Goal: Information Seeking & Learning: Learn about a topic

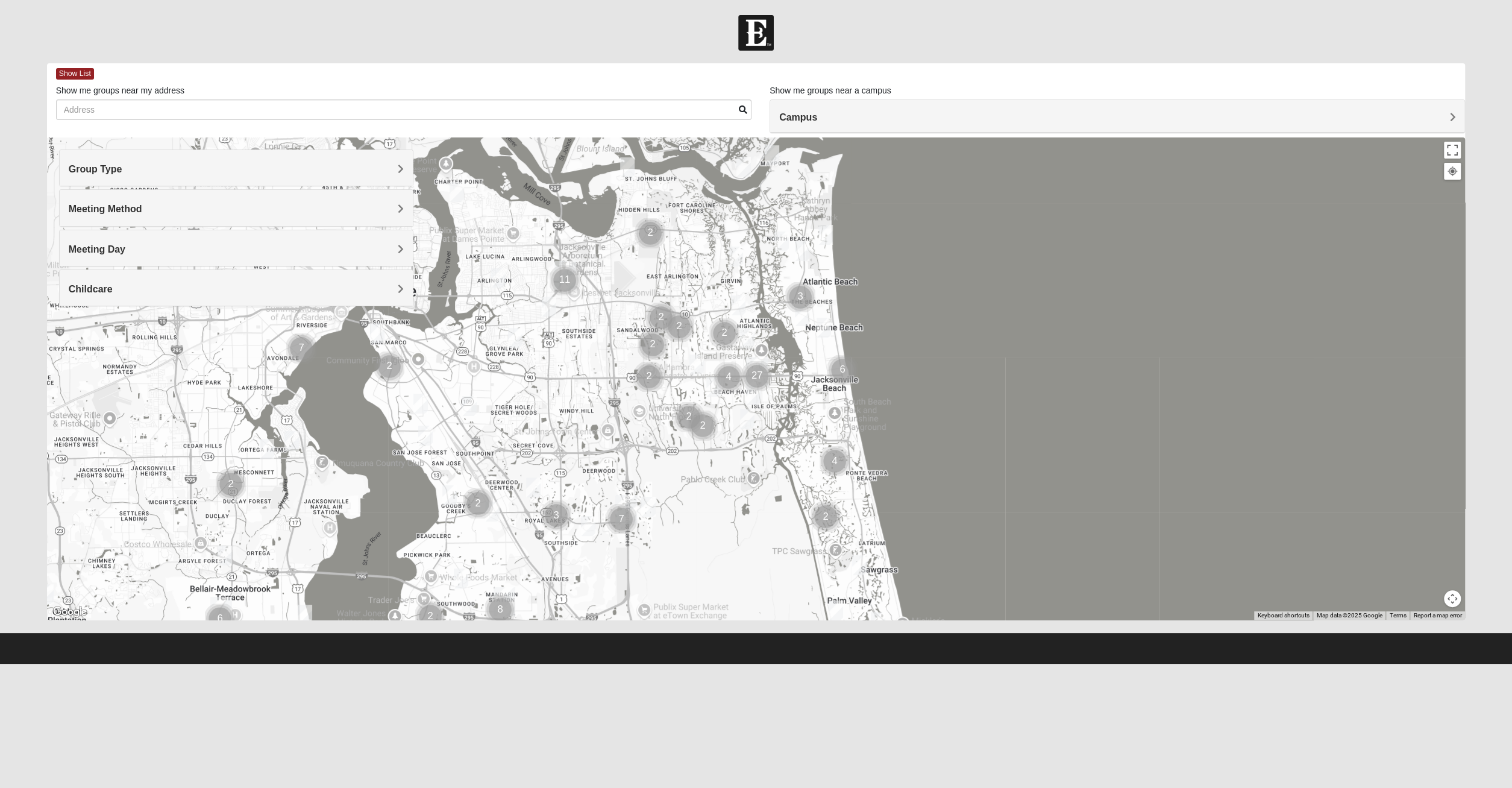
click at [296, 249] on h4 "Meeting Day" at bounding box center [236, 249] width 335 height 11
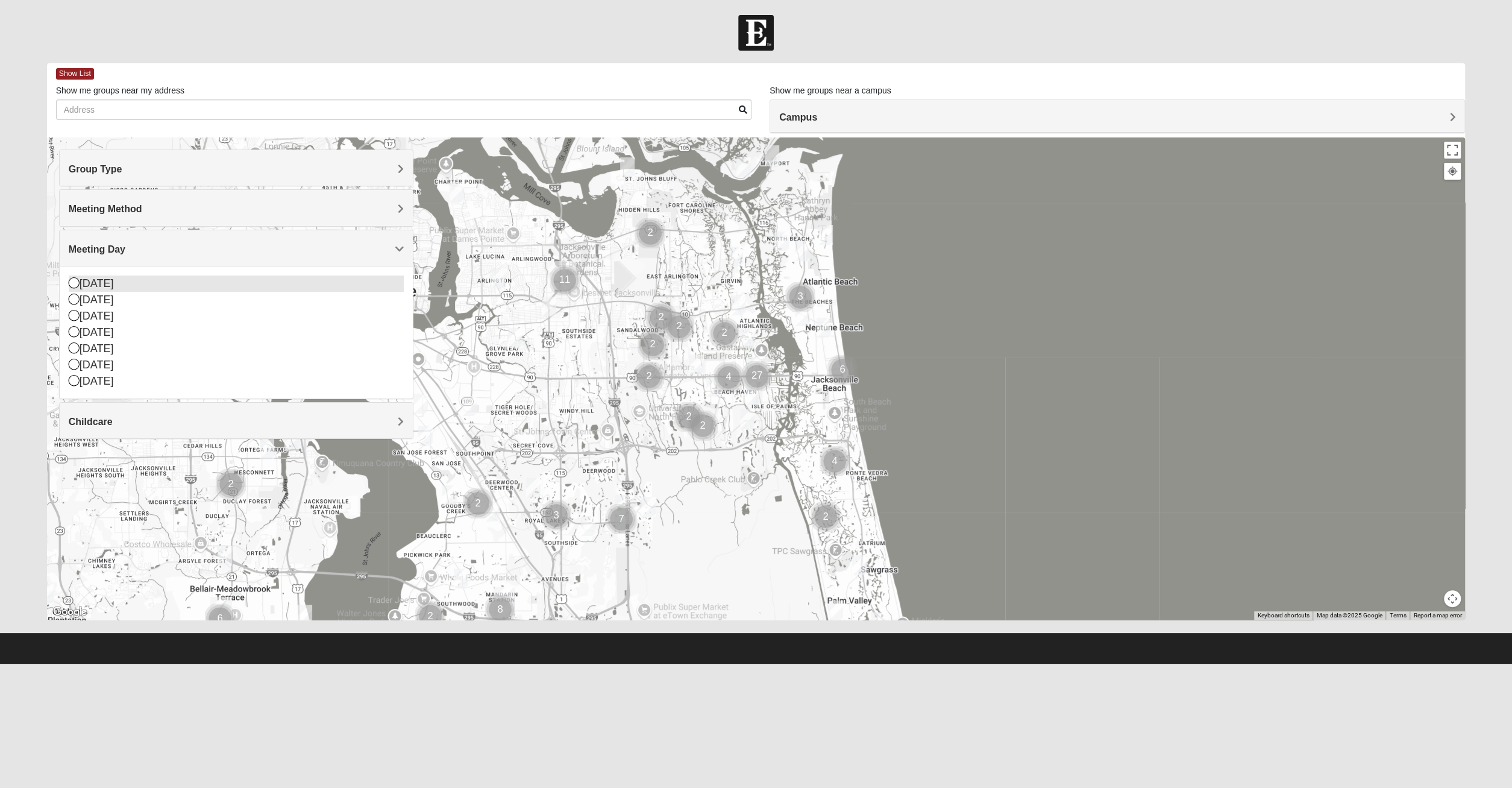
click at [73, 280] on icon at bounding box center [74, 283] width 11 height 11
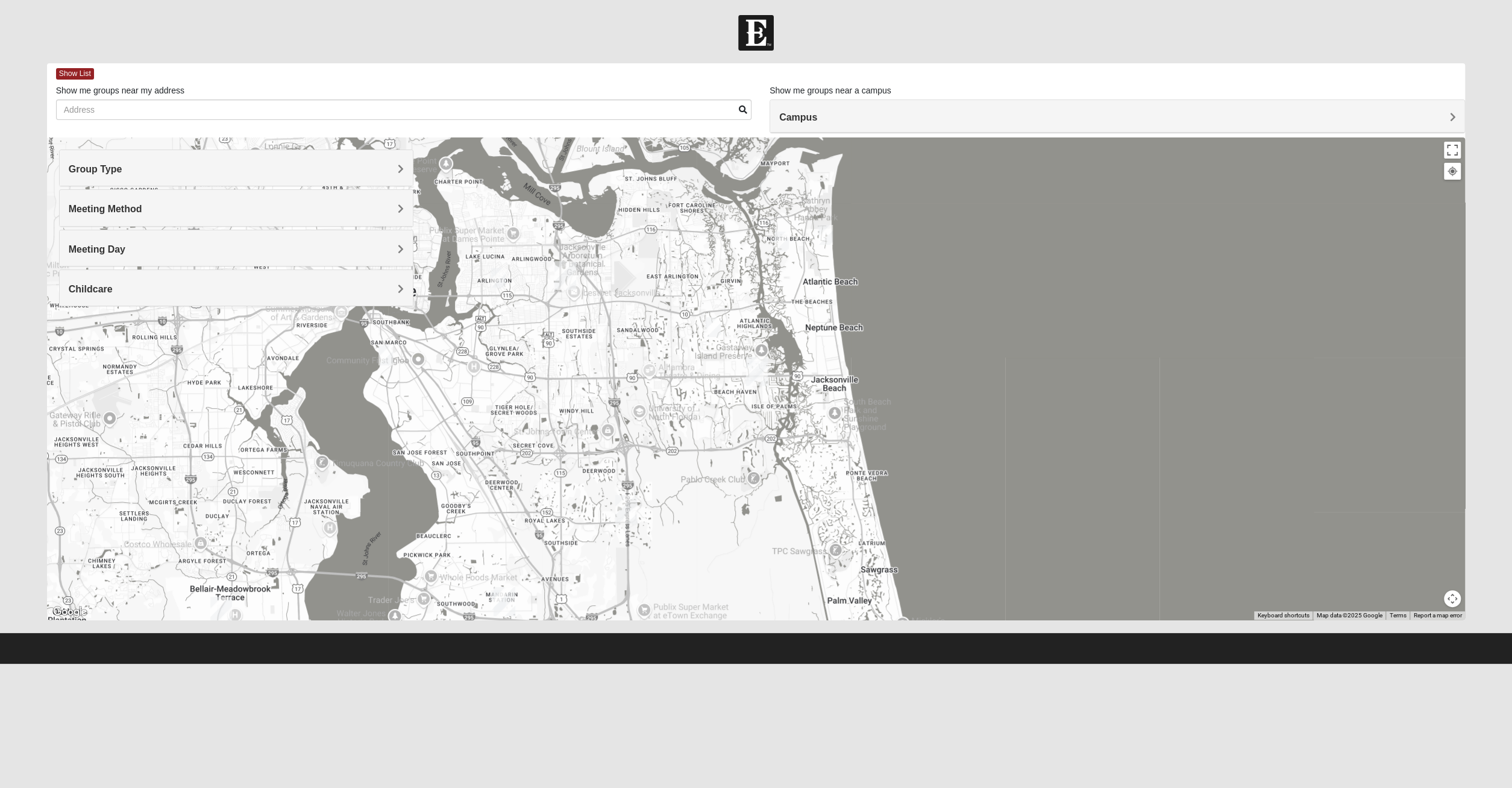
click at [191, 178] on div "Group Type" at bounding box center [236, 168] width 353 height 36
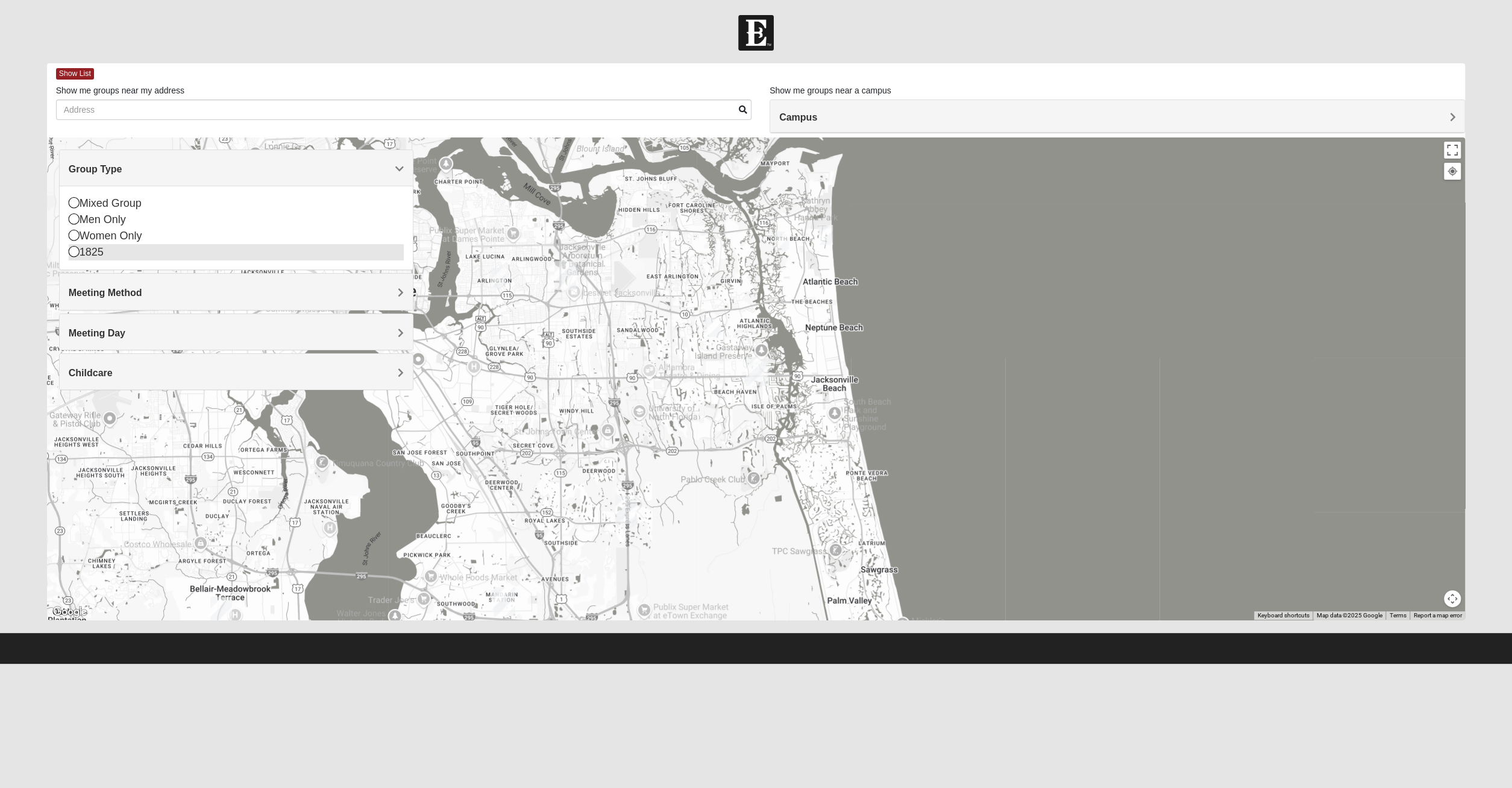
click at [192, 249] on div "1825" at bounding box center [236, 251] width 335 height 16
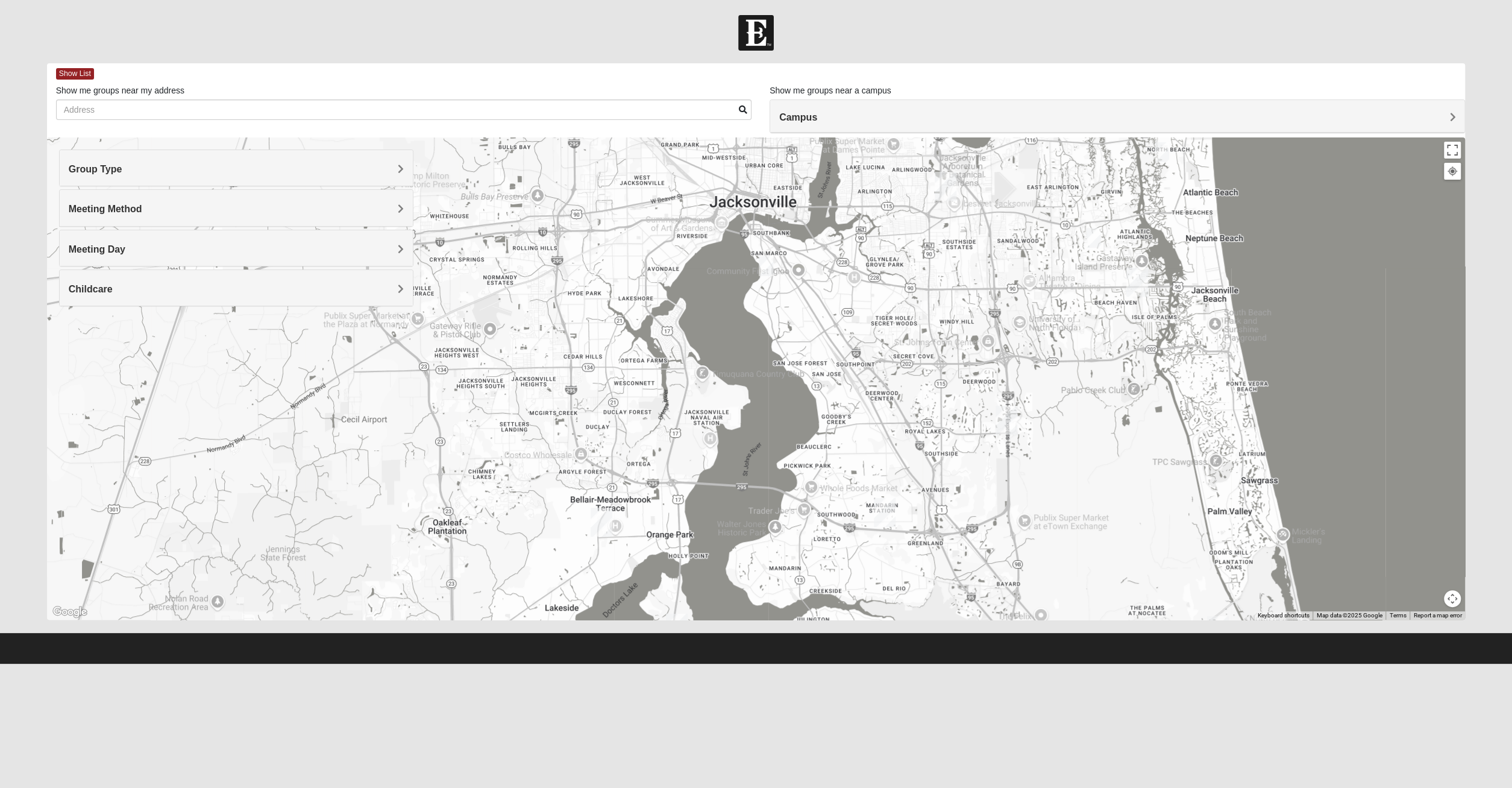
drag, startPoint x: 208, startPoint y: 359, endPoint x: 589, endPoint y: 270, distance: 391.3
click at [589, 270] on div at bounding box center [756, 378] width 1418 height 482
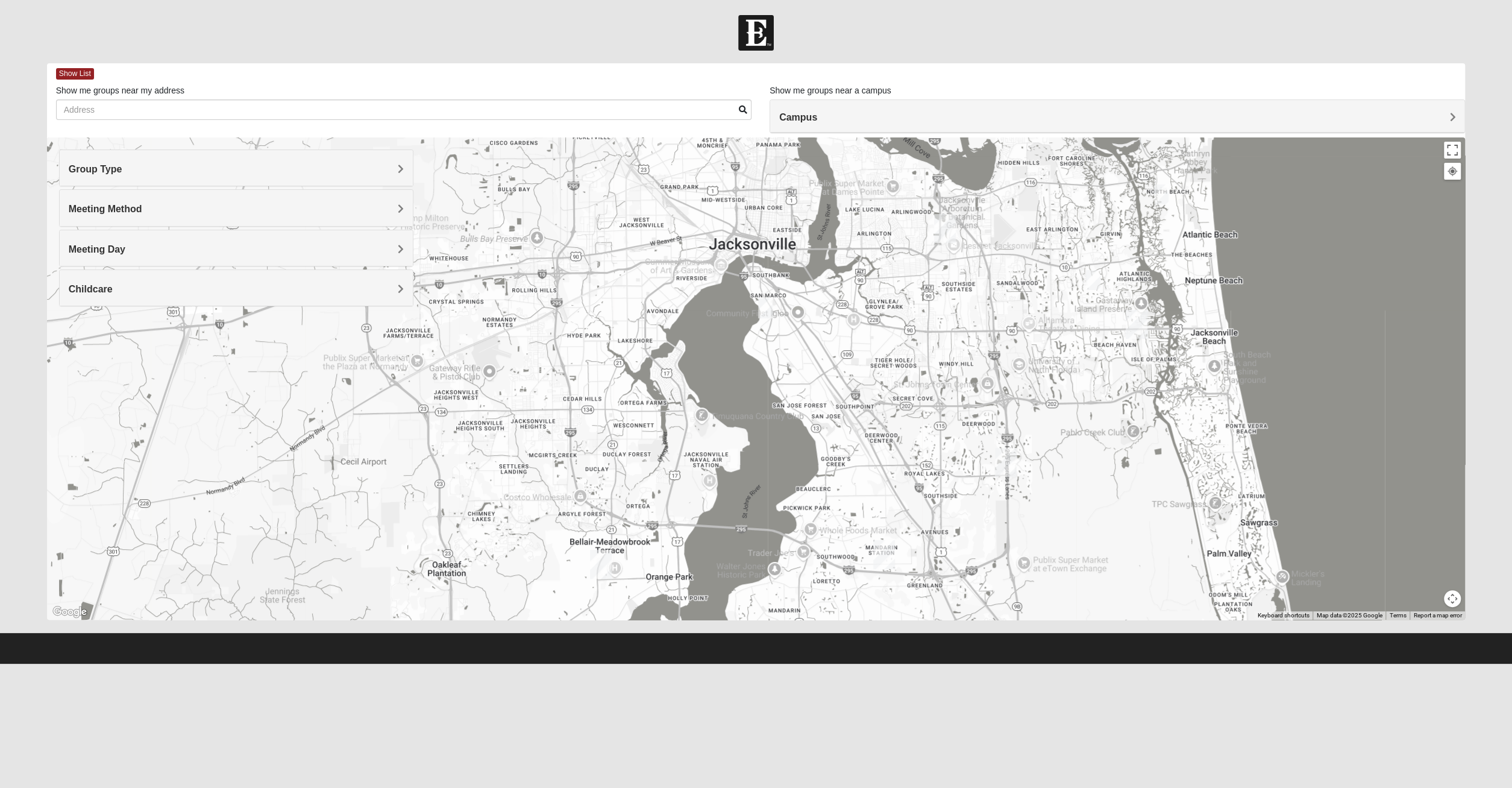
drag, startPoint x: 627, startPoint y: 411, endPoint x: 624, endPoint y: 453, distance: 42.1
click at [624, 453] on div at bounding box center [756, 378] width 1418 height 482
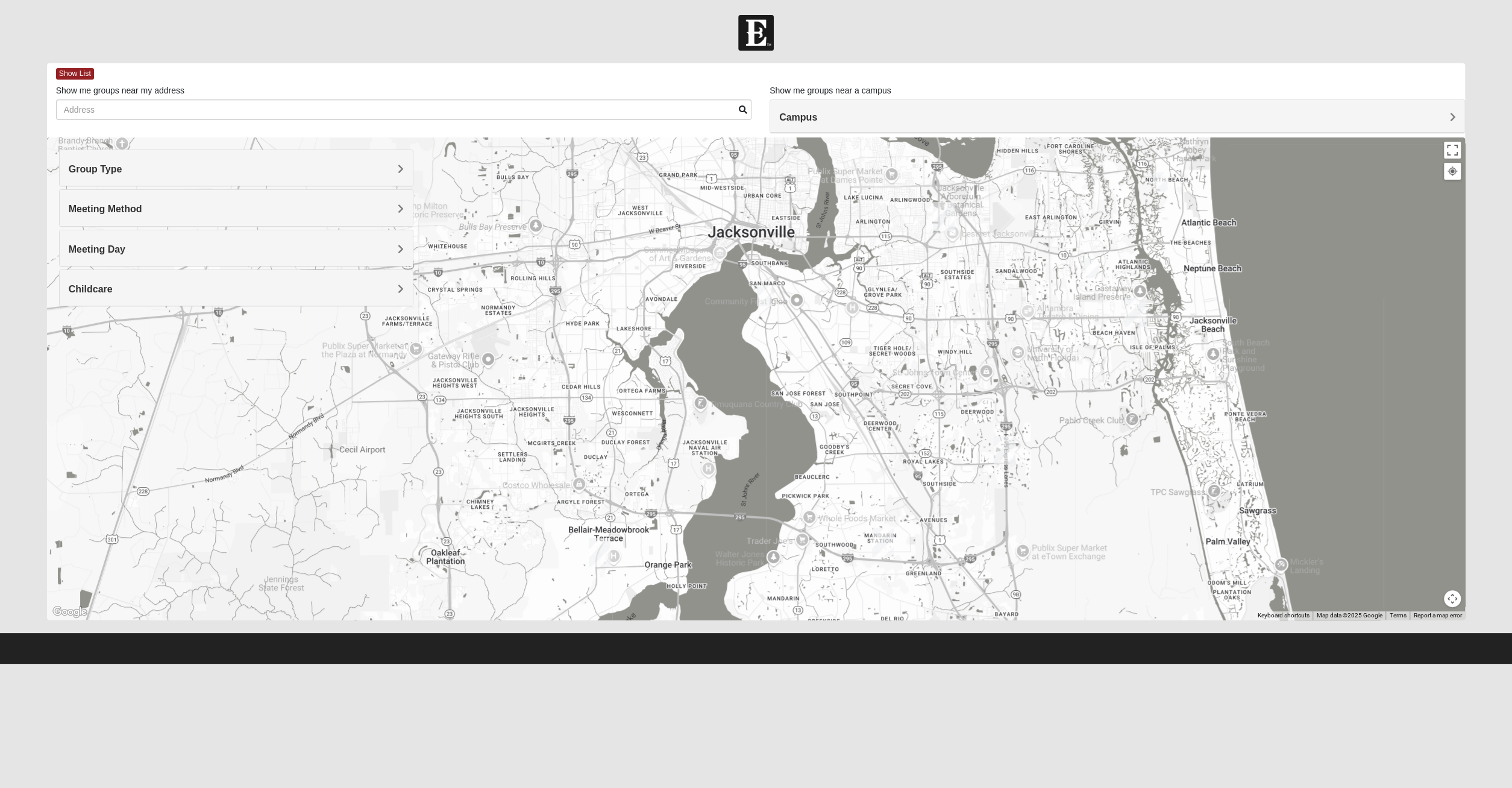
drag, startPoint x: 617, startPoint y: 420, endPoint x: 635, endPoint y: 384, distance: 40.2
click at [635, 393] on div at bounding box center [756, 378] width 1418 height 482
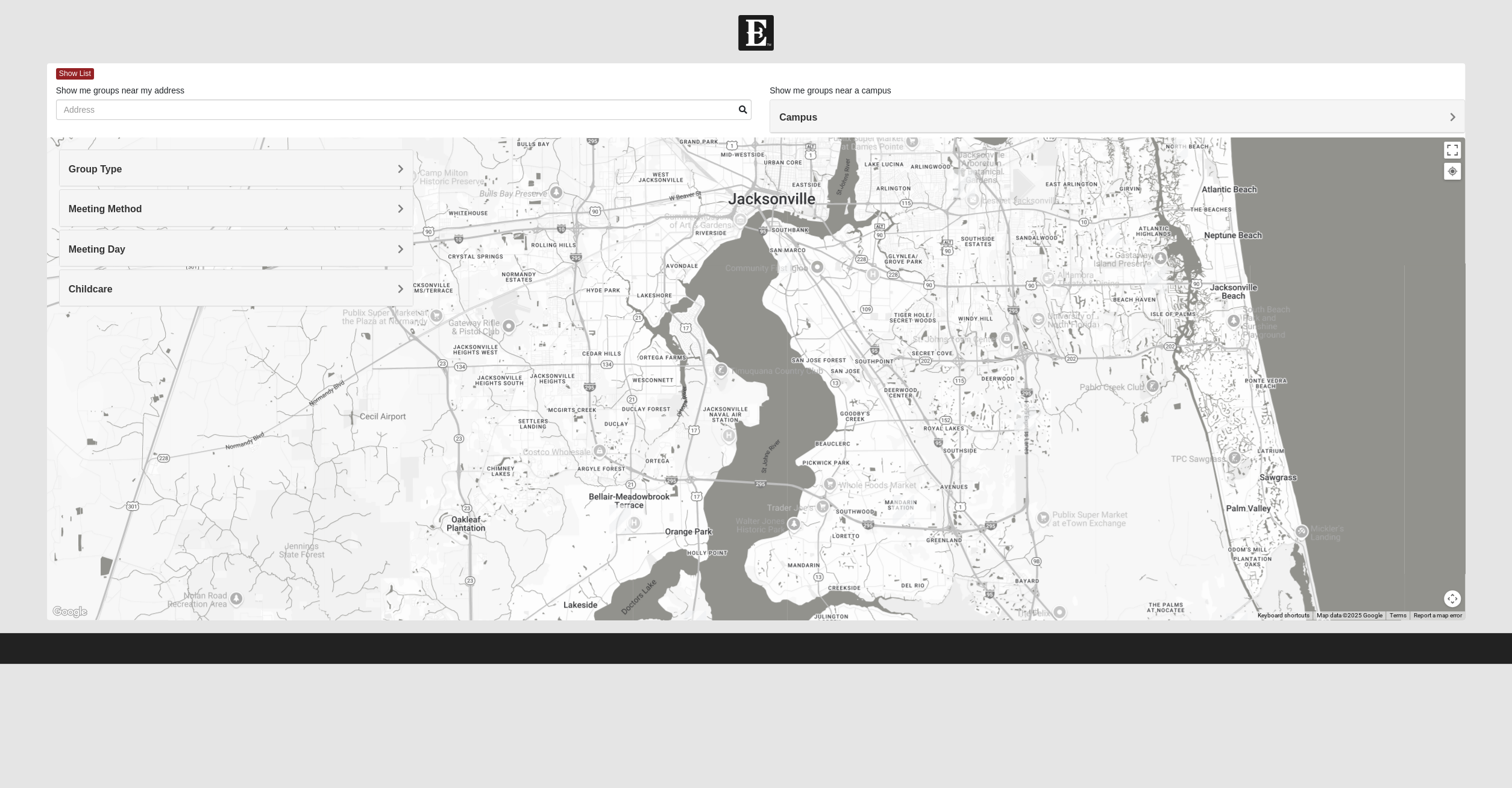
click at [620, 532] on img "Orange Park" at bounding box center [620, 519] width 21 height 29
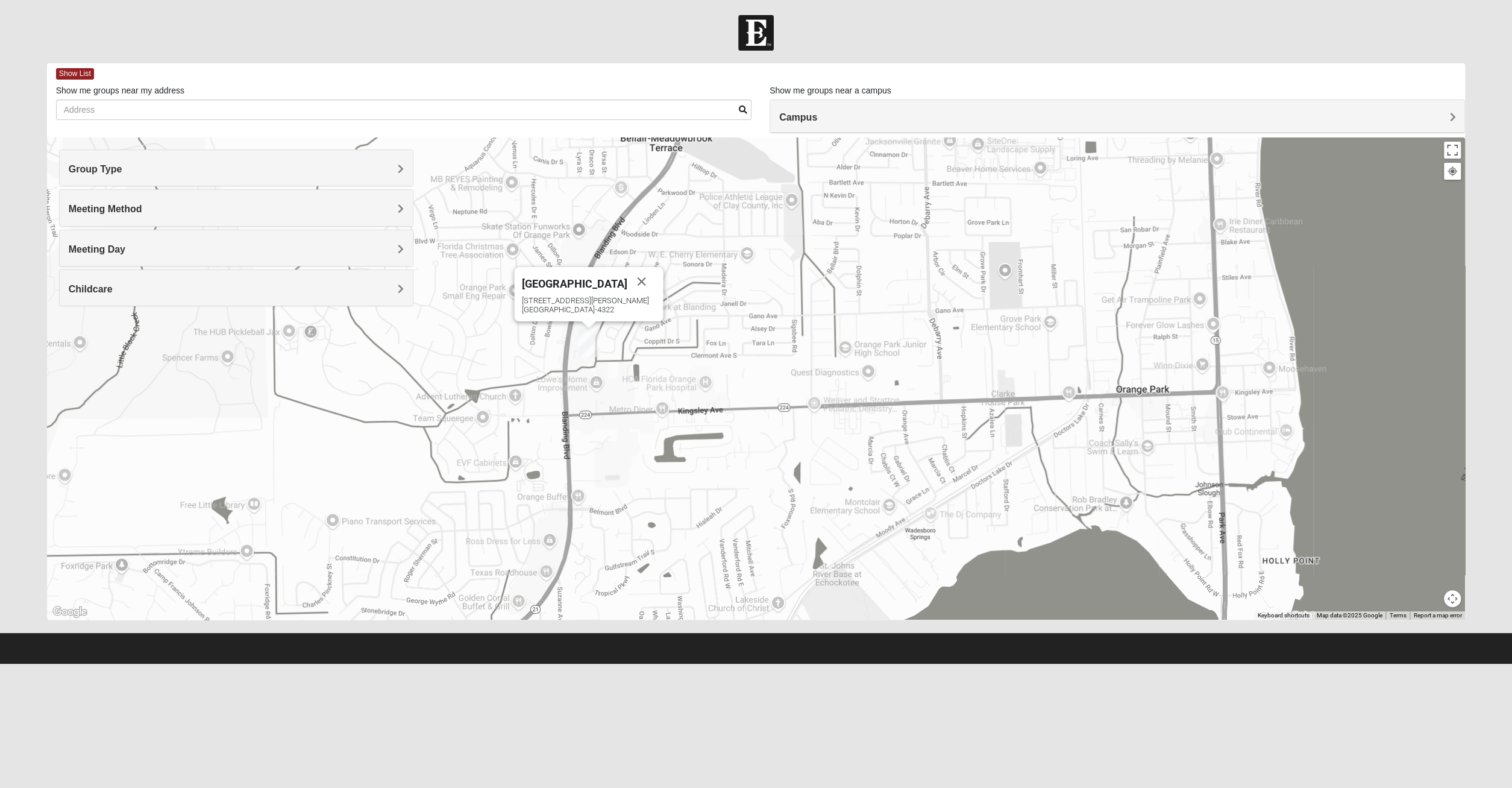
drag, startPoint x: 615, startPoint y: 546, endPoint x: 526, endPoint y: 408, distance: 164.2
click at [526, 408] on div "[GEOGRAPHIC_DATA] [STREET_ADDRESS][PERSON_NAME]" at bounding box center [756, 378] width 1418 height 482
click at [590, 341] on img "Orange Park" at bounding box center [589, 339] width 21 height 29
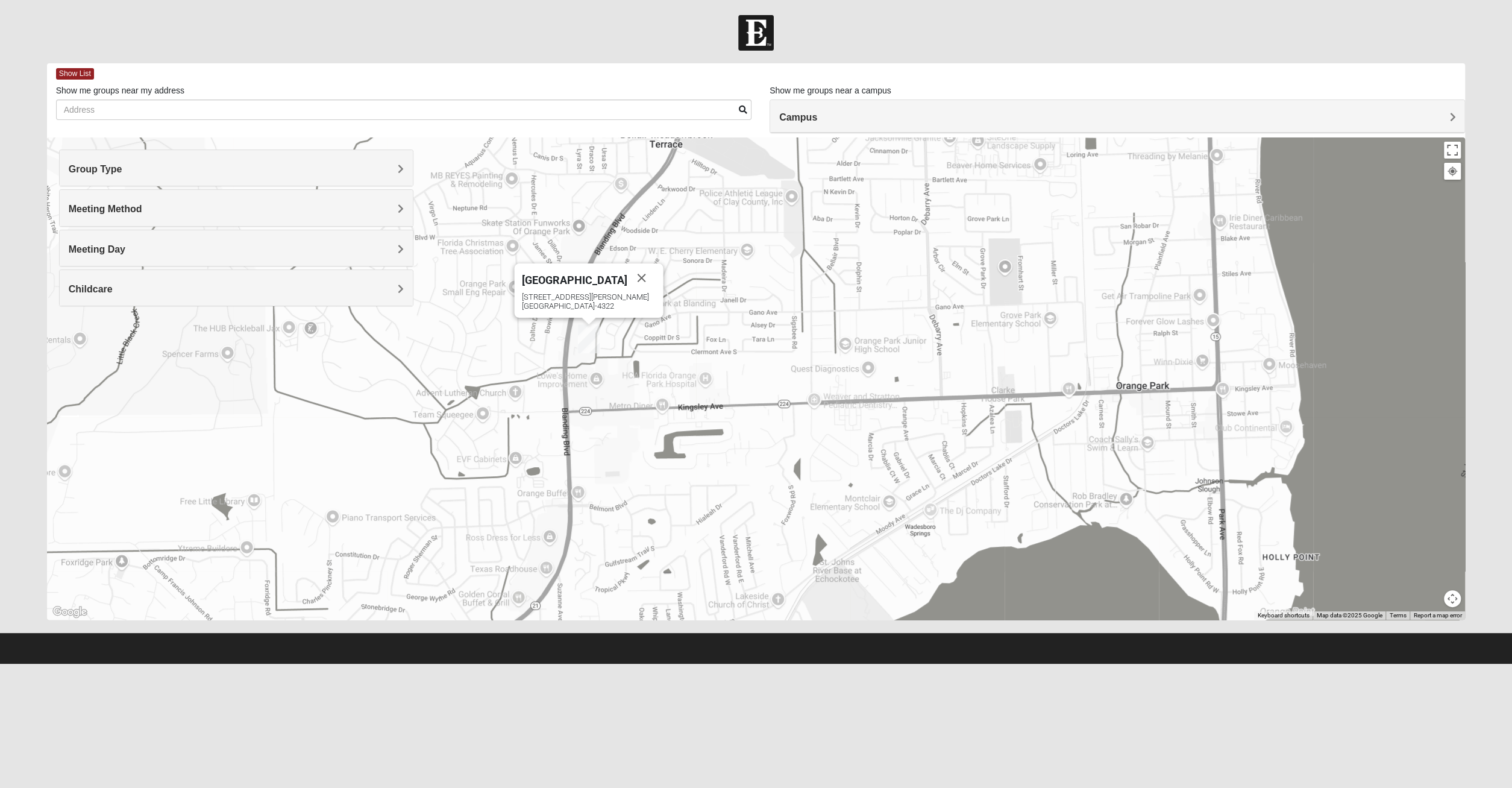
drag, startPoint x: 615, startPoint y: 559, endPoint x: 581, endPoint y: 367, distance: 195.0
click at [598, 428] on div "To navigate, press the arrow keys. Orange Park 317 Blanding Blvd Orange Park, F…" at bounding box center [756, 378] width 1418 height 482
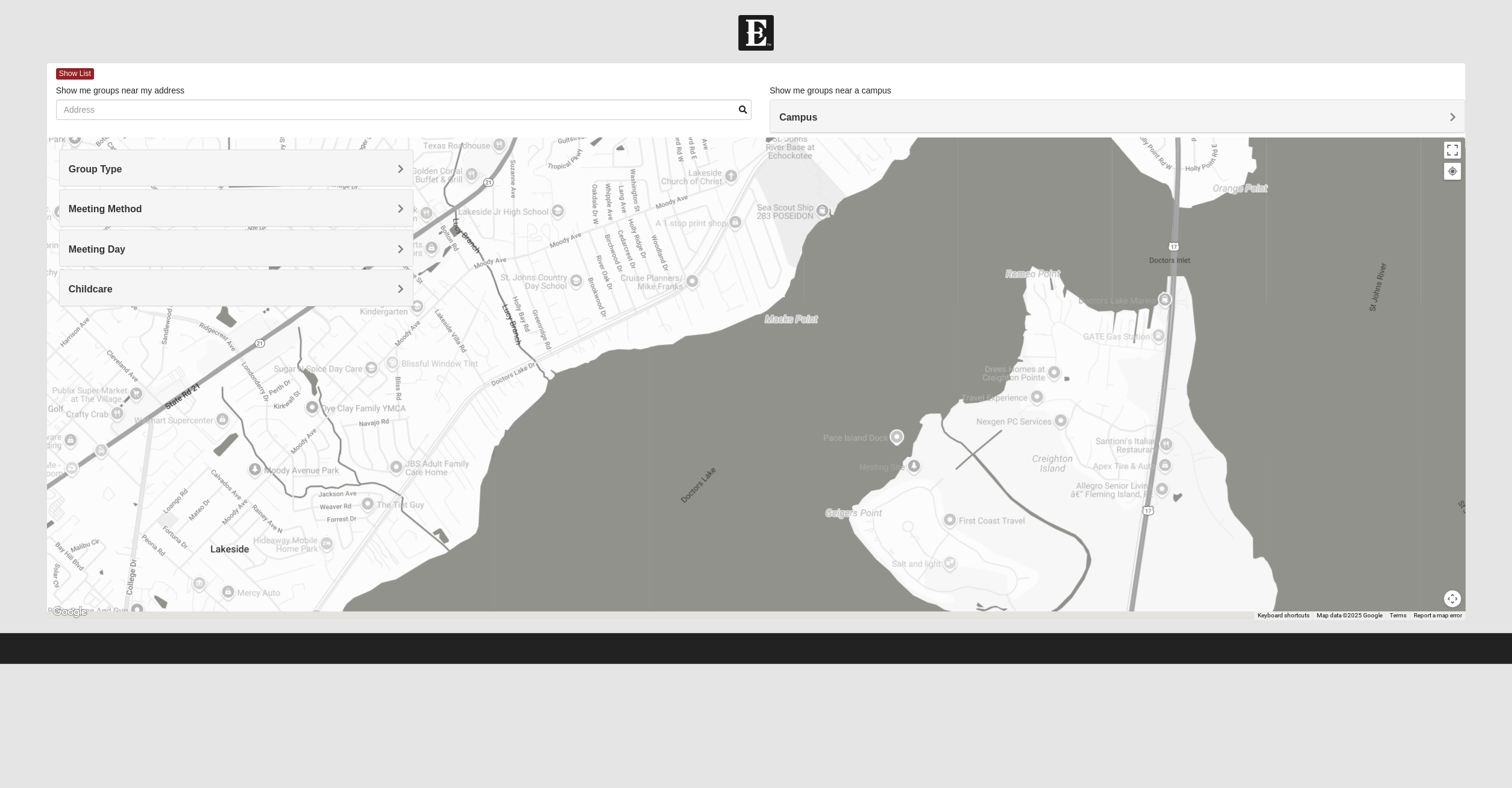
drag, startPoint x: 596, startPoint y: 461, endPoint x: 596, endPoint y: 330, distance: 131.0
click at [596, 332] on div "[GEOGRAPHIC_DATA] [STREET_ADDRESS][PERSON_NAME]" at bounding box center [756, 378] width 1418 height 482
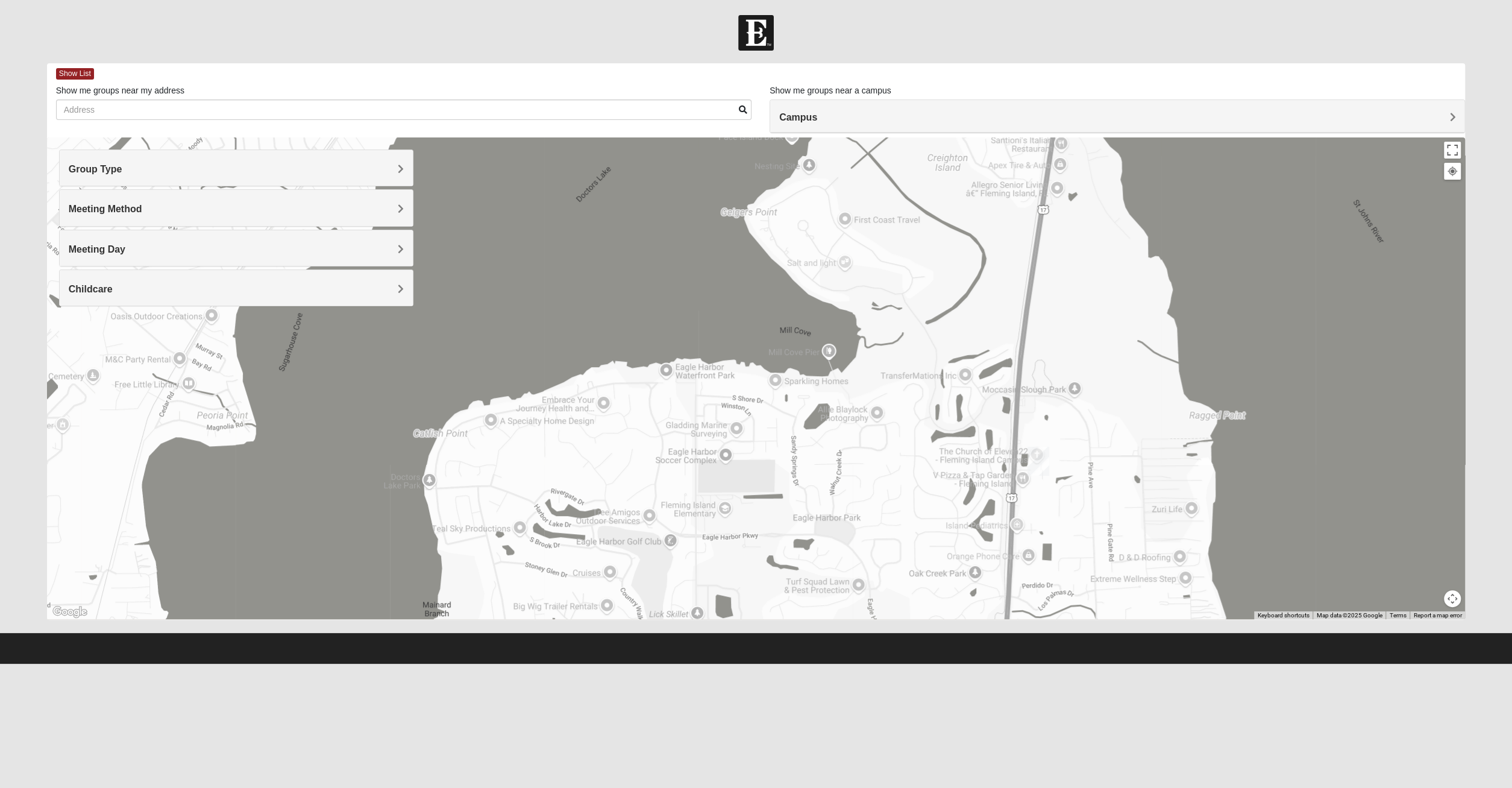
drag, startPoint x: 639, startPoint y: 476, endPoint x: 564, endPoint y: 361, distance: 137.3
click at [525, 350] on div "[GEOGRAPHIC_DATA] [STREET_ADDRESS][PERSON_NAME]" at bounding box center [756, 378] width 1418 height 482
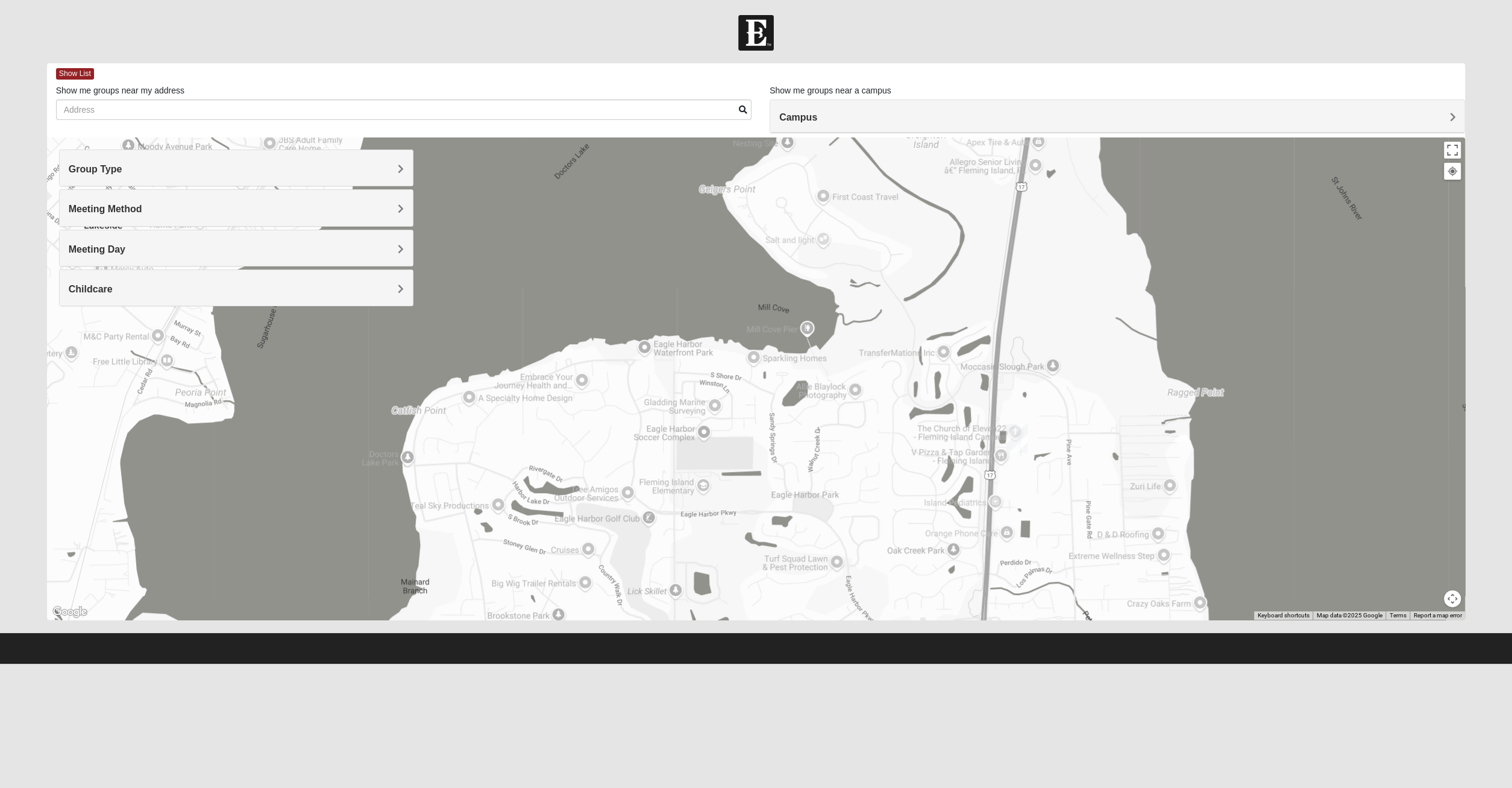
click at [1018, 446] on img "Fleming Island" at bounding box center [1016, 438] width 21 height 29
click at [1017, 446] on img "Fleming Island" at bounding box center [1016, 438] width 21 height 29
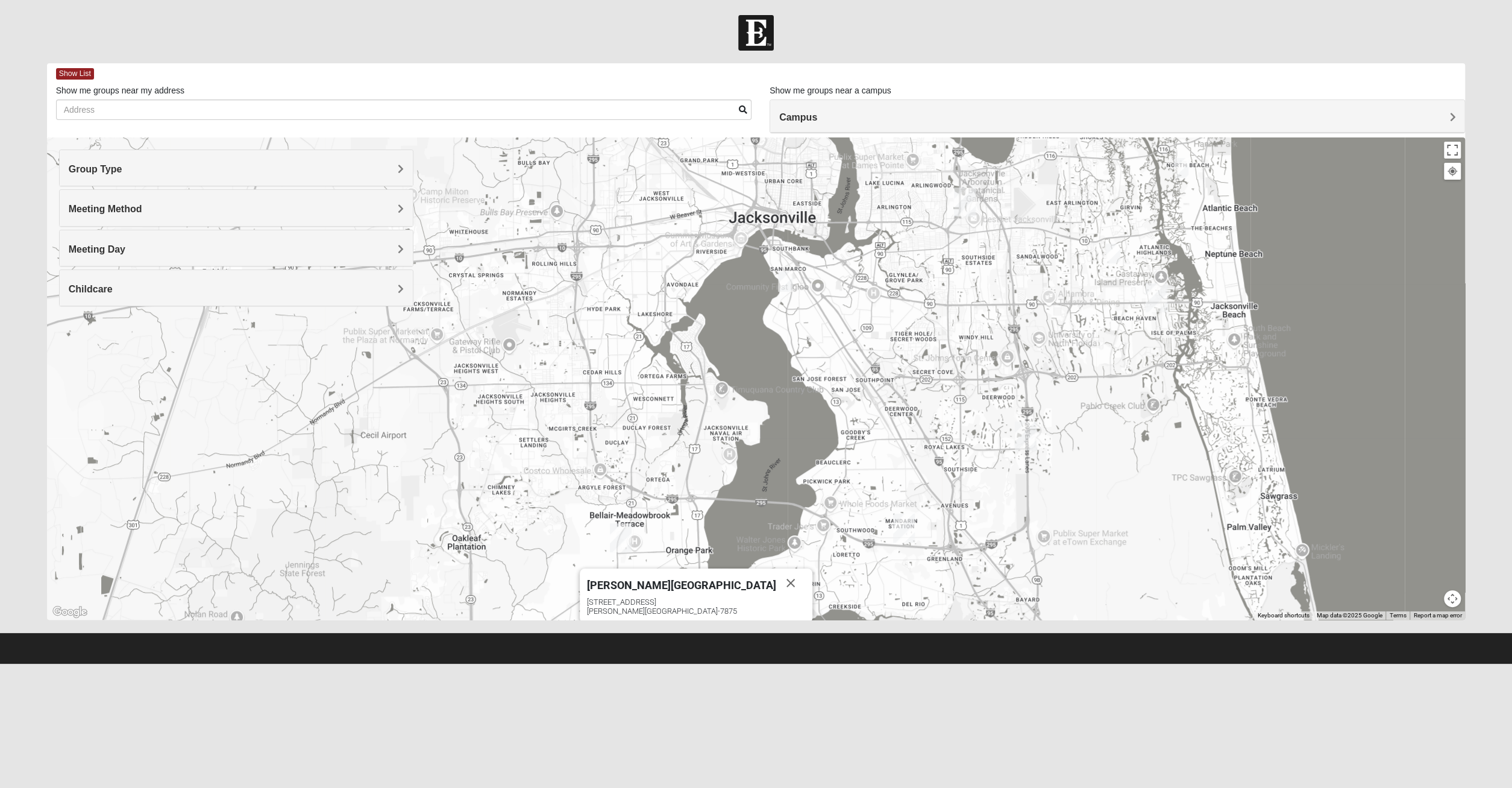
drag, startPoint x: 753, startPoint y: 325, endPoint x: 676, endPoint y: 556, distance: 243.5
click at [676, 556] on div "[PERSON_NAME][GEOGRAPHIC_DATA] [STREET_ADDRESS][PERSON_NAME]" at bounding box center [756, 378] width 1418 height 482
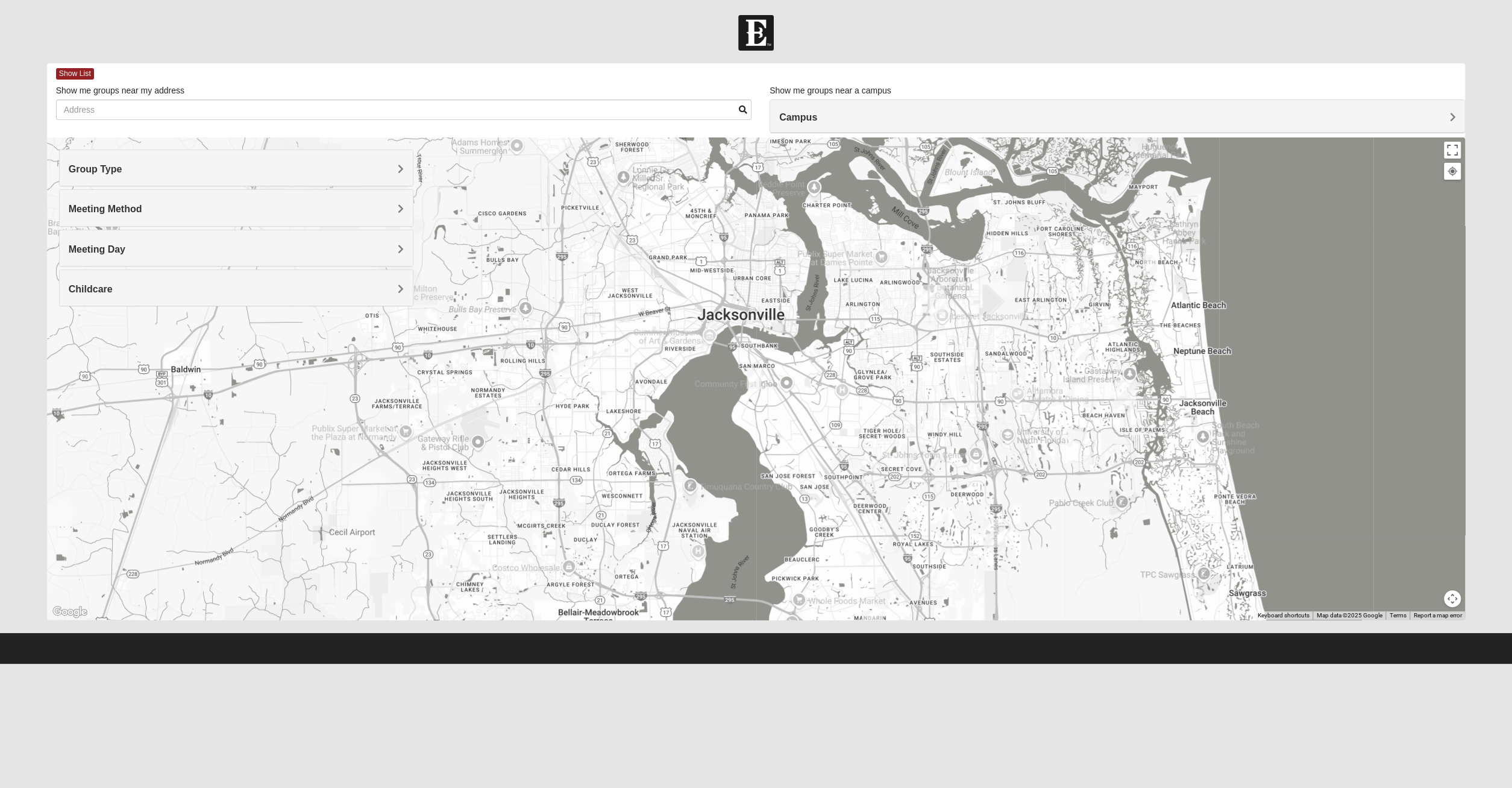
drag, startPoint x: 738, startPoint y: 466, endPoint x: 724, endPoint y: 512, distance: 48.1
click at [724, 512] on div "[PERSON_NAME][GEOGRAPHIC_DATA] [STREET_ADDRESS][PERSON_NAME]" at bounding box center [756, 378] width 1418 height 482
click at [755, 385] on img "1825 Mixed Chamberlian/Hicks 32207" at bounding box center [753, 379] width 14 height 20
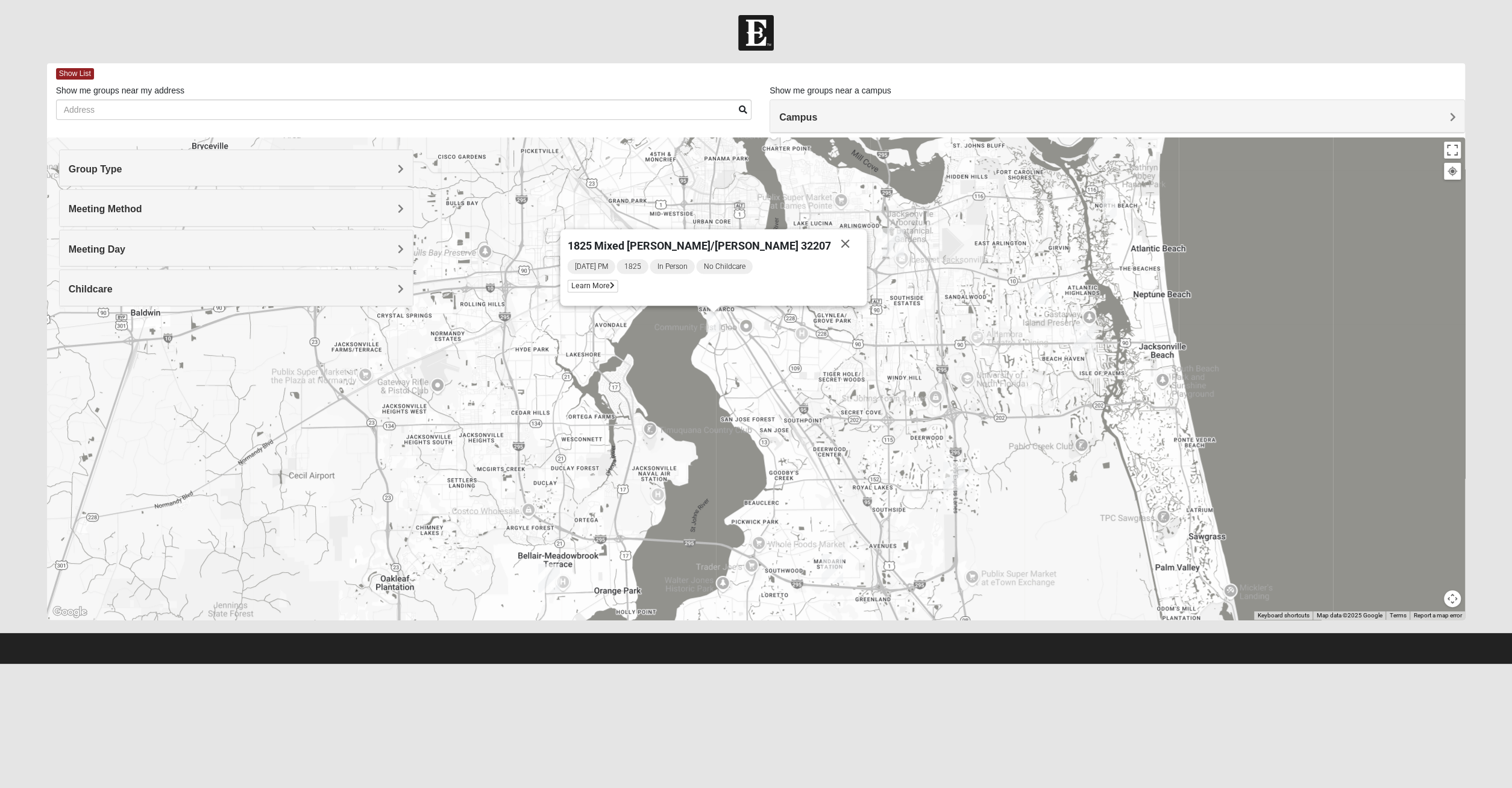
drag, startPoint x: 737, startPoint y: 492, endPoint x: 695, endPoint y: 433, distance: 72.4
click at [695, 434] on div "1825 Mixed [PERSON_NAME]/[PERSON_NAME] 32207 [DATE] PM 1825 In Person No Childc…" at bounding box center [756, 378] width 1418 height 482
click at [695, 433] on div "1825 Mixed [PERSON_NAME]/[PERSON_NAME] 32207 [DATE] PM 1825 In Person No Childc…" at bounding box center [756, 378] width 1418 height 482
drag, startPoint x: 741, startPoint y: 493, endPoint x: 728, endPoint y: 463, distance: 32.7
click at [729, 474] on div "1825 Mixed [PERSON_NAME]/[PERSON_NAME] 32207 [DATE] PM 1825 In Person No Childc…" at bounding box center [756, 378] width 1418 height 482
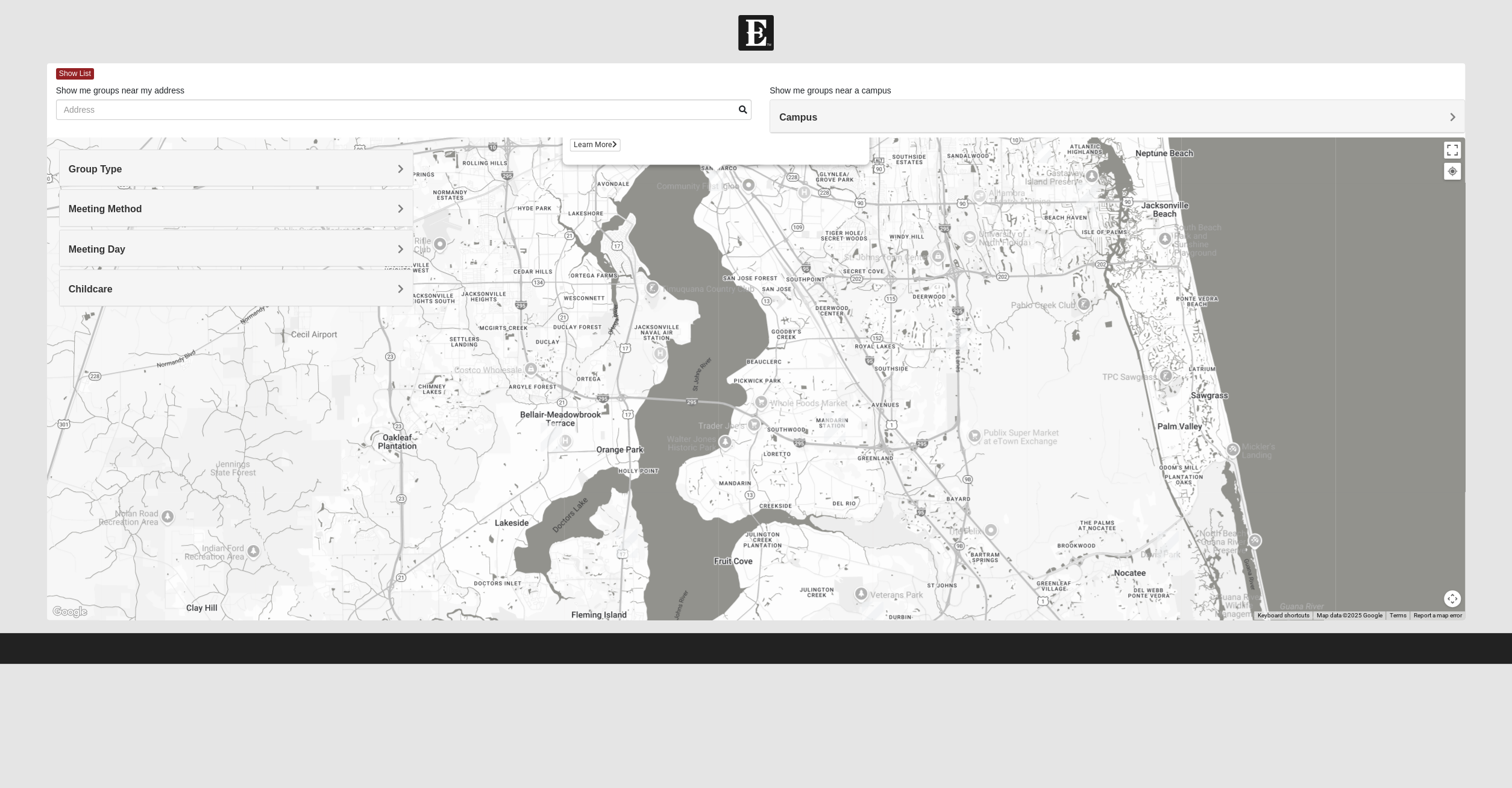
drag, startPoint x: 728, startPoint y: 463, endPoint x: 742, endPoint y: 351, distance: 112.9
click at [742, 351] on div "1825 Mixed [PERSON_NAME]/[PERSON_NAME] 32207 [DATE] PM 1825 In Person No Childc…" at bounding box center [756, 378] width 1418 height 482
drag, startPoint x: 742, startPoint y: 351, endPoint x: 768, endPoint y: 326, distance: 36.1
click at [746, 344] on div "1825 Mixed [PERSON_NAME]/[PERSON_NAME] 32207 [DATE] PM 1825 In Person No Childc…" at bounding box center [756, 378] width 1418 height 482
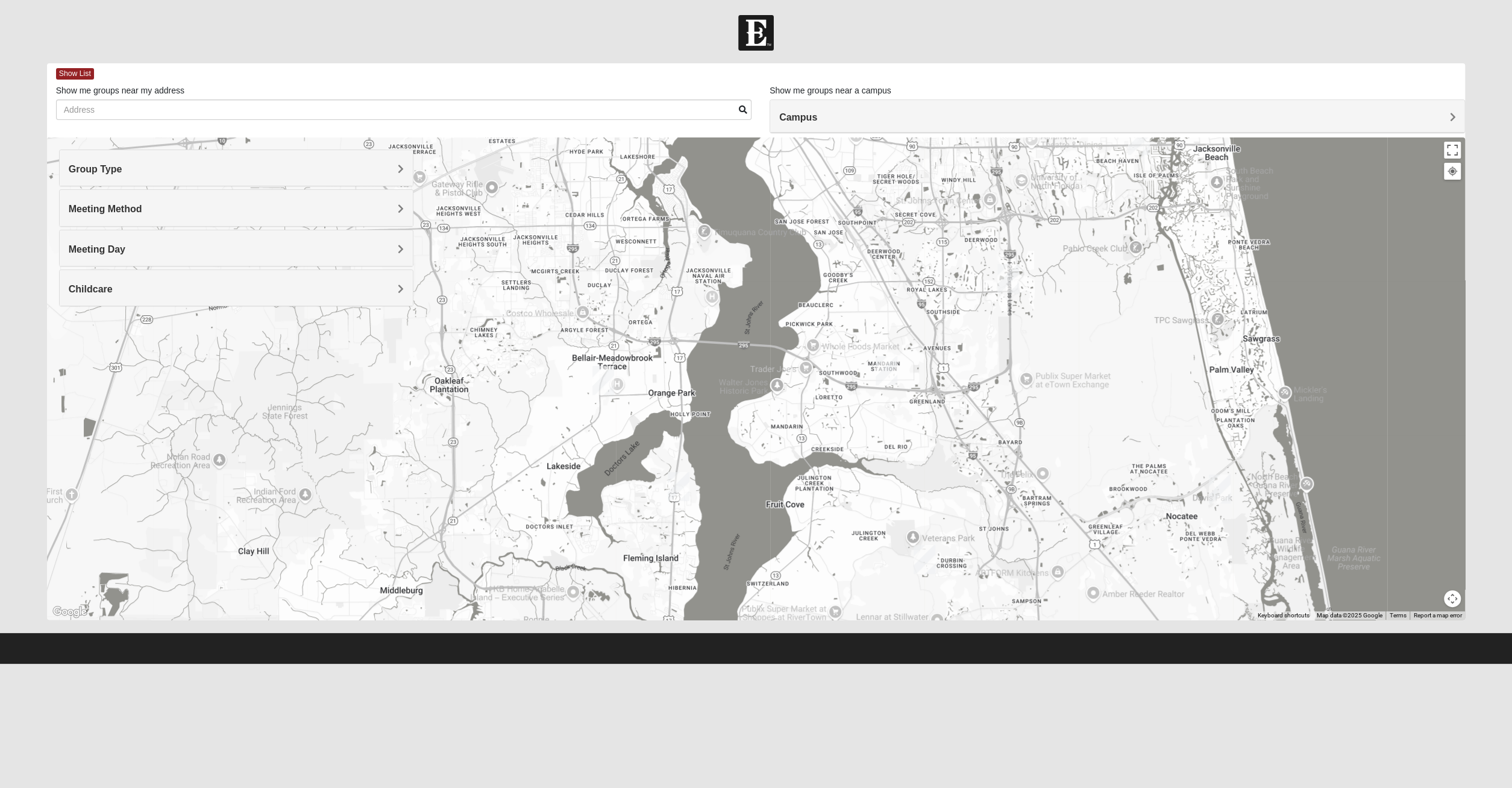
drag, startPoint x: 768, startPoint y: 326, endPoint x: 798, endPoint y: 288, distance: 48.4
click at [798, 288] on div "1825 Mixed [PERSON_NAME]/[PERSON_NAME] 32207 [DATE] PM 1825 In Person No Childc…" at bounding box center [756, 378] width 1418 height 482
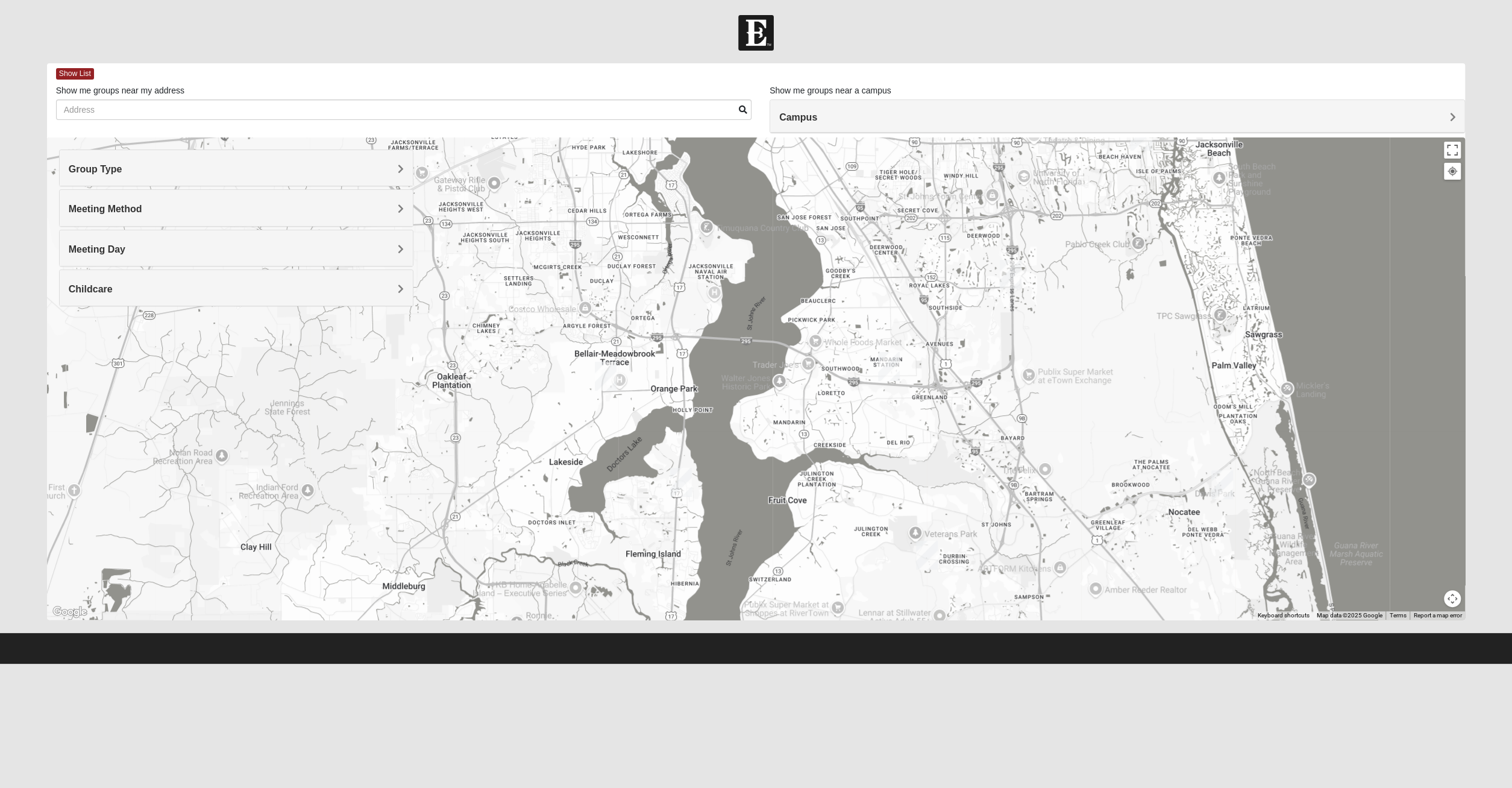
click at [167, 207] on h4 "Meeting Method" at bounding box center [236, 209] width 335 height 11
click at [165, 239] on div "In Person" at bounding box center [236, 243] width 335 height 16
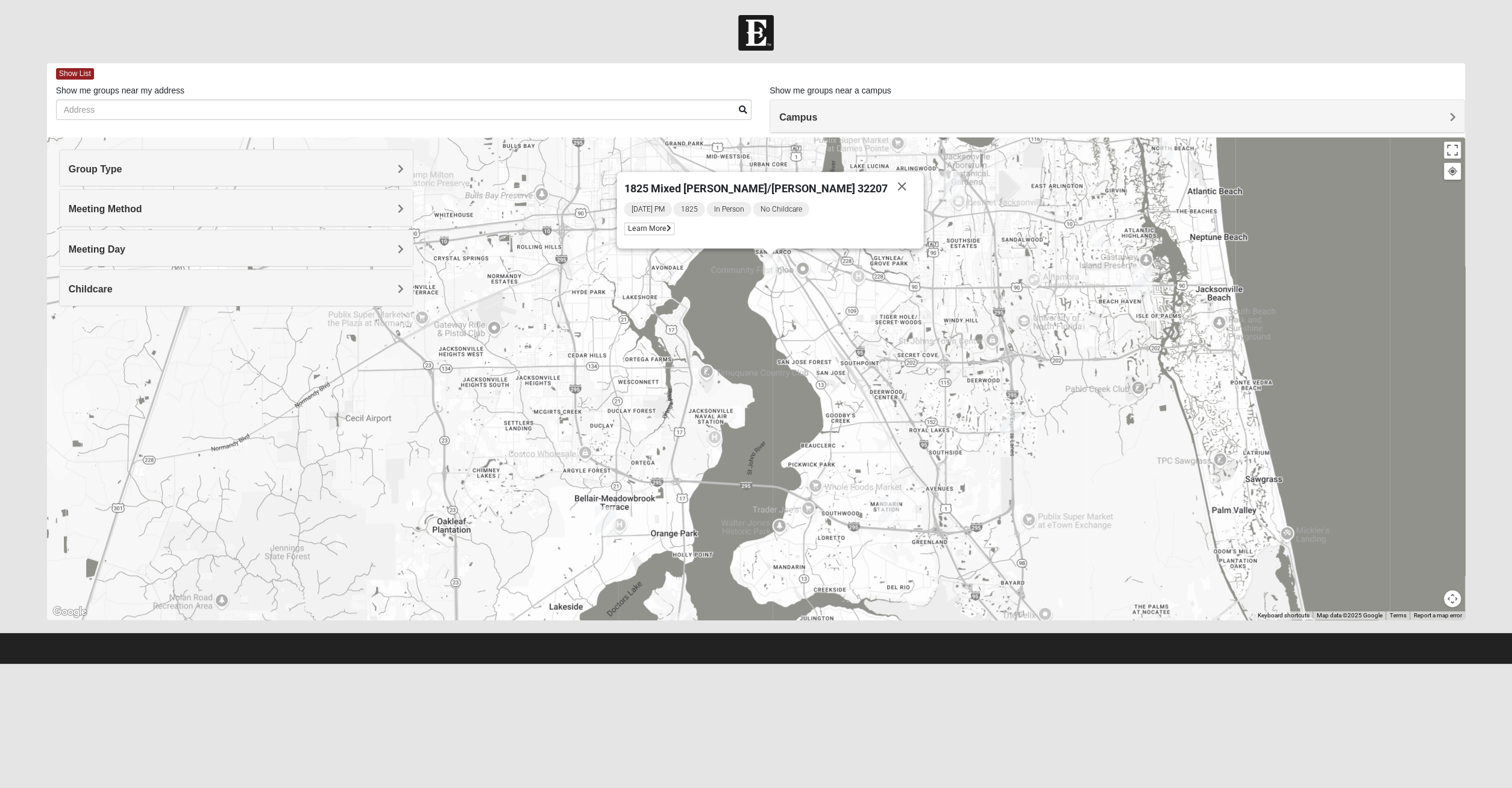
click at [131, 171] on h4 "Group Type" at bounding box center [236, 168] width 335 height 11
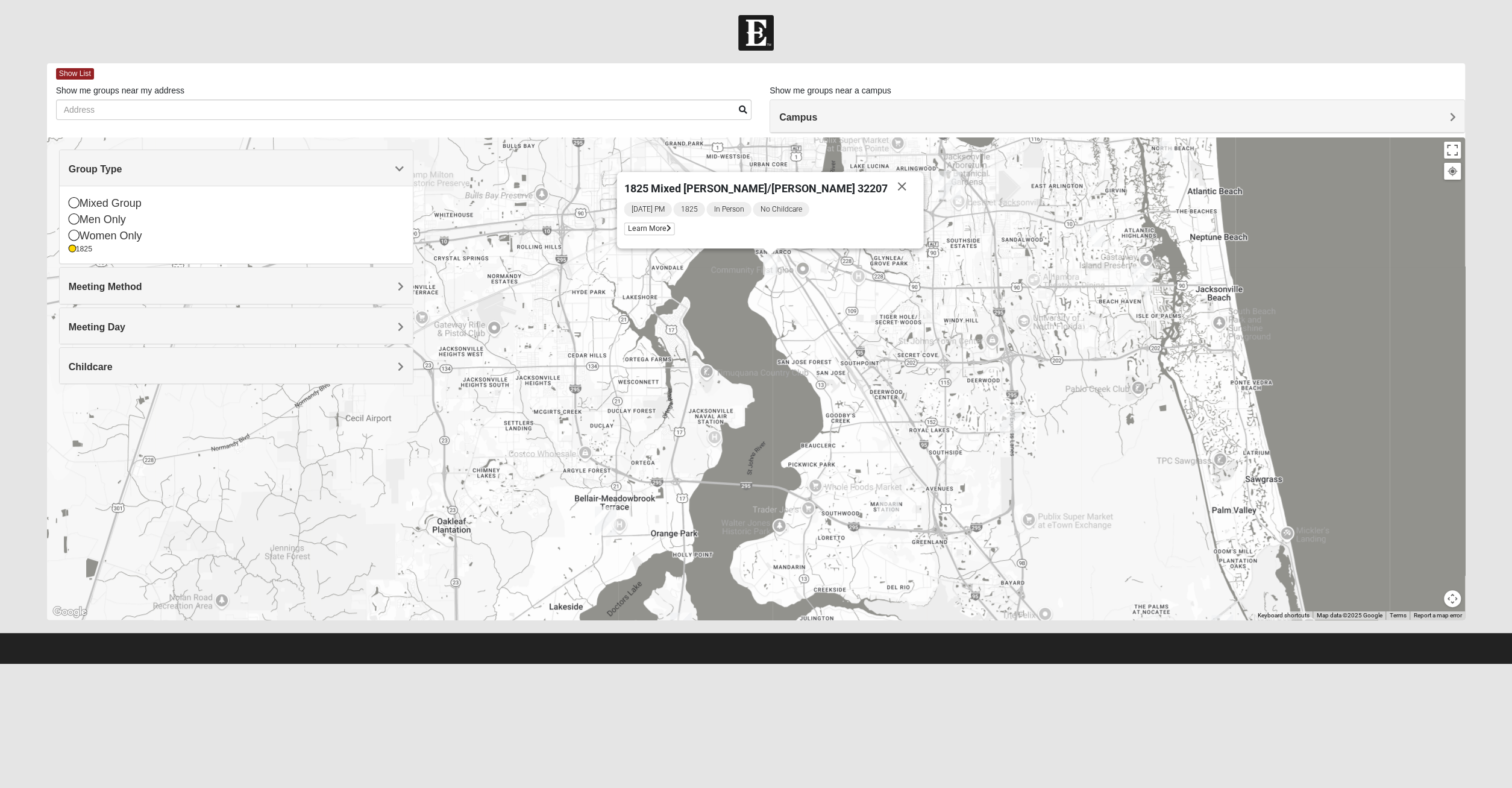
click at [218, 332] on div "Meeting Day" at bounding box center [236, 325] width 353 height 36
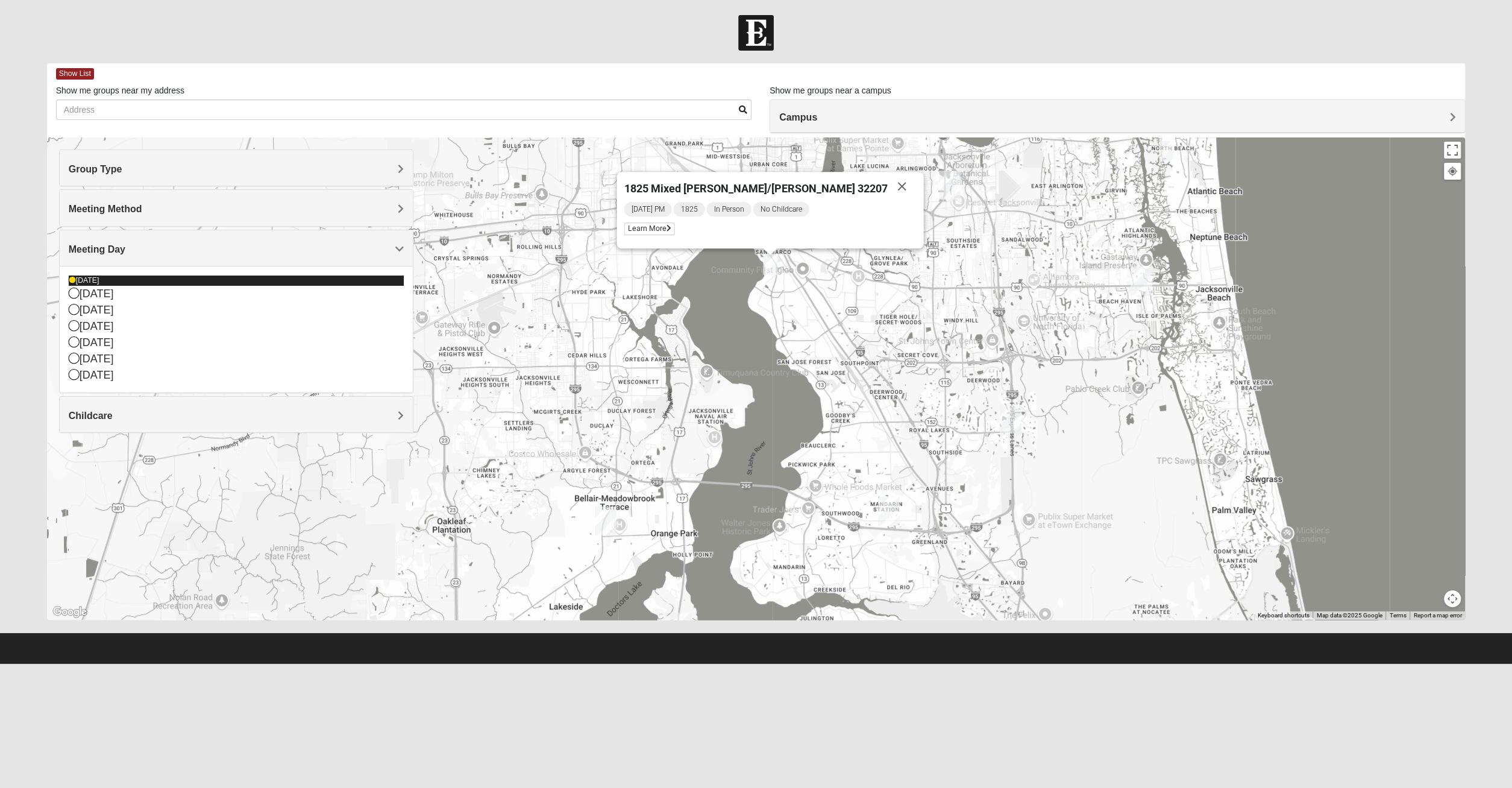
click at [145, 276] on div "[DATE]" at bounding box center [236, 280] width 335 height 10
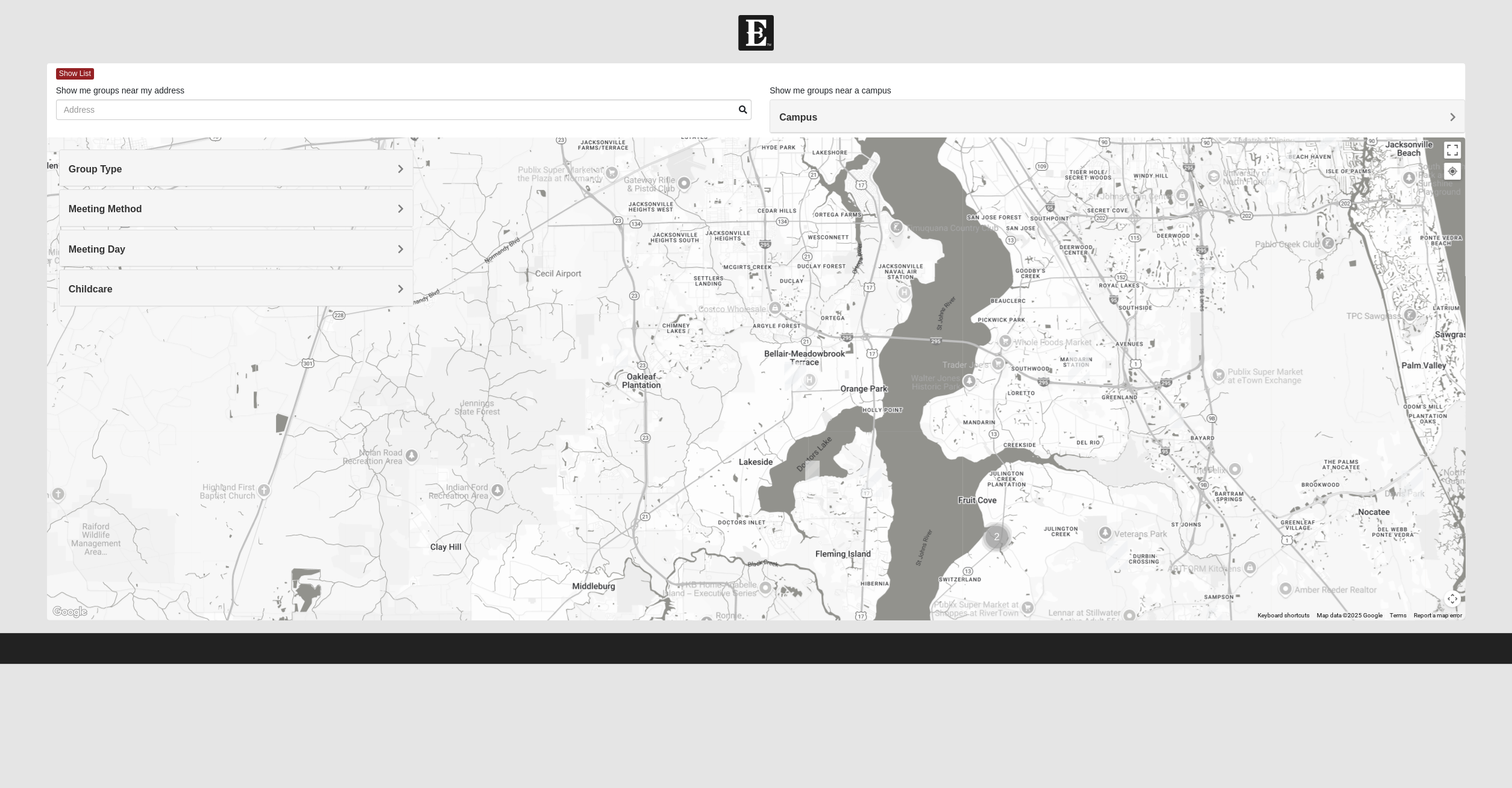
drag, startPoint x: 309, startPoint y: 457, endPoint x: 502, endPoint y: 313, distance: 240.8
click at [500, 313] on div "1825 Mixed [PERSON_NAME]/[PERSON_NAME] 32207 [DATE] PM 1825 In Person No Childc…" at bounding box center [756, 378] width 1418 height 482
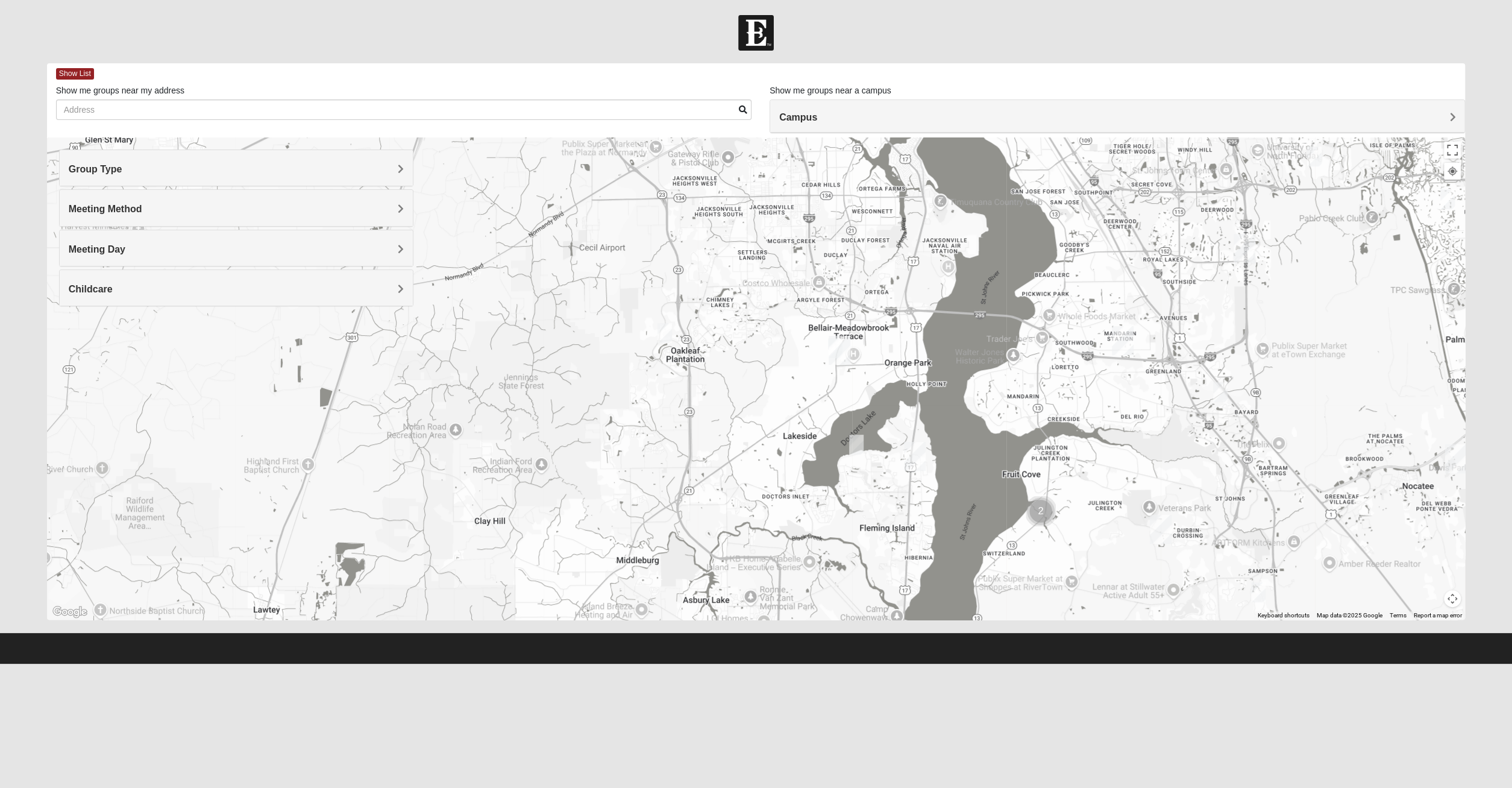
drag, startPoint x: 611, startPoint y: 456, endPoint x: 653, endPoint y: 484, distance: 50.5
click at [653, 484] on div "1825 Mixed [PERSON_NAME]/[PERSON_NAME] 32207 [DATE] PM 1825 In Person No Childc…" at bounding box center [756, 378] width 1418 height 482
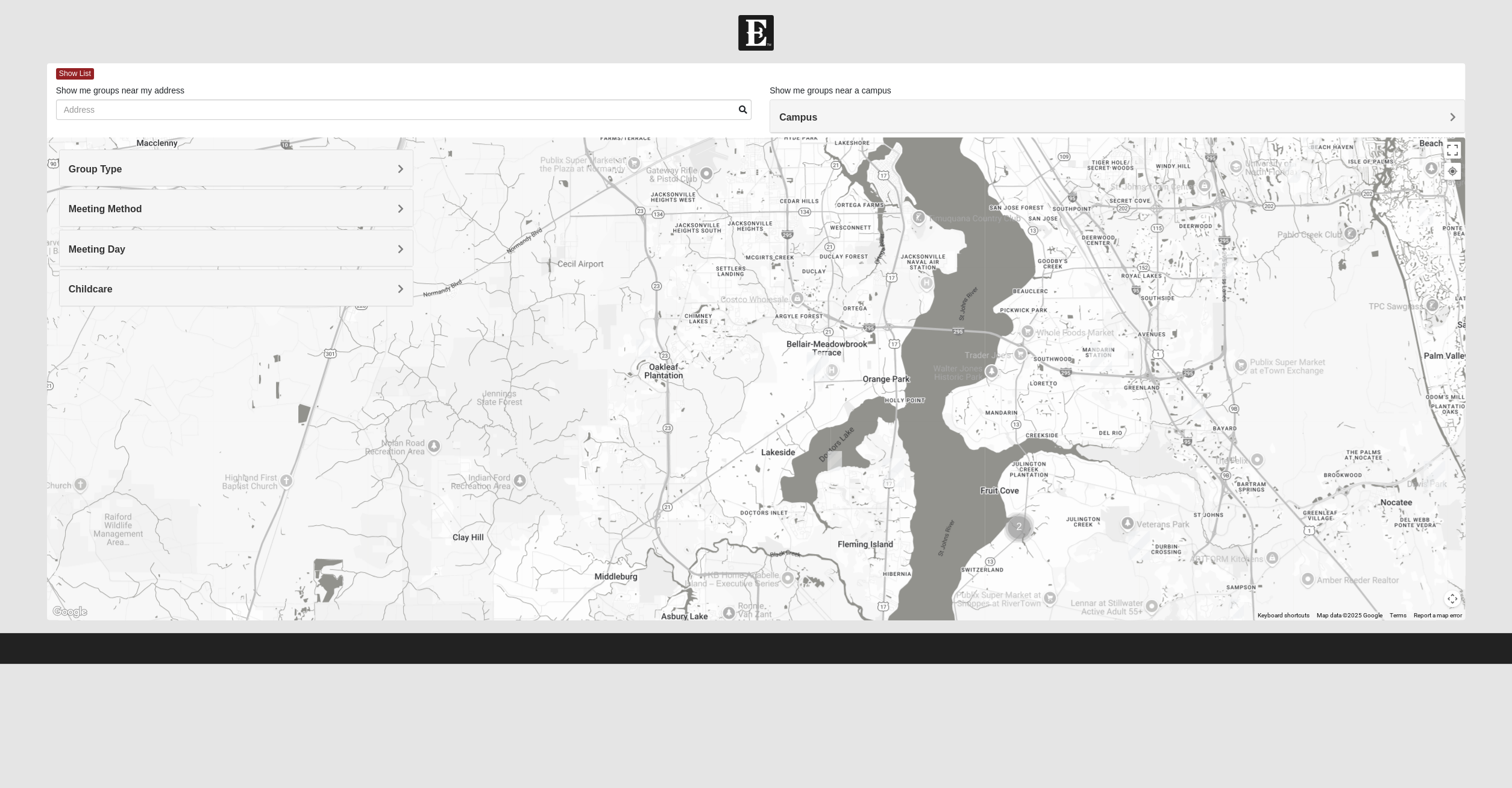
click at [818, 373] on img "Orange Park" at bounding box center [817, 367] width 21 height 29
click at [644, 364] on div "[GEOGRAPHIC_DATA] [STREET_ADDRESS][PERSON_NAME]" at bounding box center [756, 378] width 1418 height 482
click at [644, 356] on img "1825 Mens Potrawski 32065" at bounding box center [642, 349] width 14 height 20
click at [834, 467] on img "1825 Mixed Suggs 32068" at bounding box center [834, 461] width 14 height 20
drag, startPoint x: 797, startPoint y: 509, endPoint x: 797, endPoint y: 525, distance: 16.0
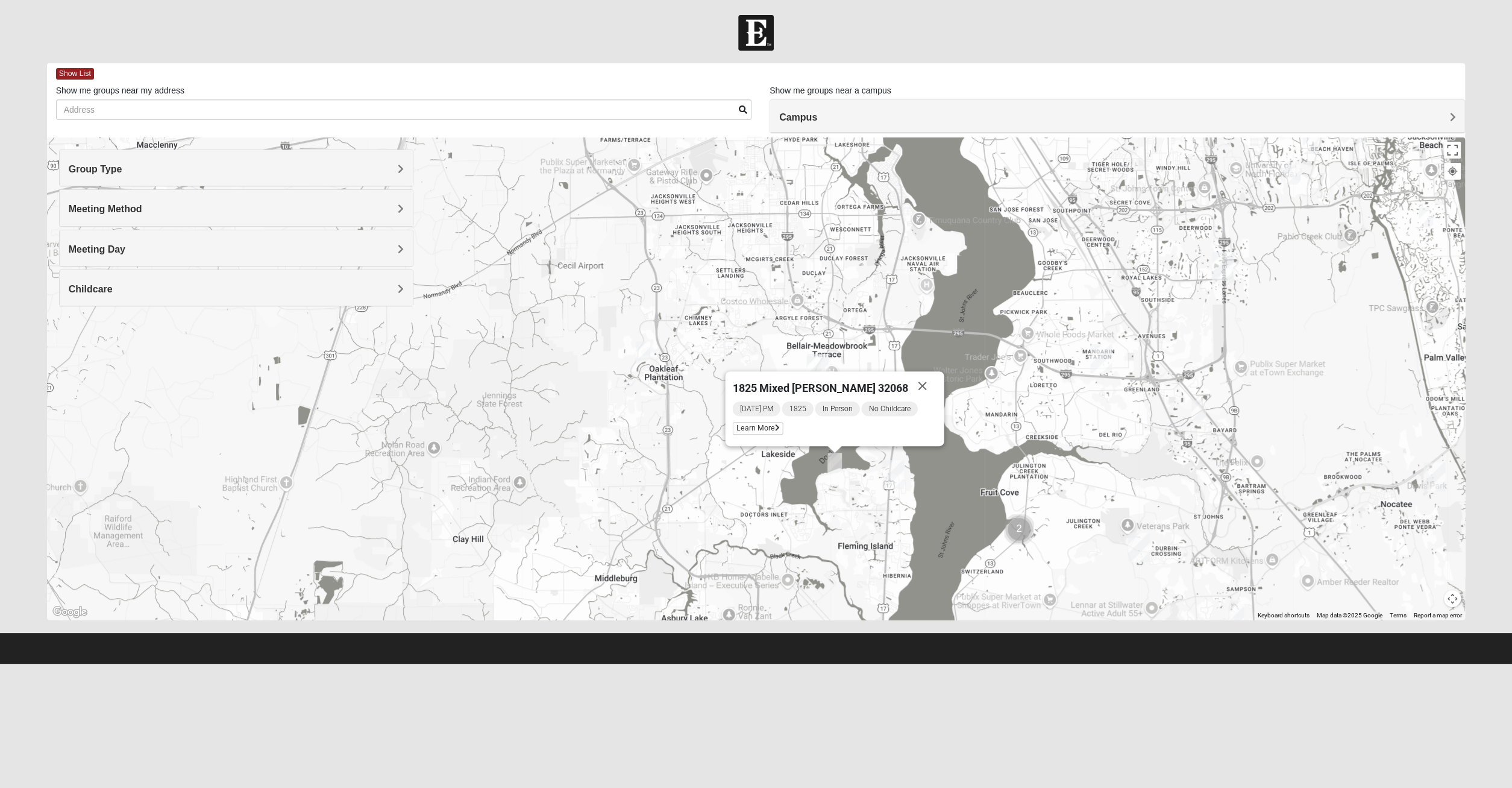
click at [797, 525] on div "1825 Mixed Suggs 32068 Monday PM 1825 In Person No Childcare Learn More" at bounding box center [756, 378] width 1418 height 482
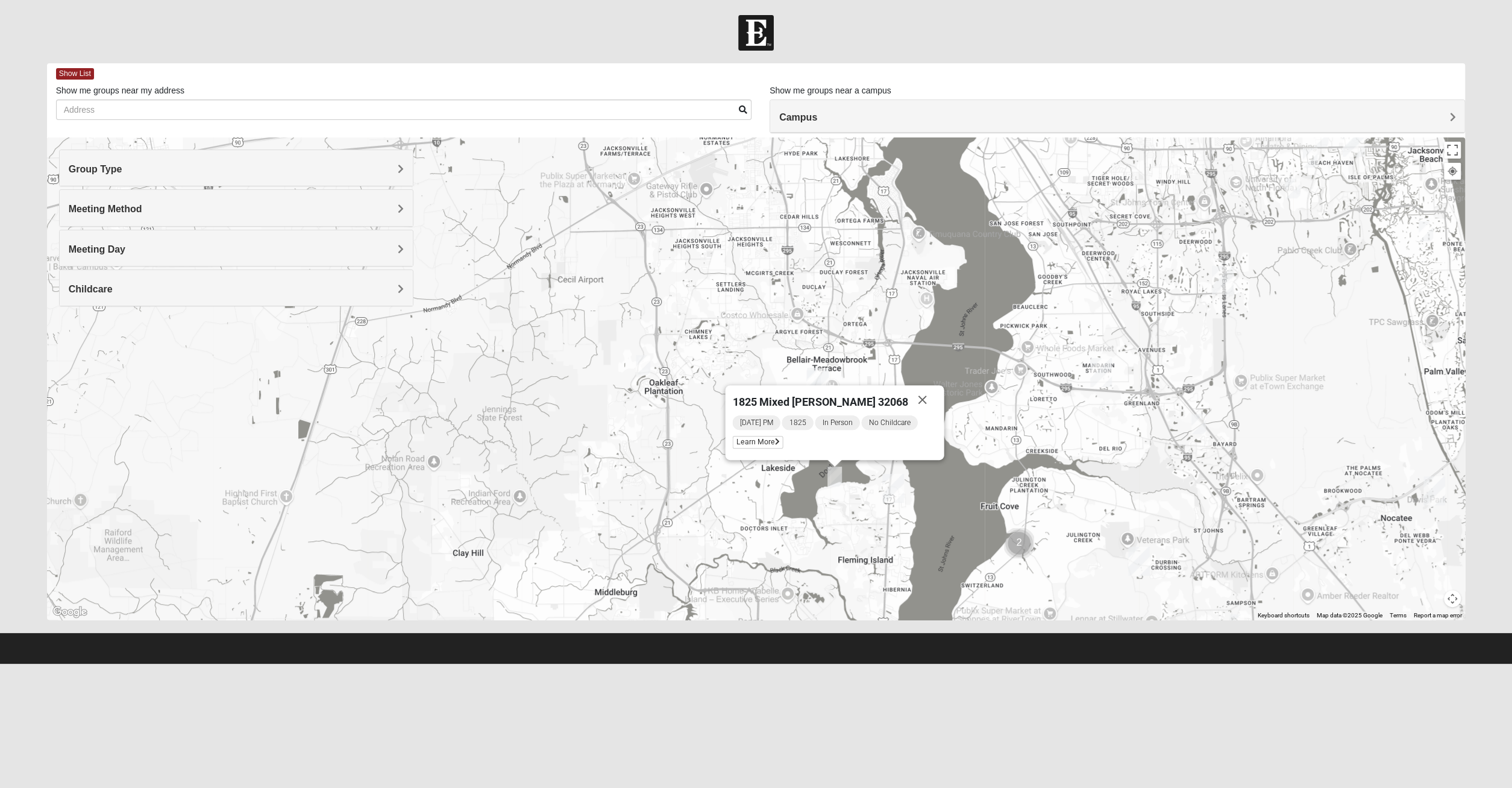
click at [836, 483] on img "1825 Mixed Suggs 32068" at bounding box center [834, 476] width 14 height 20
click at [916, 400] on button "Close" at bounding box center [922, 399] width 29 height 29
click at [813, 388] on img "Orange Park" at bounding box center [817, 382] width 21 height 29
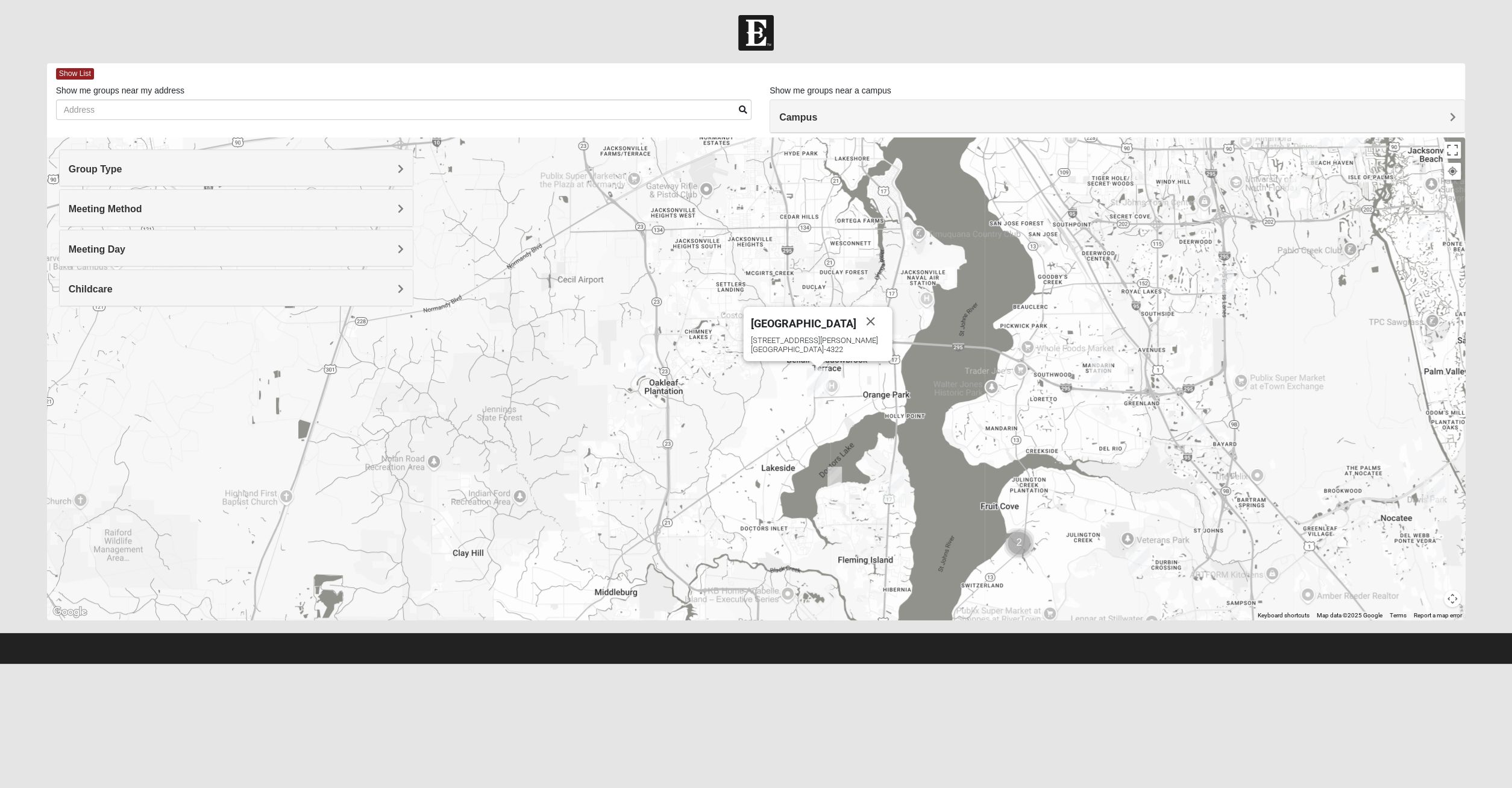
click at [814, 376] on img "Orange Park" at bounding box center [817, 382] width 21 height 29
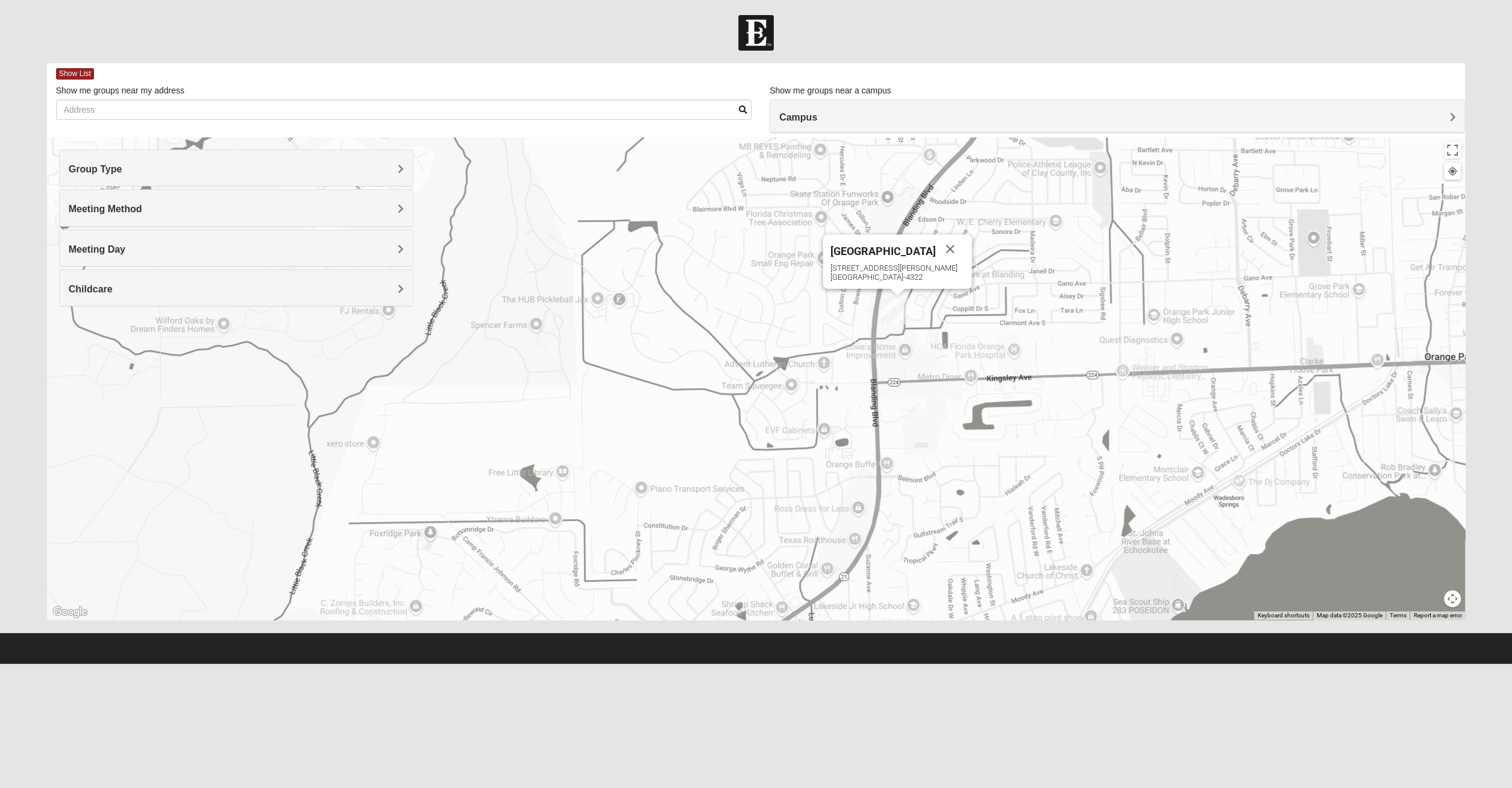
drag, startPoint x: 829, startPoint y: 274, endPoint x: 708, endPoint y: 439, distance: 204.6
click at [708, 439] on div "[GEOGRAPHIC_DATA] [STREET_ADDRESS][PERSON_NAME]" at bounding box center [756, 378] width 1418 height 482
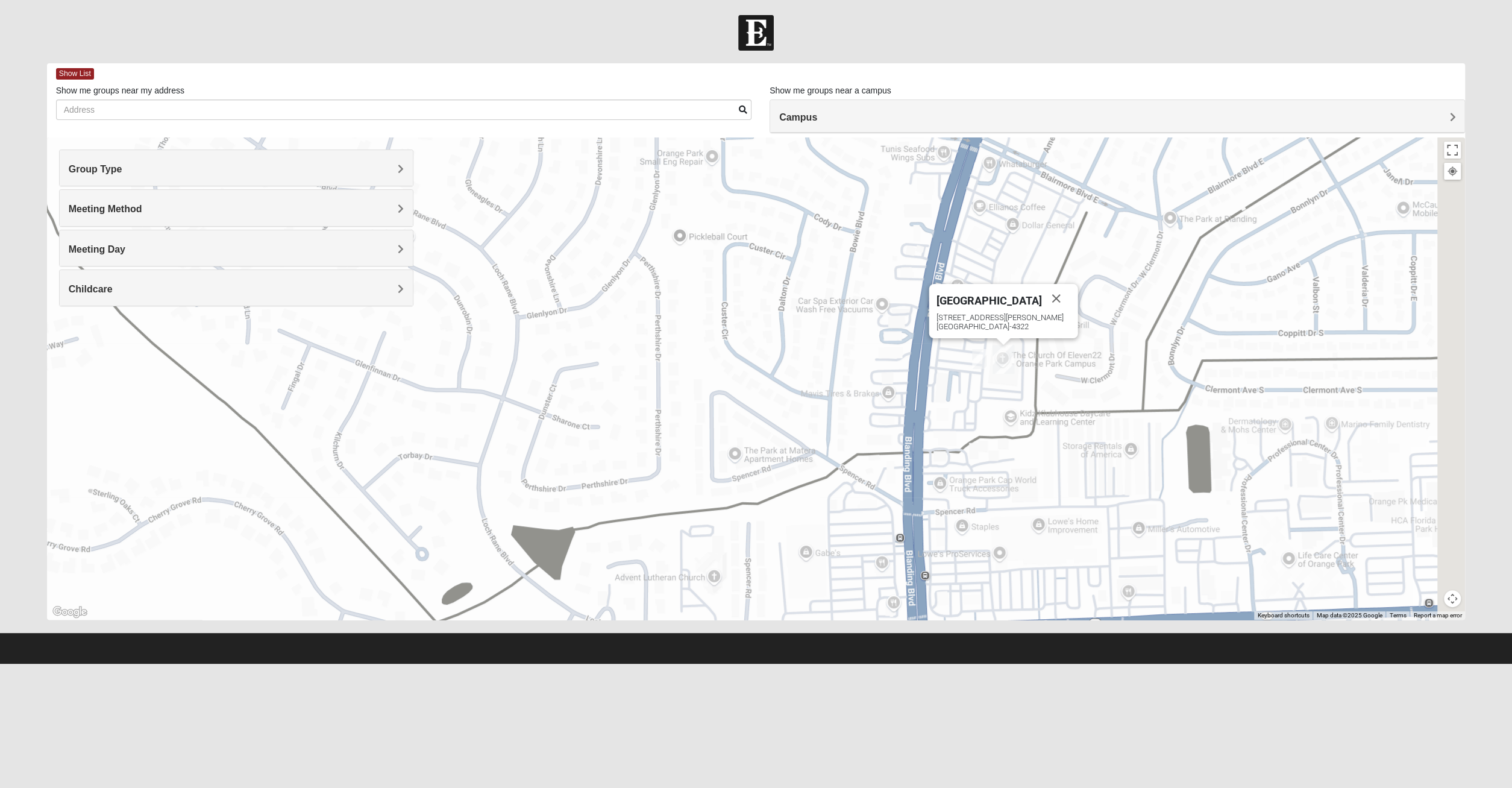
drag, startPoint x: 922, startPoint y: 396, endPoint x: 670, endPoint y: 392, distance: 252.0
click at [670, 392] on div "[GEOGRAPHIC_DATA] [STREET_ADDRESS][PERSON_NAME]" at bounding box center [756, 378] width 1418 height 482
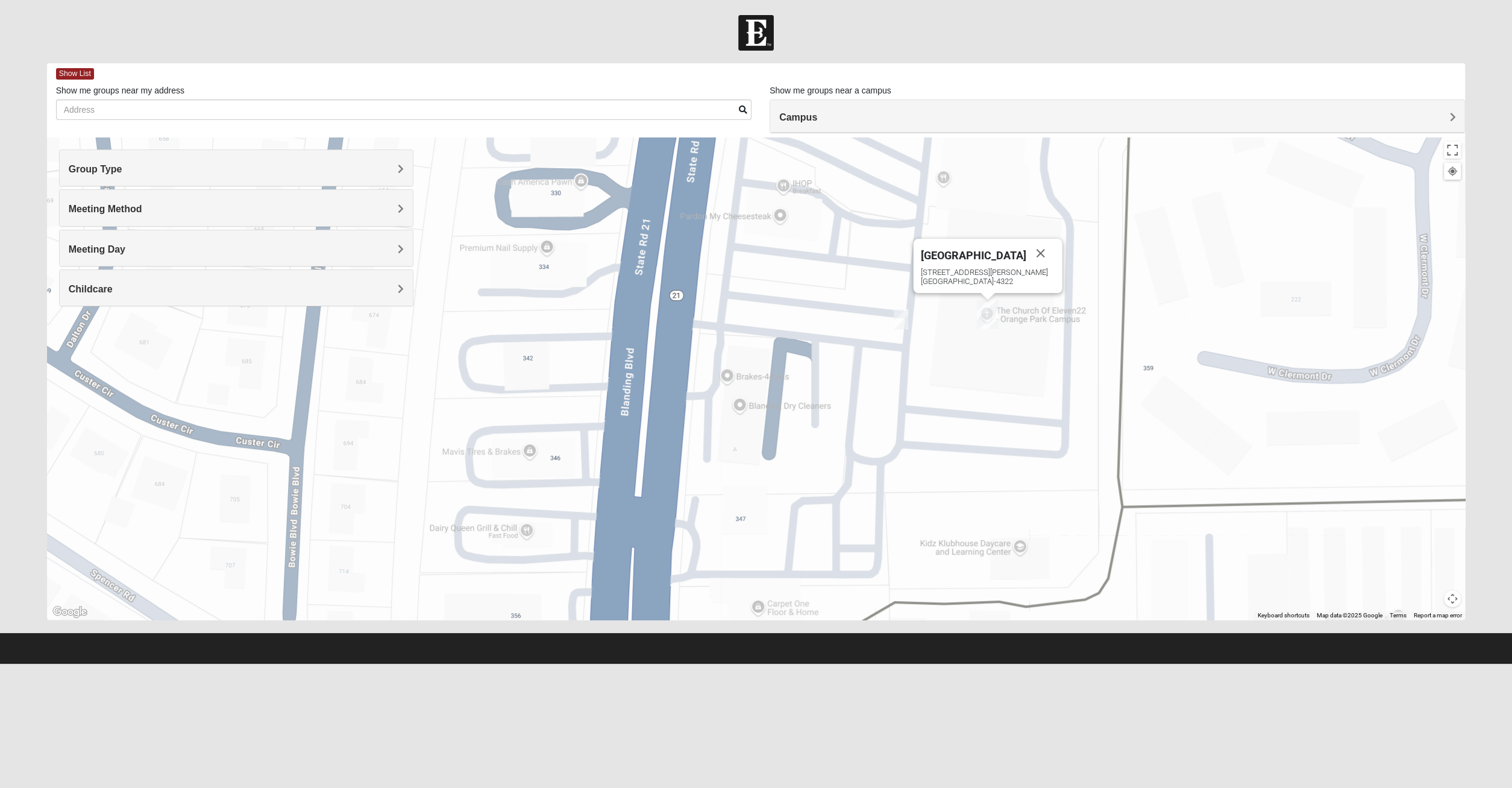
drag, startPoint x: 708, startPoint y: 392, endPoint x: 681, endPoint y: 400, distance: 28.2
click at [681, 400] on div "[GEOGRAPHIC_DATA] [STREET_ADDRESS][PERSON_NAME]" at bounding box center [756, 378] width 1418 height 482
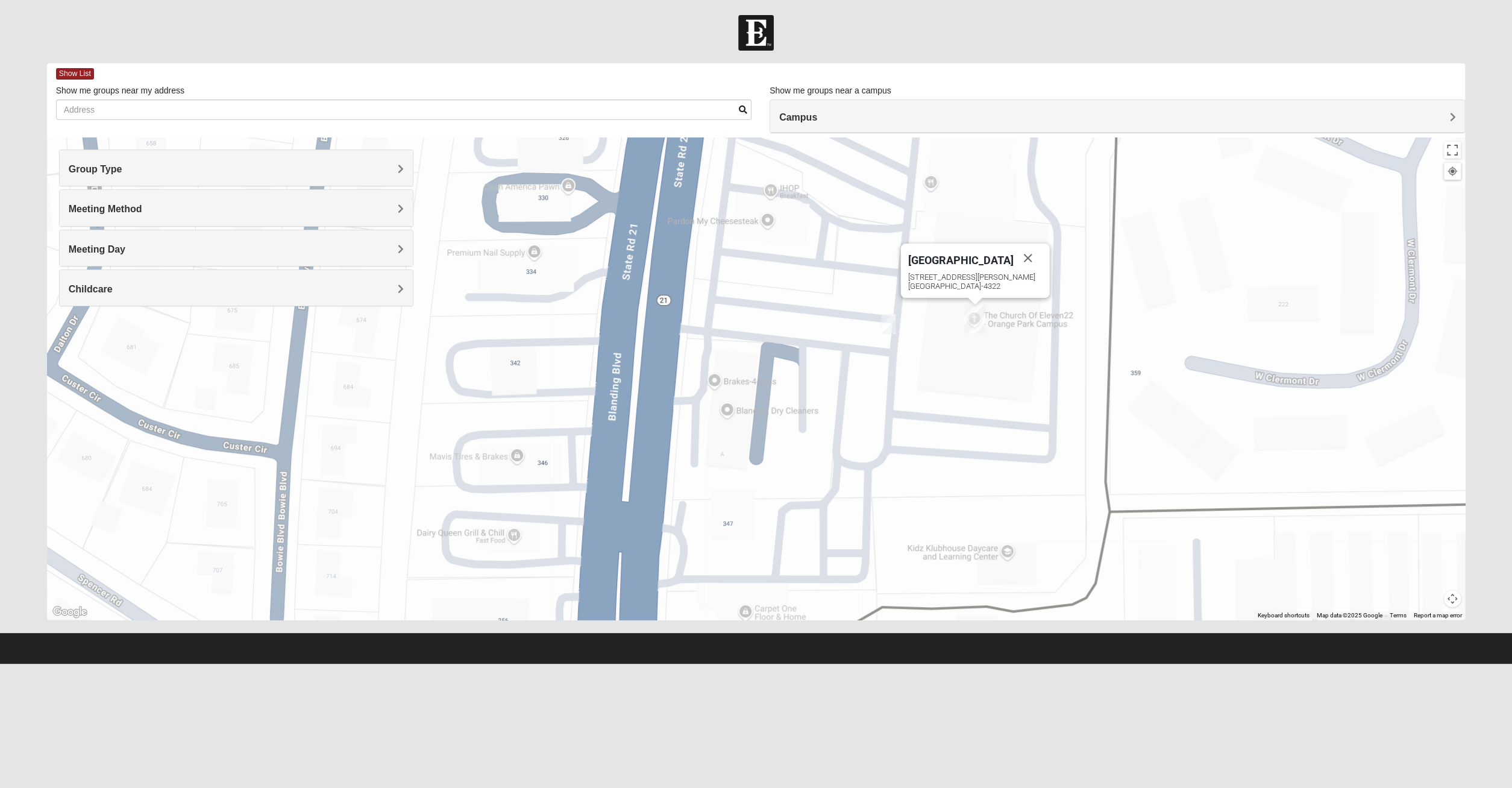
click at [898, 333] on div "[GEOGRAPHIC_DATA] [STREET_ADDRESS][PERSON_NAME]" at bounding box center [756, 378] width 1418 height 482
click at [890, 325] on img "1825 Women Hearons" at bounding box center [887, 324] width 14 height 20
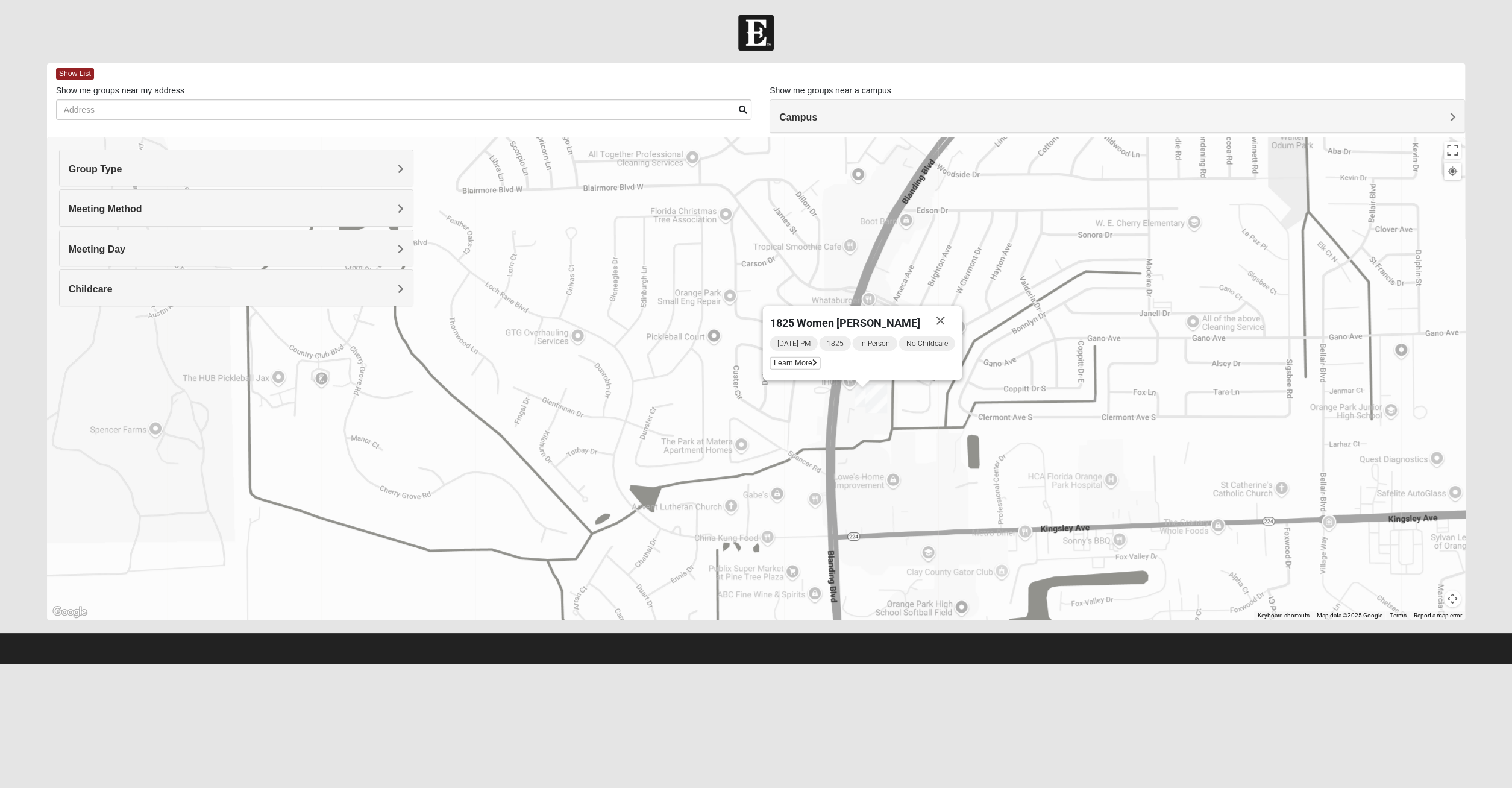
drag, startPoint x: 852, startPoint y: 473, endPoint x: 817, endPoint y: 480, distance: 35.7
click at [817, 481] on div "1825 Women Hearons Tuesday PM 1825 In Person No Childcare Learn More" at bounding box center [756, 378] width 1418 height 482
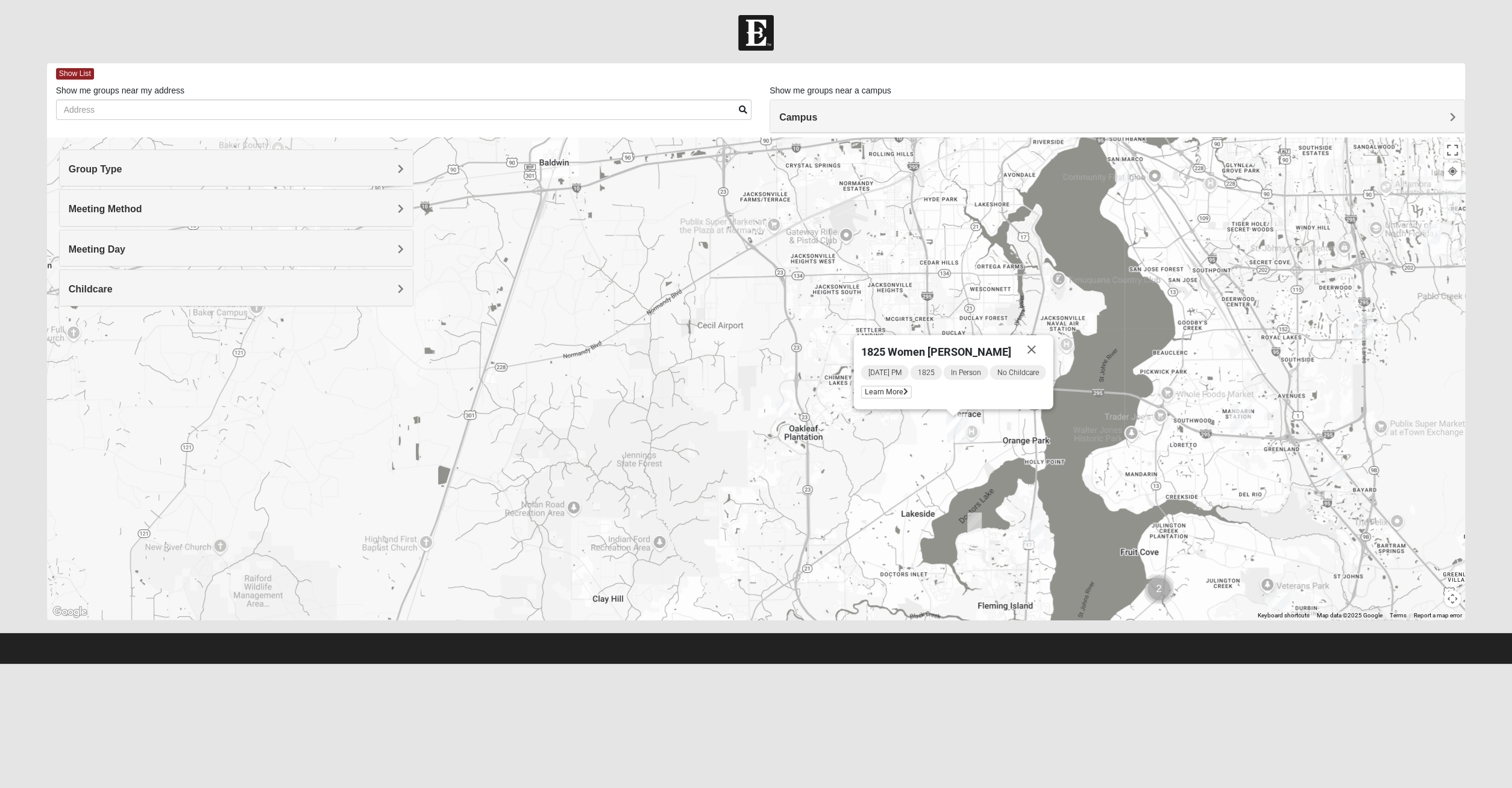
drag, startPoint x: 1121, startPoint y: 437, endPoint x: 1013, endPoint y: 443, distance: 108.2
click at [1012, 443] on div "1825 Women Hearons Tuesday PM 1825 In Person No Childcare Learn More" at bounding box center [756, 378] width 1418 height 482
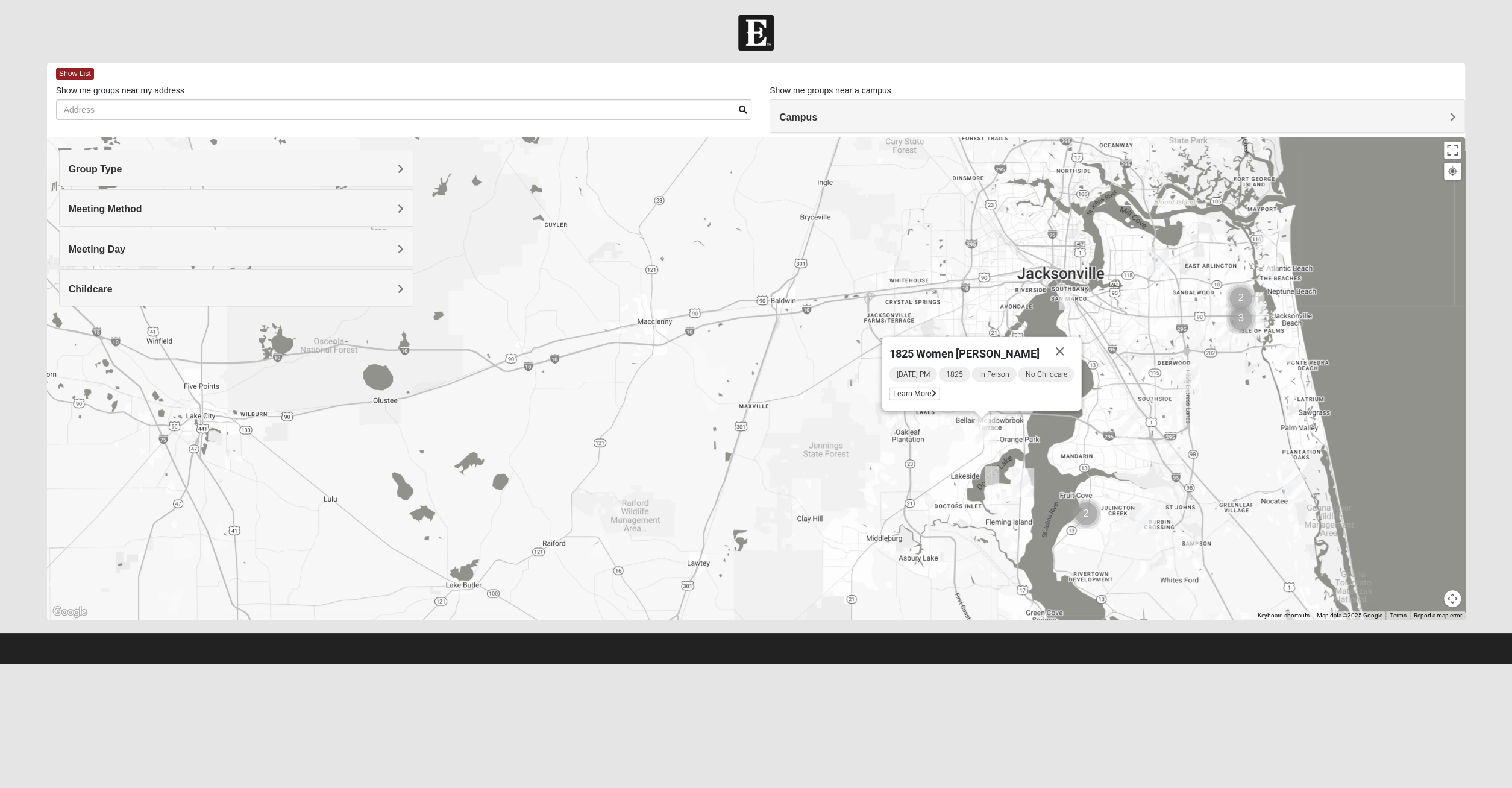
drag, startPoint x: 877, startPoint y: 498, endPoint x: 853, endPoint y: 493, distance: 24.5
click at [853, 493] on div "1825 Women Hearons Tuesday PM 1825 In Person No Childcare Learn More" at bounding box center [756, 378] width 1418 height 482
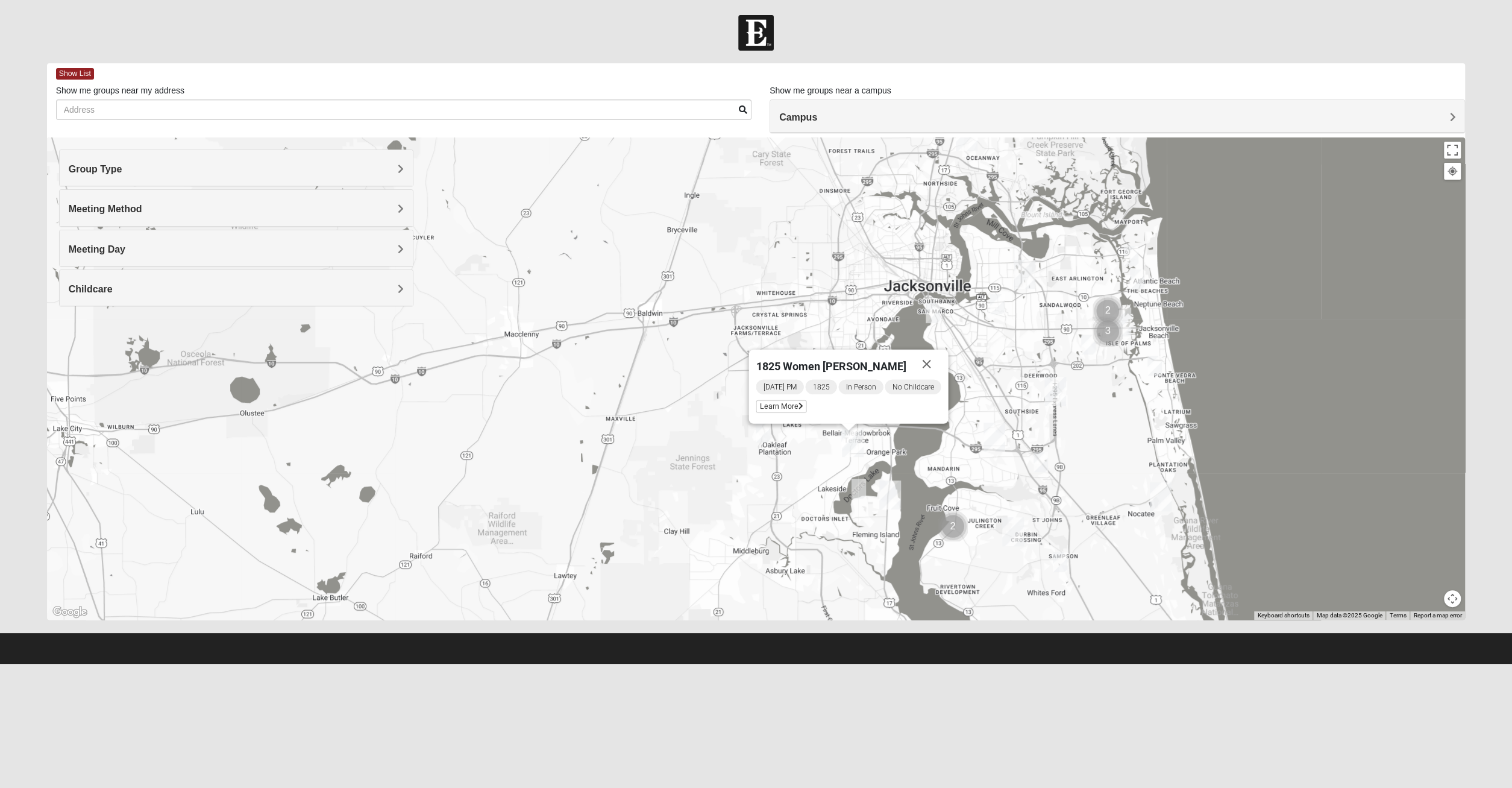
drag, startPoint x: 964, startPoint y: 543, endPoint x: 862, endPoint y: 555, distance: 102.7
click at [862, 555] on div "1825 Women Hearons Tuesday PM 1825 In Person No Childcare Learn More" at bounding box center [756, 378] width 1418 height 482
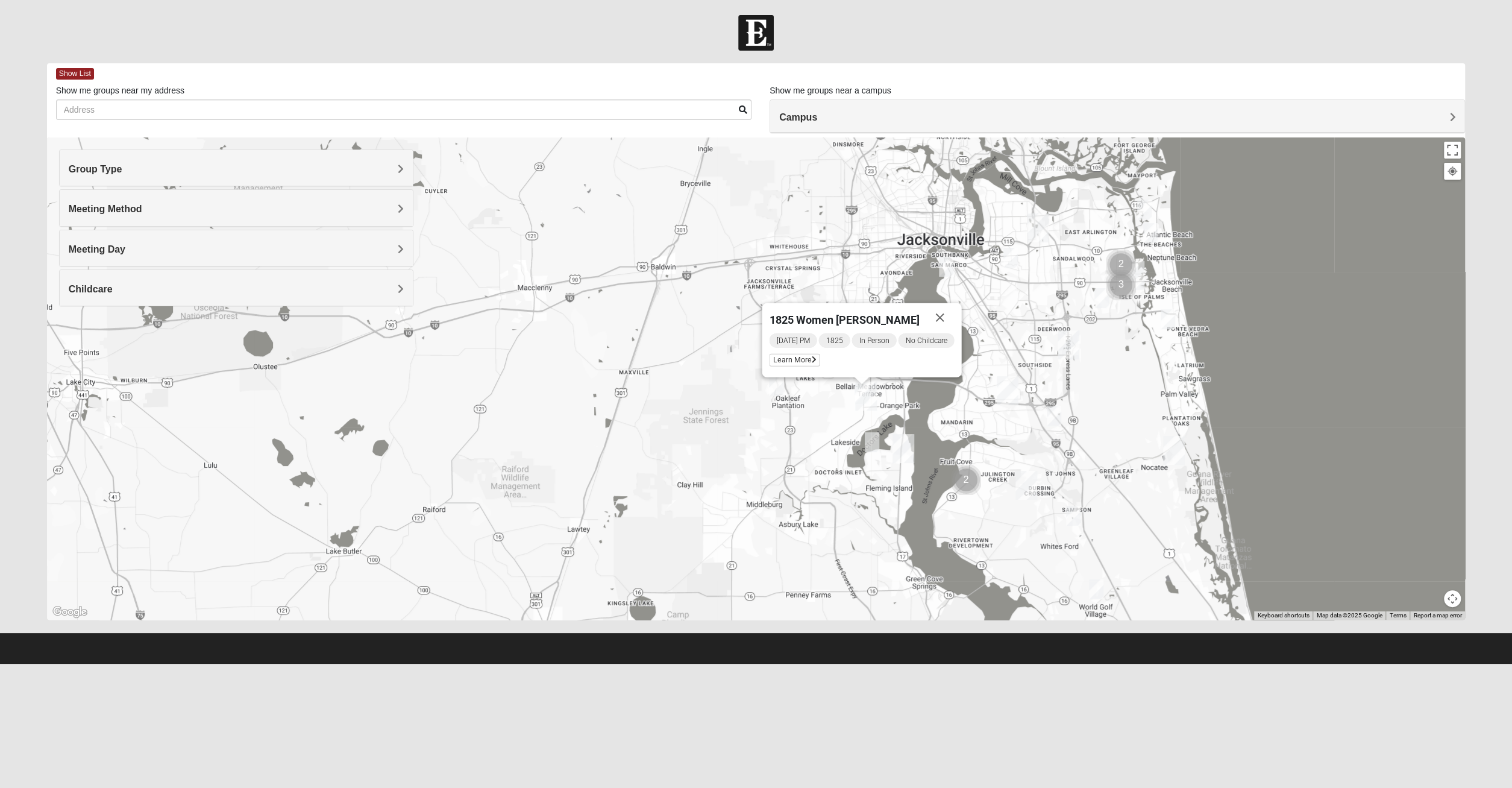
drag, startPoint x: 870, startPoint y: 550, endPoint x: 875, endPoint y: 531, distance: 19.6
click at [875, 531] on div "1825 Women Hearons Tuesday PM 1825 In Person No Childcare Learn More" at bounding box center [756, 378] width 1418 height 482
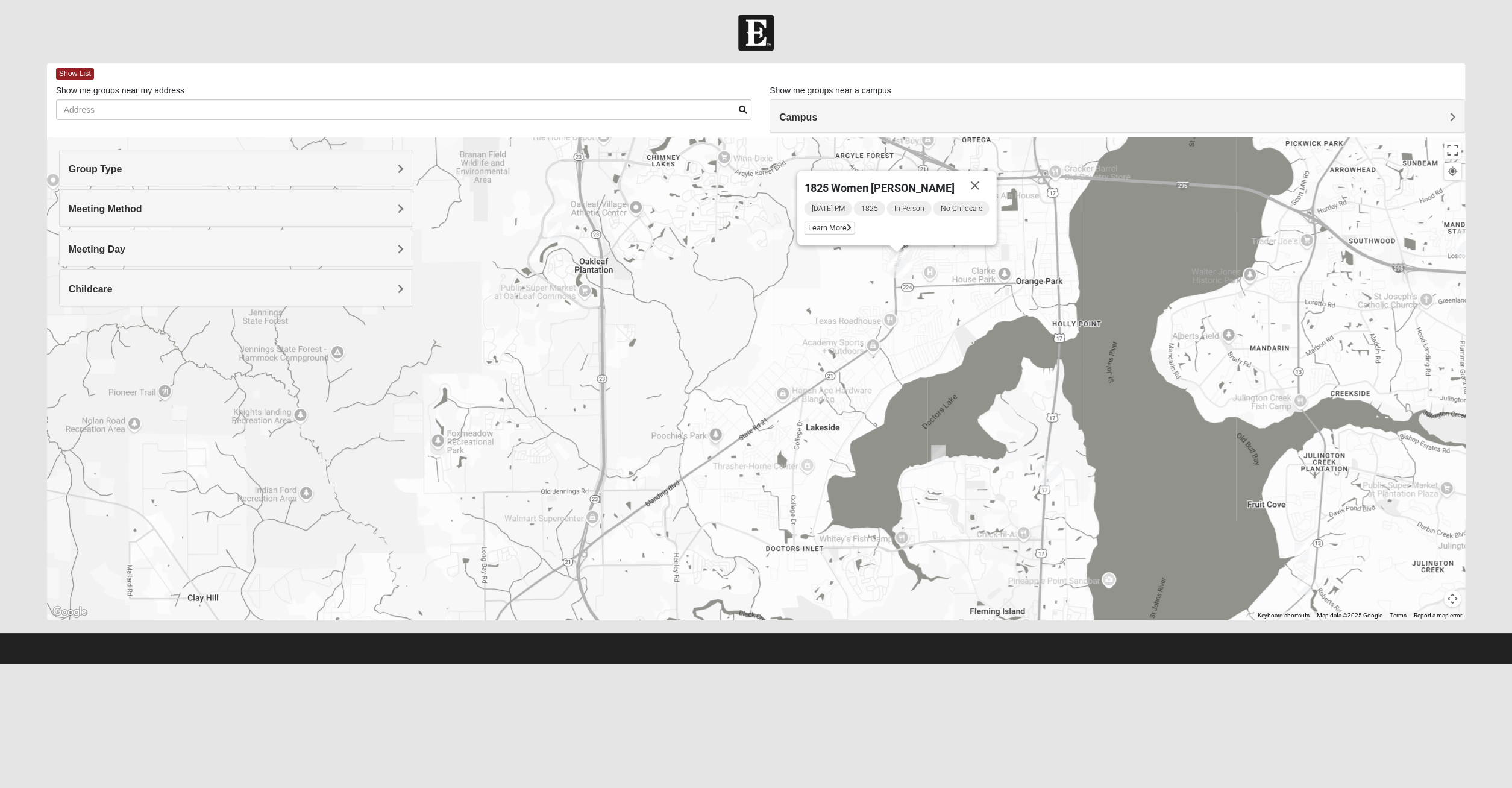
drag, startPoint x: 821, startPoint y: 322, endPoint x: 759, endPoint y: 455, distance: 146.7
click at [758, 456] on div "1825 Women Hearons Tuesday PM 1825 In Person No Childcare Learn More" at bounding box center [756, 378] width 1418 height 482
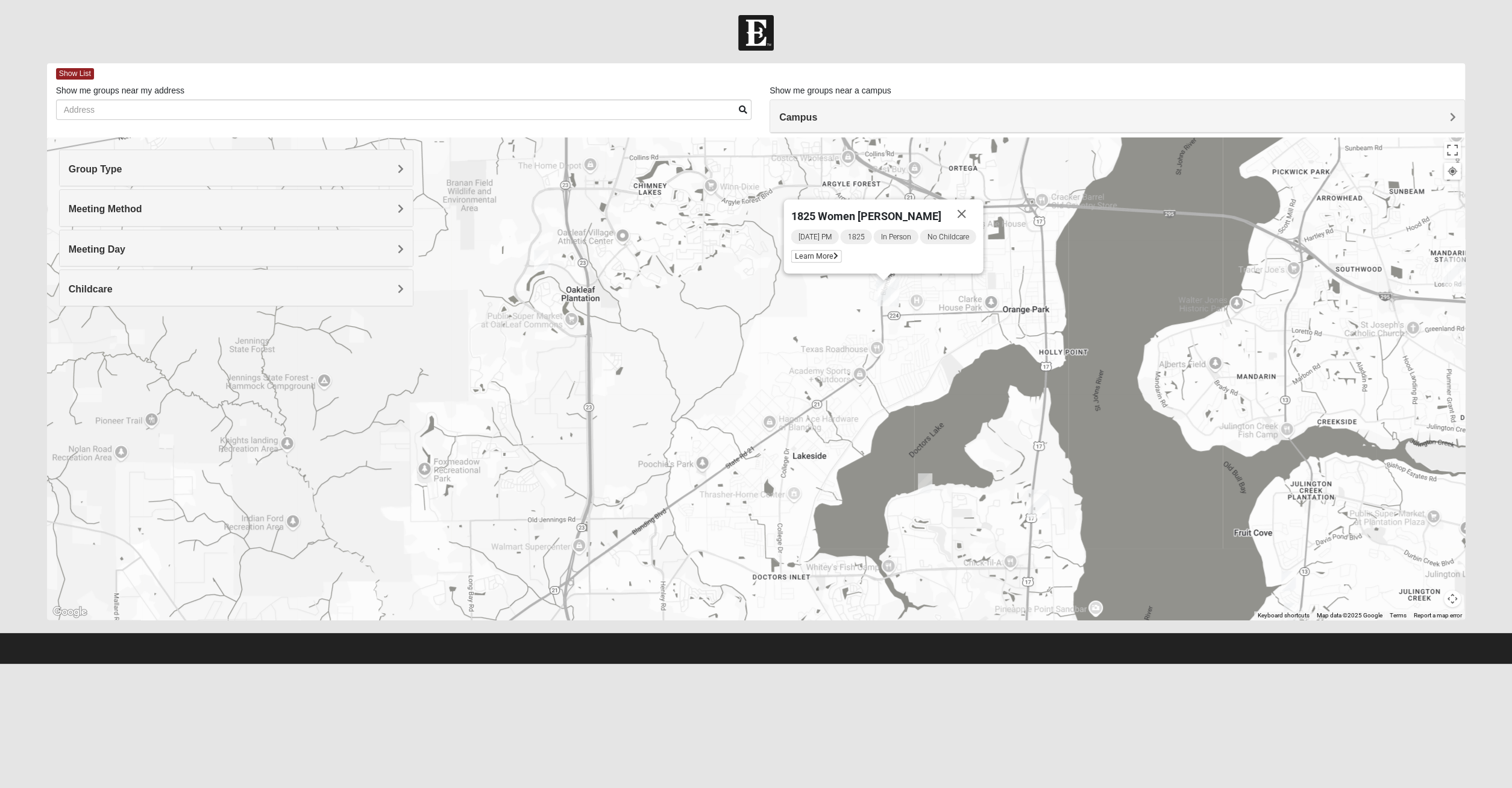
click at [895, 296] on img "Orange Park" at bounding box center [888, 292] width 21 height 29
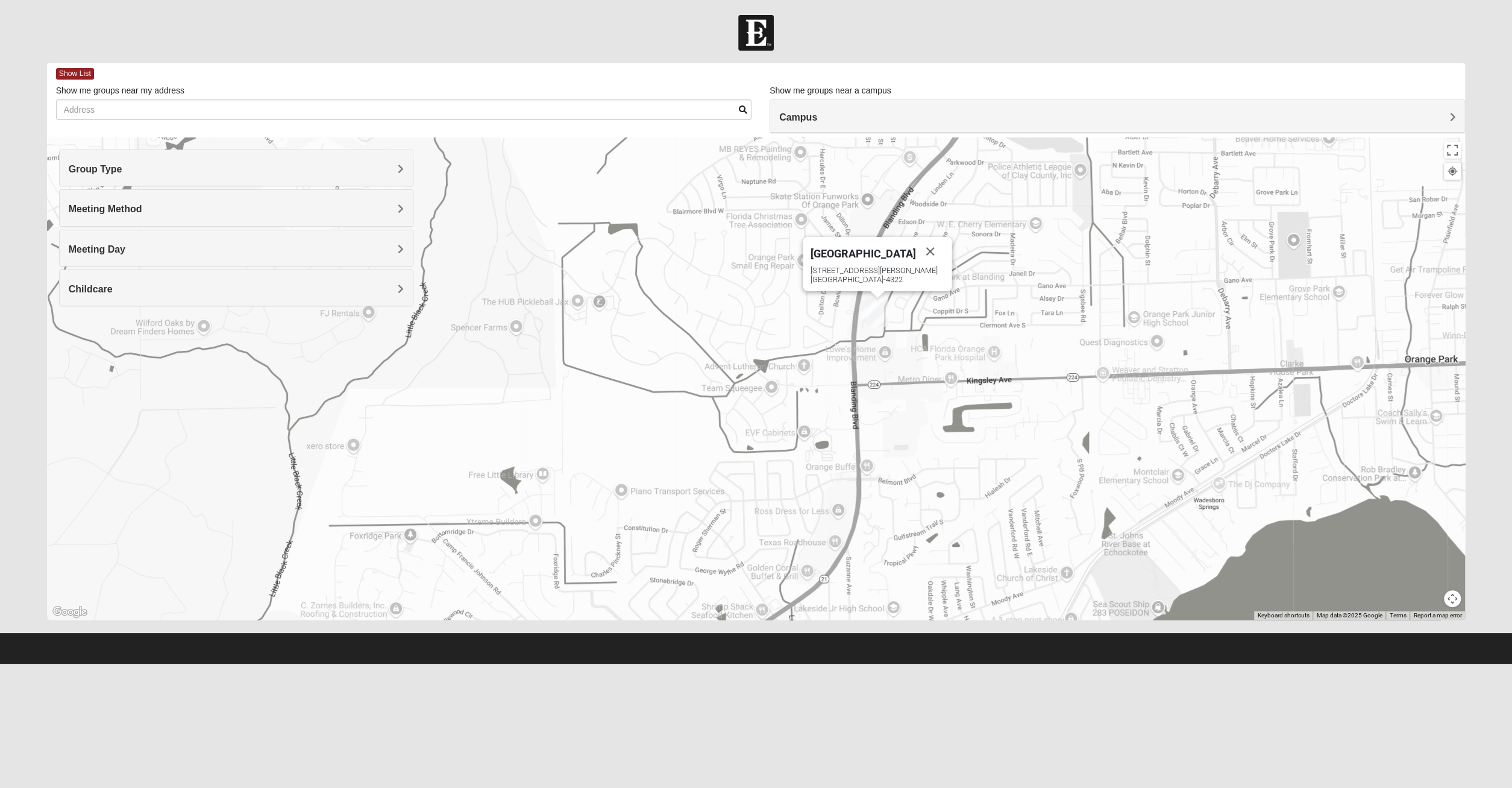
click at [858, 397] on div "[GEOGRAPHIC_DATA] [STREET_ADDRESS][PERSON_NAME]" at bounding box center [756, 378] width 1418 height 482
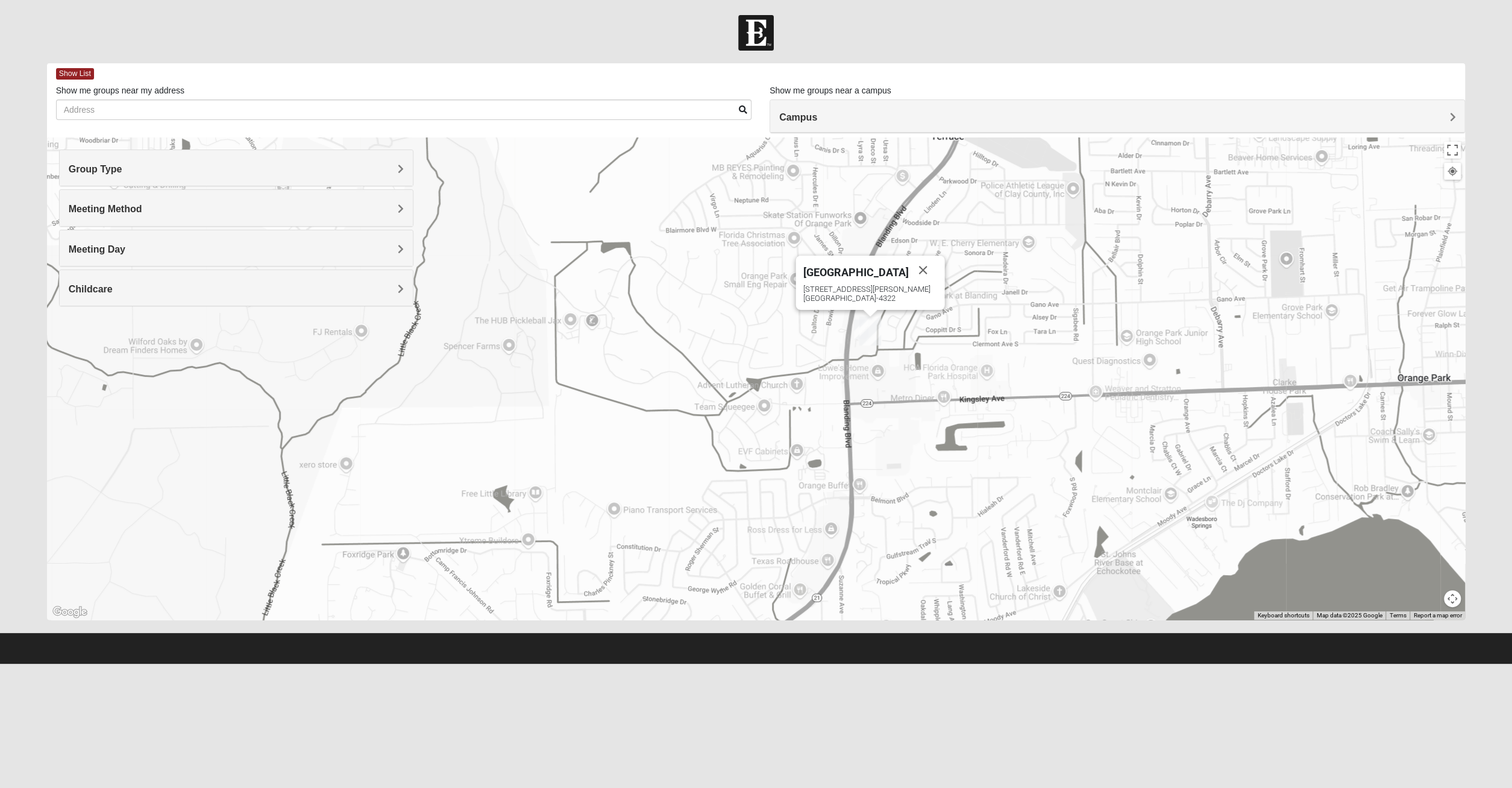
click at [858, 331] on img "1825 Women Hearons" at bounding box center [861, 329] width 14 height 20
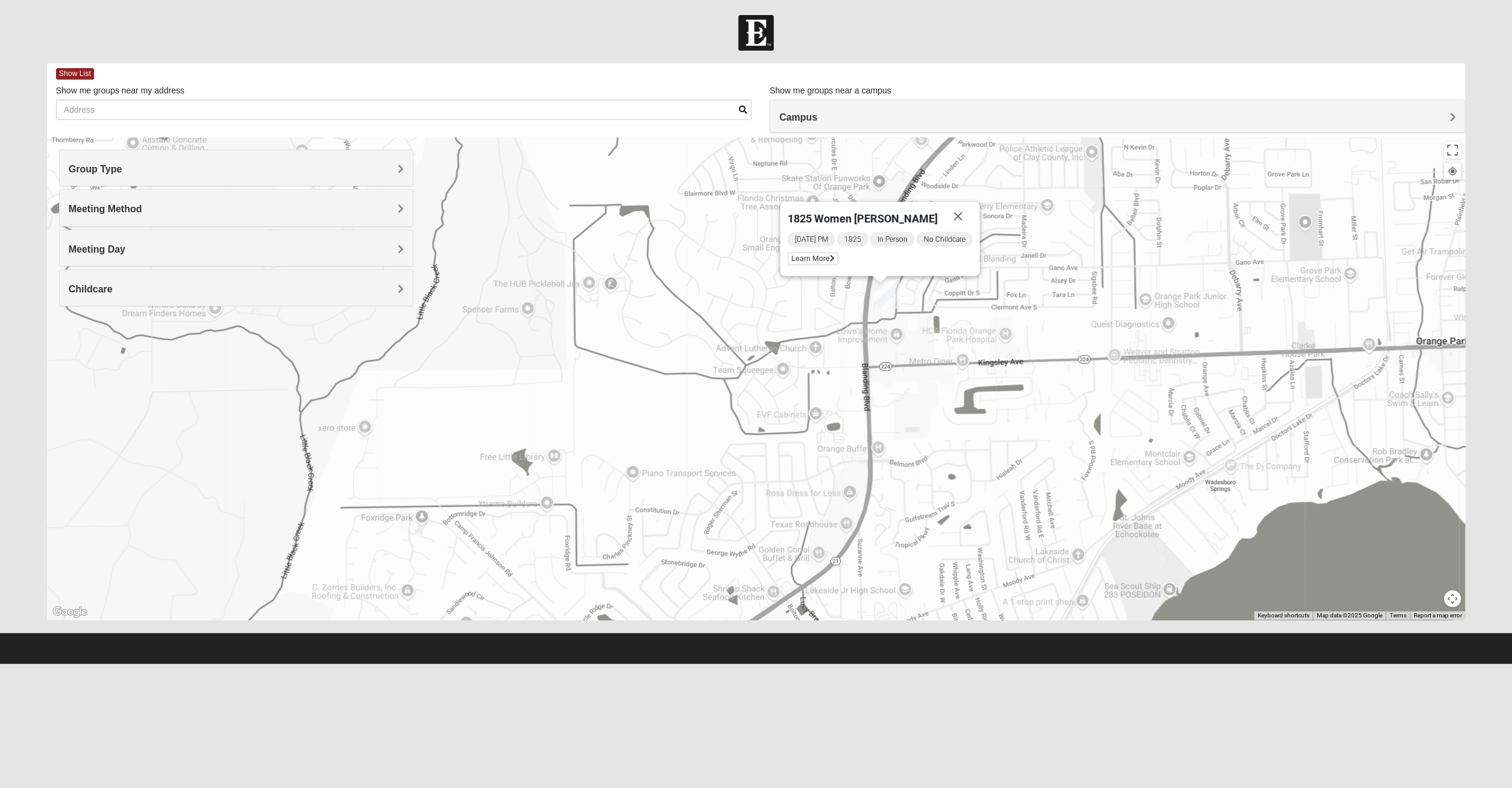
click at [869, 425] on div "1825 Women Hearons Tuesday PM 1825 In Person No Childcare Learn More" at bounding box center [756, 378] width 1418 height 482
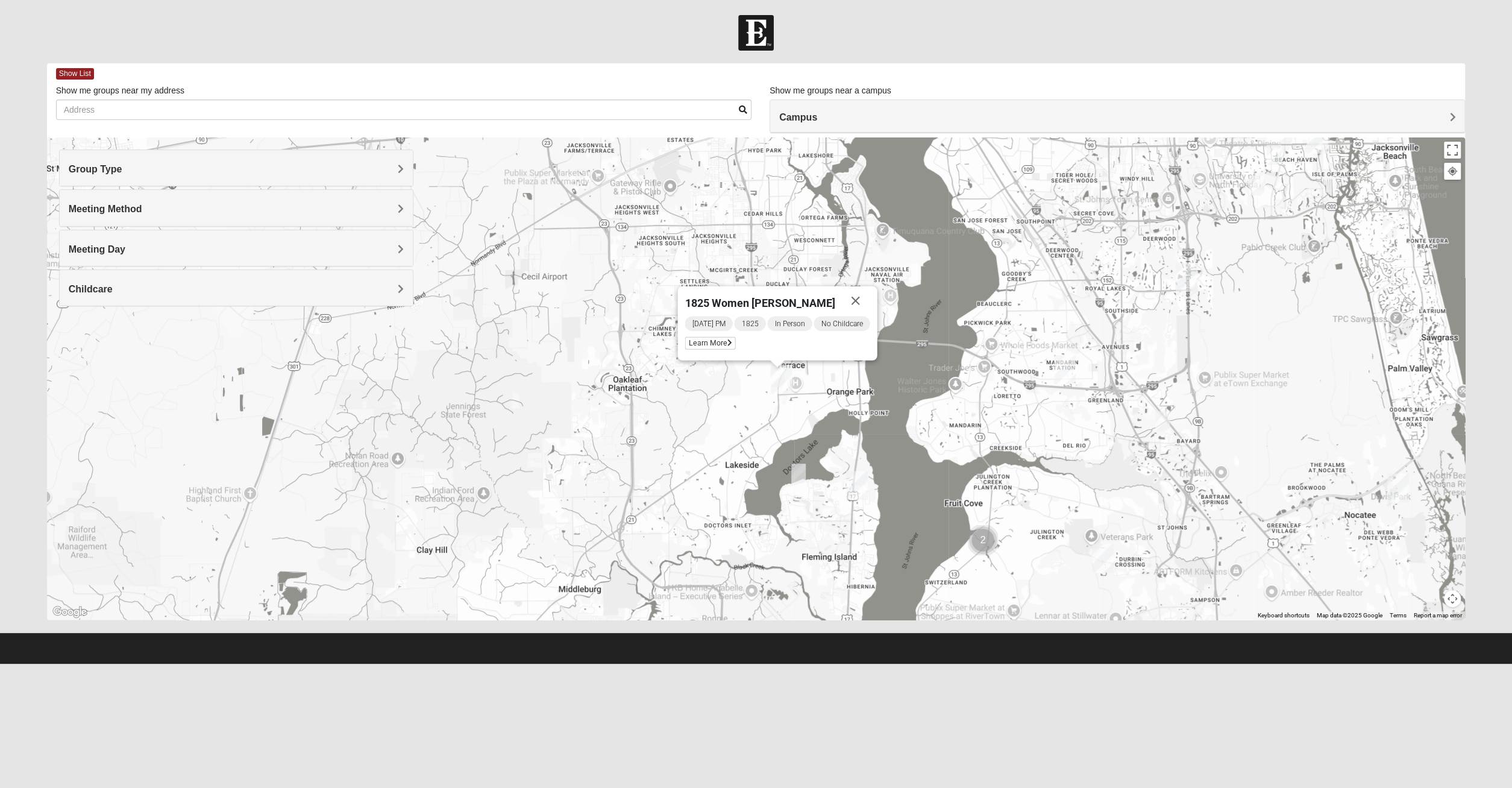
drag, startPoint x: 821, startPoint y: 372, endPoint x: 763, endPoint y: 406, distance: 67.2
click at [763, 406] on div "1825 Women Hearons Tuesday PM 1825 In Person No Childcare Learn More" at bounding box center [756, 378] width 1418 height 482
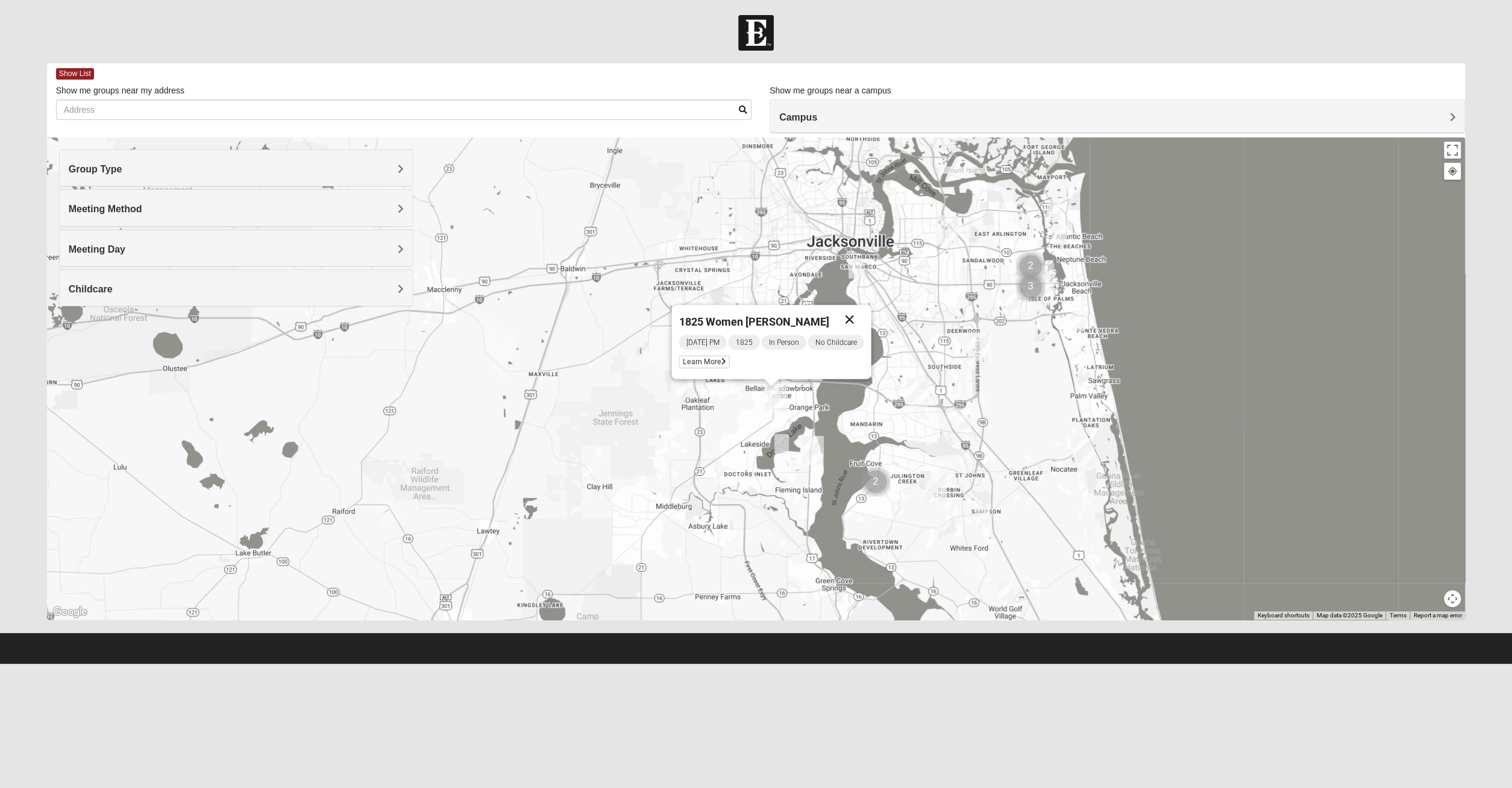
click at [854, 322] on button "Close" at bounding box center [849, 319] width 29 height 29
click at [855, 273] on img "1825 Mixed Chamberlian/Hicks 32207" at bounding box center [855, 268] width 14 height 20
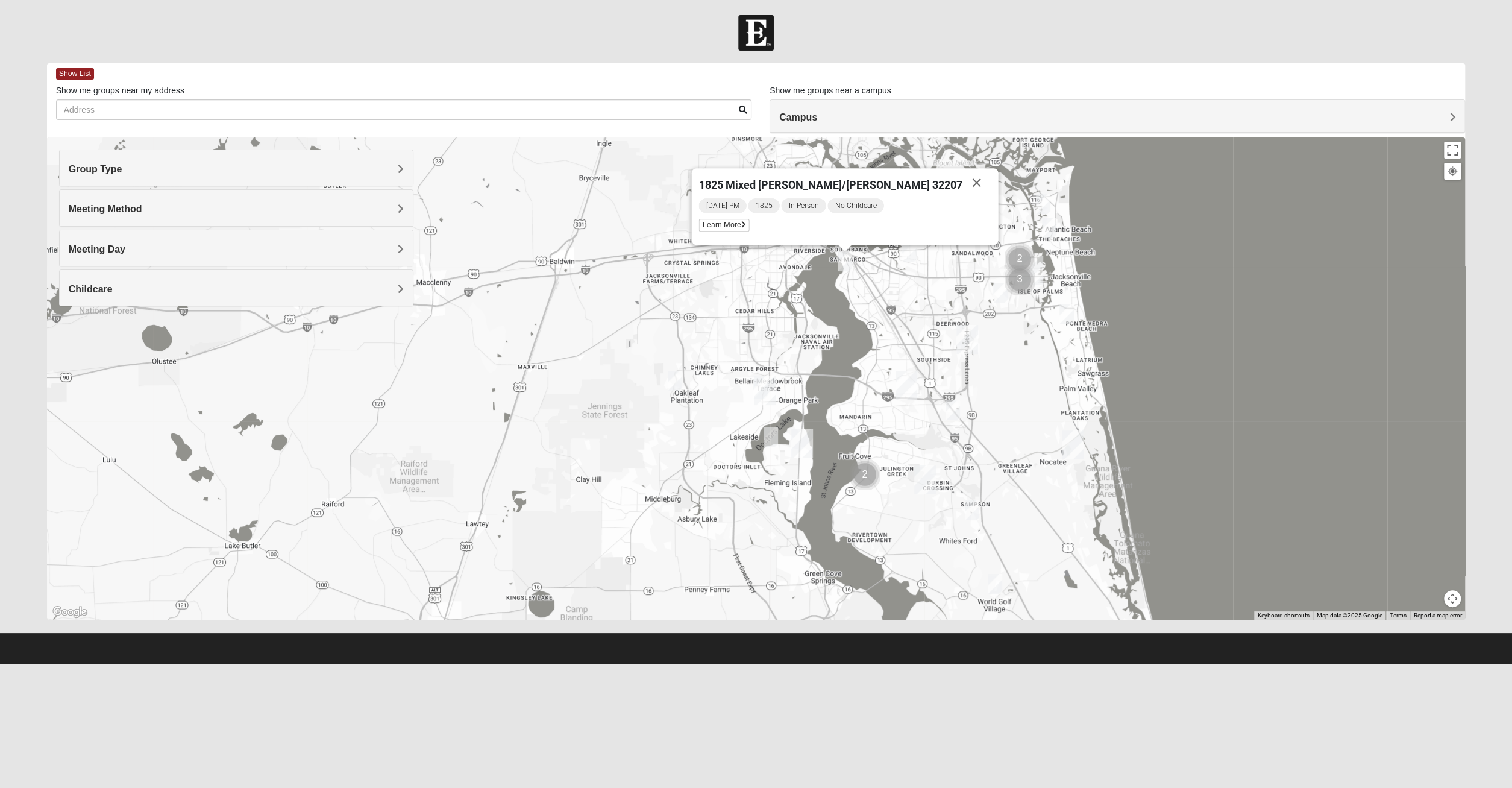
drag, startPoint x: 732, startPoint y: 341, endPoint x: 719, endPoint y: 333, distance: 15.3
click at [719, 333] on div "1825 Mixed [PERSON_NAME]/[PERSON_NAME] 32207 [DATE] PM 1825 In Person No Childc…" at bounding box center [756, 378] width 1418 height 482
click at [774, 444] on img "1825 Mixed Suggs 32068" at bounding box center [770, 437] width 14 height 20
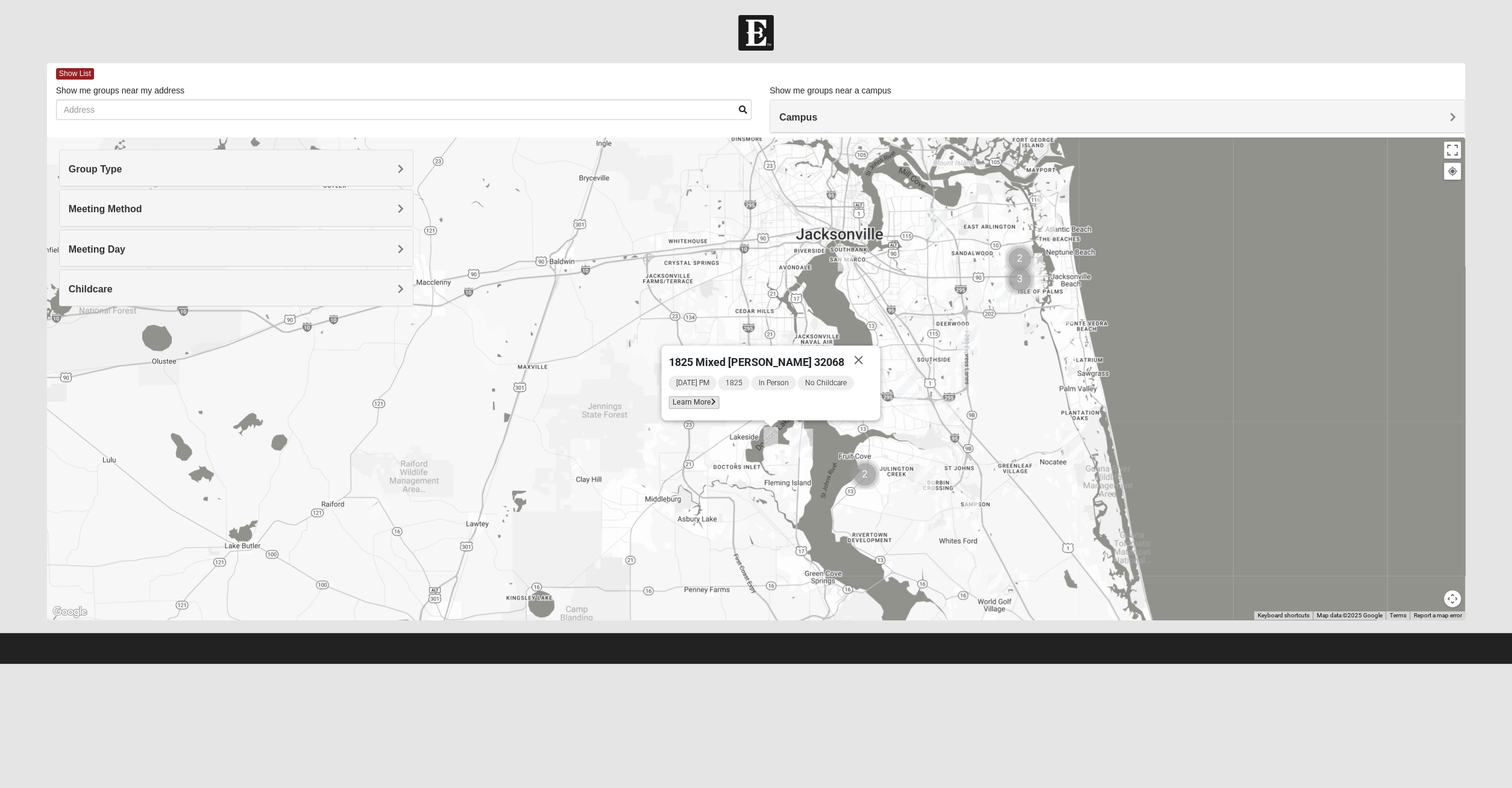
click at [705, 407] on span "Learn More" at bounding box center [694, 402] width 50 height 13
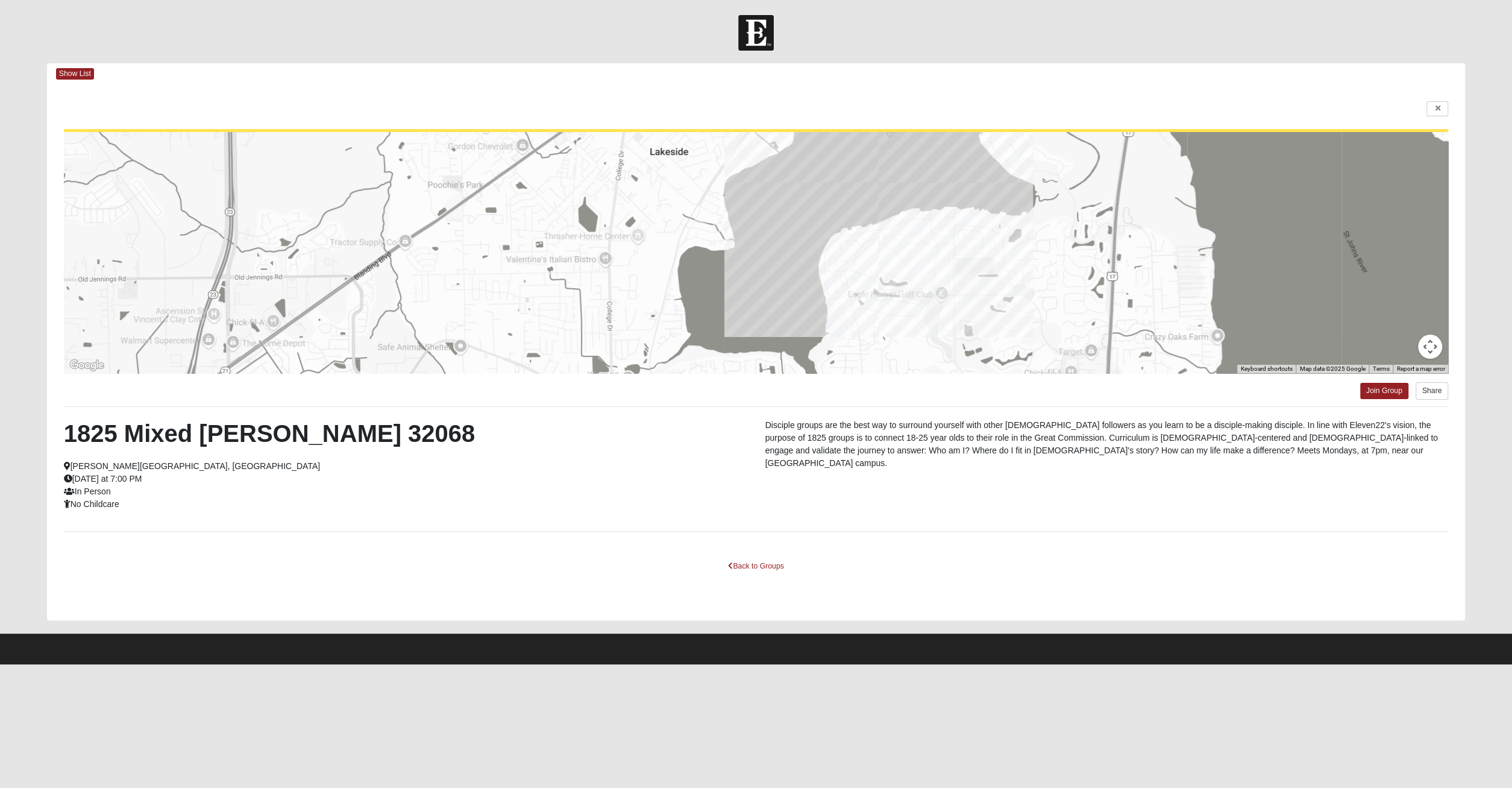
drag, startPoint x: 868, startPoint y: 309, endPoint x: 861, endPoint y: 322, distance: 14.8
click at [861, 322] on div at bounding box center [756, 252] width 1385 height 241
click at [66, 72] on span "Show List" at bounding box center [75, 73] width 38 height 11
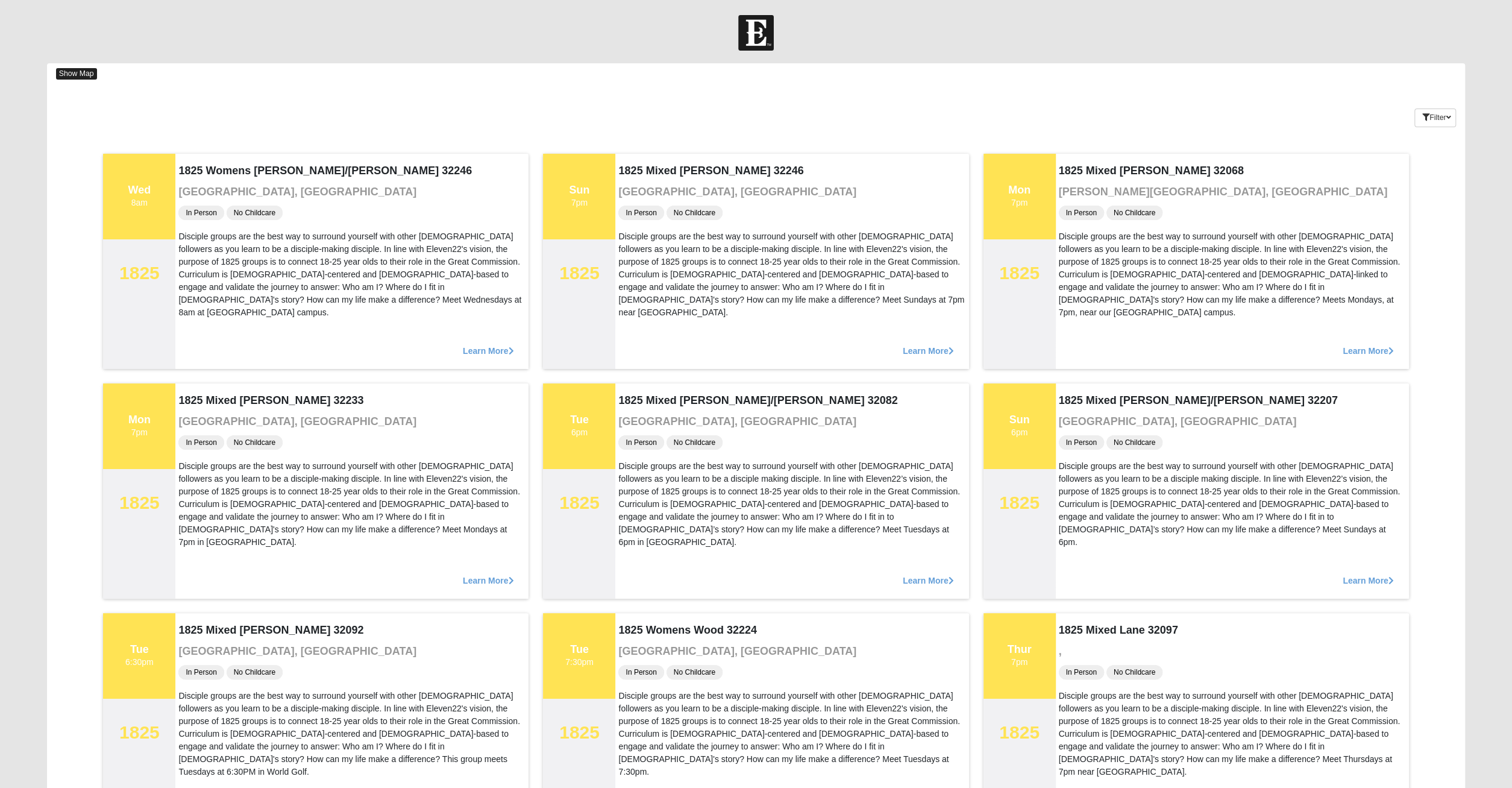
click at [74, 71] on span "Show Map" at bounding box center [77, 73] width 41 height 11
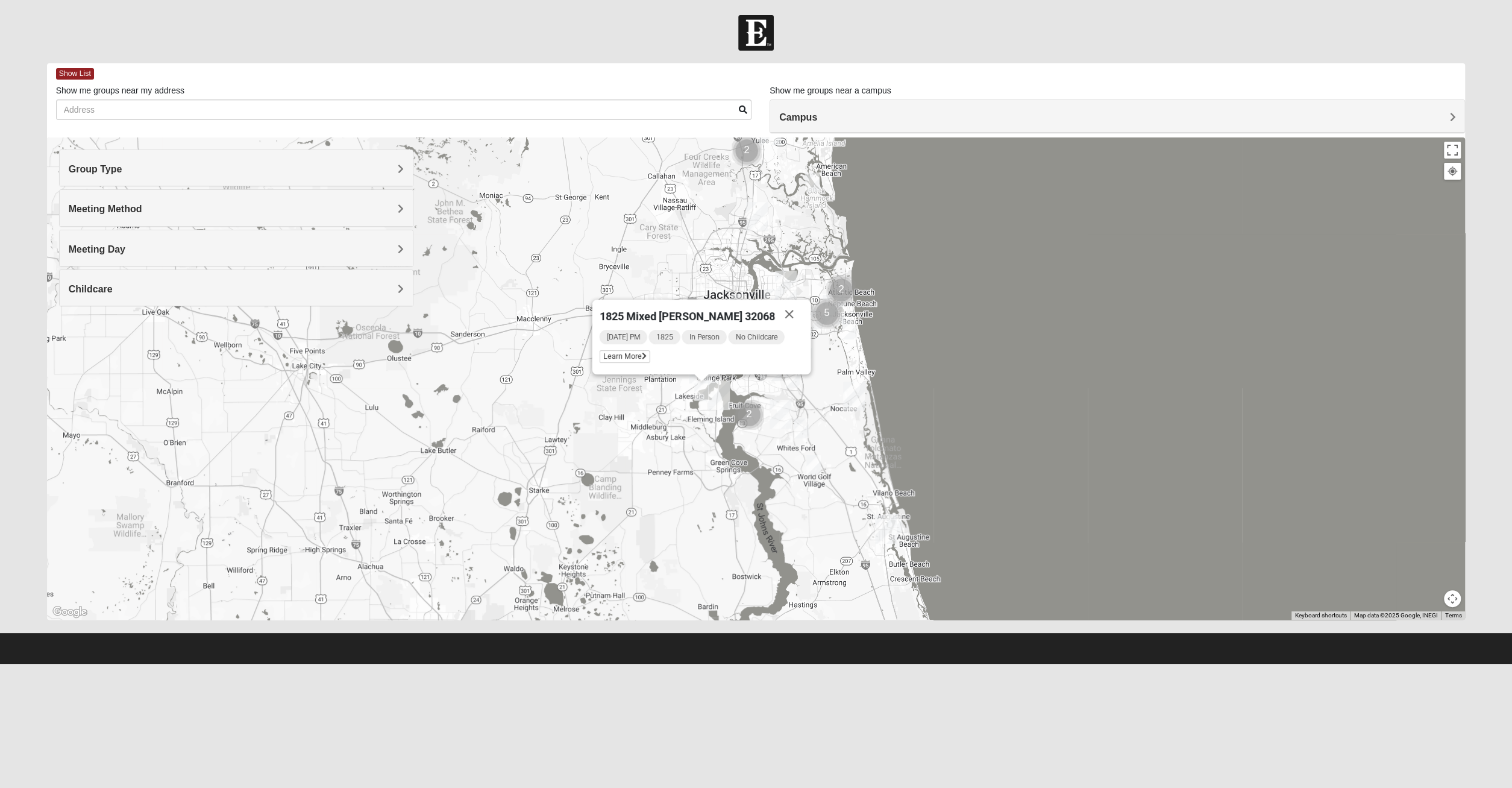
drag, startPoint x: 619, startPoint y: 368, endPoint x: 572, endPoint y: 372, distance: 47.2
click at [572, 372] on div "1825 Mixed Suggs 32068 Monday PM 1825 In Person No Childcare Learn More" at bounding box center [756, 378] width 1418 height 482
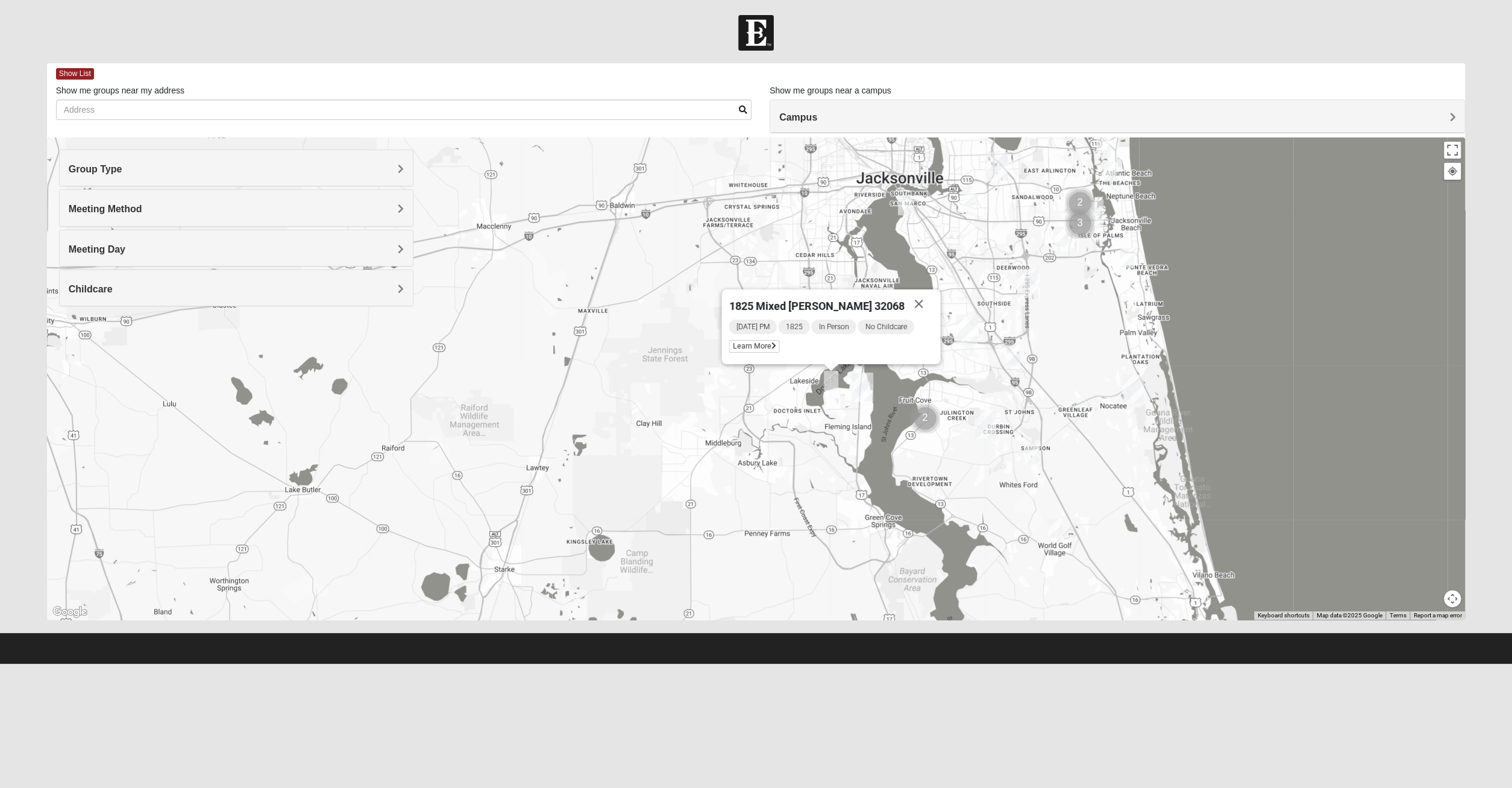
drag, startPoint x: 702, startPoint y: 357, endPoint x: 625, endPoint y: 387, distance: 82.6
click at [625, 387] on div "1825 Mixed Suggs 32068 Monday PM 1825 In Person No Childcare Learn More" at bounding box center [756, 378] width 1418 height 482
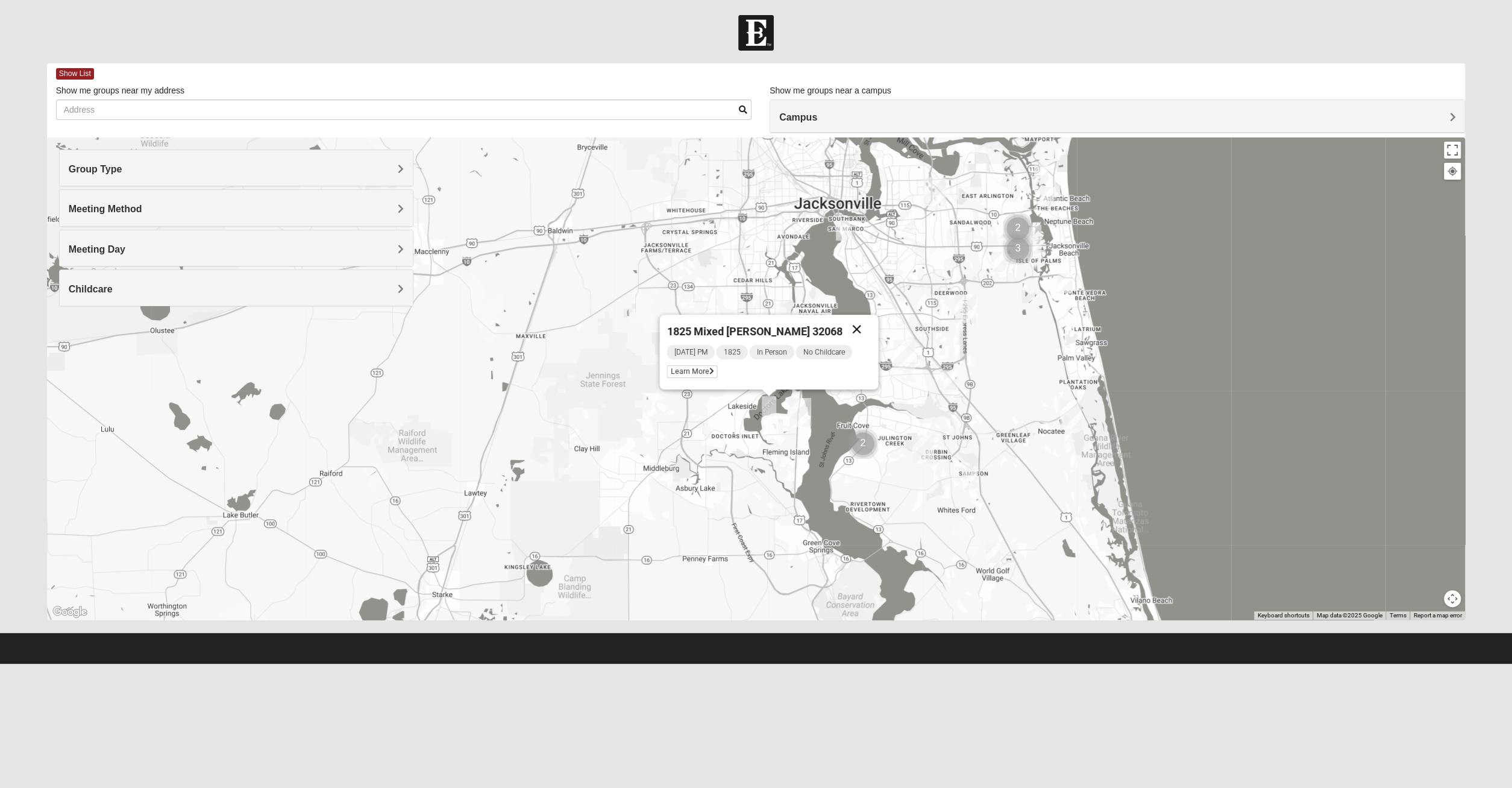
click at [849, 331] on button "Close" at bounding box center [857, 329] width 29 height 29
click at [671, 359] on img "1825 Mens Potrawski 32065" at bounding box center [673, 350] width 14 height 20
click at [226, 252] on h4 "Meeting Day" at bounding box center [236, 249] width 335 height 11
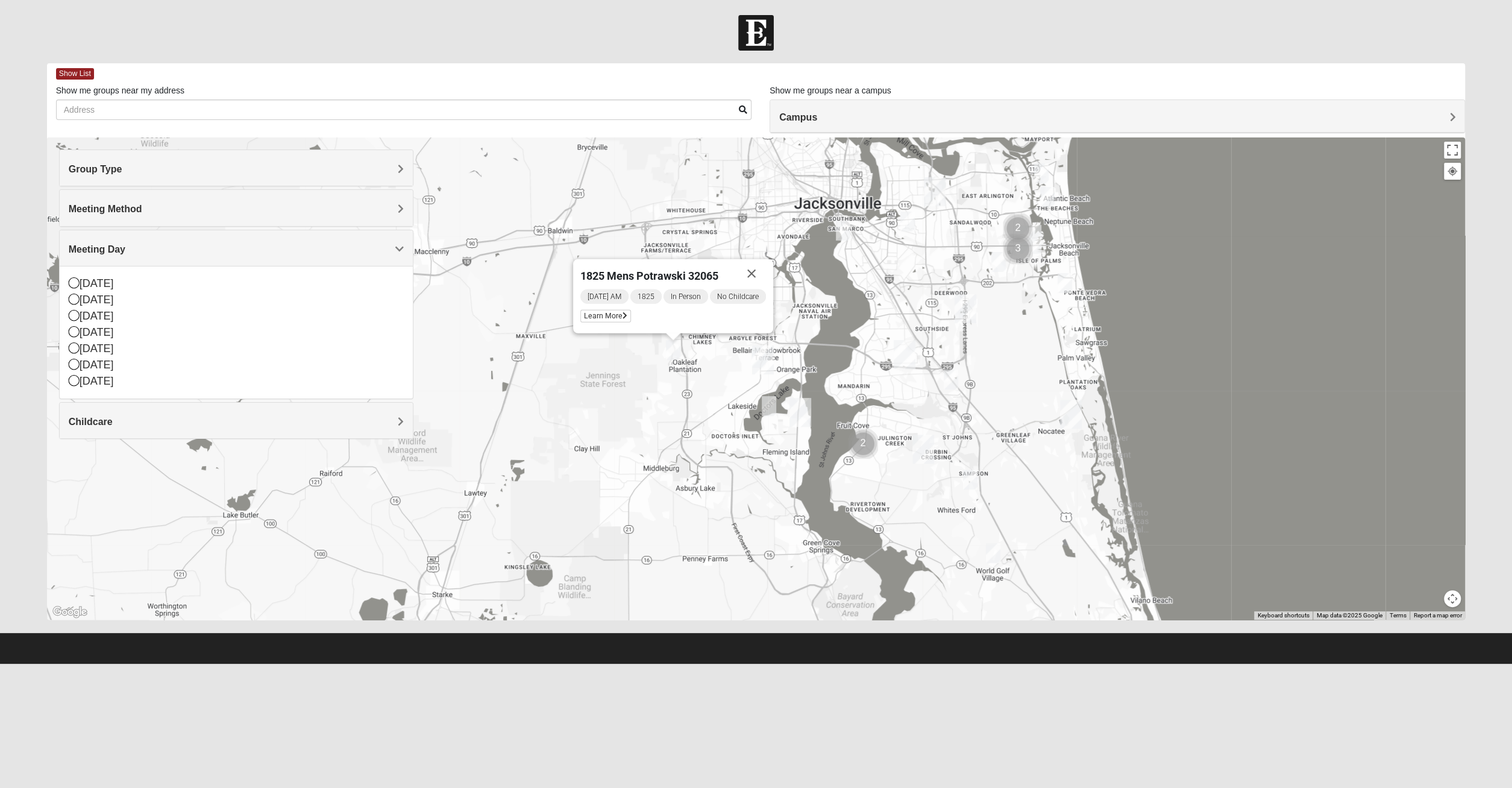
click at [226, 252] on h4 "Meeting Day" at bounding box center [236, 249] width 335 height 11
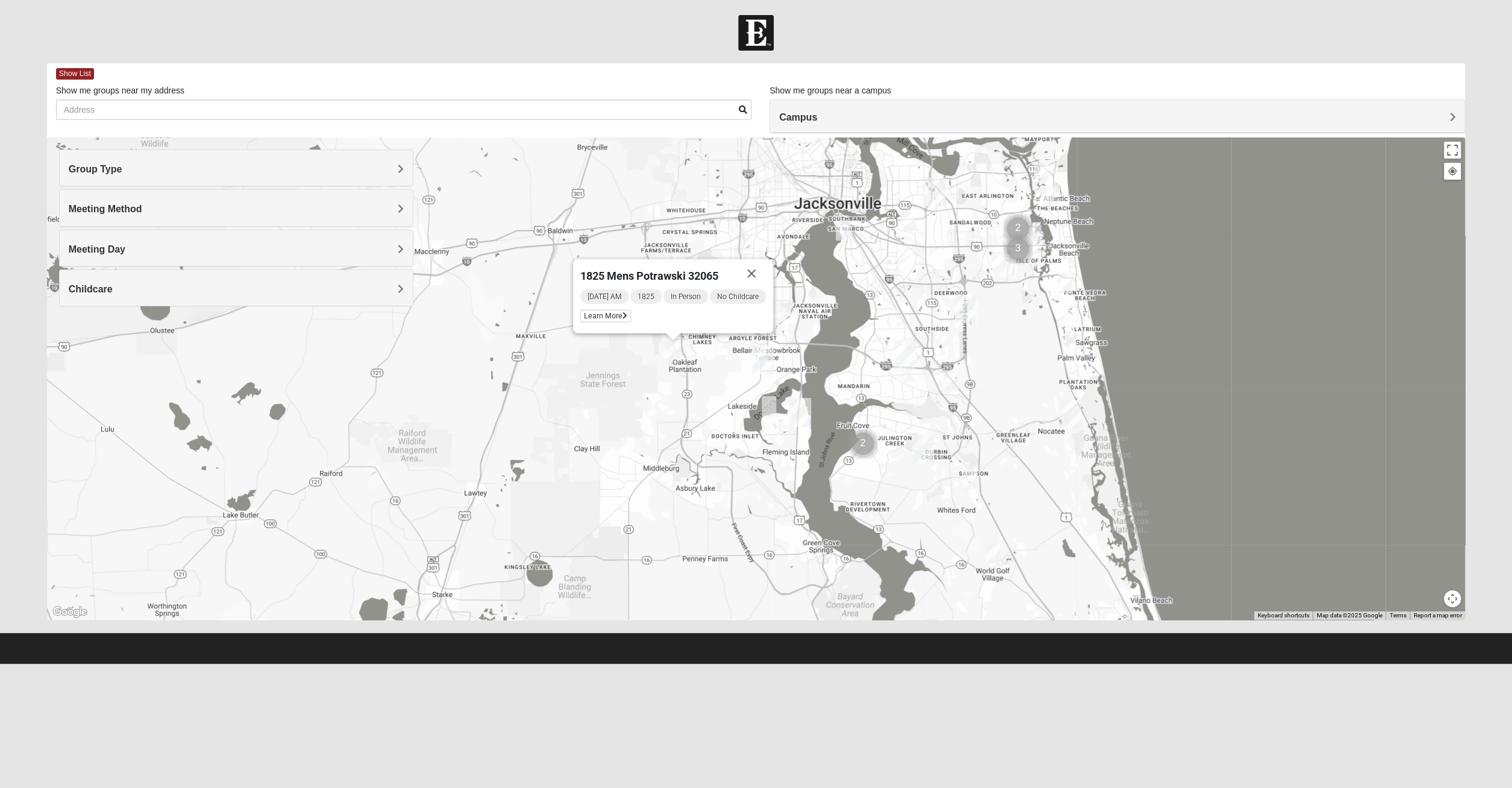
drag, startPoint x: 699, startPoint y: 404, endPoint x: 681, endPoint y: 407, distance: 18.2
click at [681, 407] on div "1825 Mens Potrawski 32065 Saturday AM 1825 In Person No Childcare Learn More" at bounding box center [756, 378] width 1418 height 482
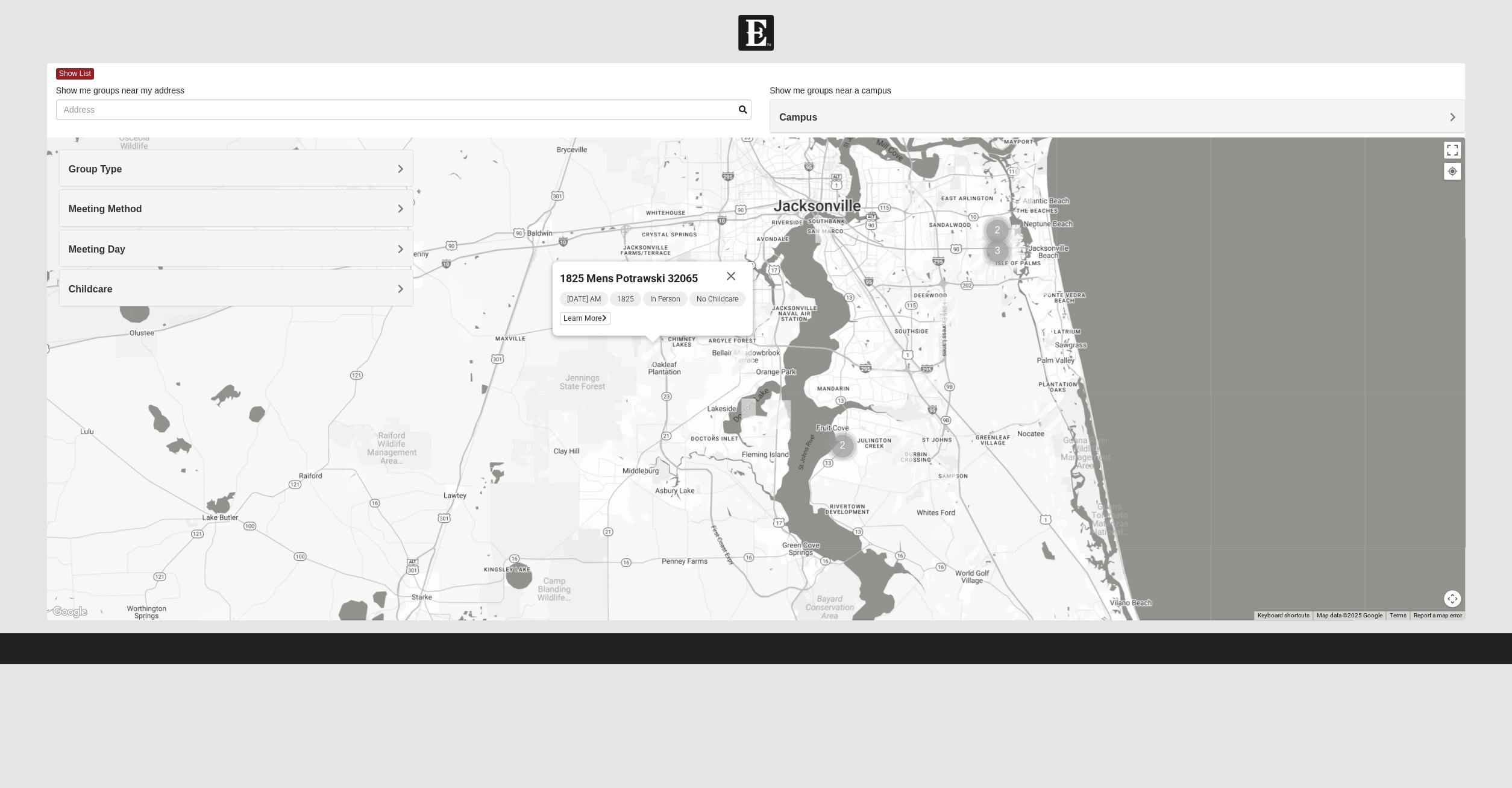
click at [659, 399] on div "1825 Mens Potrawski 32065 Saturday AM 1825 In Person No Childcare Learn More" at bounding box center [756, 378] width 1418 height 482
click at [740, 282] on button "Close" at bounding box center [730, 276] width 29 height 29
click at [926, 387] on img "1825 Mixed Cutshall 32258" at bounding box center [930, 382] width 14 height 20
click at [955, 478] on img "1825 Mixed Lovin/Hale 32092" at bounding box center [949, 482] width 14 height 20
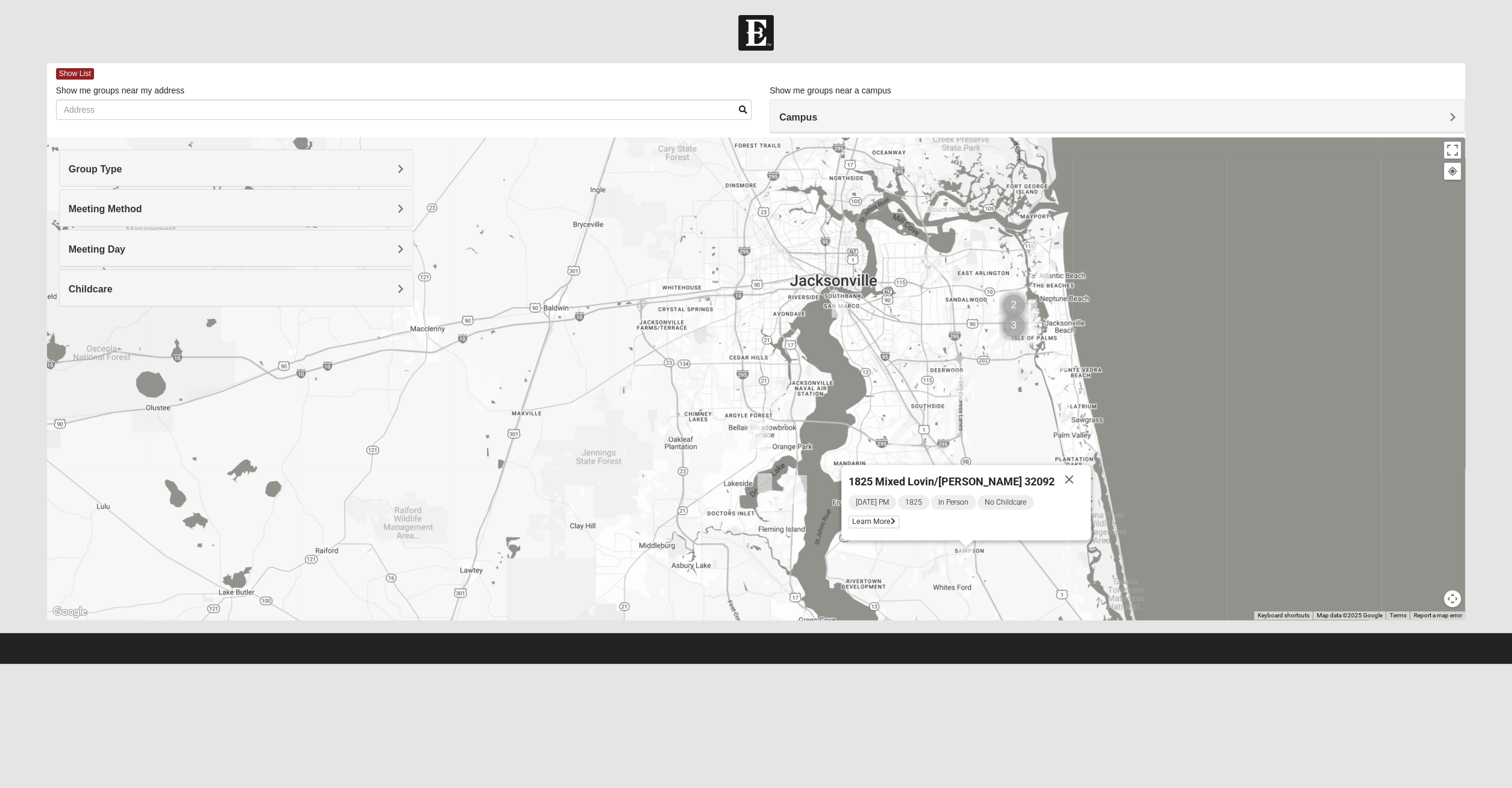
drag, startPoint x: 836, startPoint y: 341, endPoint x: 852, endPoint y: 417, distance: 77.7
click at [852, 417] on div "1825 Mixed Lovin/Hale 32092 Tuesday PM 1825 In Person No Childcare Learn More" at bounding box center [756, 378] width 1418 height 482
click at [1022, 322] on img "Cluster of 3 groups" at bounding box center [1014, 326] width 30 height 30
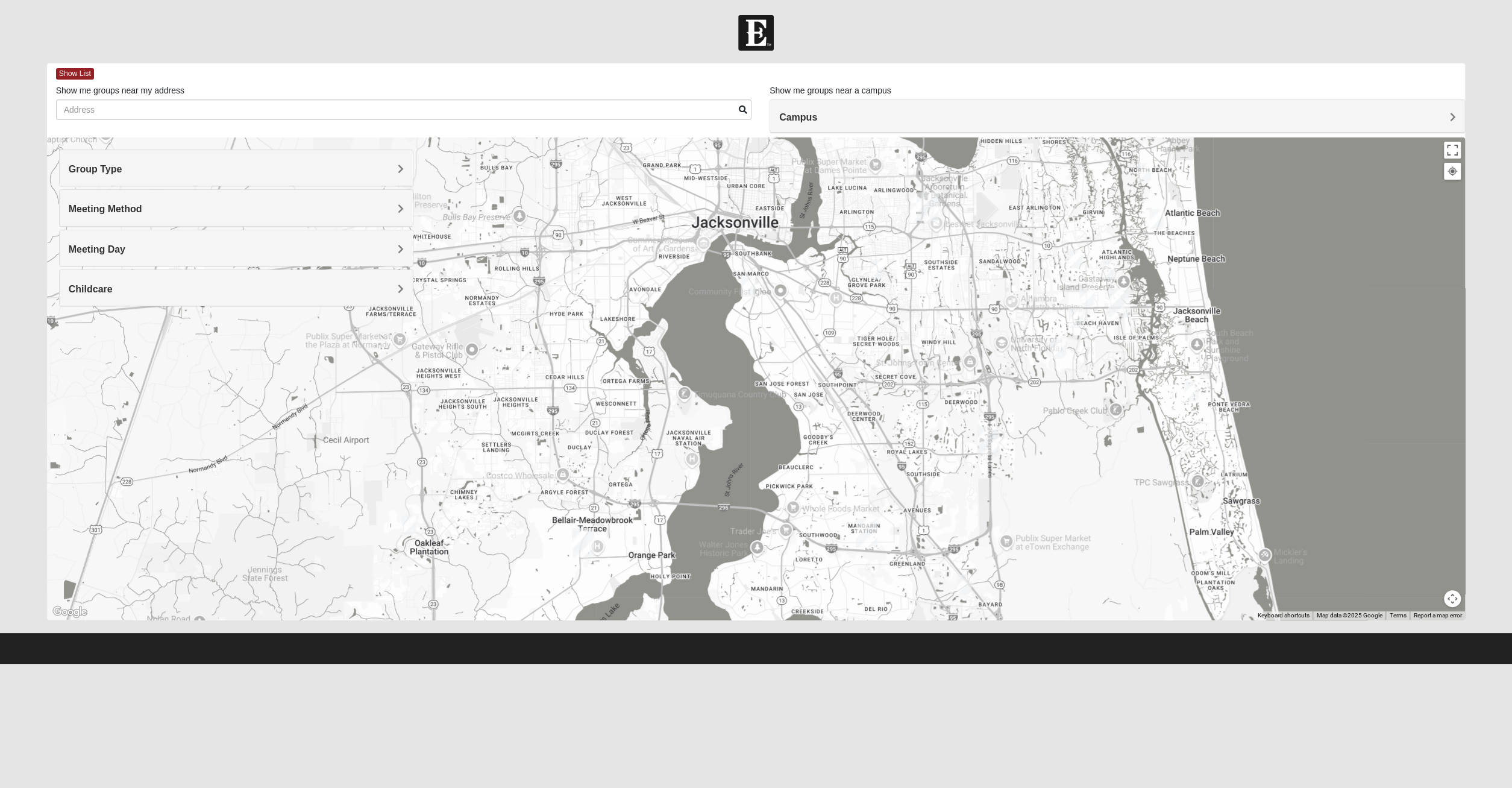
drag, startPoint x: 682, startPoint y: 344, endPoint x: 876, endPoint y: 326, distance: 194.8
click at [876, 326] on div "1825 Mixed Lovin/Hale 32092 Tuesday PM 1825 In Person No Childcare Learn More" at bounding box center [756, 378] width 1418 height 482
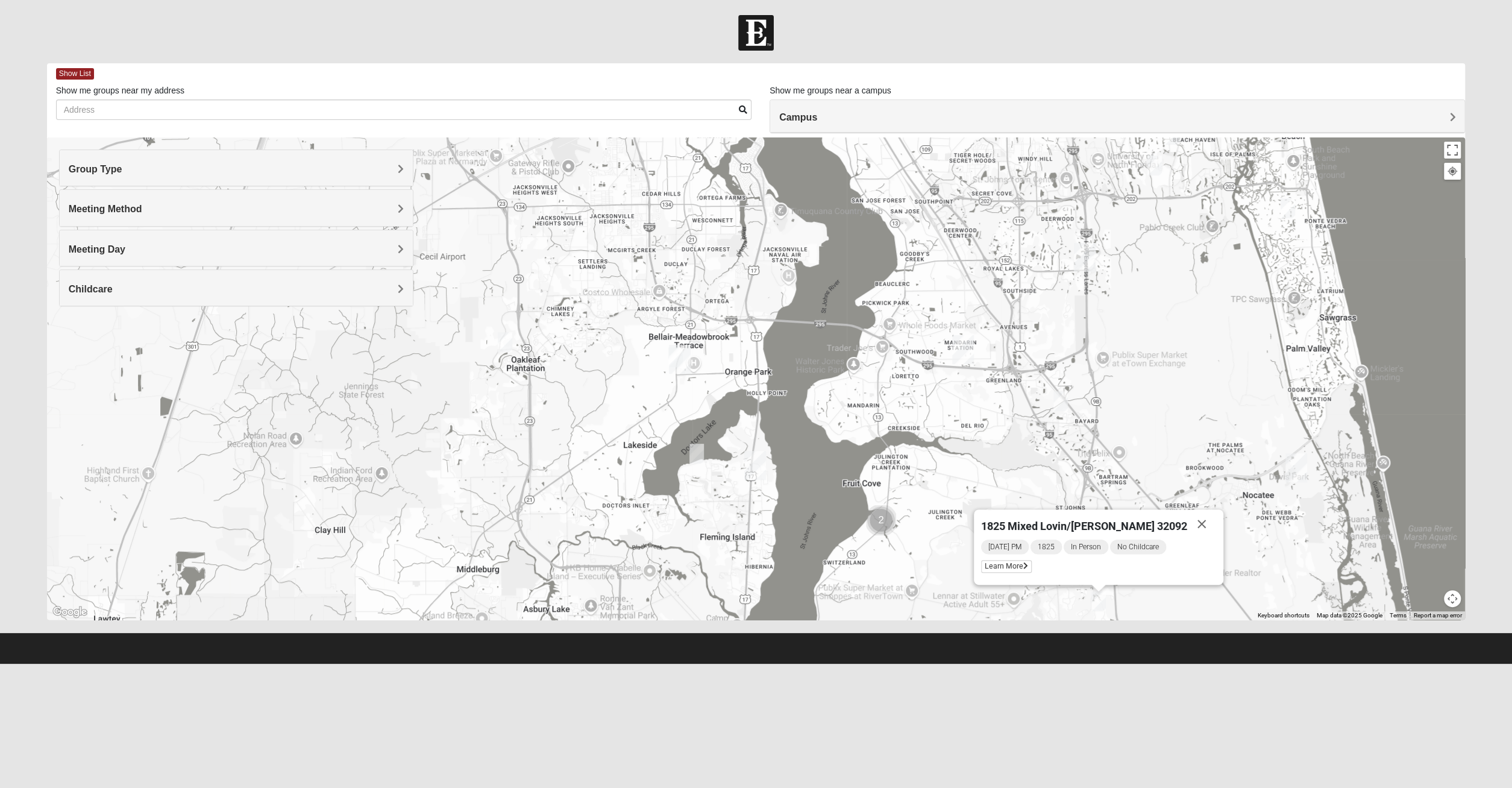
drag, startPoint x: 701, startPoint y: 401, endPoint x: 788, endPoint y: 196, distance: 222.7
click at [788, 196] on div "1825 Mixed Lovin/Hale 32092 Tuesday PM 1825 In Person No Childcare Learn More" at bounding box center [756, 378] width 1418 height 482
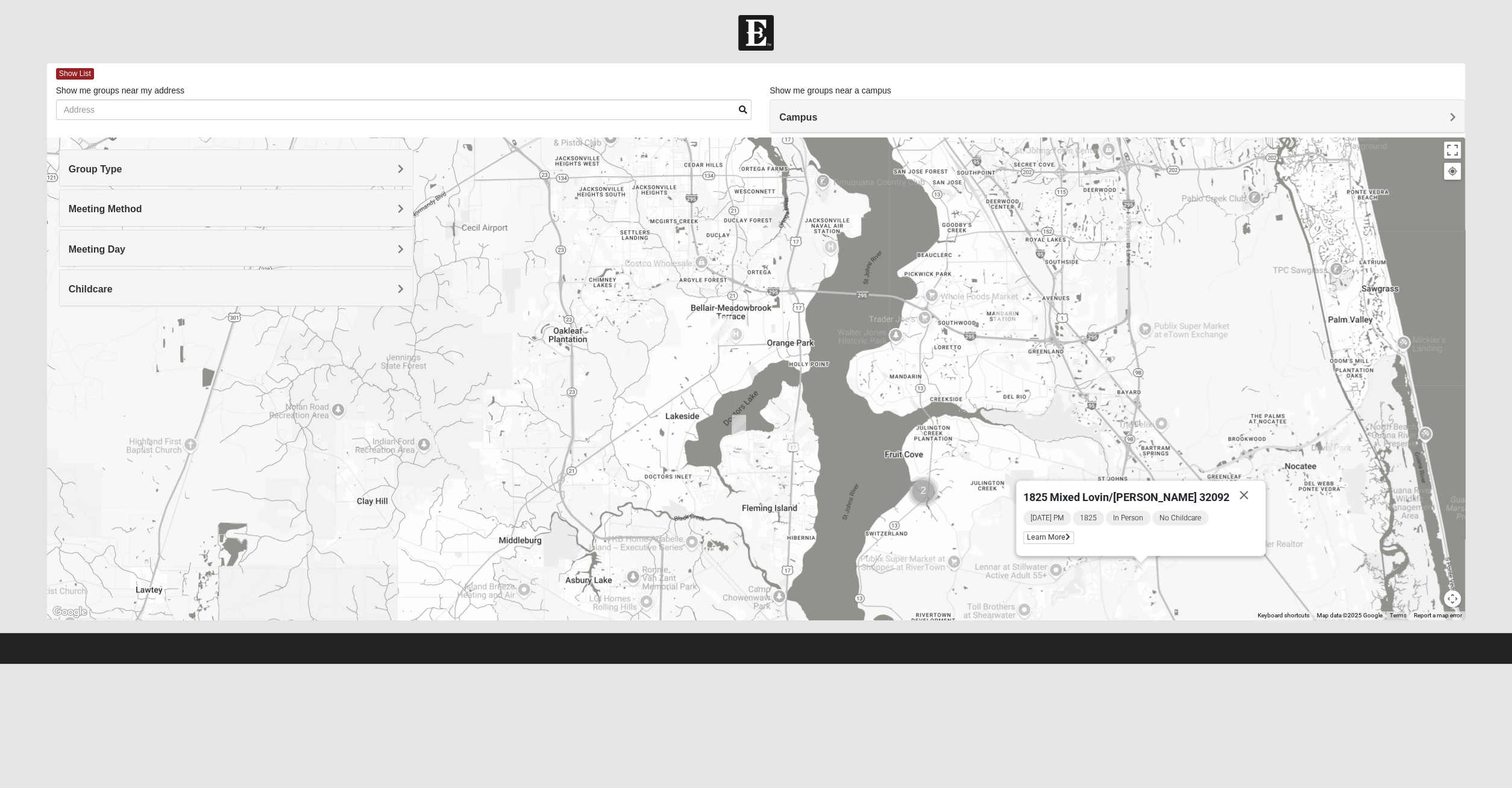
drag, startPoint x: 697, startPoint y: 393, endPoint x: 746, endPoint y: 381, distance: 50.4
click at [740, 385] on div "1825 Mixed Lovin/Hale 32092 Tuesday PM 1825 In Person No Childcare Learn More" at bounding box center [756, 378] width 1418 height 482
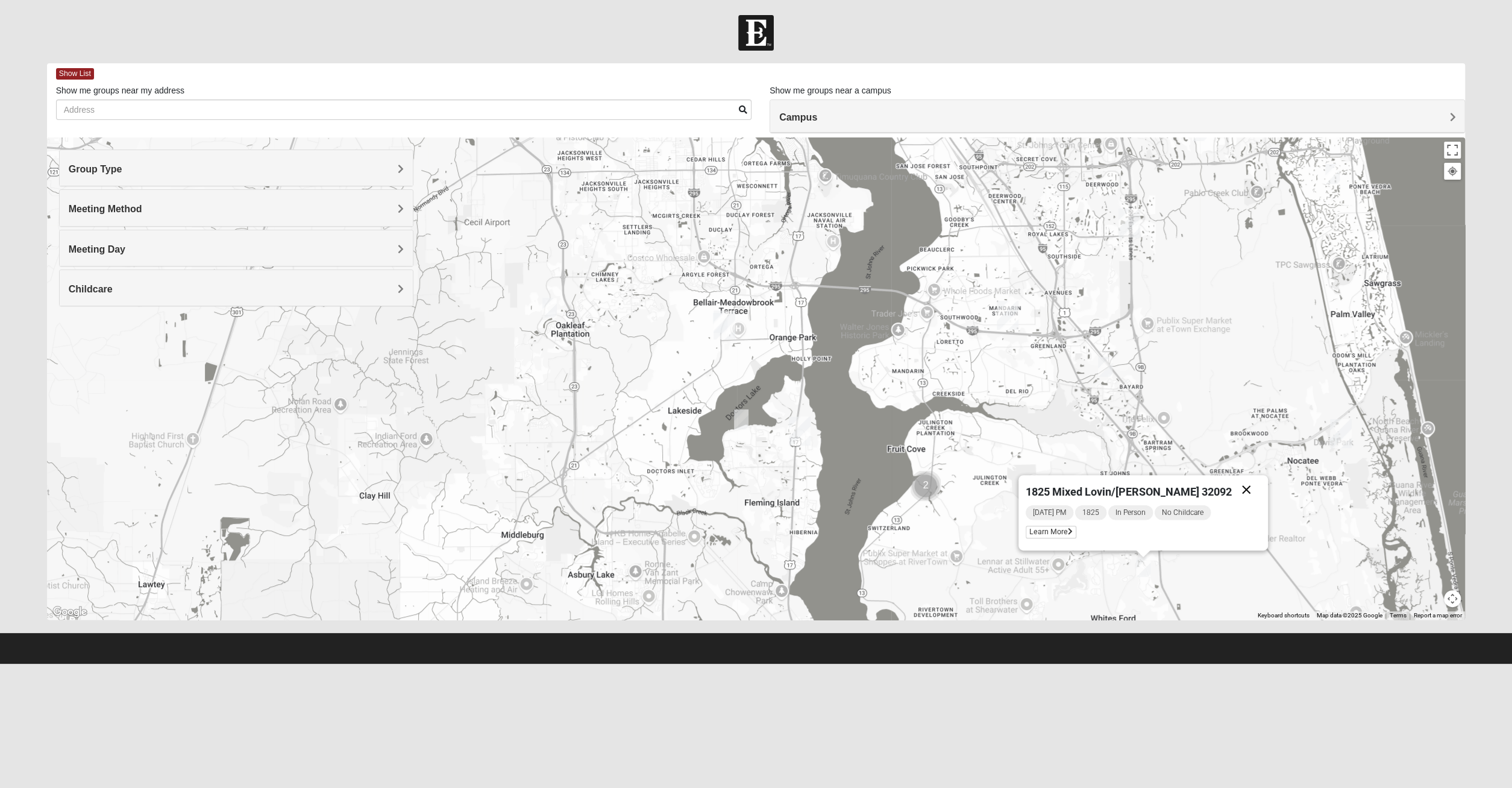
click at [1232, 488] on button "Close" at bounding box center [1246, 489] width 29 height 29
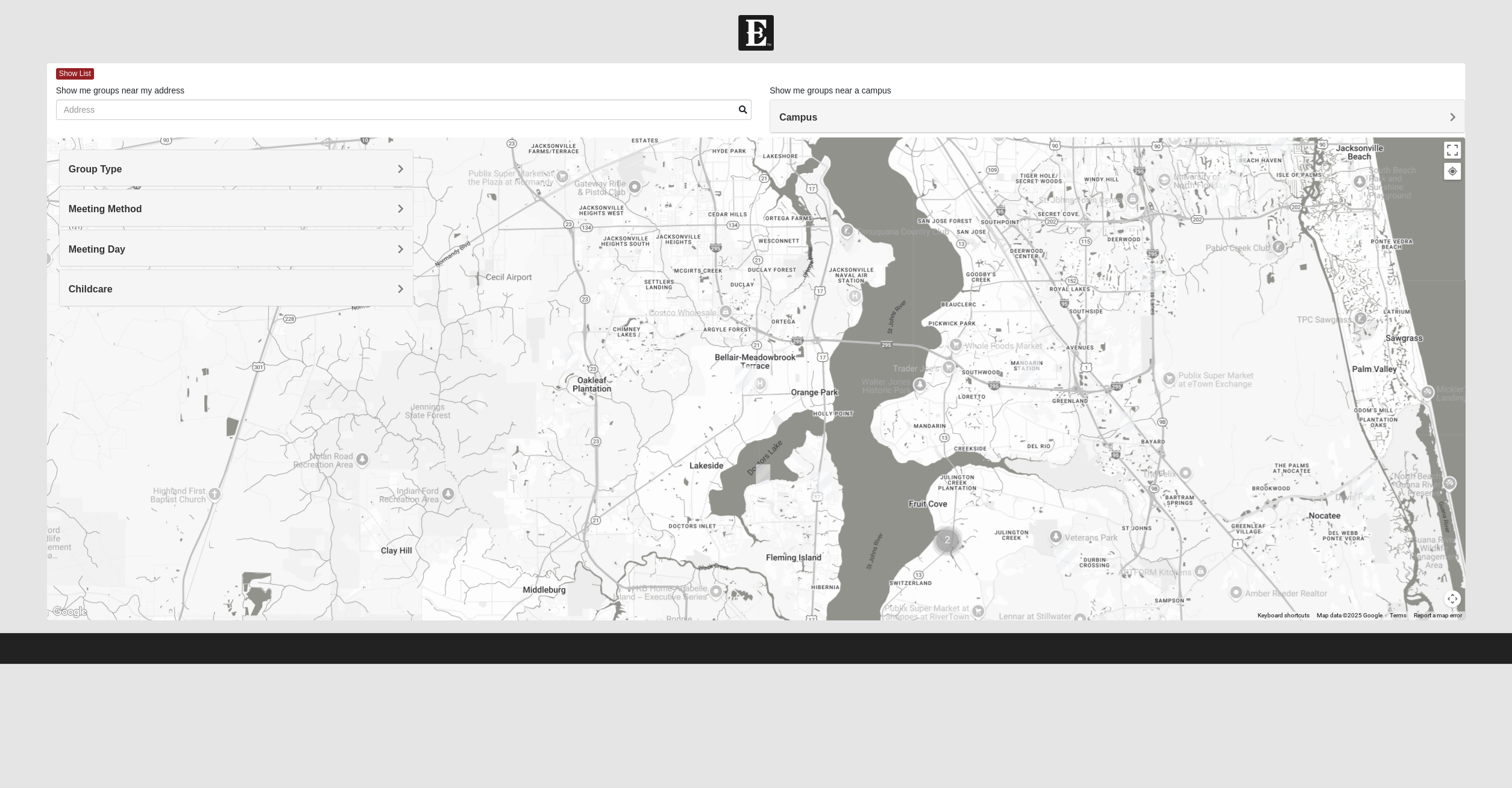
drag, startPoint x: 714, startPoint y: 467, endPoint x: 737, endPoint y: 523, distance: 60.5
click at [737, 523] on div at bounding box center [756, 378] width 1418 height 482
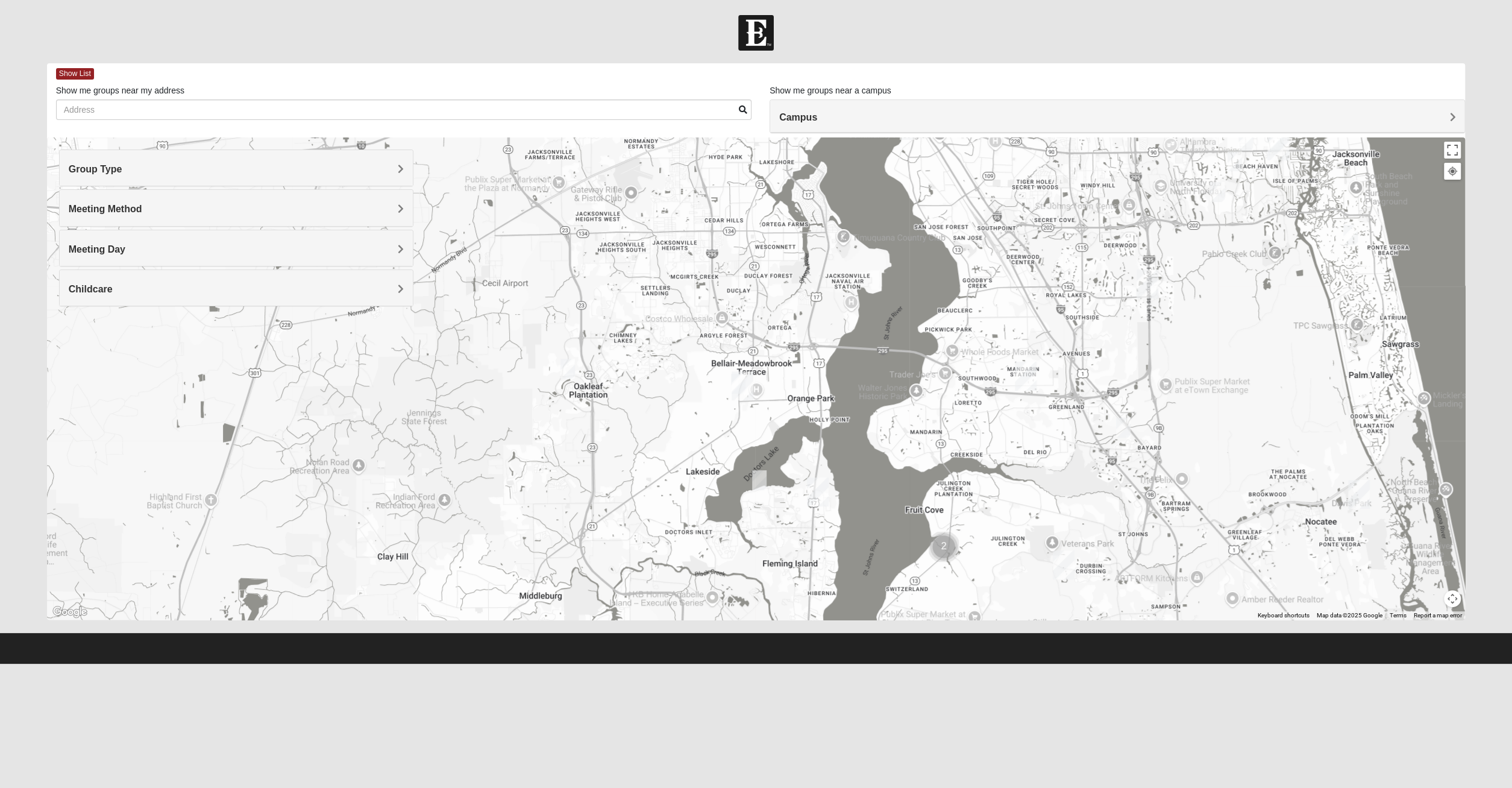
click at [740, 388] on img "Orange Park" at bounding box center [742, 386] width 21 height 29
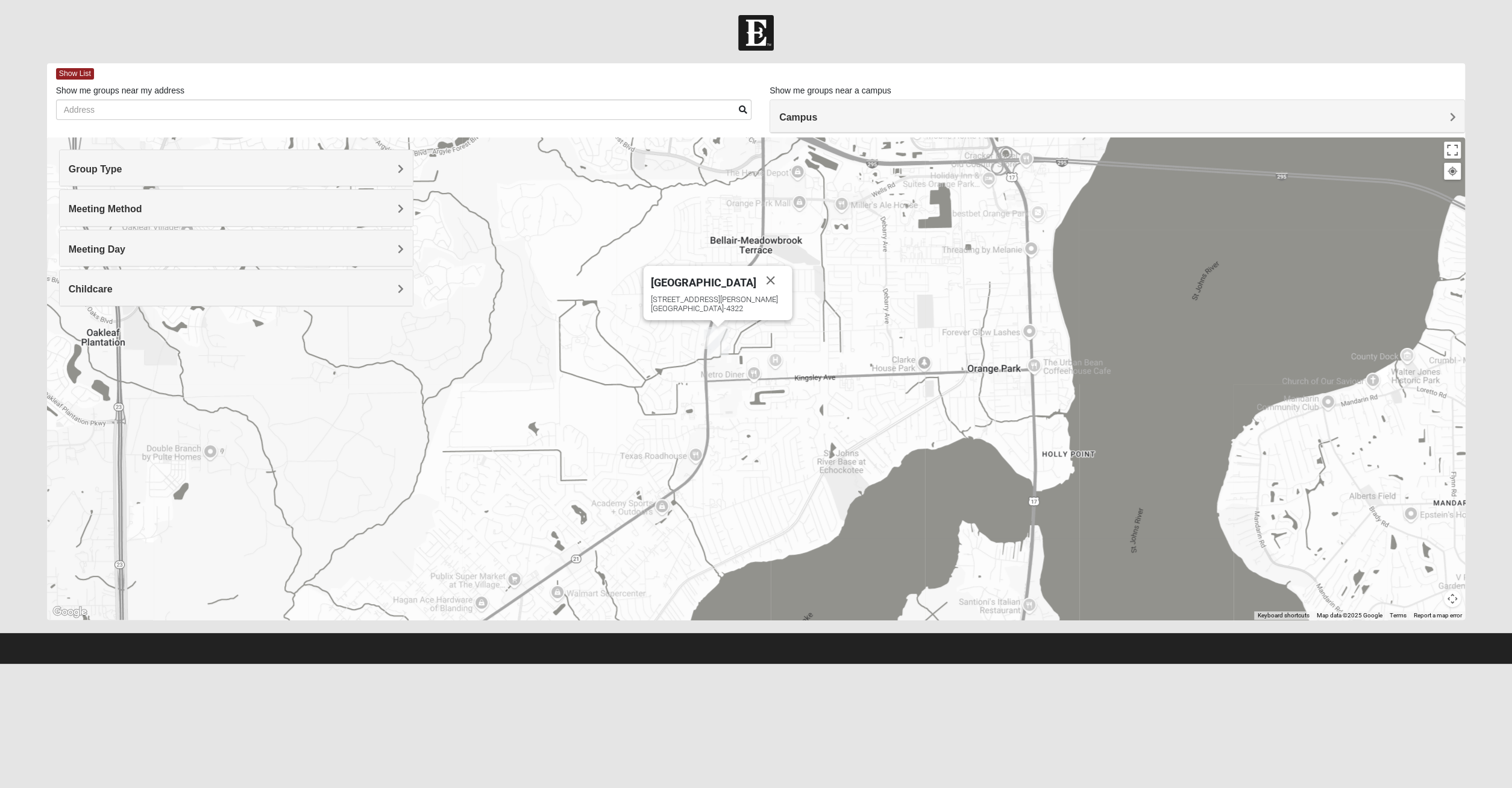
drag, startPoint x: 724, startPoint y: 396, endPoint x: 783, endPoint y: 457, distance: 84.9
click at [783, 457] on div "[GEOGRAPHIC_DATA] [STREET_ADDRESS][PERSON_NAME]" at bounding box center [756, 378] width 1418 height 482
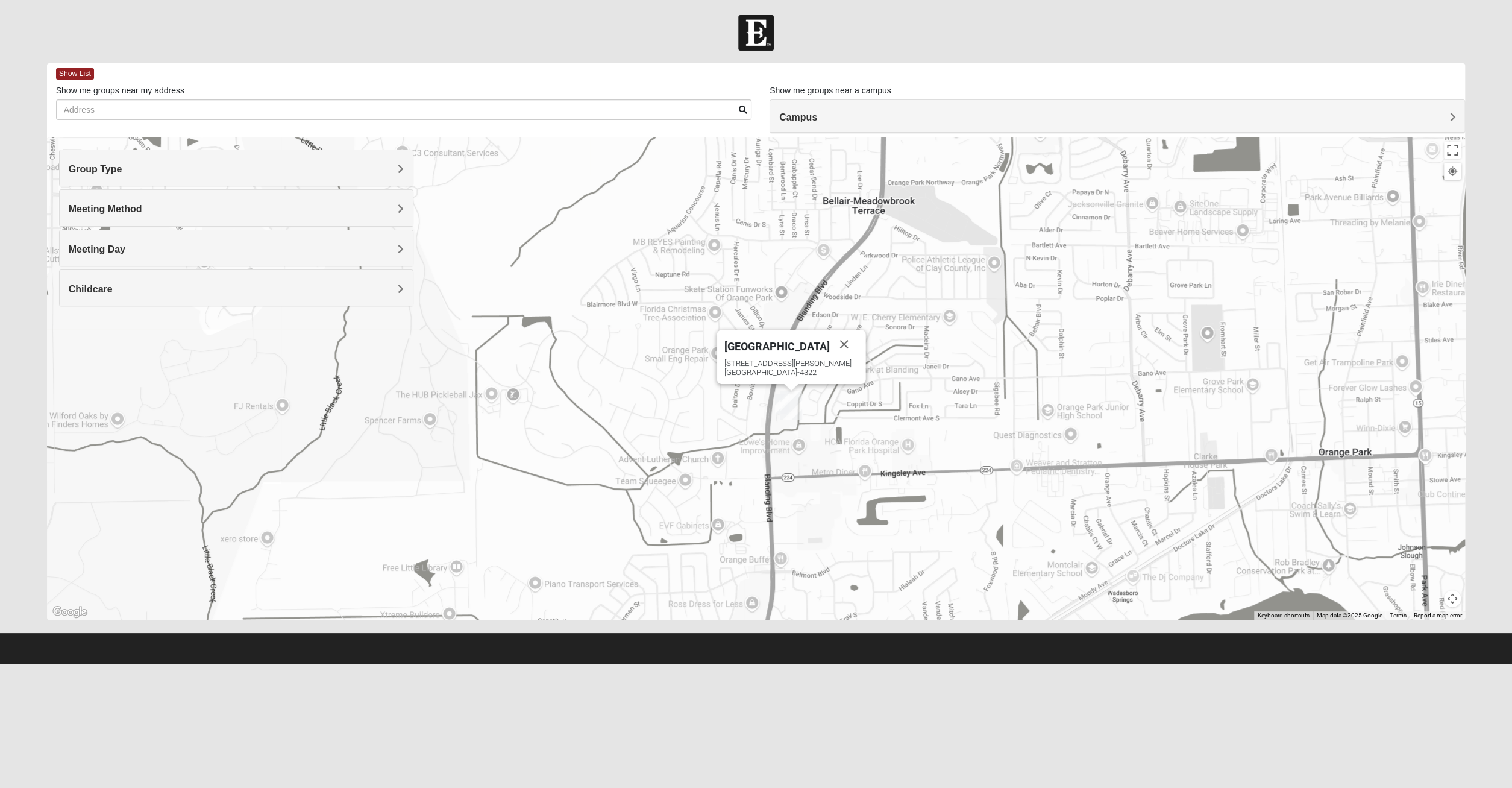
click at [778, 405] on img "1825 Women Hearons" at bounding box center [782, 403] width 14 height 20
click at [724, 375] on span "Learn More" at bounding box center [715, 370] width 50 height 13
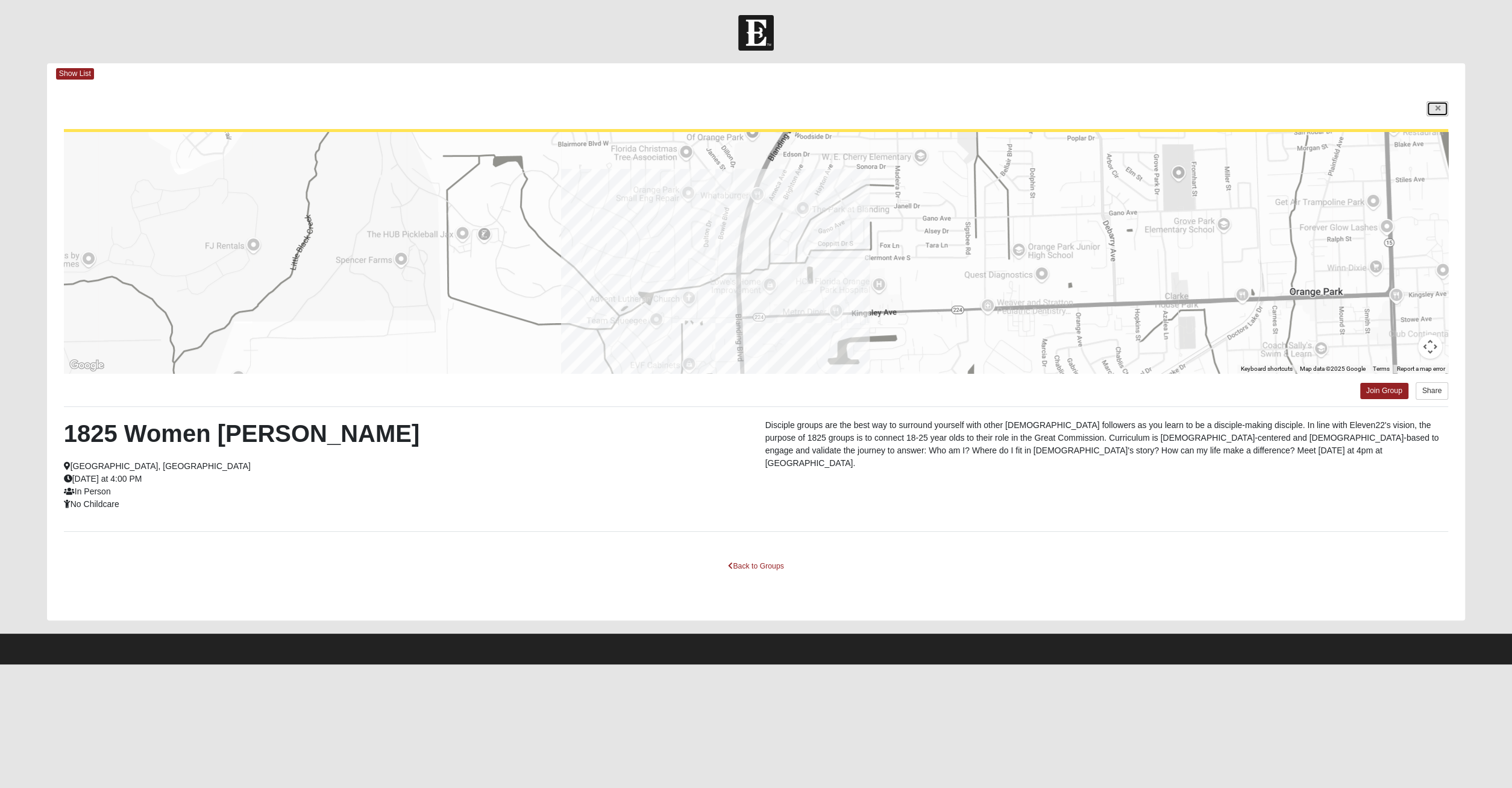
click at [1427, 114] on link at bounding box center [1437, 109] width 21 height 15
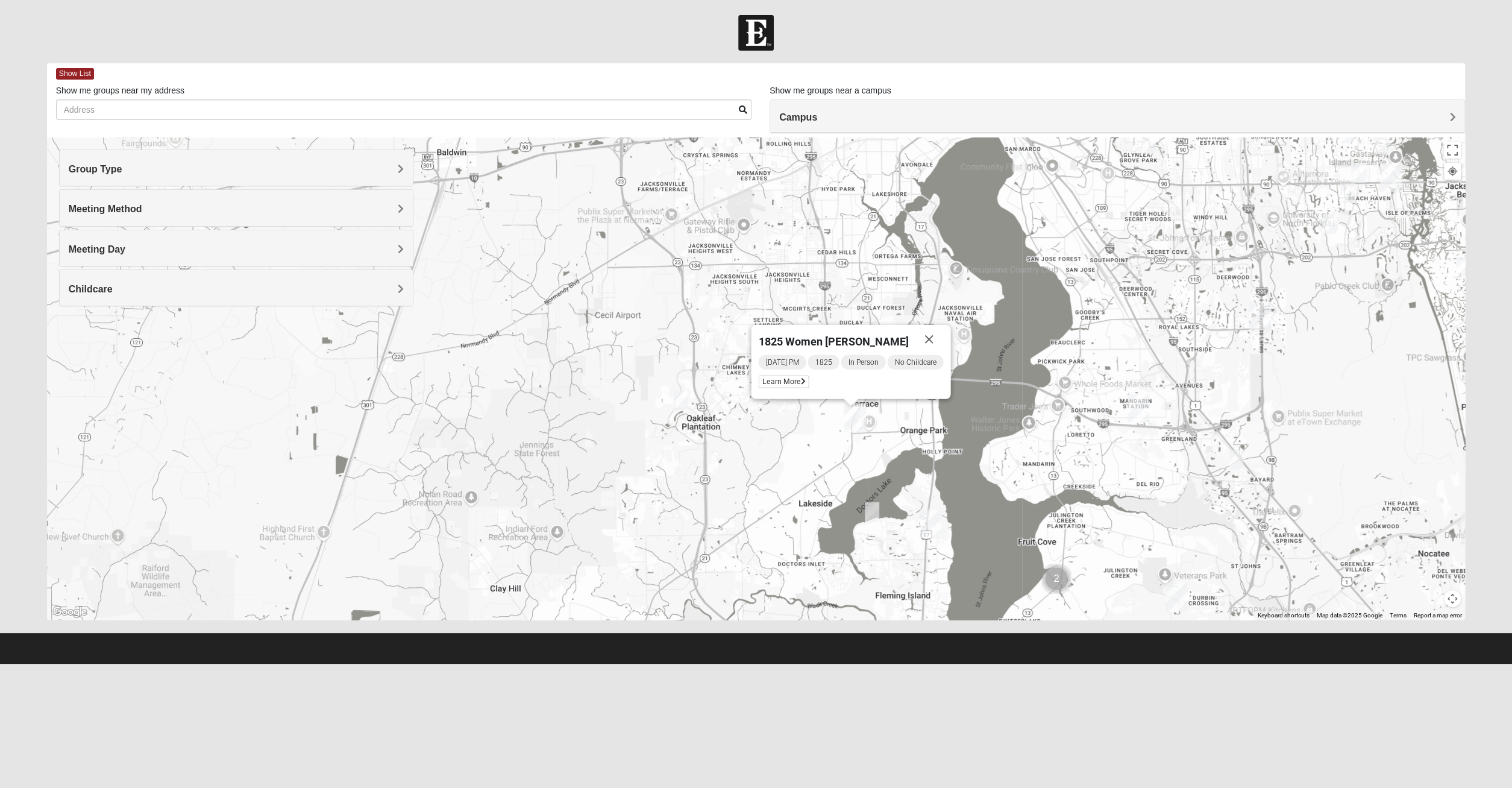
click at [1026, 165] on img "1825 Mixed Chamberlian/Hicks 32207" at bounding box center [1019, 162] width 14 height 20
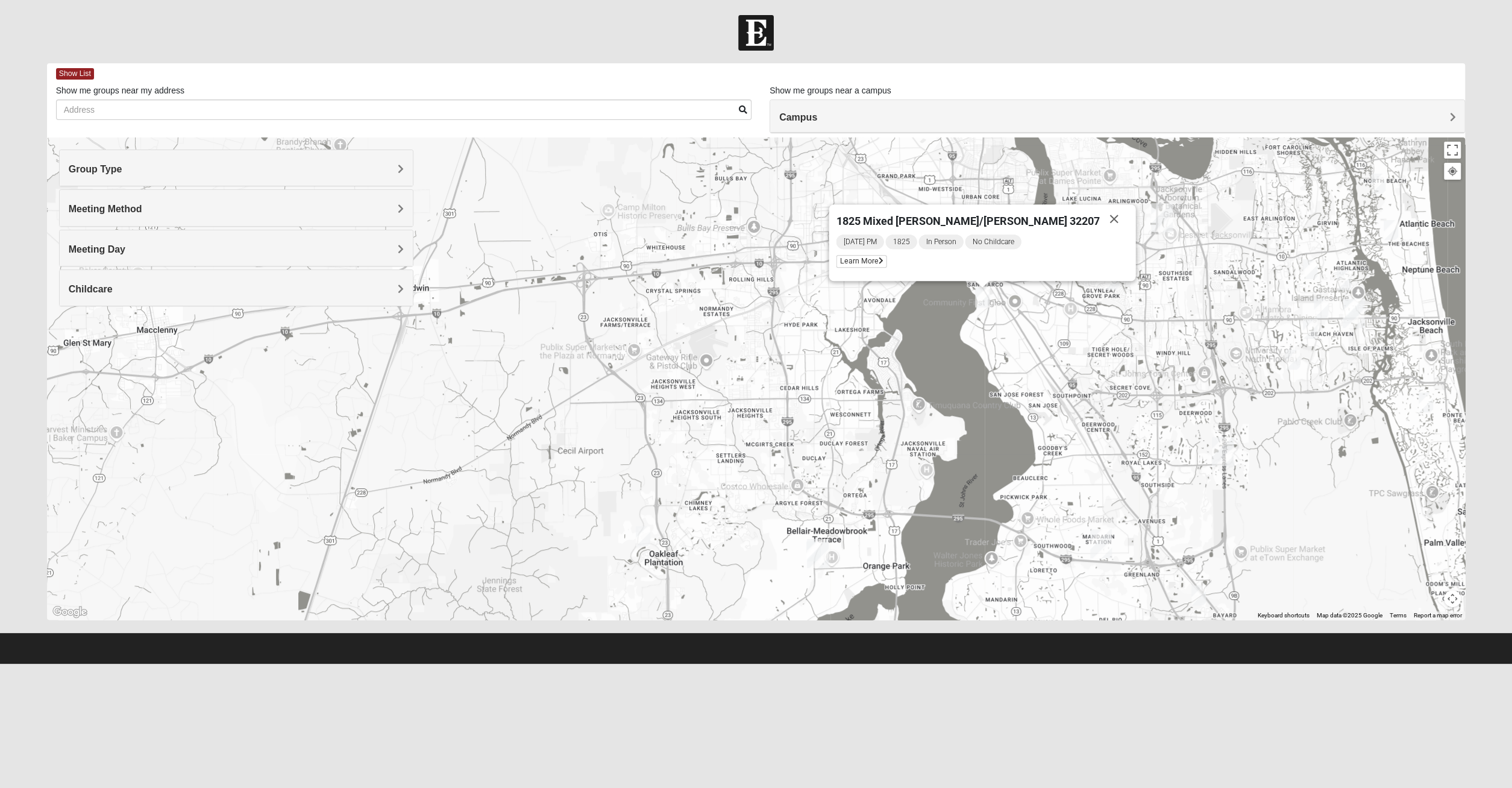
drag, startPoint x: 941, startPoint y: 388, endPoint x: 903, endPoint y: 421, distance: 50.3
click at [903, 421] on div "1825 Mixed [PERSON_NAME]/[PERSON_NAME] 32207 [DATE] PM 1825 In Person No Childc…" at bounding box center [756, 378] width 1418 height 482
click at [887, 267] on span "Learn More" at bounding box center [861, 261] width 50 height 13
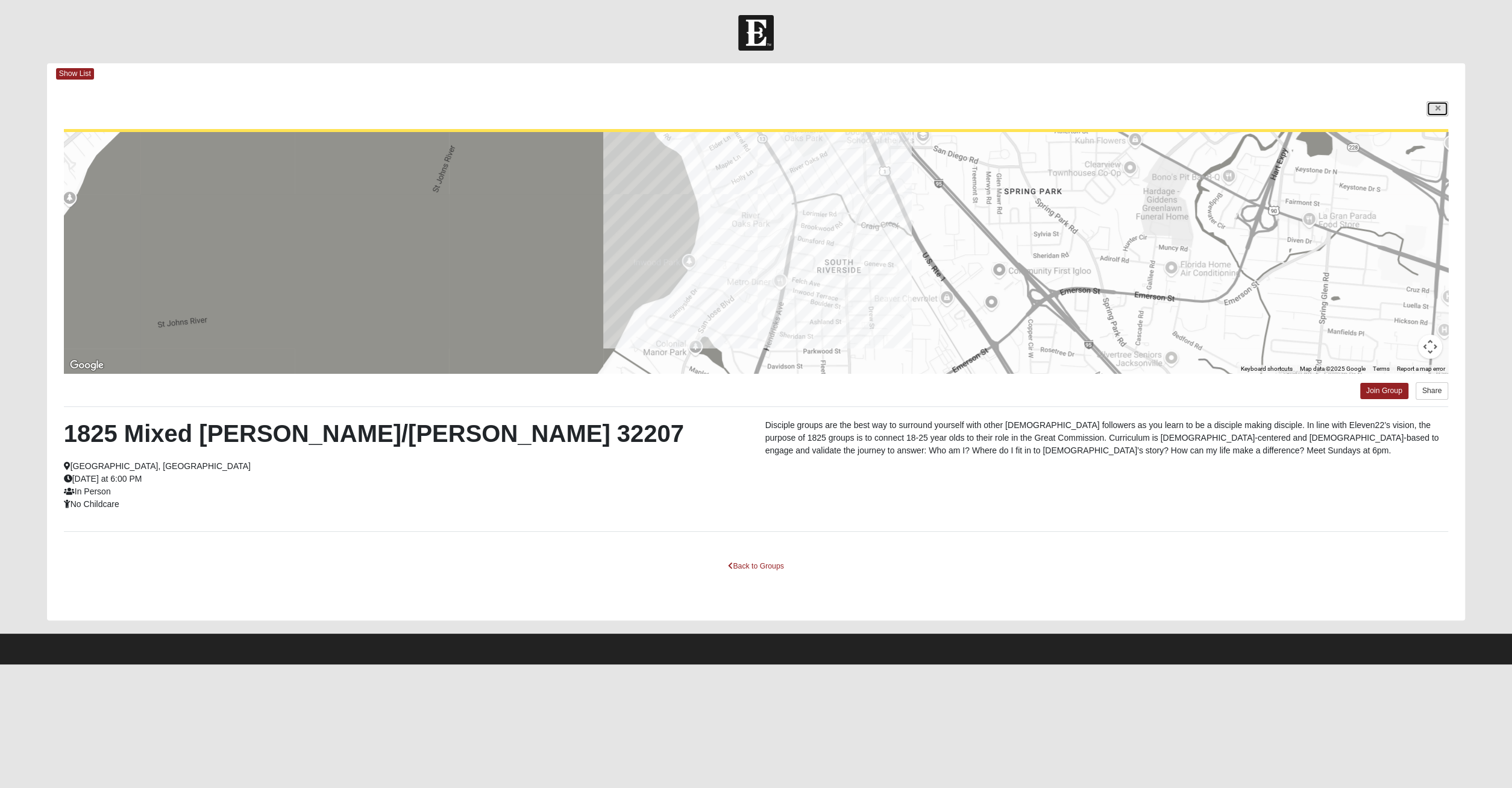
click at [1433, 107] on link at bounding box center [1437, 109] width 21 height 15
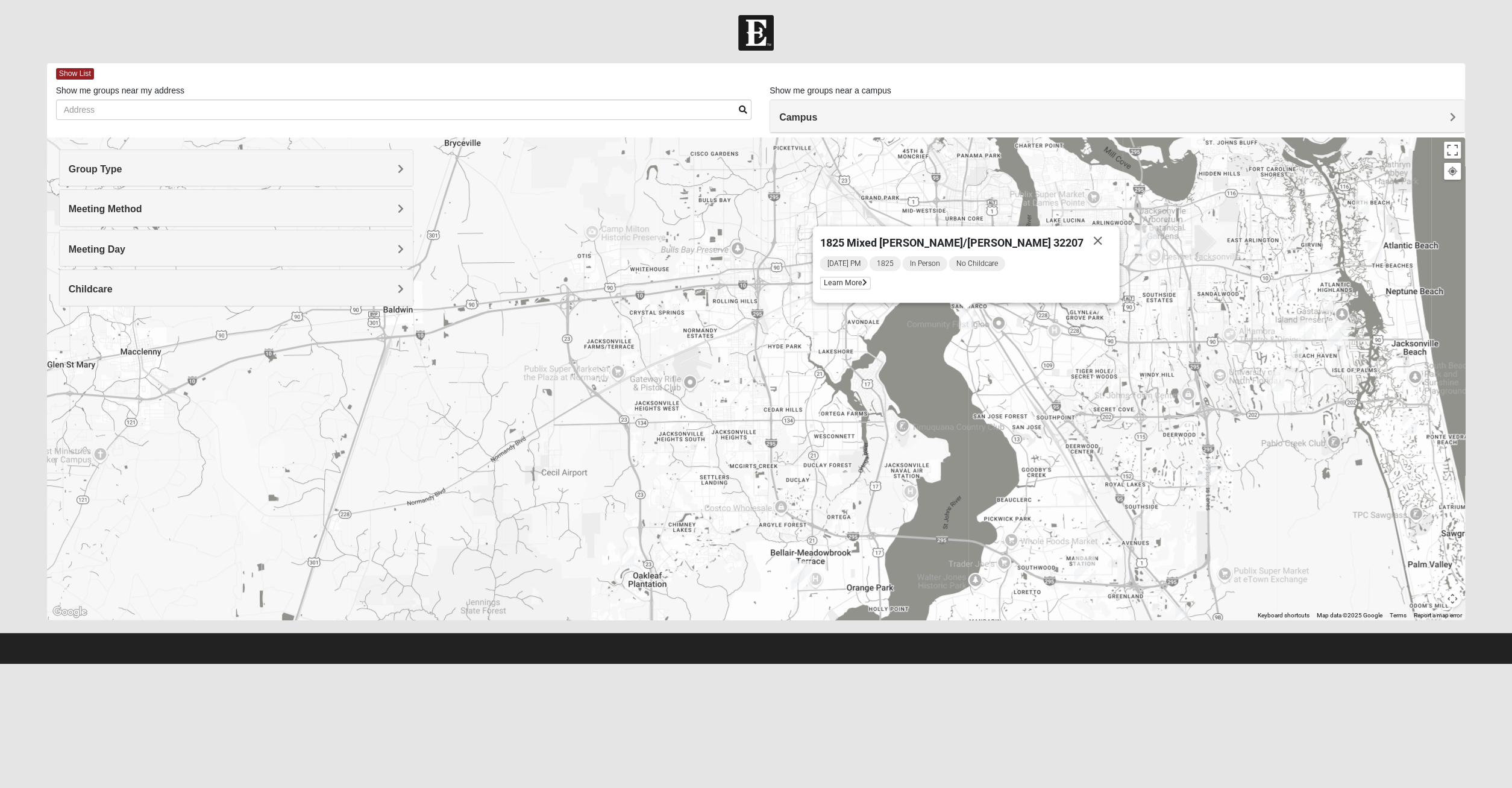
drag, startPoint x: 1005, startPoint y: 359, endPoint x: 987, endPoint y: 383, distance: 30.0
click at [987, 383] on div "1825 Mixed [PERSON_NAME]/[PERSON_NAME] 32207 [DATE] PM 1825 In Person No Childc…" at bounding box center [756, 378] width 1418 height 482
click at [1083, 242] on button "Close" at bounding box center [1098, 241] width 29 height 29
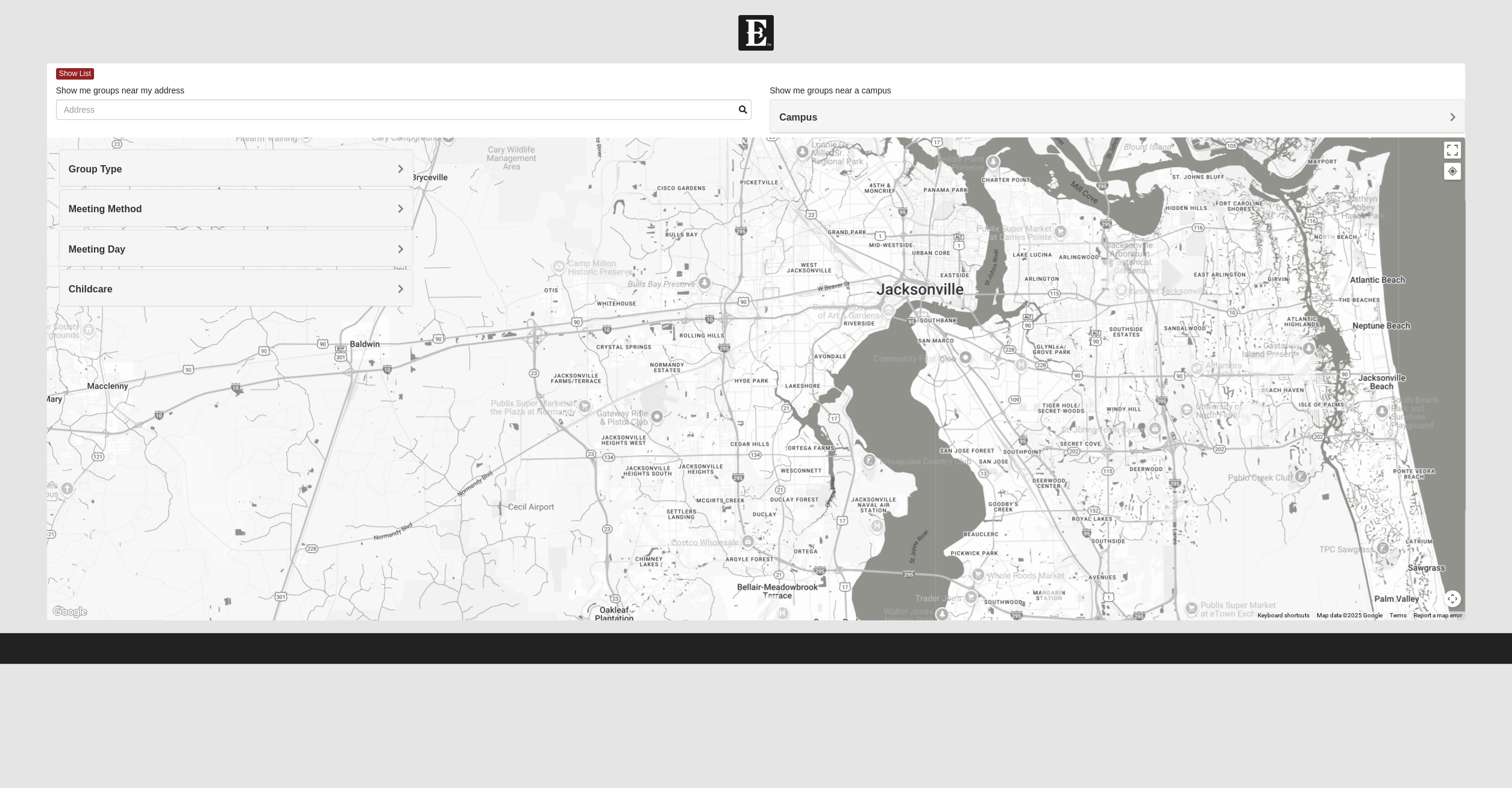
drag, startPoint x: 961, startPoint y: 417, endPoint x: 947, endPoint y: 434, distance: 22.0
click at [947, 434] on div "To navigate, press the arrow keys." at bounding box center [756, 378] width 1418 height 482
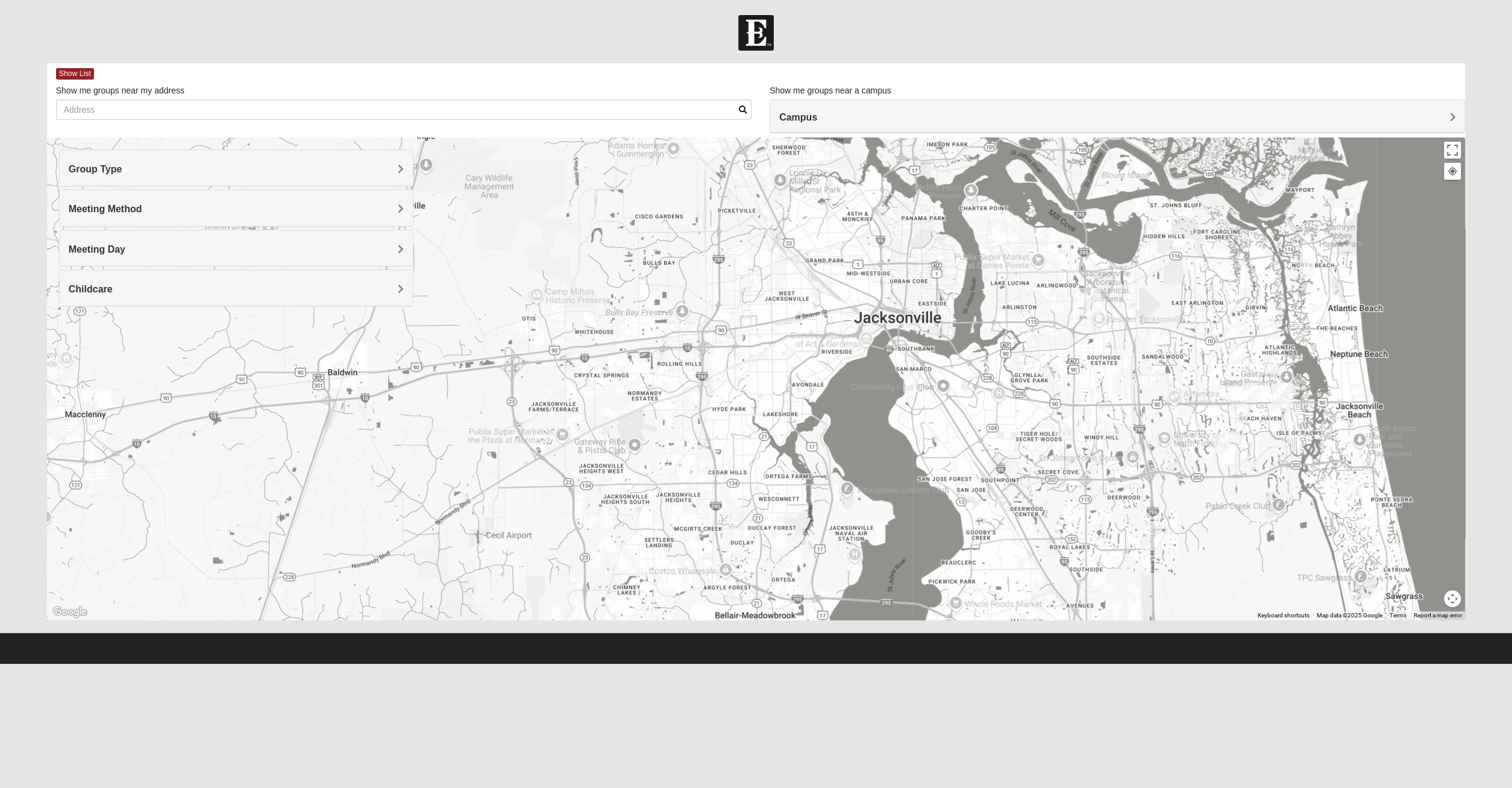
click at [1091, 308] on img "Arlington" at bounding box center [1090, 302] width 21 height 29
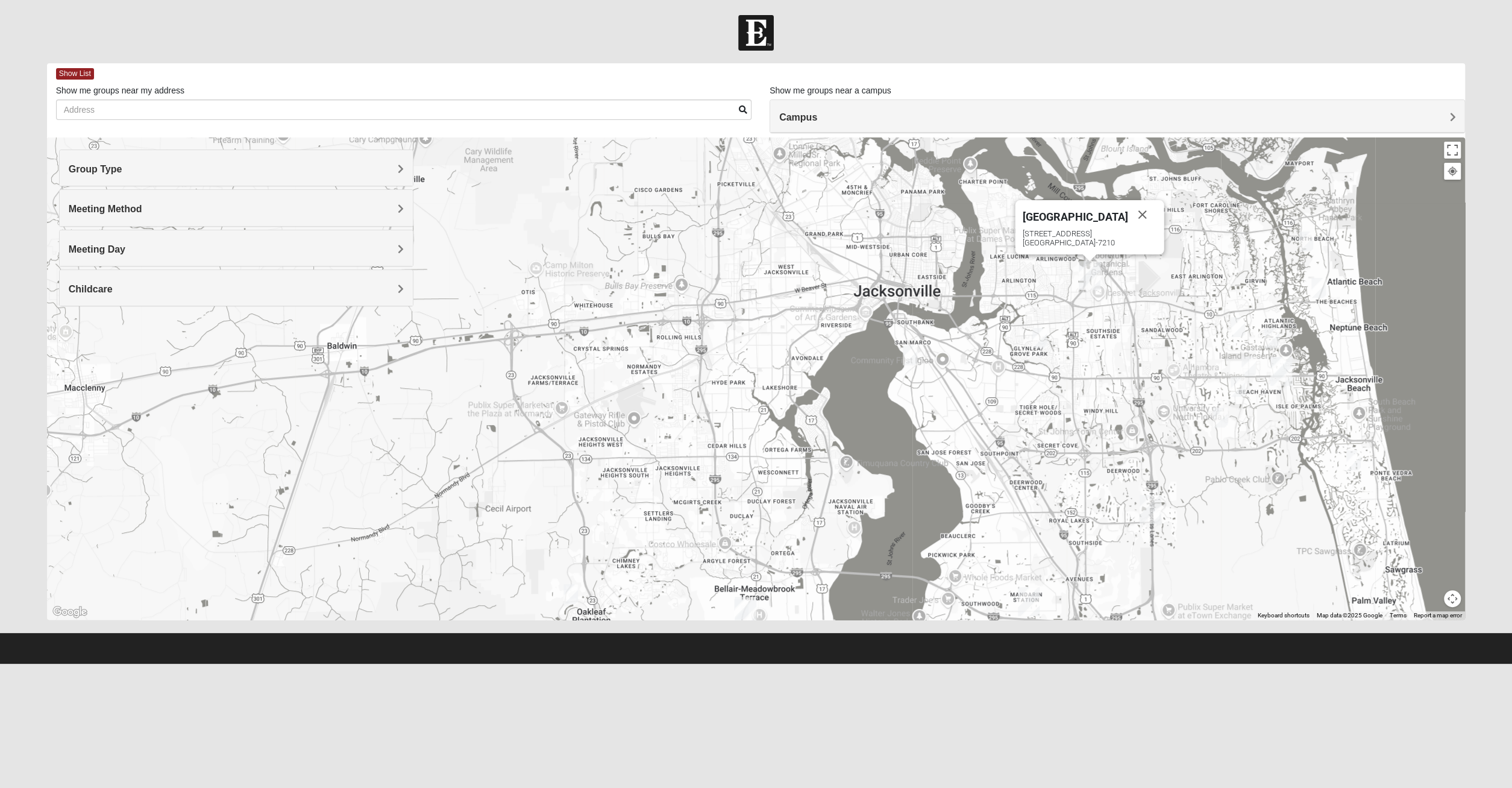
drag, startPoint x: 870, startPoint y: 514, endPoint x: 869, endPoint y: 487, distance: 27.0
click at [869, 487] on div "Arlington 651 Commerce Center Dr Jacksonville, FL 32225-7210" at bounding box center [756, 378] width 1418 height 482
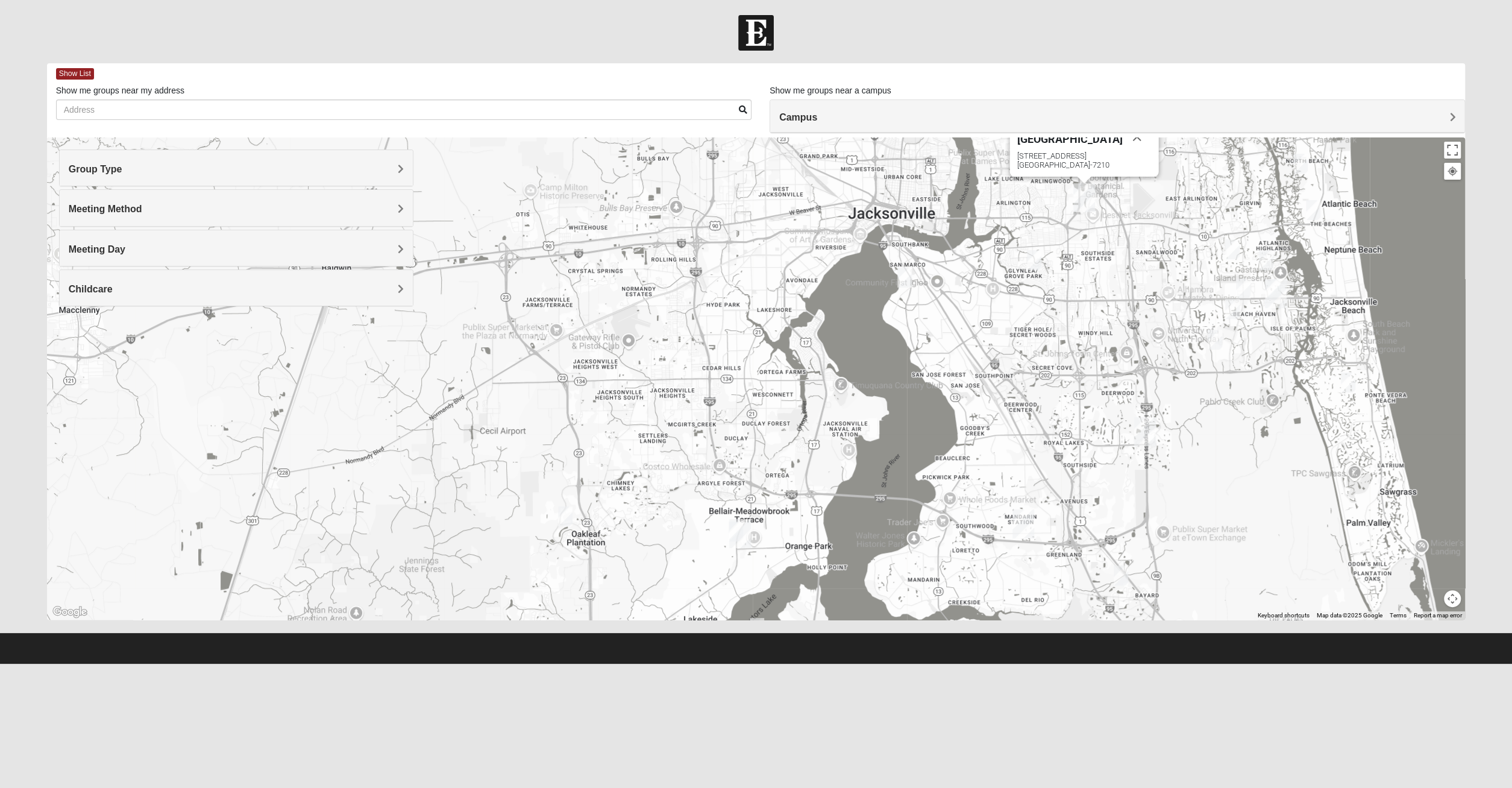
drag, startPoint x: 938, startPoint y: 442, endPoint x: 932, endPoint y: 371, distance: 71.3
click at [932, 371] on div "Arlington 651 Commerce Center Dr Jacksonville, FL 32225-7210" at bounding box center [756, 378] width 1418 height 482
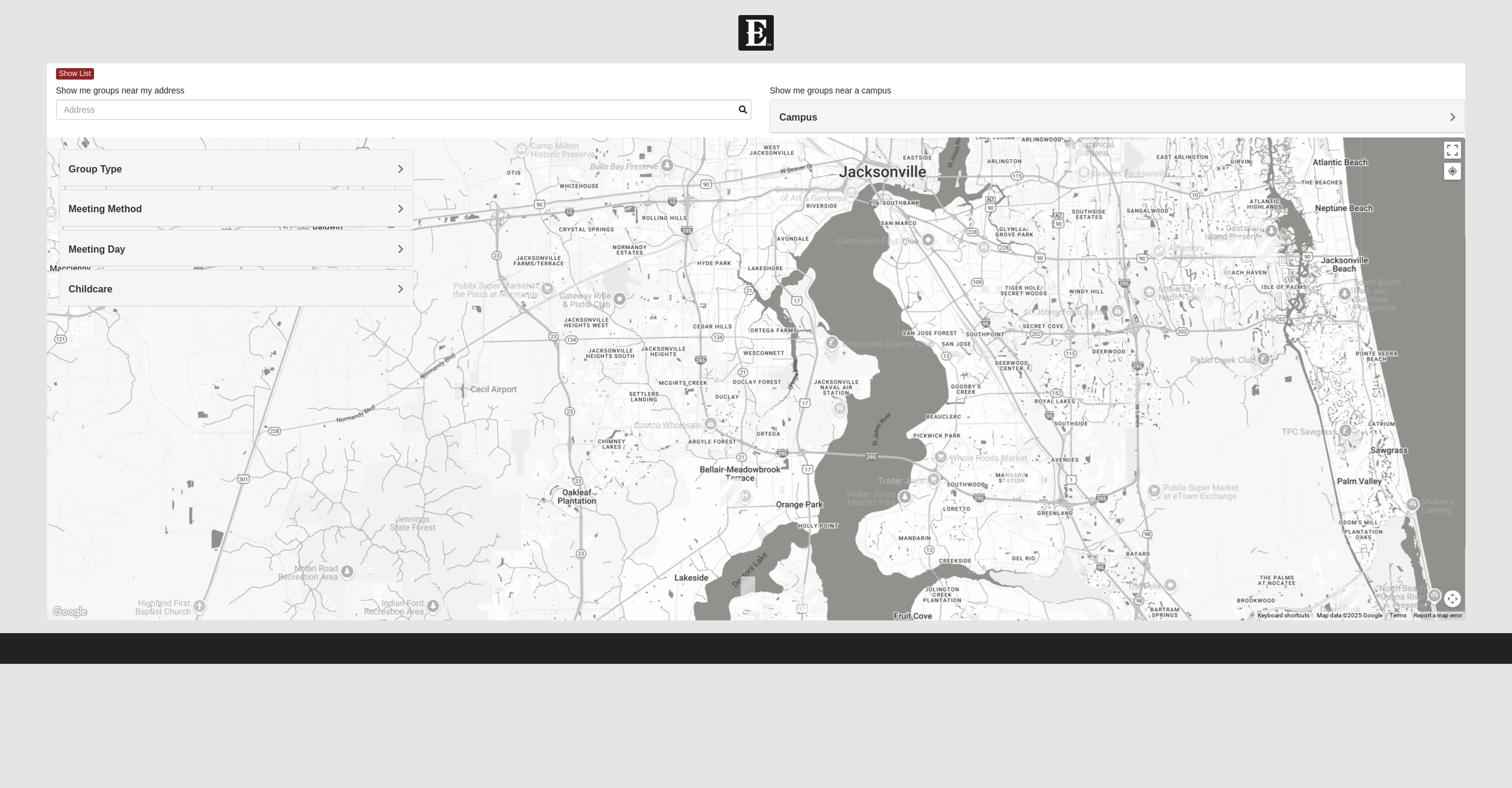
drag, startPoint x: 976, startPoint y: 538, endPoint x: 969, endPoint y: 498, distance: 40.6
click at [969, 498] on div "Arlington 651 Commerce Center Dr Jacksonville, FL 32225-7210" at bounding box center [756, 378] width 1418 height 482
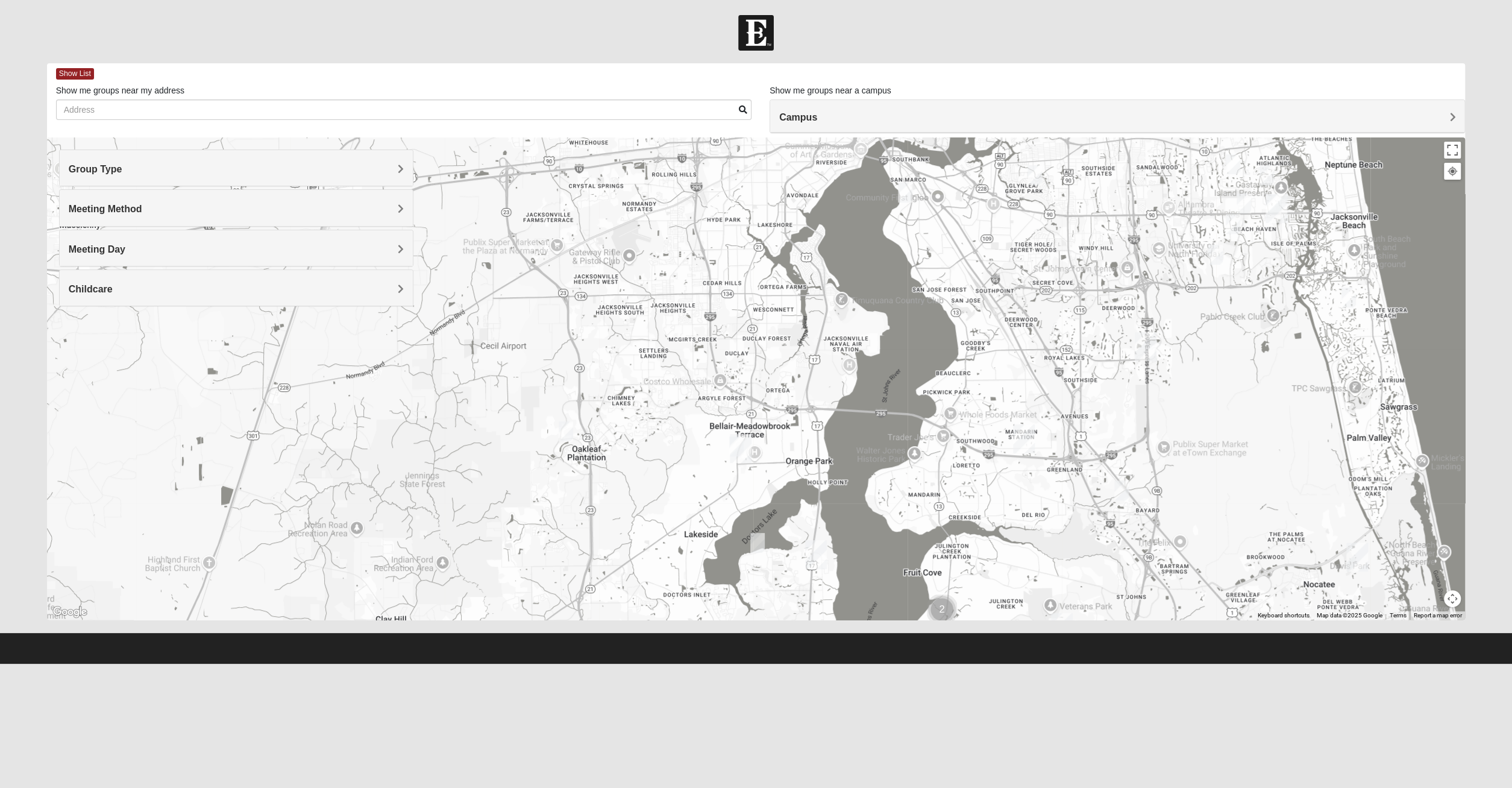
drag, startPoint x: 827, startPoint y: 521, endPoint x: 855, endPoint y: 480, distance: 49.6
click at [851, 479] on div "Arlington 651 Commerce Center Dr Jacksonville, FL 32225-7210" at bounding box center [756, 378] width 1418 height 482
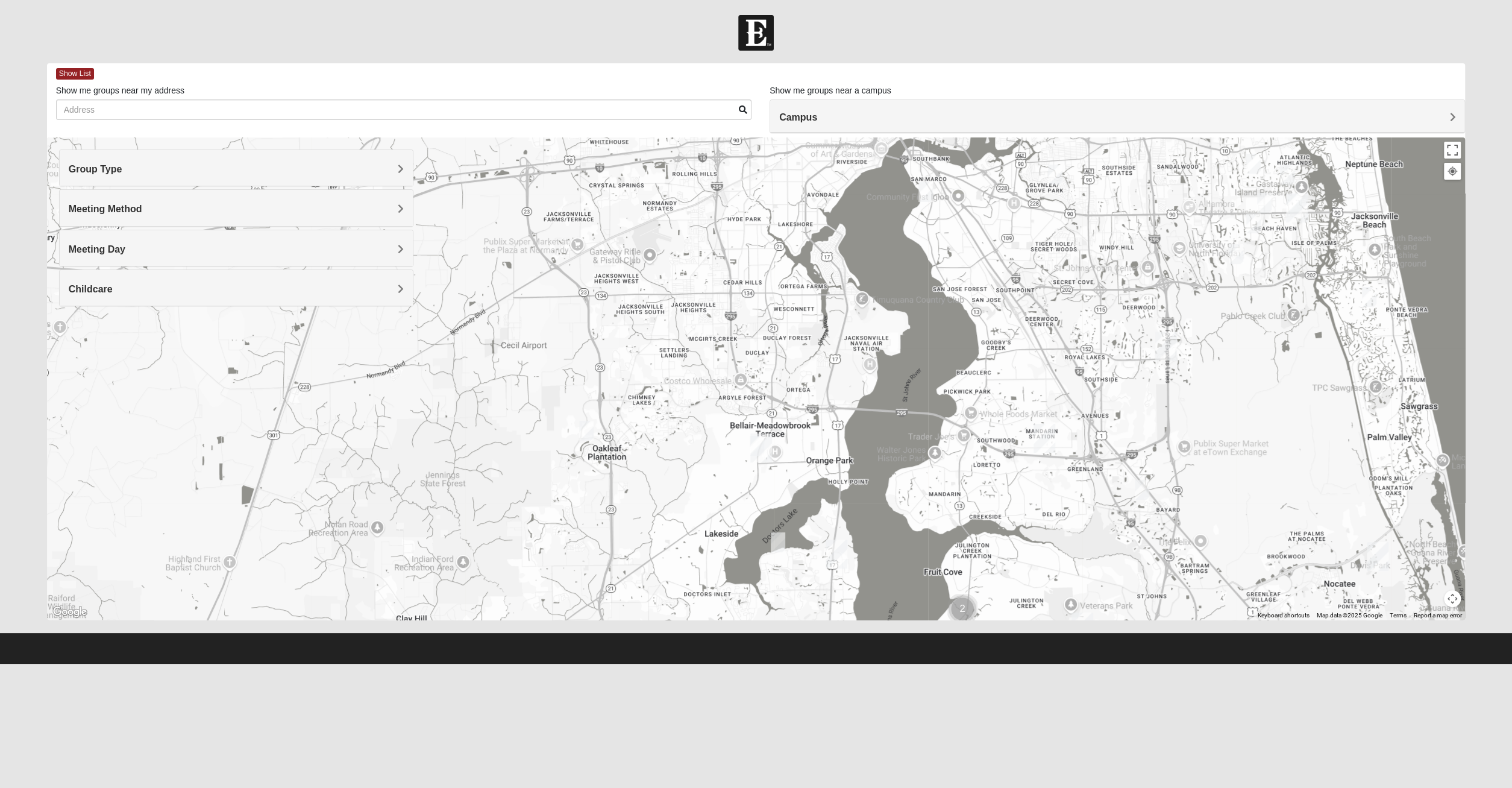
drag, startPoint x: 804, startPoint y: 479, endPoint x: 826, endPoint y: 498, distance: 29.1
click at [826, 498] on div "Arlington 651 Commerce Center Dr Jacksonville, FL 32225-7210" at bounding box center [756, 378] width 1418 height 482
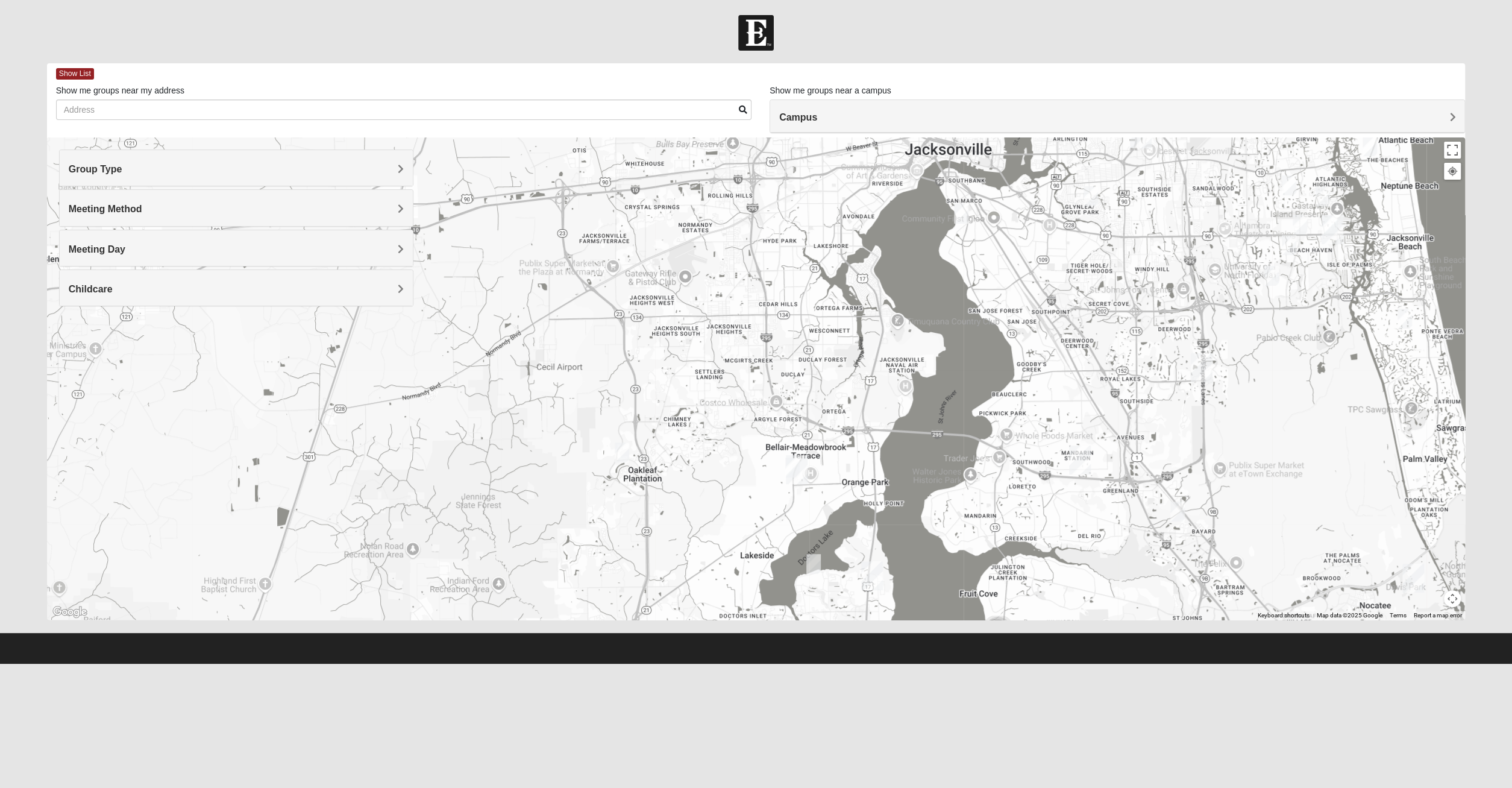
click at [794, 486] on div "Arlington 651 Commerce Center Dr Jacksonville, FL 32225-7210" at bounding box center [756, 378] width 1418 height 482
click at [797, 472] on img "Orange Park" at bounding box center [796, 469] width 21 height 29
drag, startPoint x: 773, startPoint y: 511, endPoint x: 788, endPoint y: 498, distance: 19.8
click at [788, 498] on div "[GEOGRAPHIC_DATA] [STREET_ADDRESS][PERSON_NAME]" at bounding box center [756, 378] width 1418 height 482
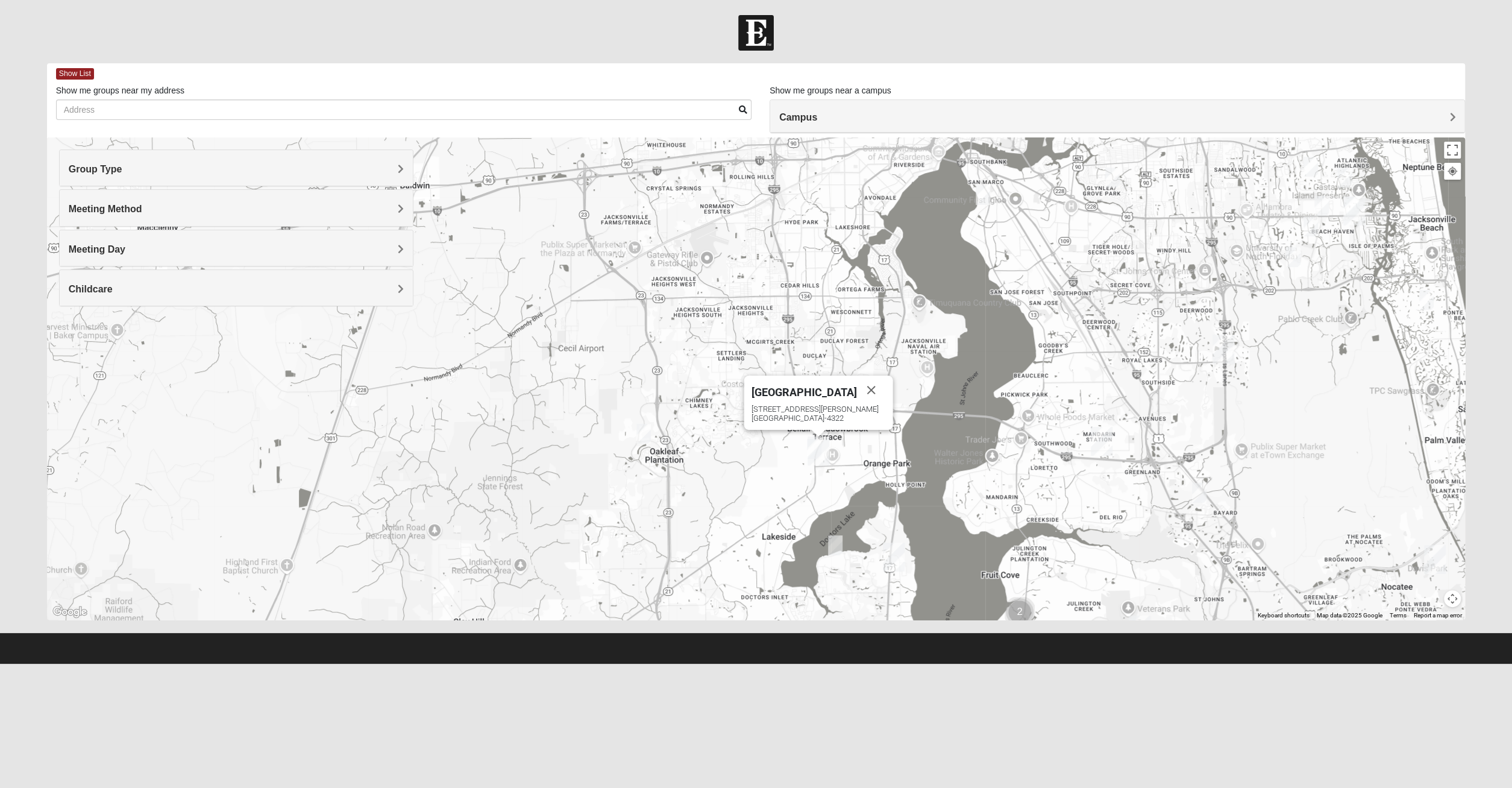
click at [896, 558] on img "Fleming Island" at bounding box center [893, 557] width 21 height 29
drag, startPoint x: 1014, startPoint y: 305, endPoint x: 997, endPoint y: 334, distance: 33.6
click at [997, 334] on div "[PERSON_NAME][GEOGRAPHIC_DATA] [STREET_ADDRESS][PERSON_NAME]" at bounding box center [756, 378] width 1418 height 482
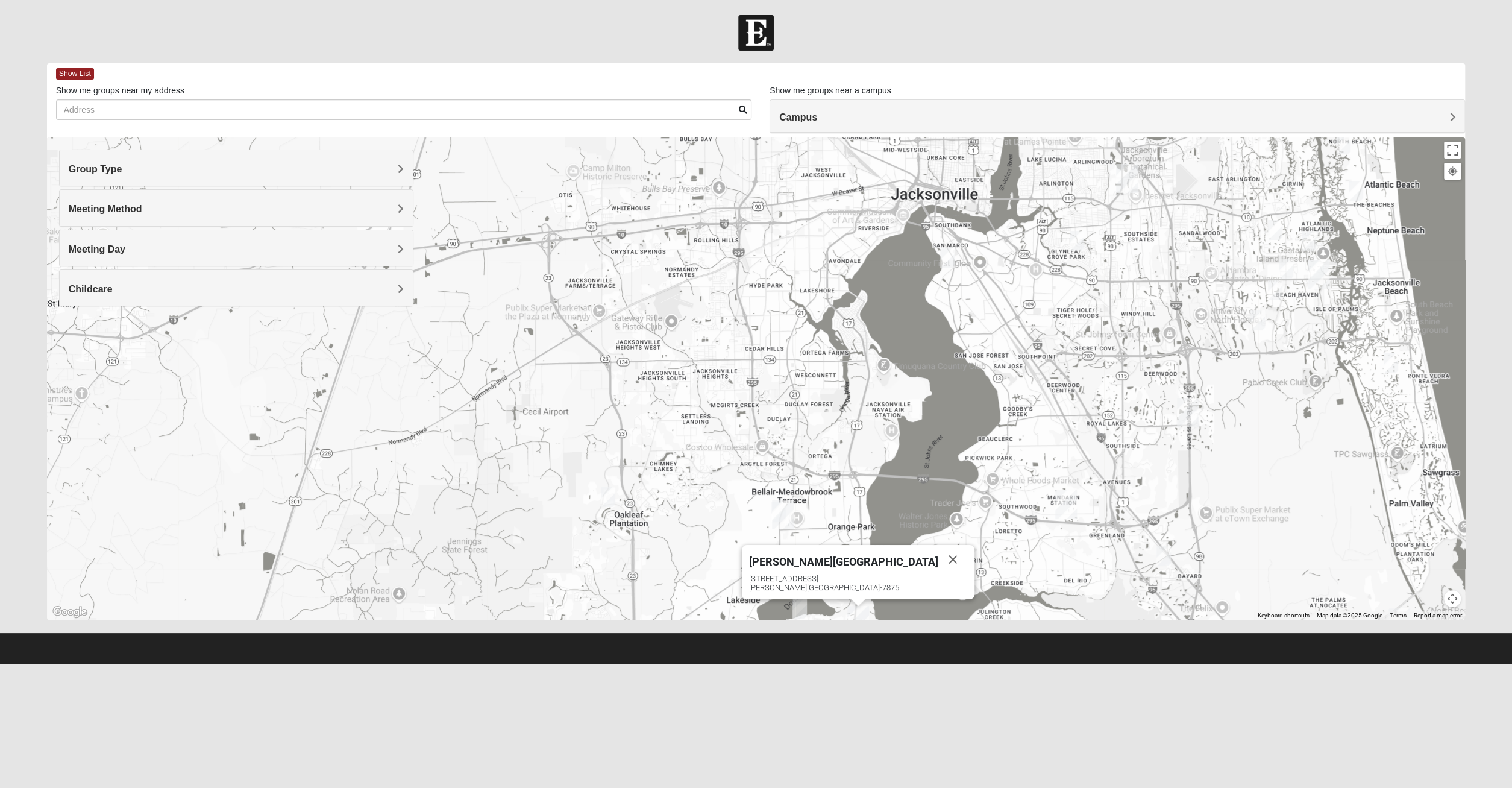
drag, startPoint x: 1019, startPoint y: 316, endPoint x: 1012, endPoint y: 331, distance: 16.6
click at [1012, 331] on div "[PERSON_NAME][GEOGRAPHIC_DATA] [STREET_ADDRESS][PERSON_NAME]" at bounding box center [756, 378] width 1418 height 482
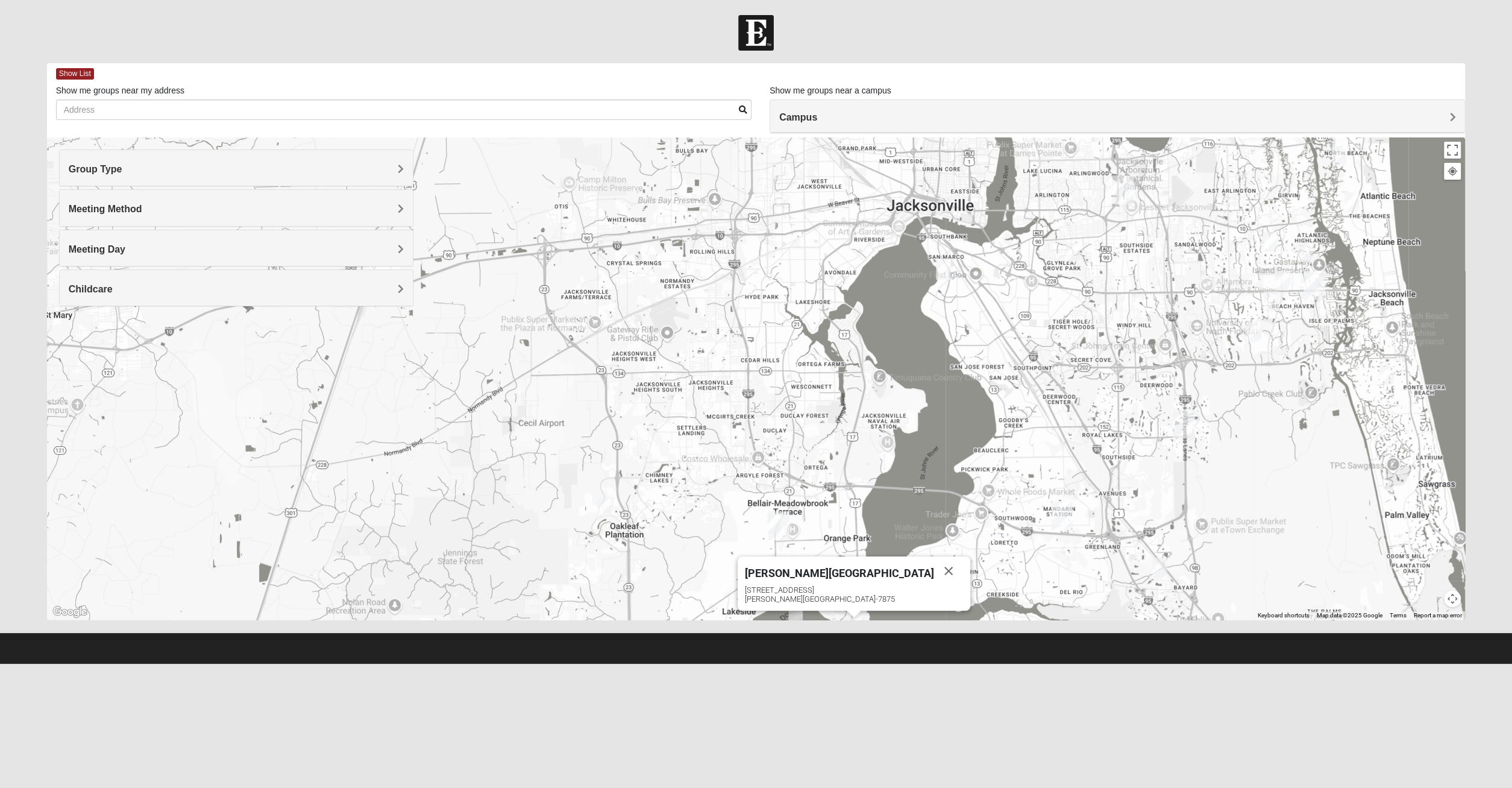
click at [1120, 196] on img "Arlington" at bounding box center [1122, 190] width 21 height 29
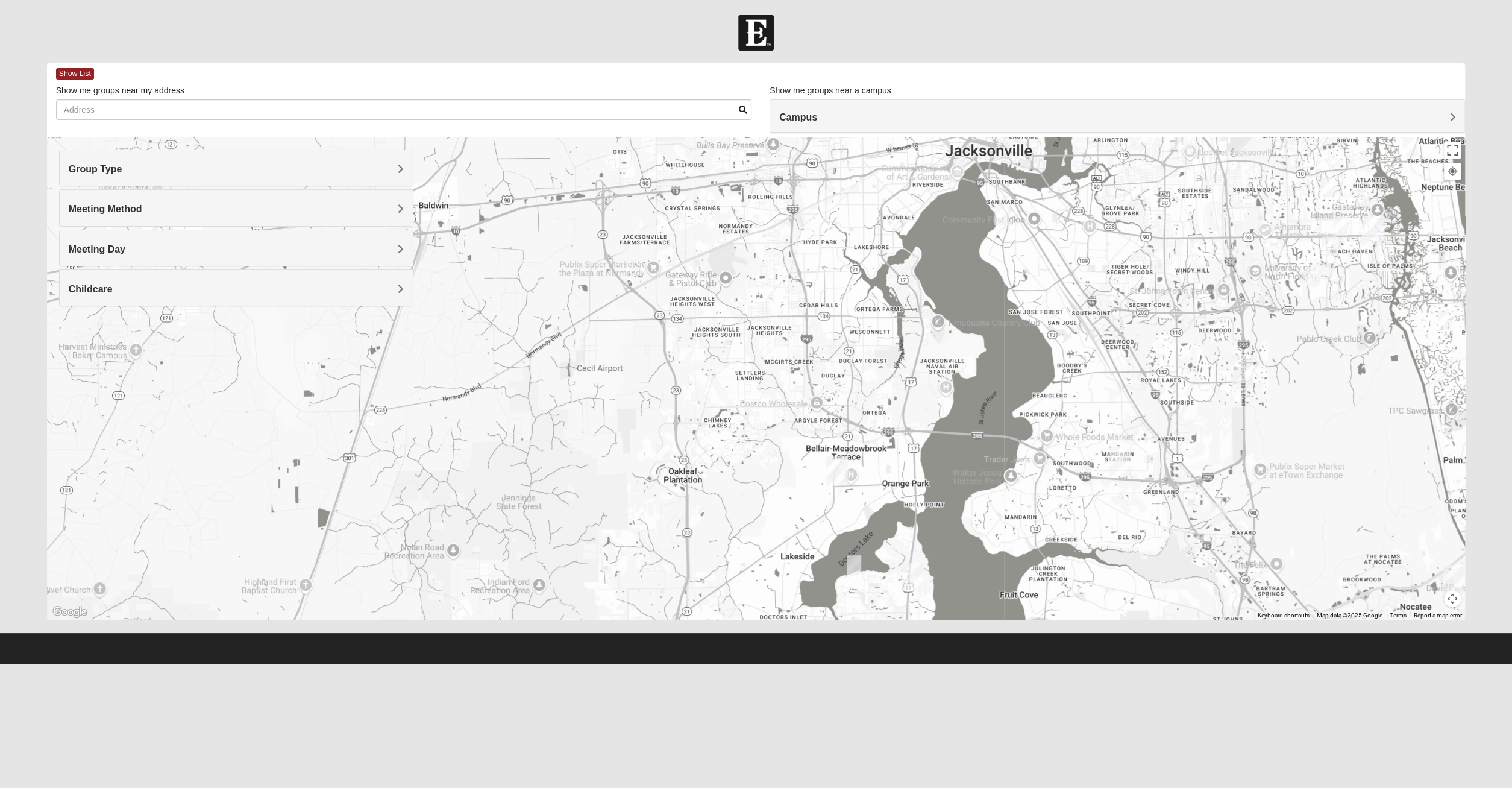
drag, startPoint x: 944, startPoint y: 462, endPoint x: 999, endPoint y: 366, distance: 110.6
click at [1002, 344] on div "Arlington 651 Commerce Center Dr Jacksonville, FL 32225-7210" at bounding box center [756, 378] width 1418 height 482
click at [838, 469] on img "Orange Park" at bounding box center [836, 472] width 21 height 29
click at [1124, 464] on img "Mandarin" at bounding box center [1119, 462] width 21 height 29
drag, startPoint x: 999, startPoint y: 514, endPoint x: 1010, endPoint y: 488, distance: 28.2
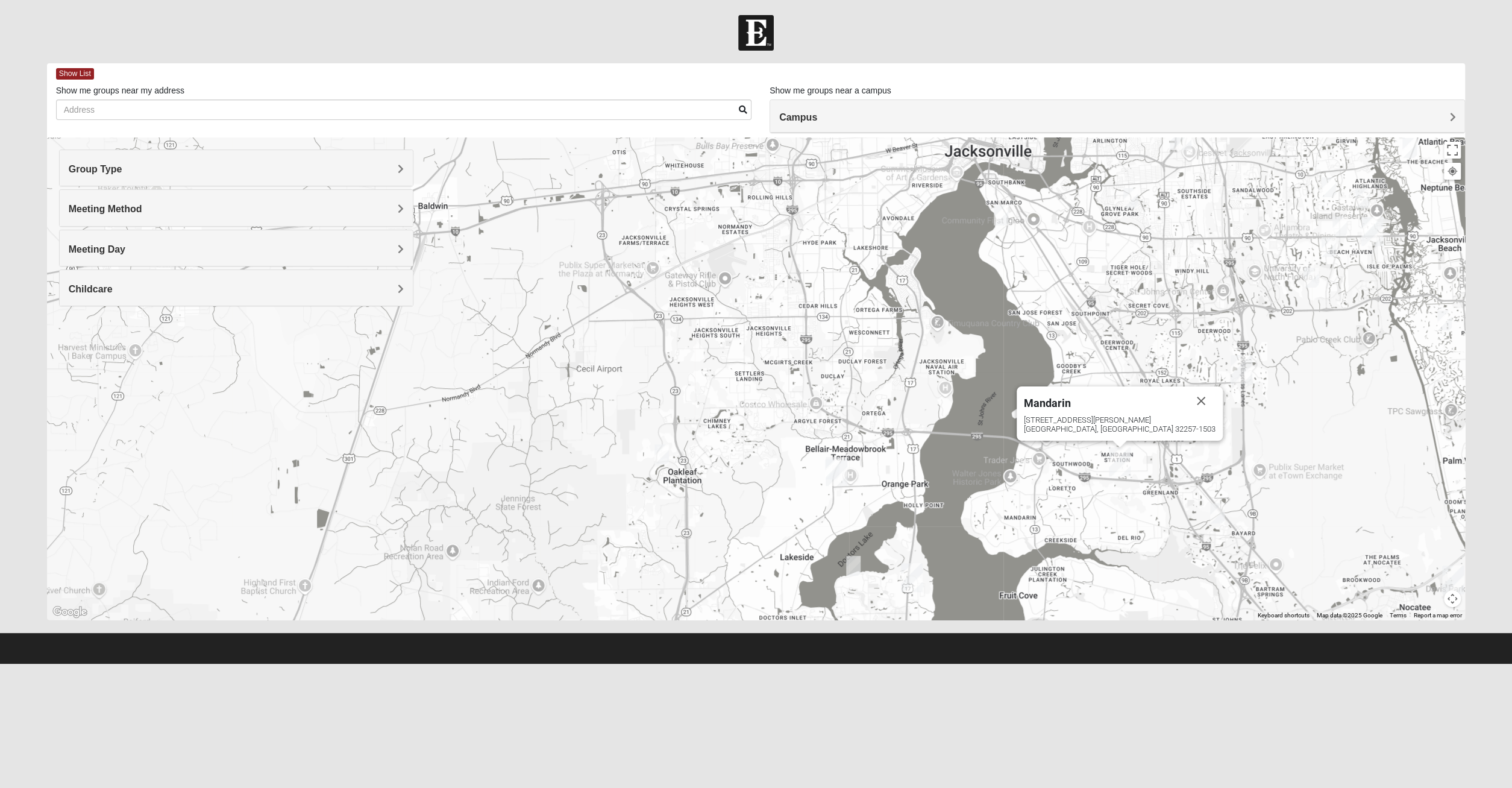
click at [1008, 492] on div "Mandarin 4911 Losco Rd Jacksonville, FL 32257-1503" at bounding box center [756, 378] width 1418 height 482
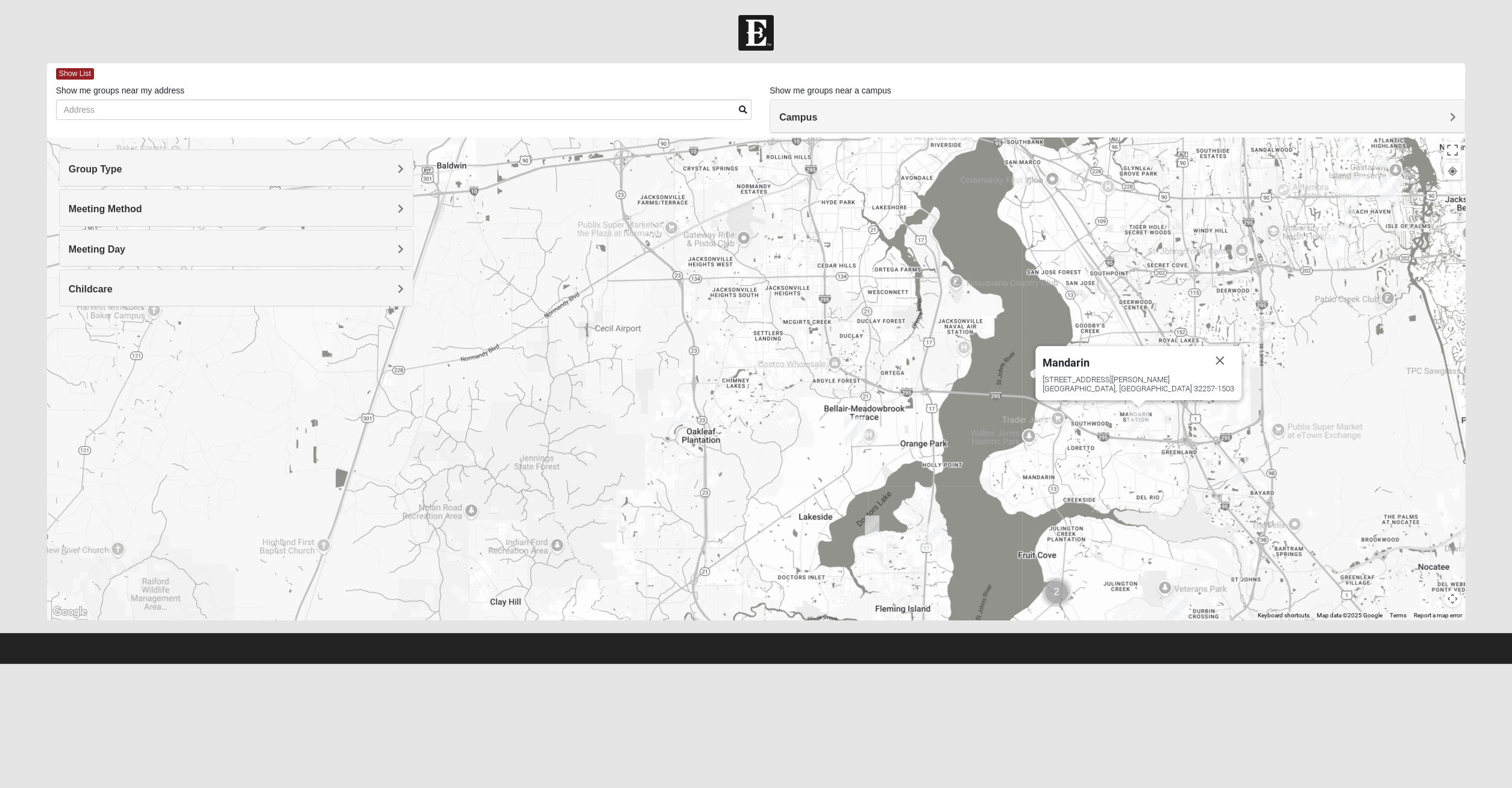
click at [855, 440] on img "Orange Park" at bounding box center [855, 431] width 21 height 29
click at [823, 498] on div "[GEOGRAPHIC_DATA] [STREET_ADDRESS][PERSON_NAME]" at bounding box center [756, 378] width 1418 height 482
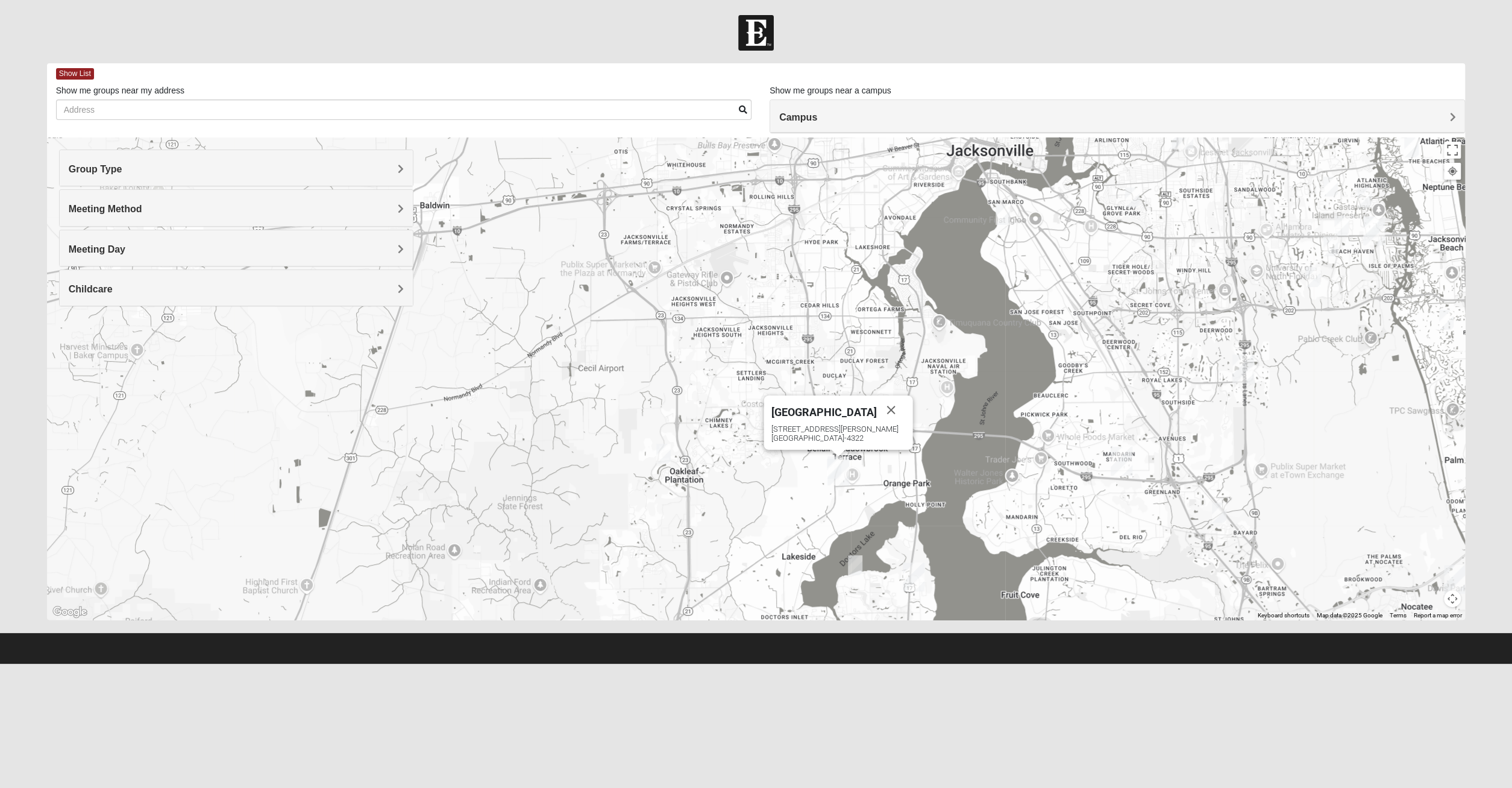
click at [809, 520] on div "[GEOGRAPHIC_DATA] [STREET_ADDRESS][PERSON_NAME]" at bounding box center [756, 378] width 1418 height 482
drag, startPoint x: 805, startPoint y: 503, endPoint x: 804, endPoint y: 517, distance: 14.0
click at [804, 517] on div "[GEOGRAPHIC_DATA] [STREET_ADDRESS][PERSON_NAME]" at bounding box center [756, 378] width 1418 height 482
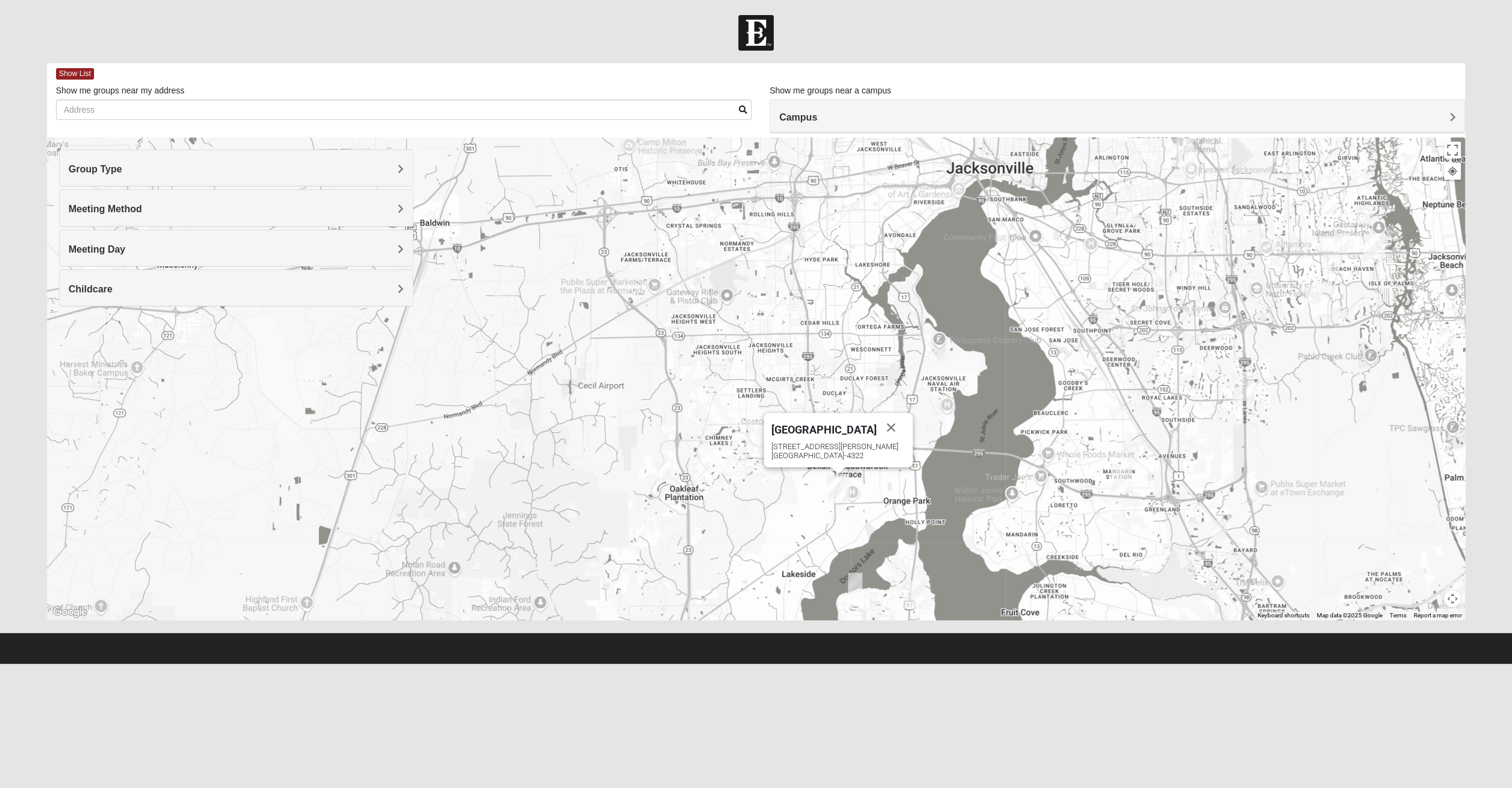
click at [1004, 223] on img "1825 Mixed Chamberlian/Hicks 32207" at bounding box center [1002, 232] width 14 height 20
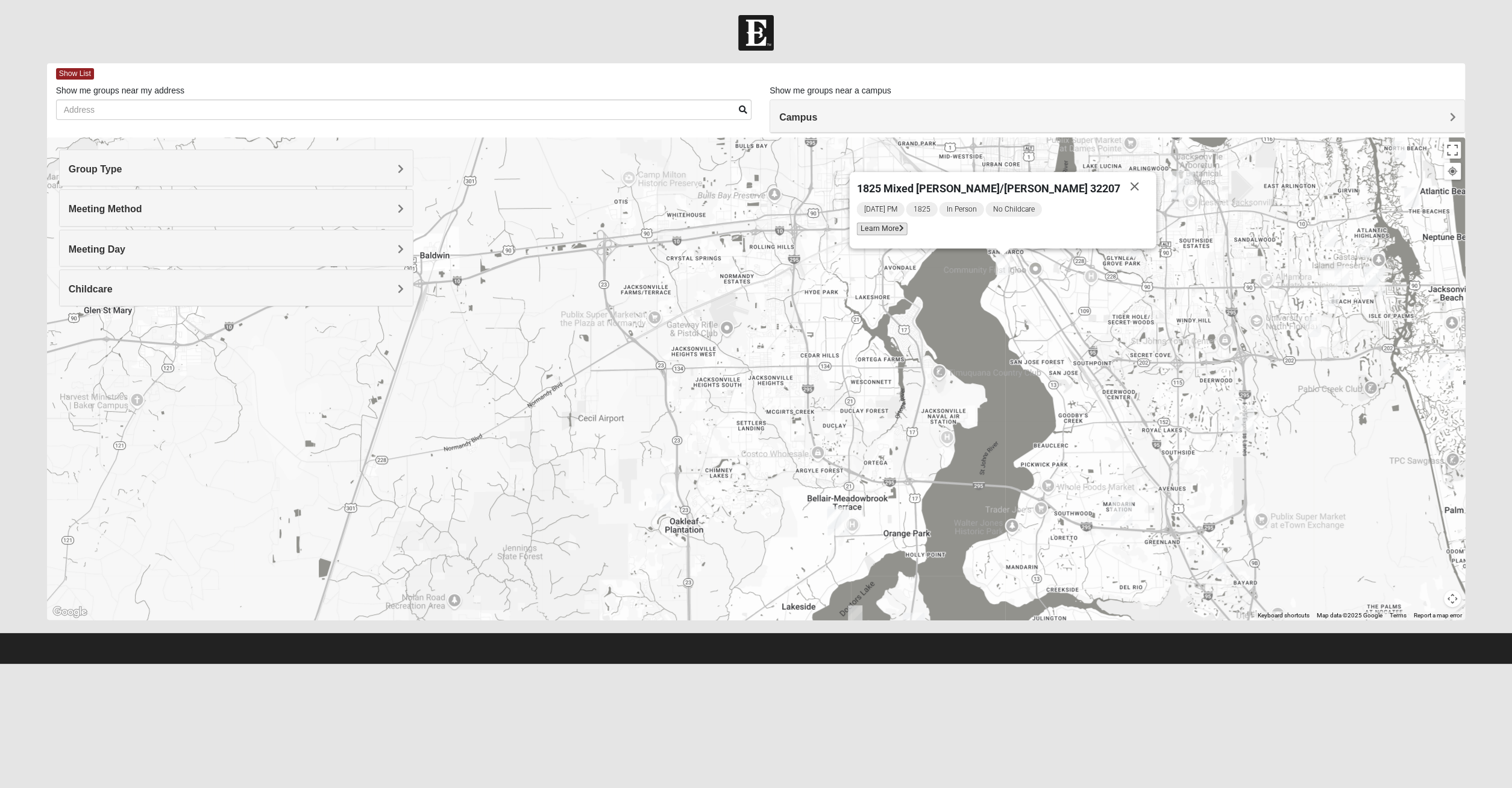
click at [907, 229] on span "Learn More" at bounding box center [882, 229] width 50 height 13
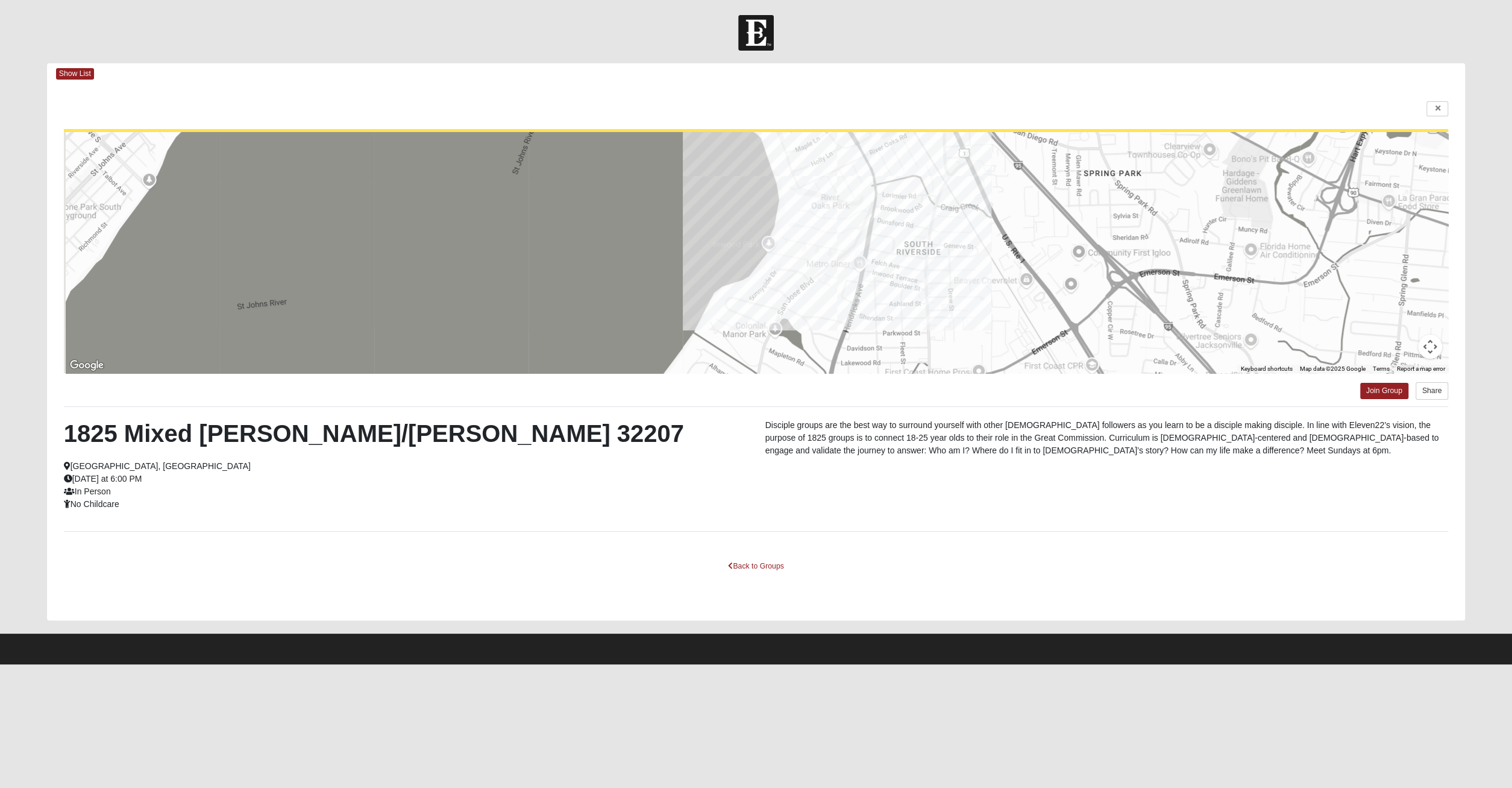
drag, startPoint x: 854, startPoint y: 302, endPoint x: 935, endPoint y: 284, distance: 83.0
click at [935, 284] on div at bounding box center [756, 252] width 1385 height 241
click at [78, 74] on span "Show List" at bounding box center [75, 73] width 38 height 11
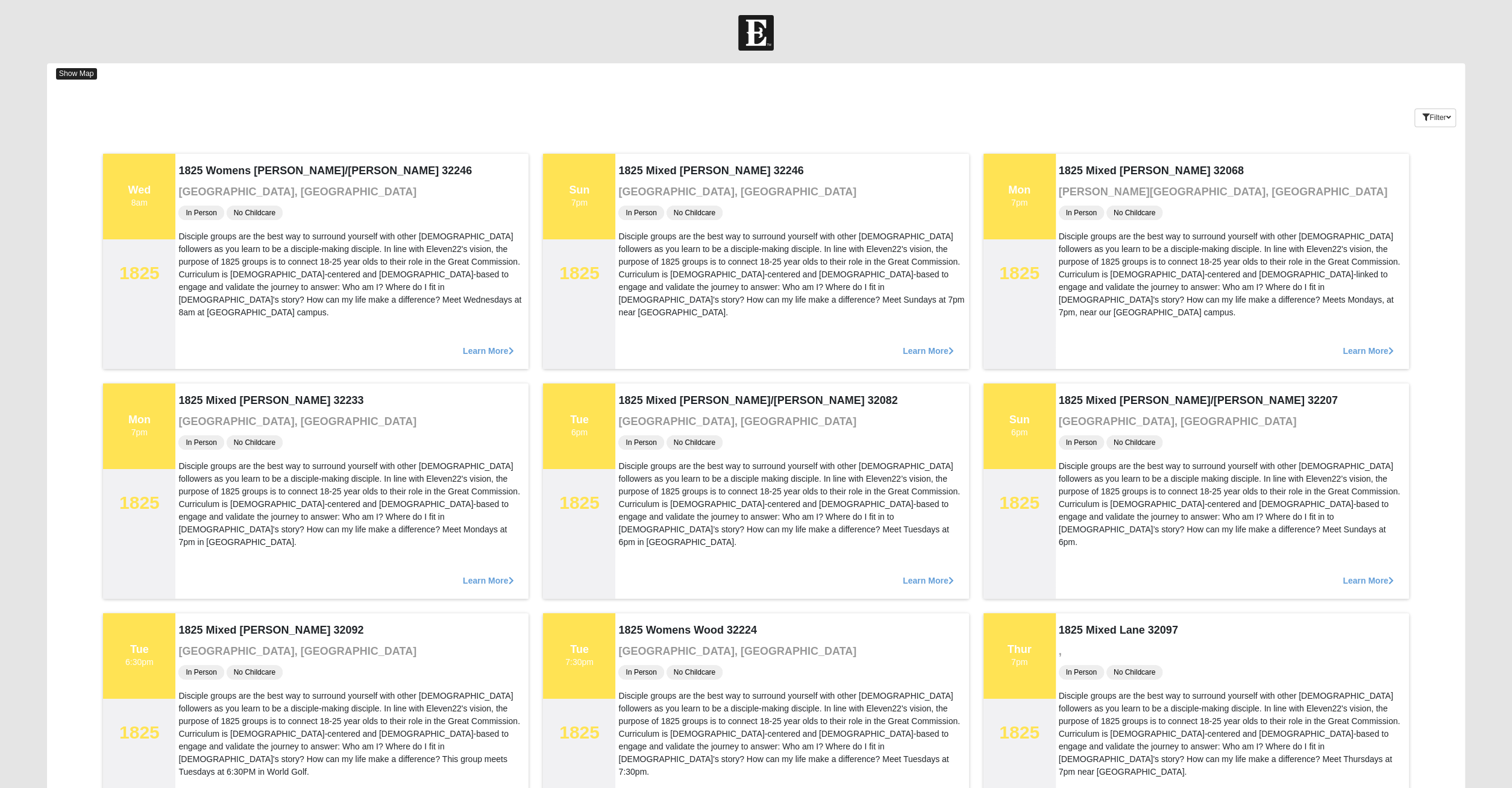
click at [78, 74] on span "Show Map" at bounding box center [77, 73] width 41 height 11
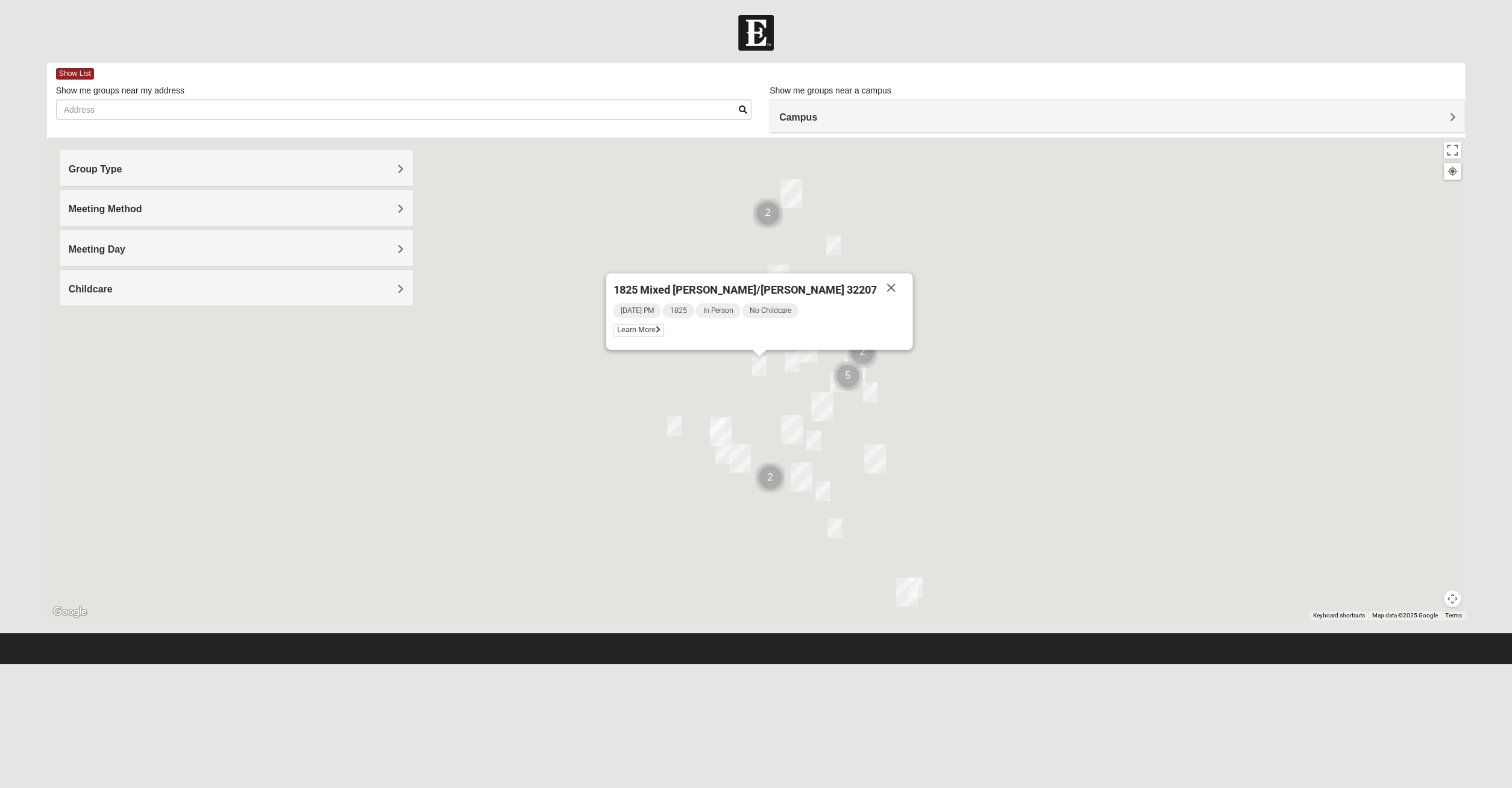
click at [701, 383] on div "1825 Mixed [PERSON_NAME]/[PERSON_NAME] 32207 [DATE] PM 1825 In Person No Childc…" at bounding box center [756, 378] width 1418 height 482
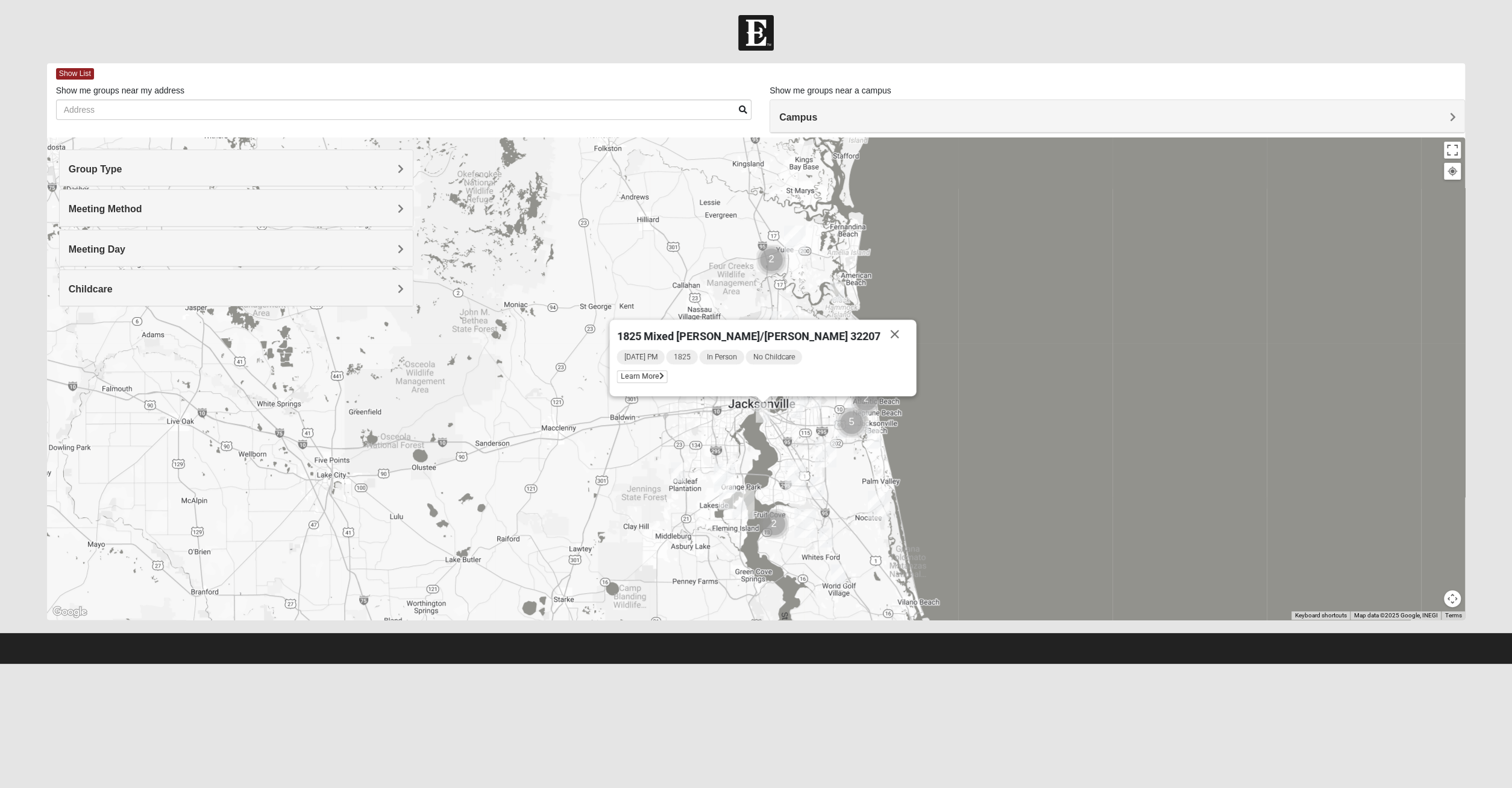
drag, startPoint x: 620, startPoint y: 463, endPoint x: 629, endPoint y: 514, distance: 51.8
click at [629, 514] on div "1825 Mixed [PERSON_NAME]/[PERSON_NAME] 32207 [DATE] PM 1825 In Person No Childc…" at bounding box center [756, 378] width 1418 height 482
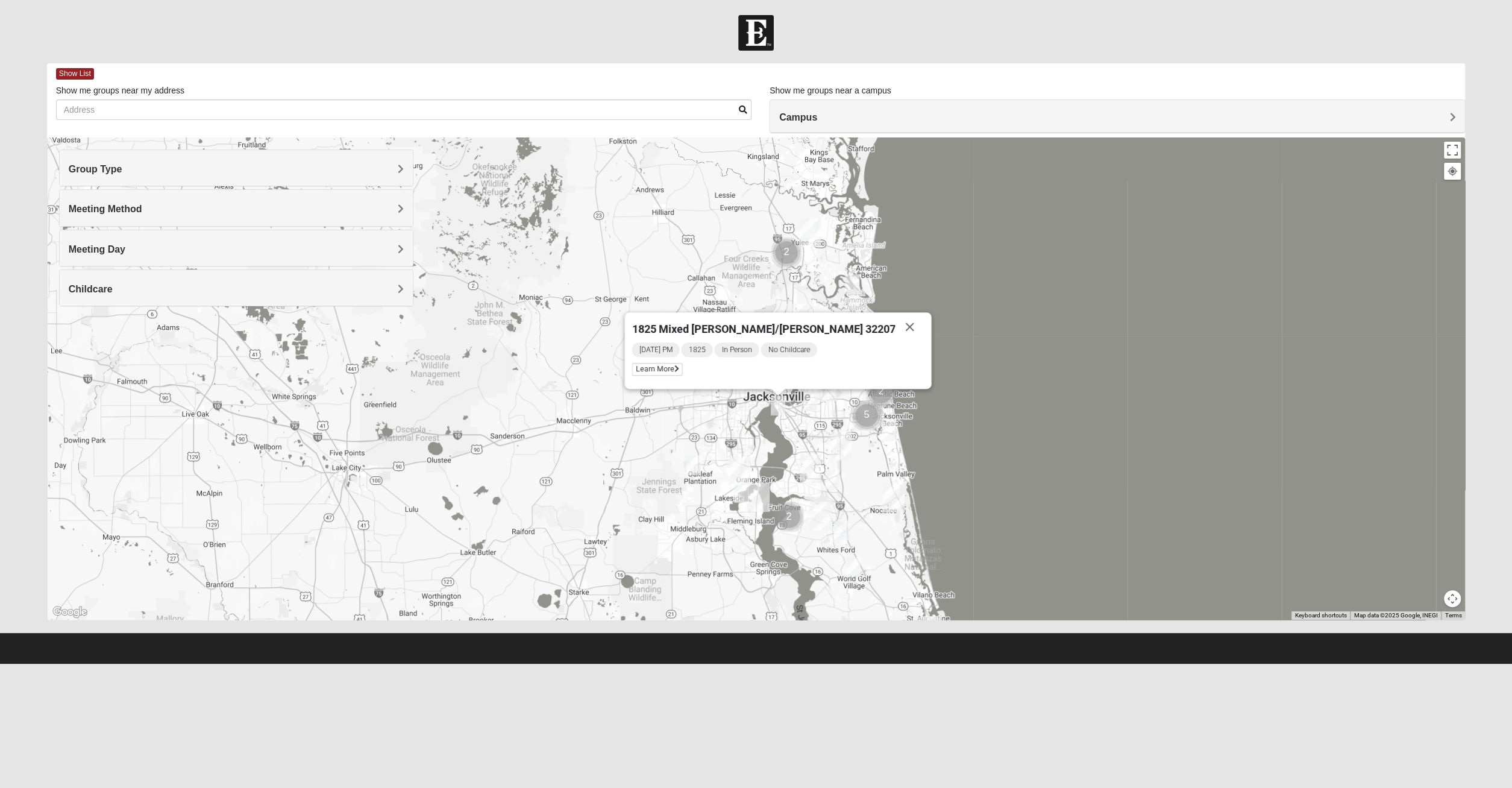
drag, startPoint x: 615, startPoint y: 553, endPoint x: 639, endPoint y: 536, distance: 29.4
click at [638, 536] on div "1825 Mixed [PERSON_NAME]/[PERSON_NAME] 32207 [DATE] PM 1825 In Person No Childc…" at bounding box center [756, 378] width 1418 height 482
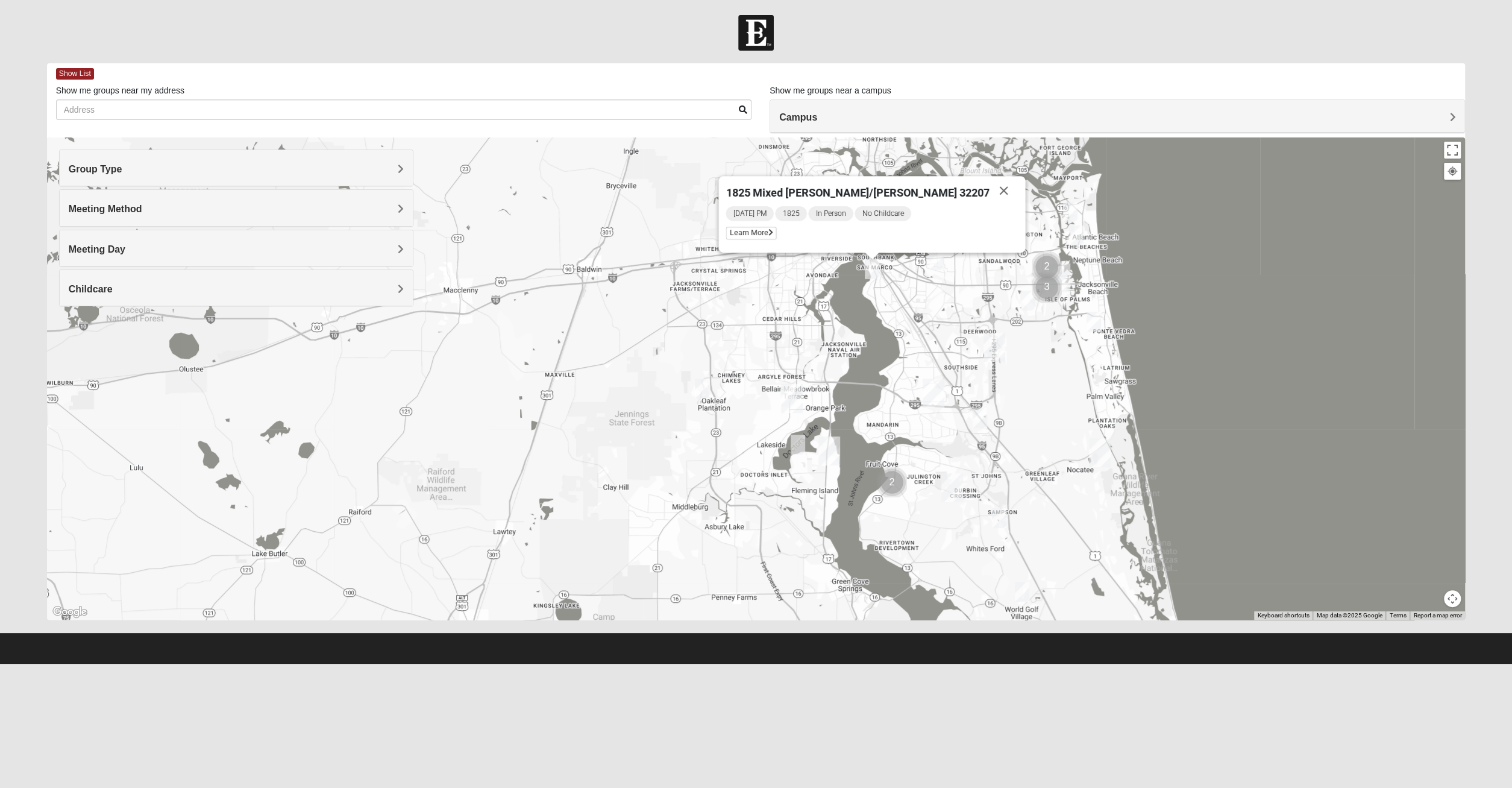
click at [790, 405] on img "Orange Park" at bounding box center [791, 399] width 21 height 29
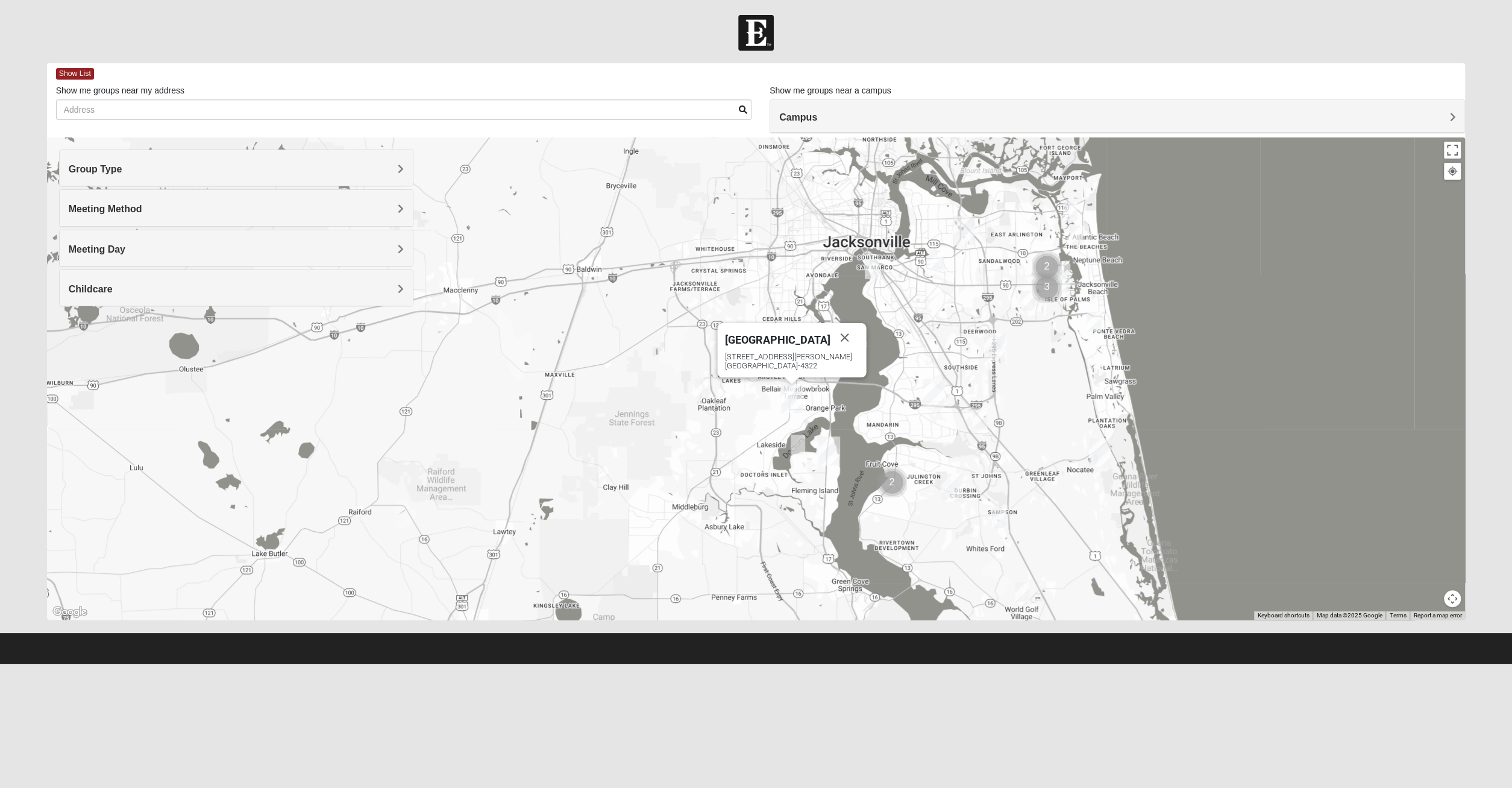
click at [798, 358] on div "317 Blanding Blvd Orange Park, FL 32073-4322" at bounding box center [792, 361] width 134 height 18
click at [788, 331] on div "[GEOGRAPHIC_DATA]" at bounding box center [778, 338] width 105 height 29
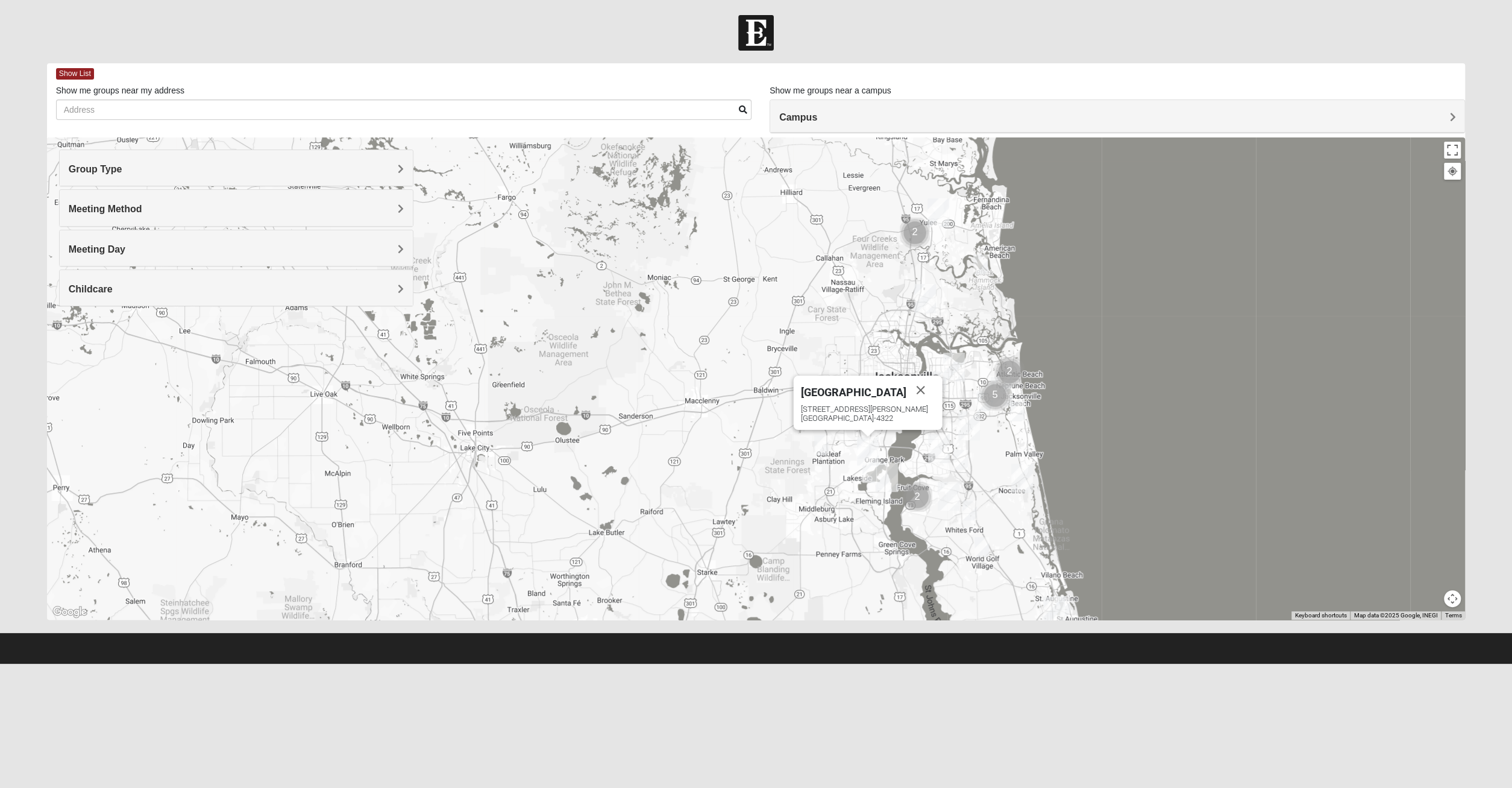
click at [766, 18] on img at bounding box center [756, 33] width 36 height 36
click at [748, 46] on img at bounding box center [756, 33] width 36 height 36
click at [747, 46] on img at bounding box center [756, 33] width 36 height 36
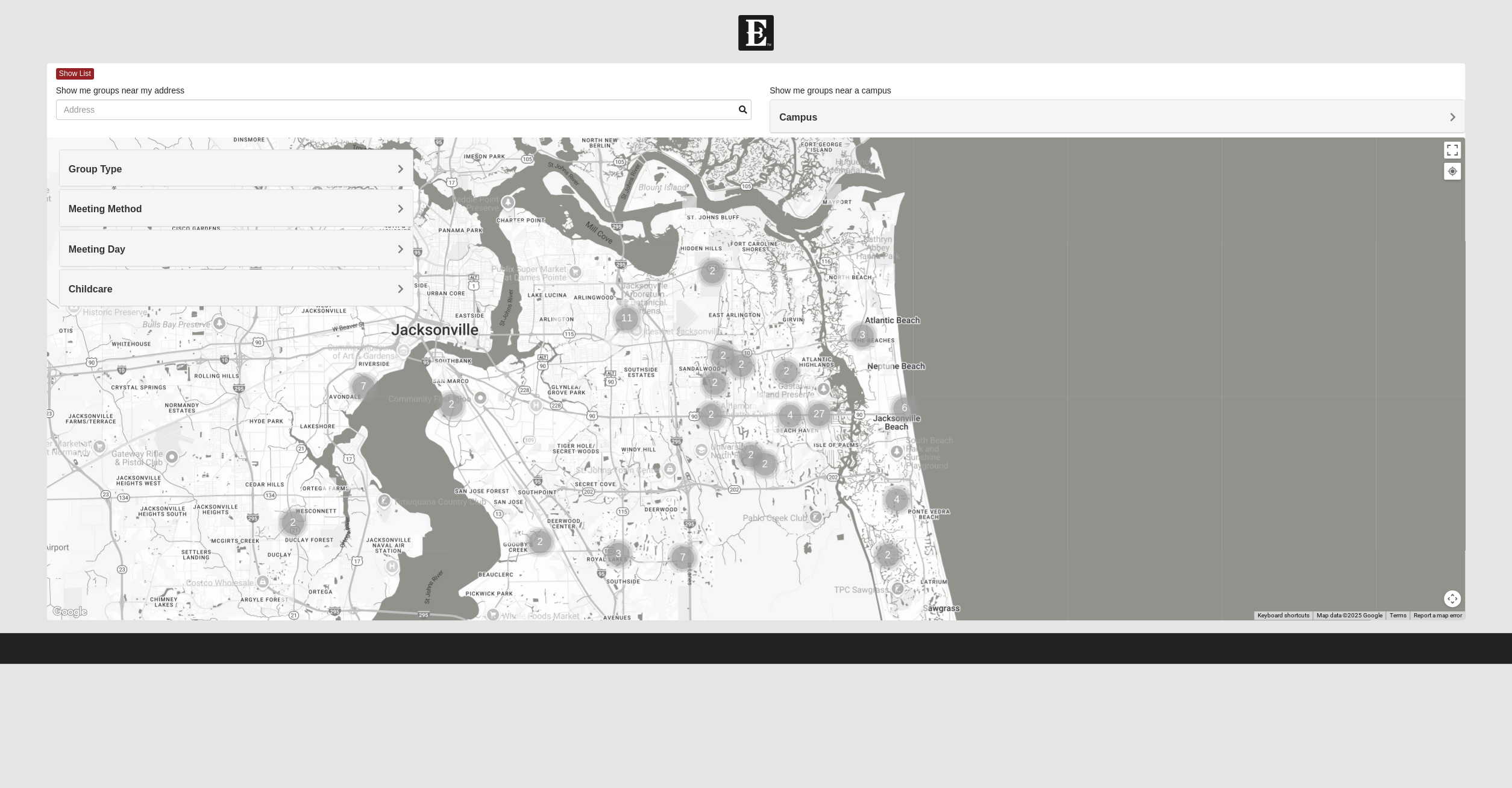
drag, startPoint x: 728, startPoint y: 511, endPoint x: 783, endPoint y: 548, distance: 66.3
click at [783, 548] on div at bounding box center [756, 378] width 1418 height 482
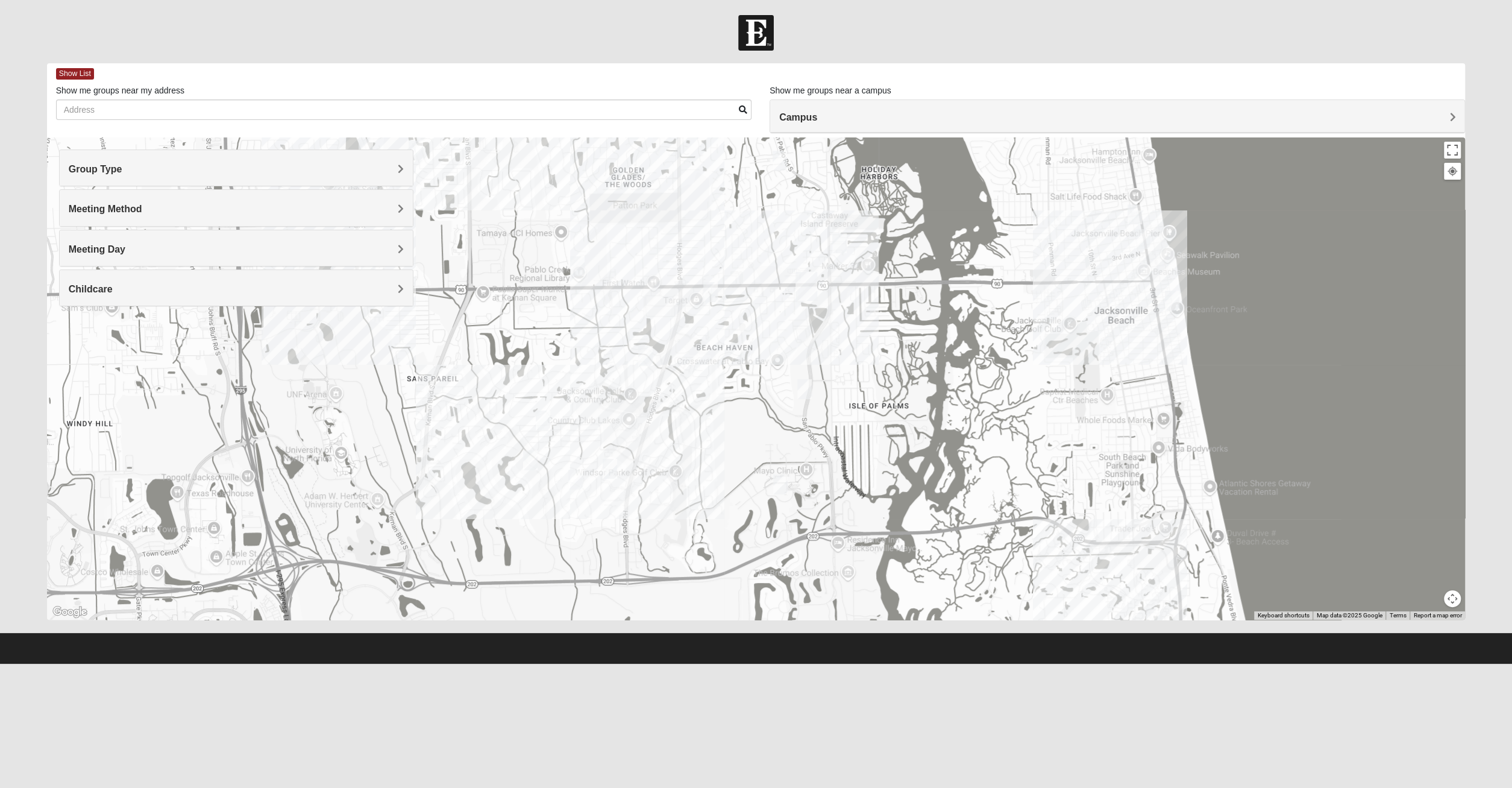
click at [800, 283] on img "San Pablo" at bounding box center [806, 287] width 21 height 29
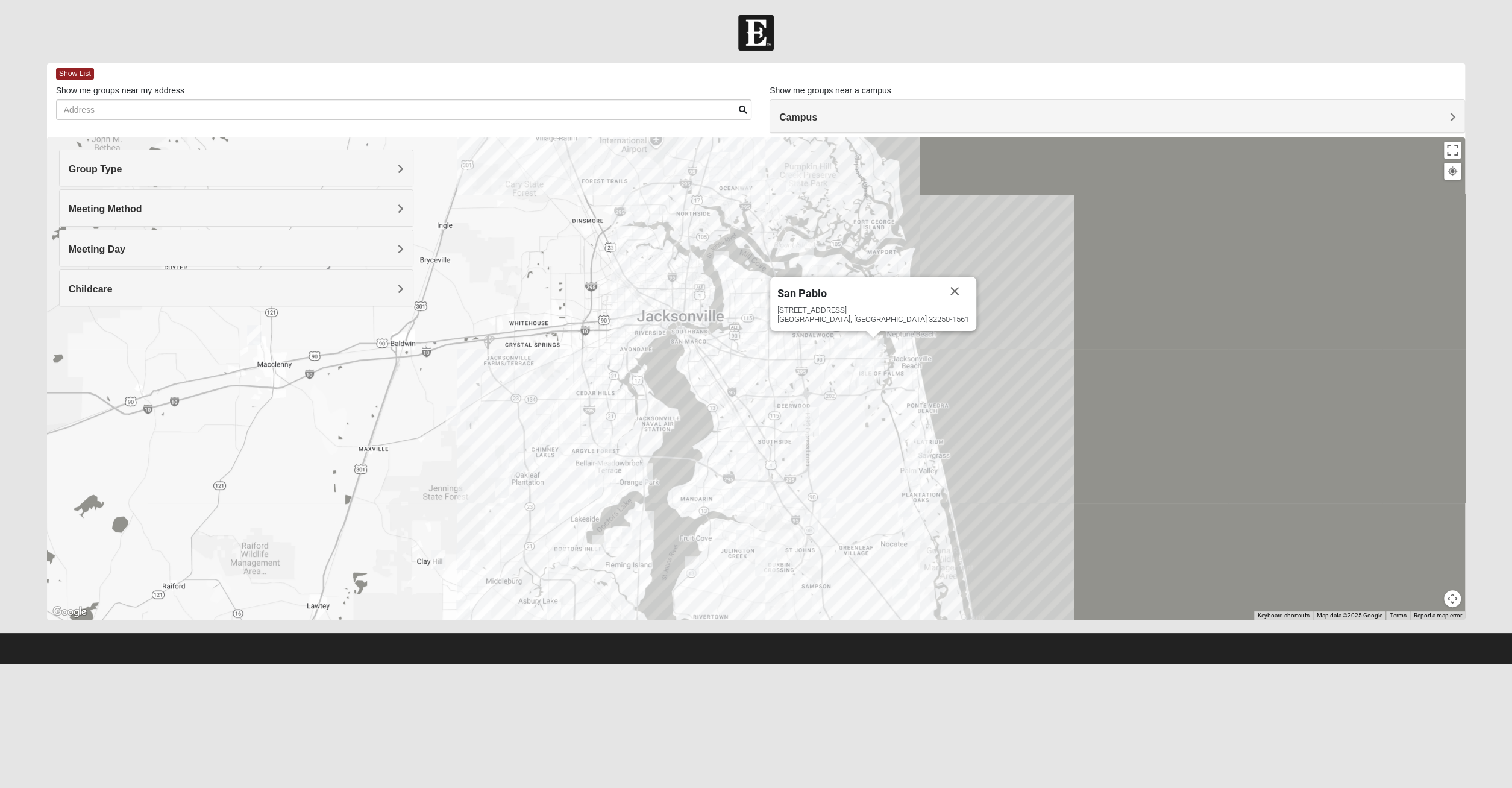
drag, startPoint x: 844, startPoint y: 494, endPoint x: 864, endPoint y: 451, distance: 47.4
click at [865, 450] on div "[GEOGRAPHIC_DATA] [STREET_ADDRESS]" at bounding box center [756, 378] width 1418 height 482
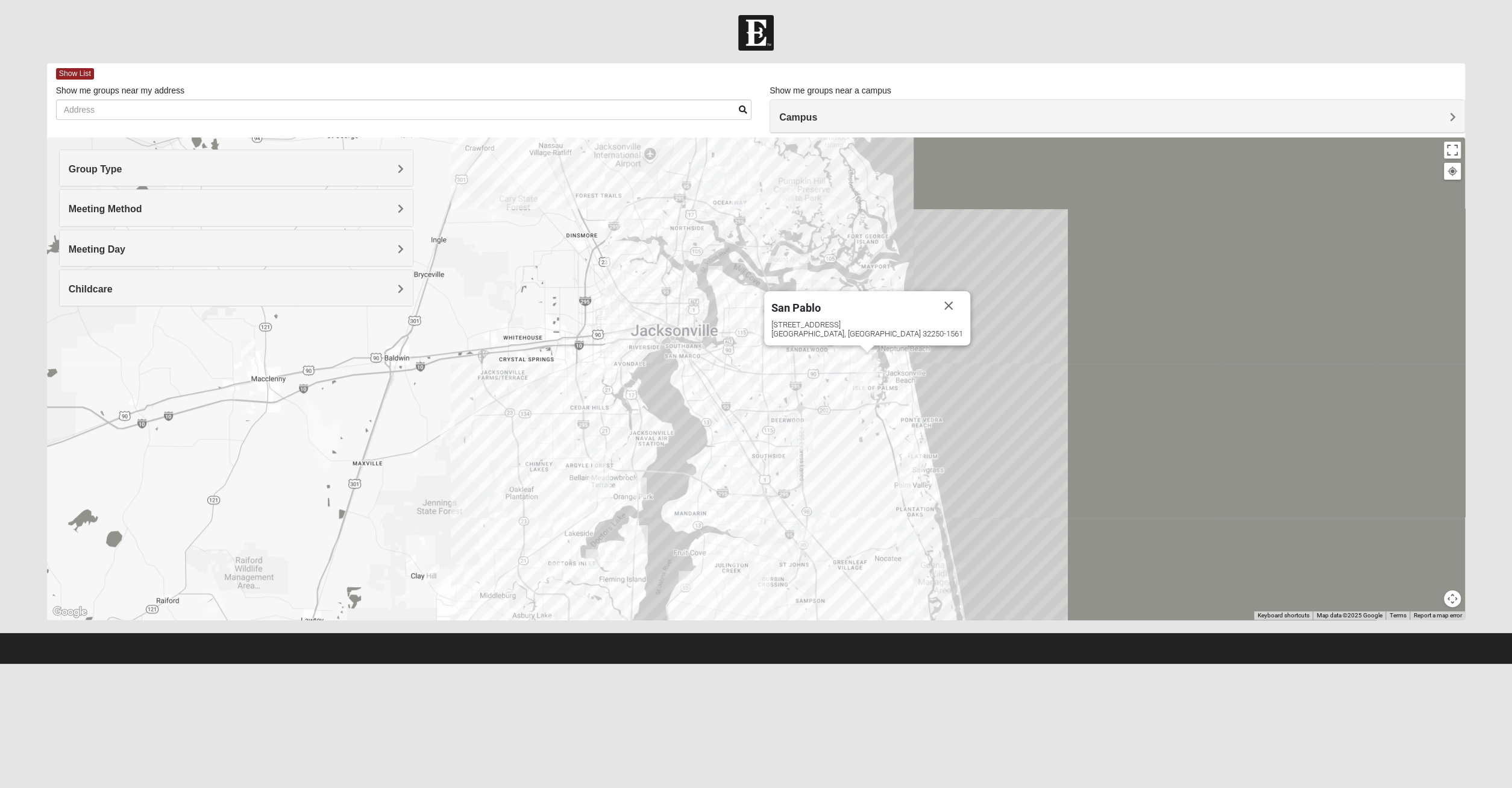
click at [80, 165] on span "Group Type" at bounding box center [95, 168] width 53 height 10
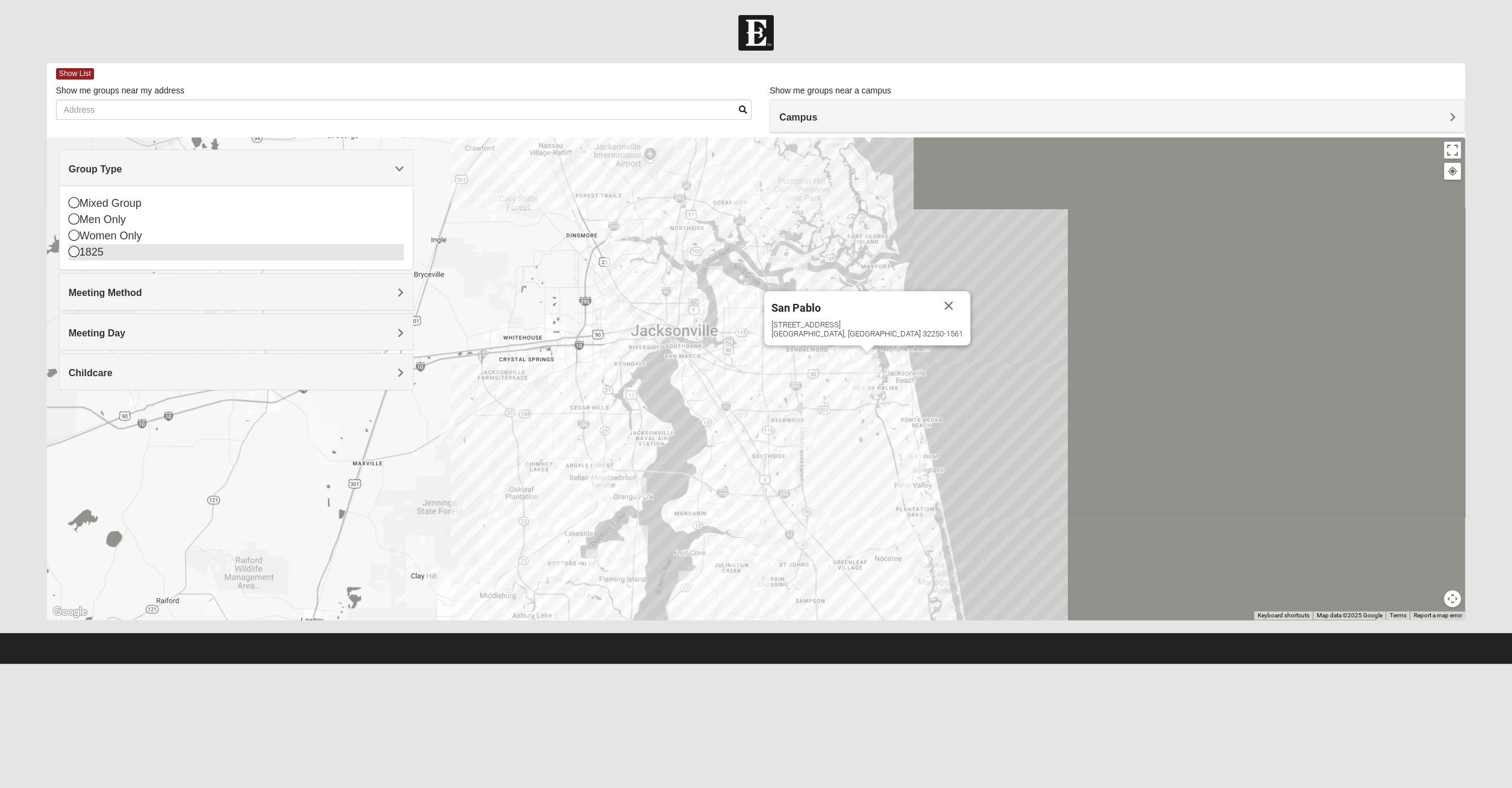
click at [94, 256] on div "1825" at bounding box center [236, 251] width 335 height 16
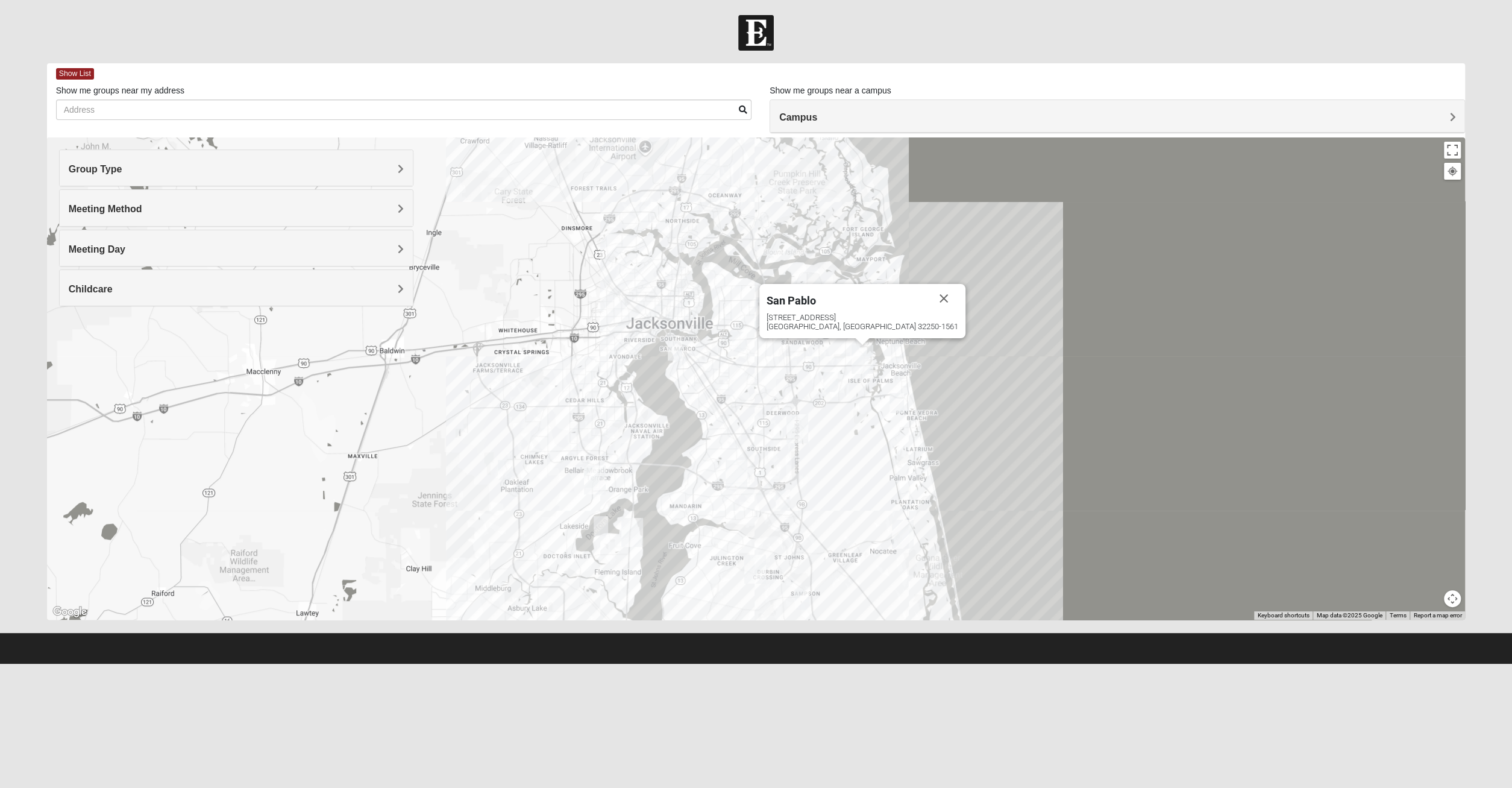
click at [860, 447] on div "[GEOGRAPHIC_DATA] [STREET_ADDRESS]" at bounding box center [756, 378] width 1418 height 482
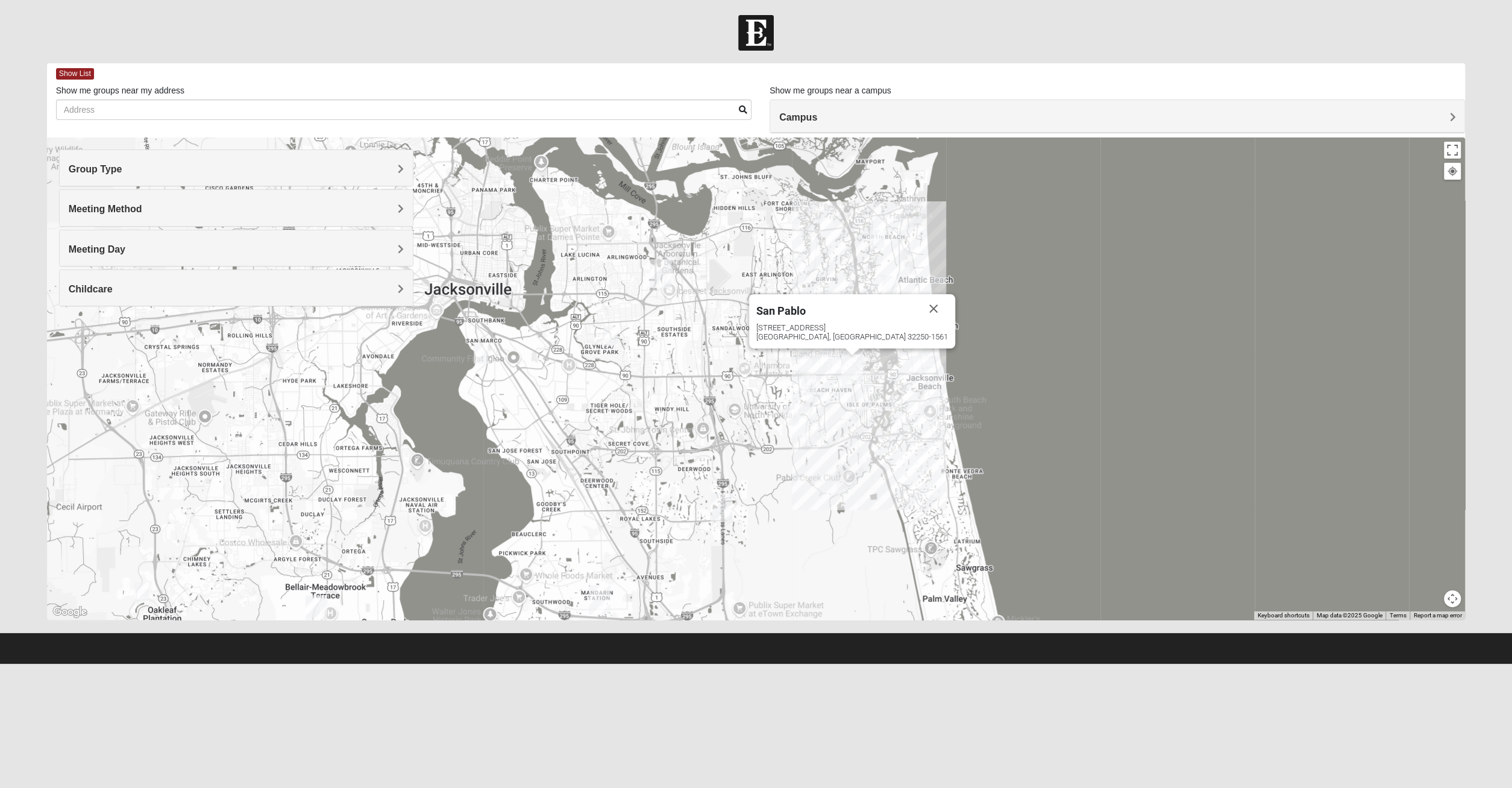
drag, startPoint x: 850, startPoint y: 452, endPoint x: 842, endPoint y: 536, distance: 84.4
click at [842, 536] on div "[GEOGRAPHIC_DATA] [STREET_ADDRESS]" at bounding box center [756, 378] width 1418 height 482
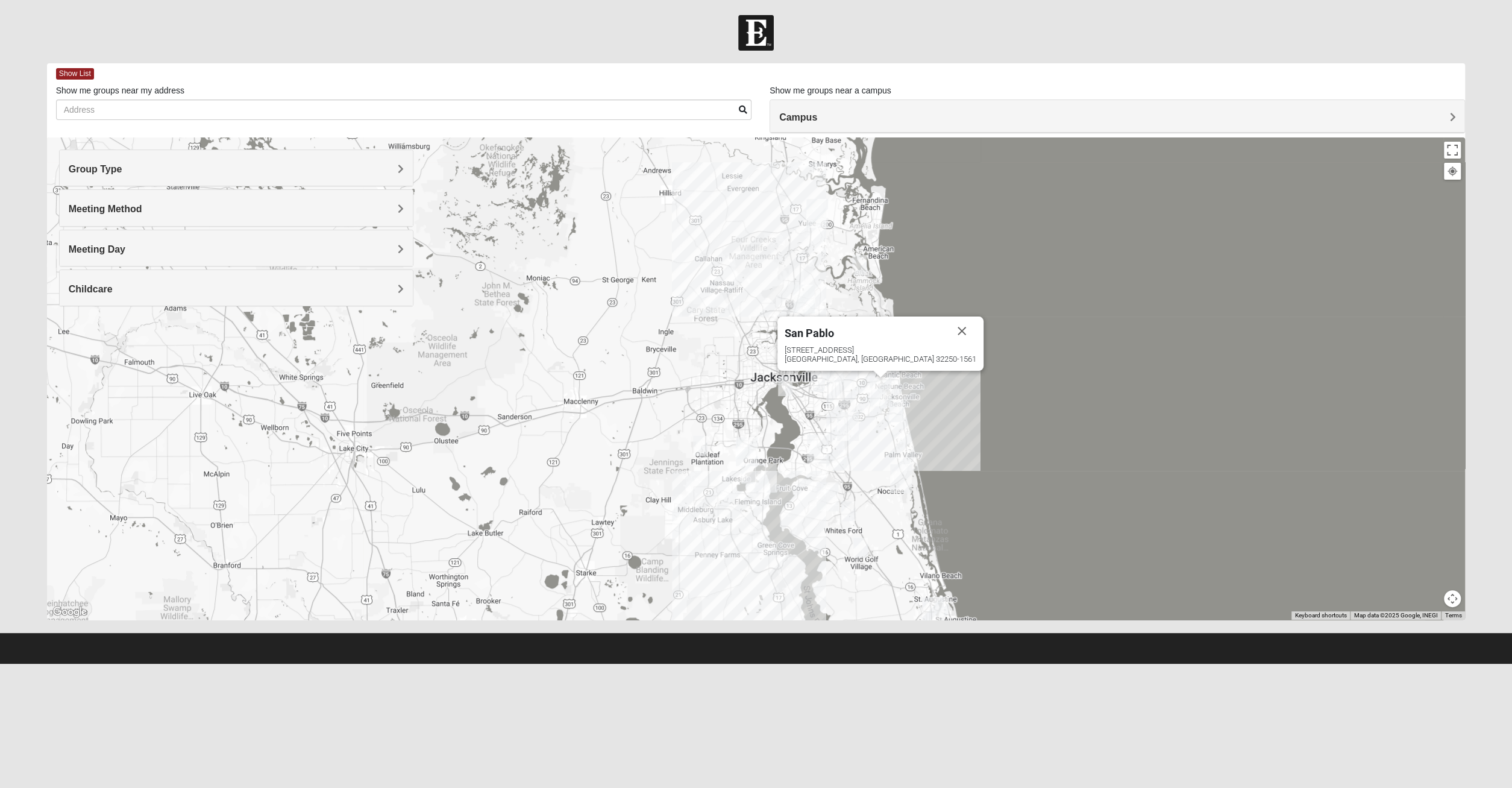
click at [903, 474] on img "Ponte Vedra" at bounding box center [900, 479] width 21 height 29
click at [883, 396] on img "San Pablo" at bounding box center [880, 392] width 21 height 29
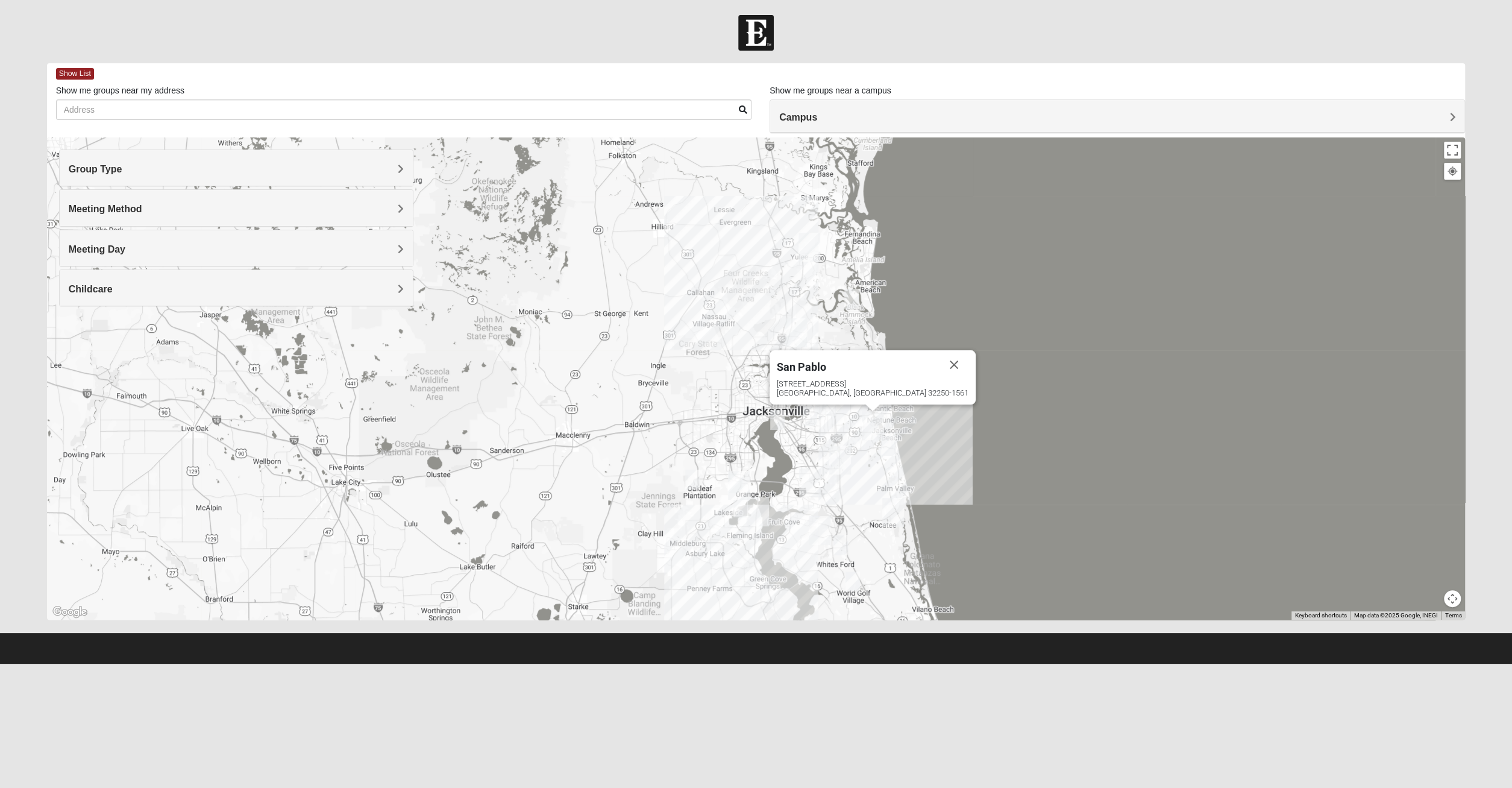
drag, startPoint x: 879, startPoint y: 471, endPoint x: 868, endPoint y: 524, distance: 54.1
click at [868, 524] on div "[GEOGRAPHIC_DATA] [STREET_ADDRESS]" at bounding box center [756, 378] width 1418 height 482
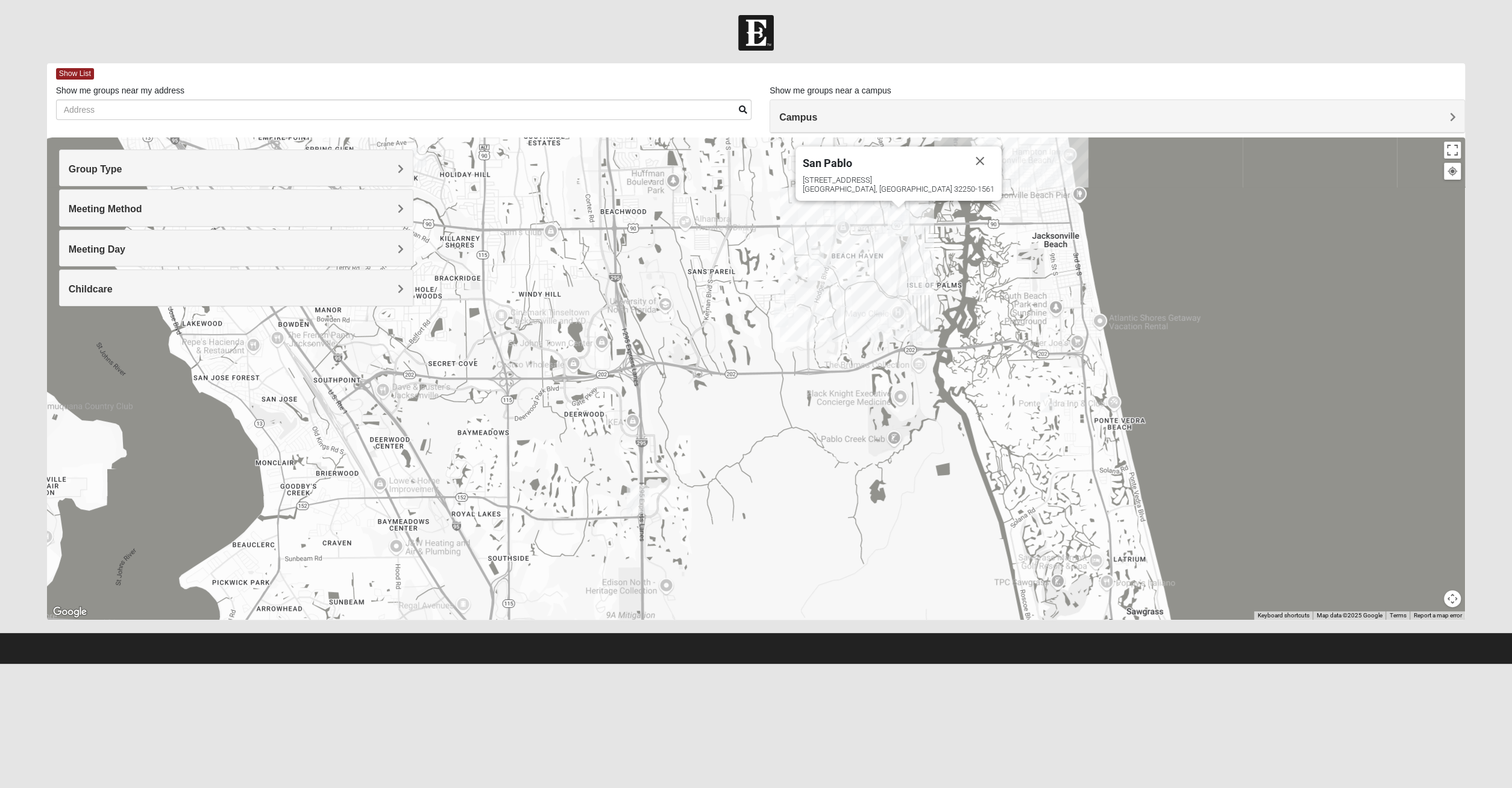
drag, startPoint x: 862, startPoint y: 426, endPoint x: 826, endPoint y: 560, distance: 138.8
click at [826, 560] on div "[GEOGRAPHIC_DATA] [STREET_ADDRESS]" at bounding box center [756, 378] width 1418 height 482
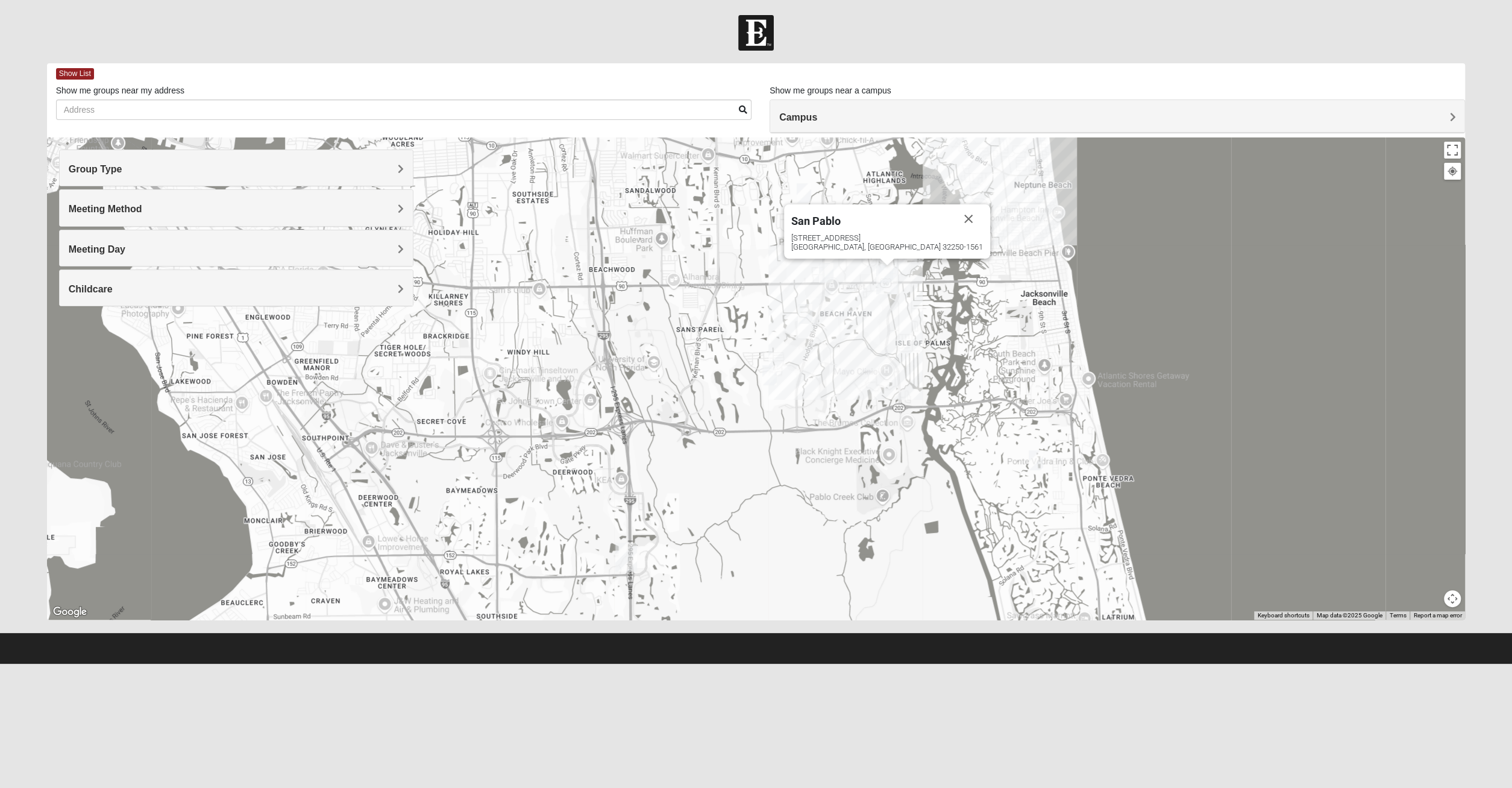
click at [855, 413] on div "[GEOGRAPHIC_DATA] [STREET_ADDRESS]" at bounding box center [756, 378] width 1418 height 482
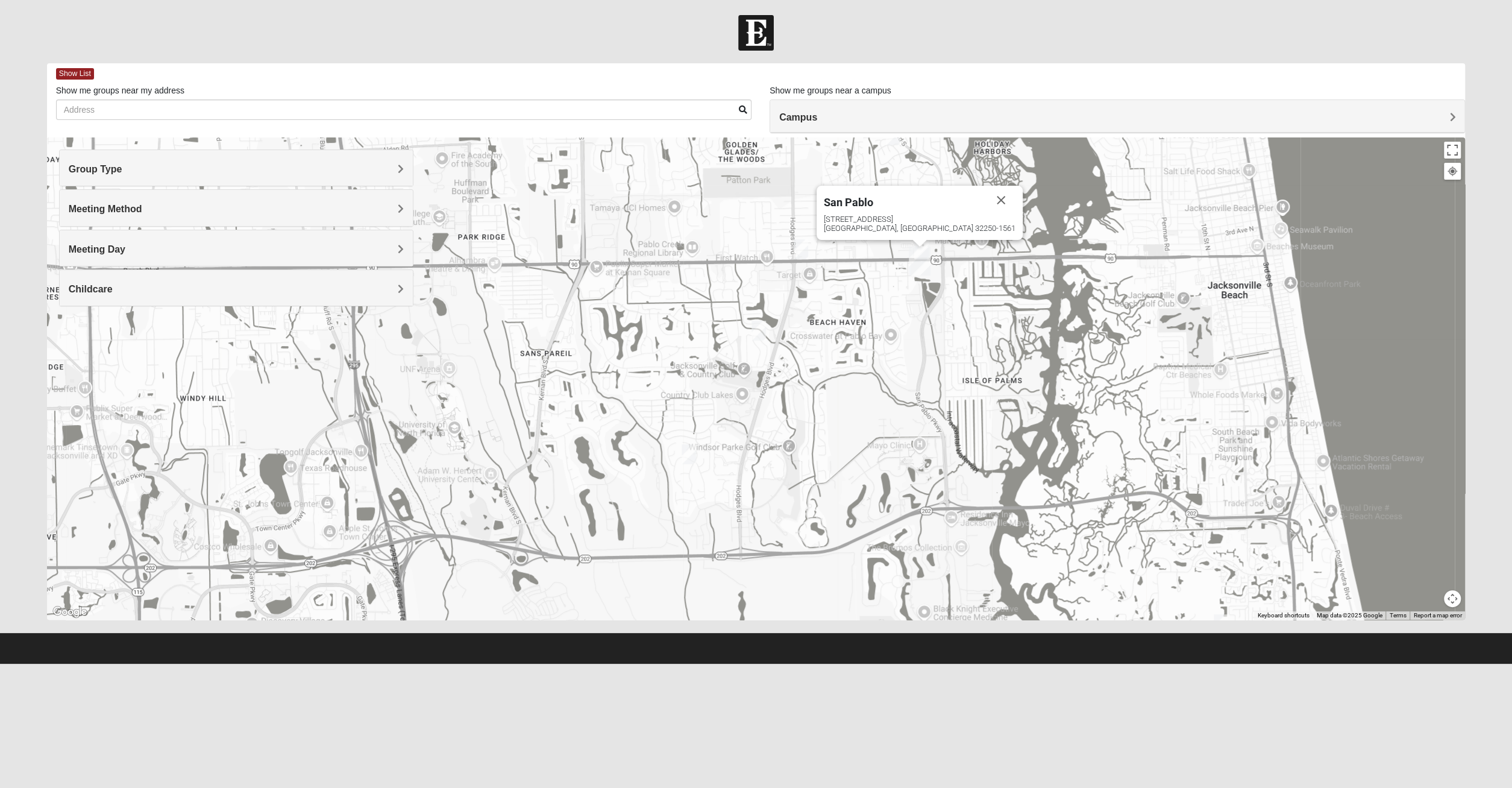
drag, startPoint x: 879, startPoint y: 334, endPoint x: 868, endPoint y: 378, distance: 45.4
click at [868, 378] on div "[GEOGRAPHIC_DATA] [STREET_ADDRESS]" at bounding box center [756, 378] width 1418 height 482
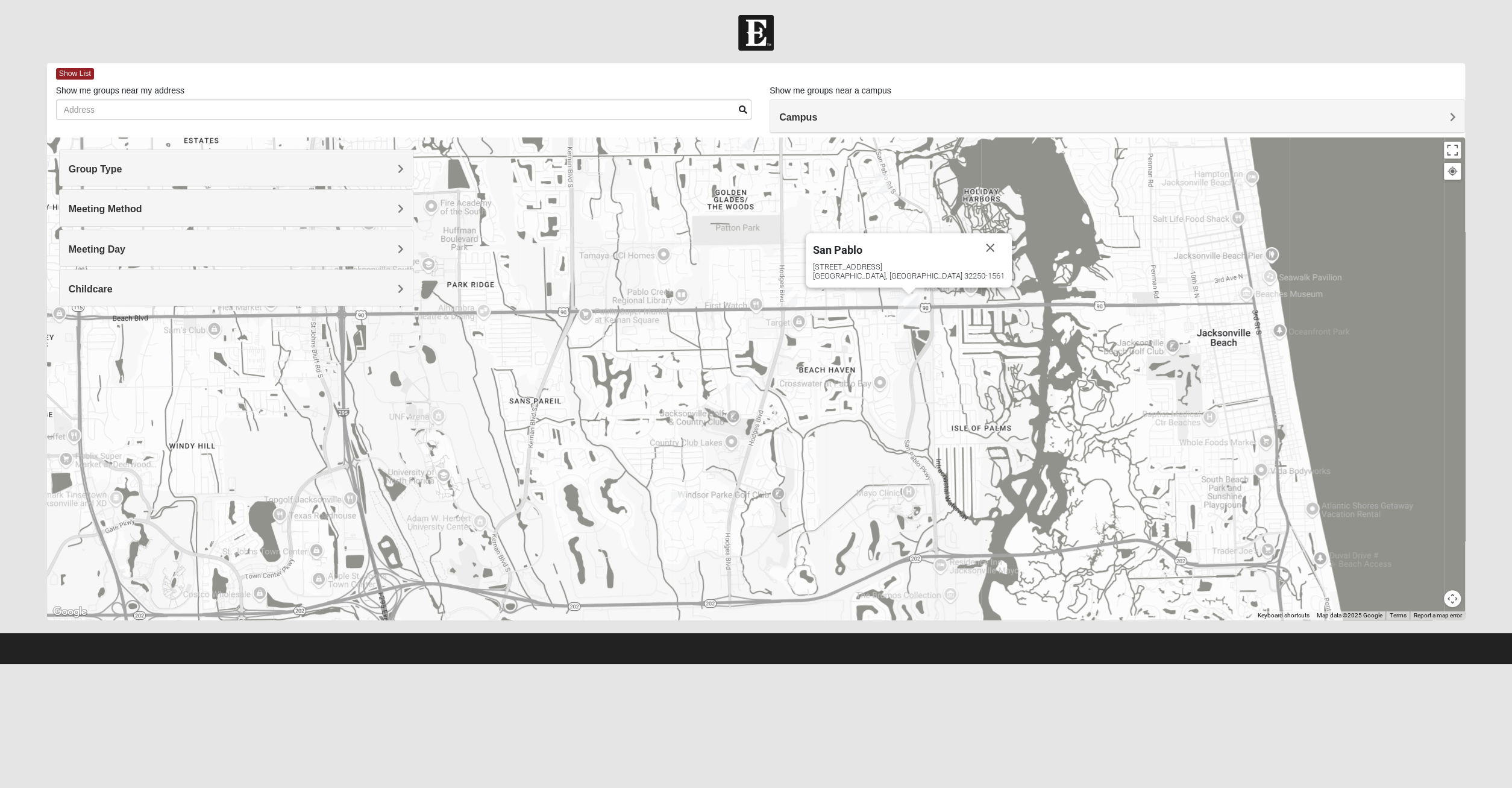
click at [281, 249] on h4 "Meeting Day" at bounding box center [236, 249] width 335 height 11
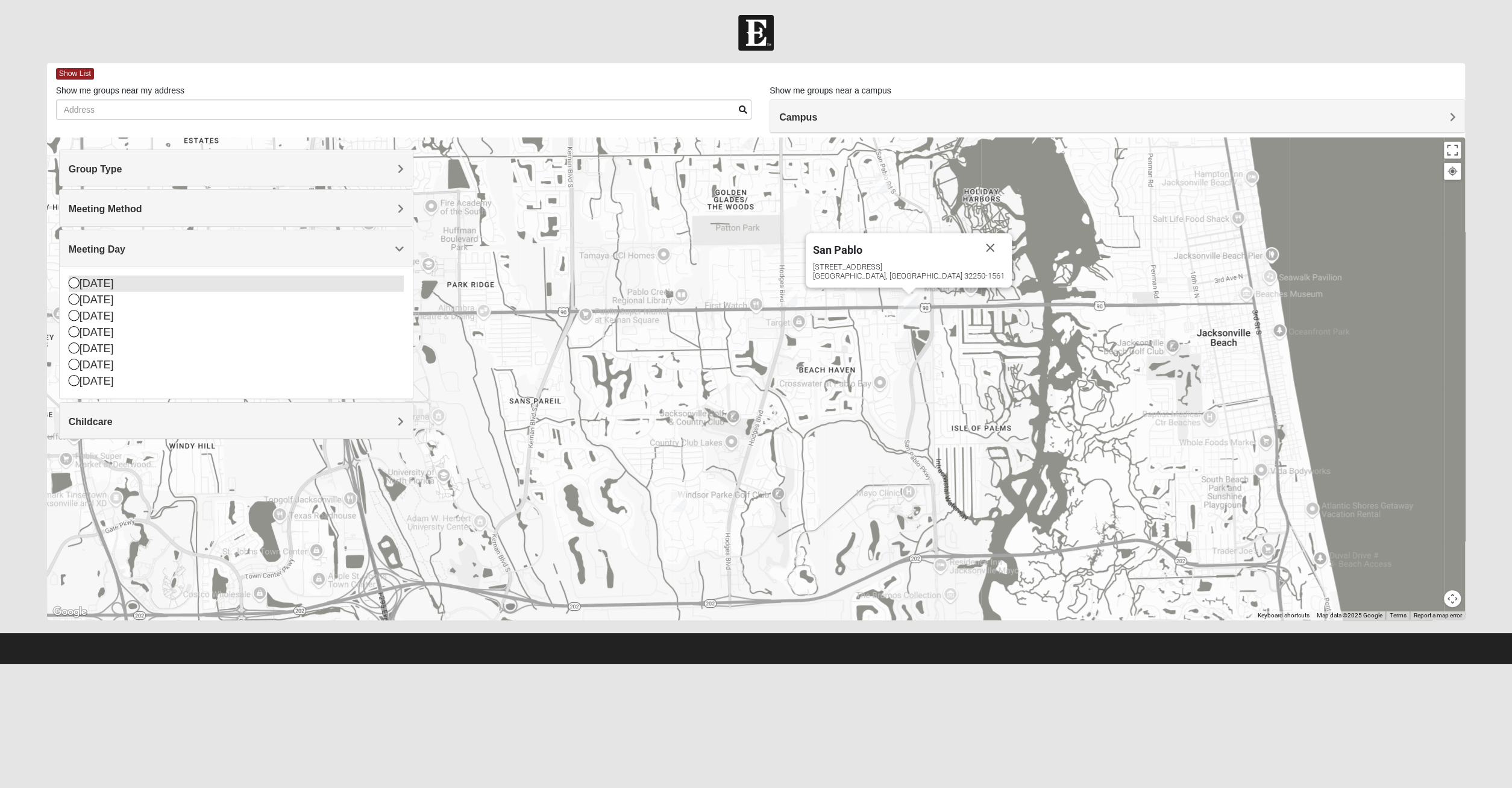
click at [138, 277] on div "[DATE]" at bounding box center [236, 283] width 335 height 16
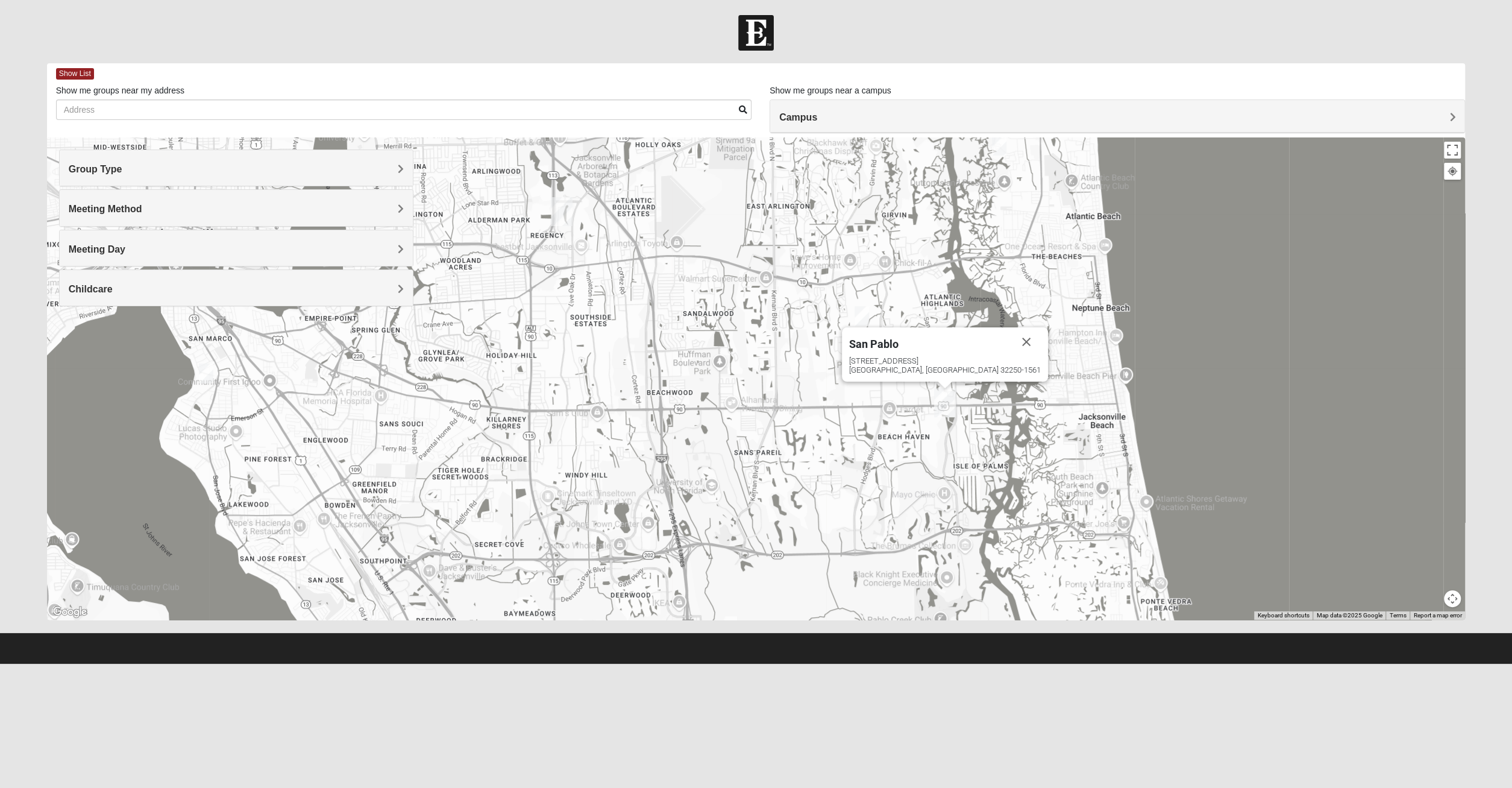
drag, startPoint x: 807, startPoint y: 409, endPoint x: 830, endPoint y: 436, distance: 35.5
click at [830, 436] on div "[GEOGRAPHIC_DATA] [STREET_ADDRESS]" at bounding box center [756, 378] width 1418 height 482
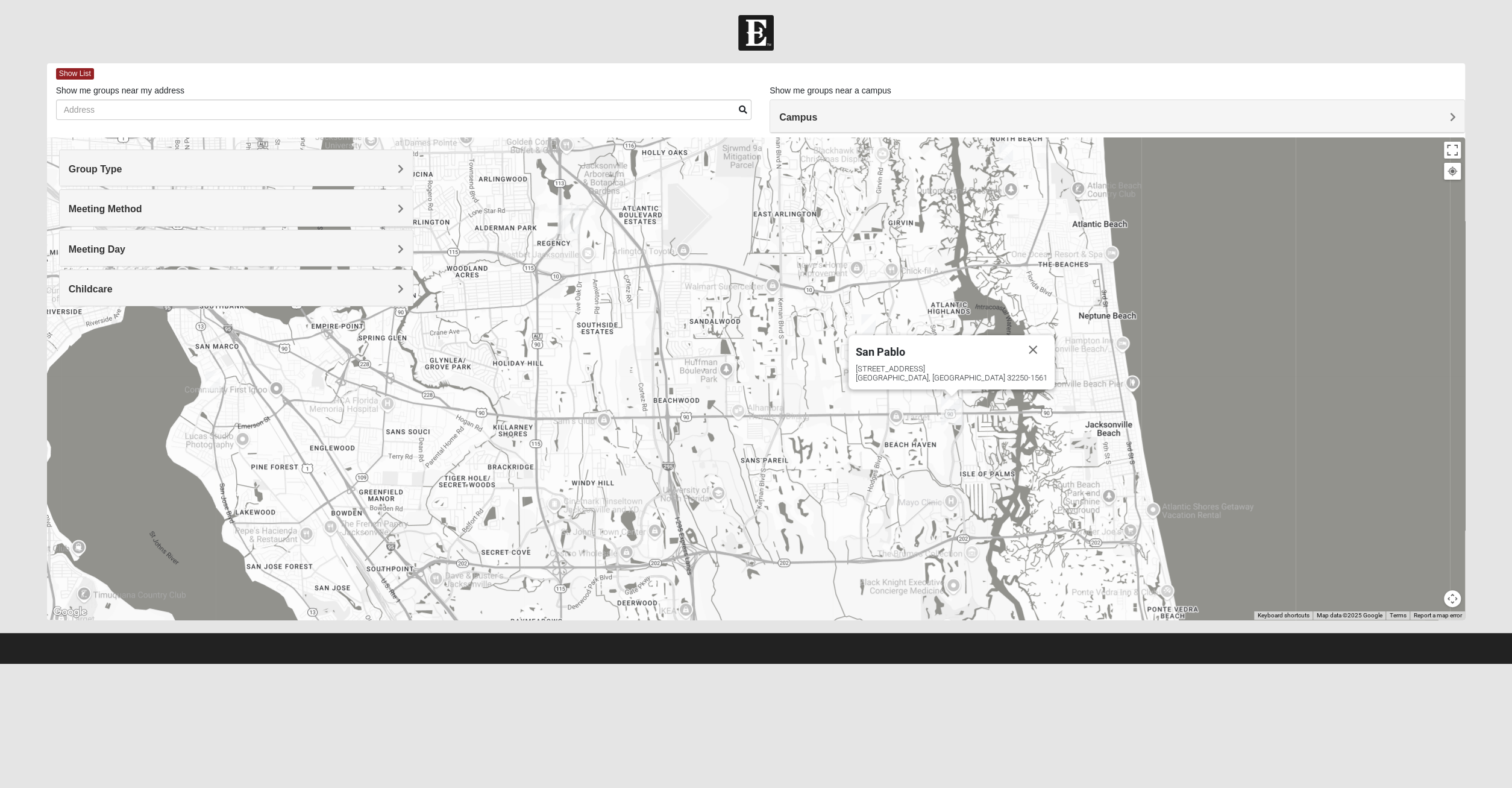
click at [873, 320] on img "1825 Mixed Annis 32246" at bounding box center [868, 324] width 14 height 20
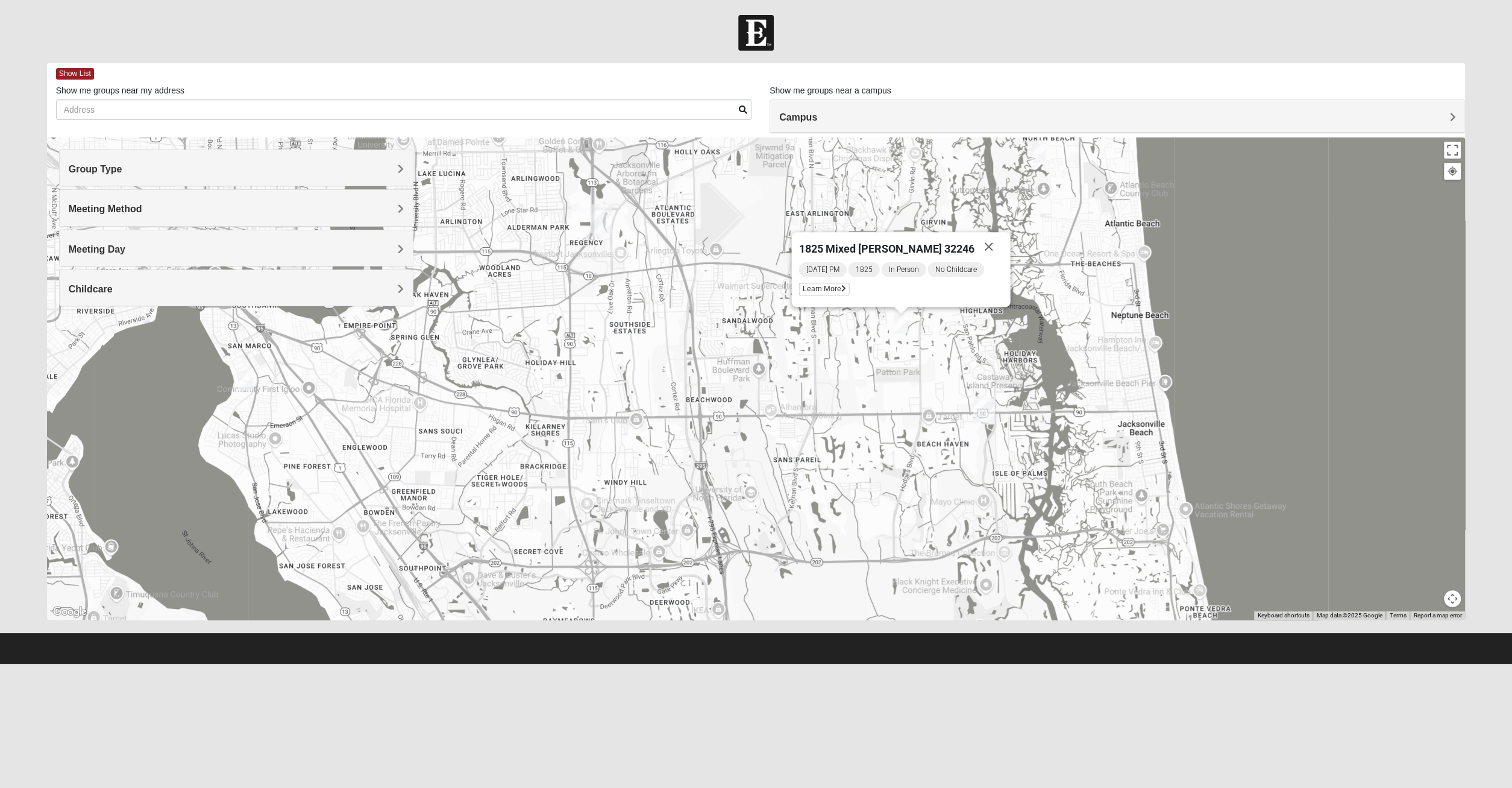
drag, startPoint x: 844, startPoint y: 489, endPoint x: 870, endPoint y: 488, distance: 26.0
click at [870, 488] on div "1825 Mixed [PERSON_NAME] 32246 [DATE] PM 1825 In Person No Childcare Learn More" at bounding box center [756, 378] width 1418 height 482
click at [864, 524] on div "1825 Mixed [PERSON_NAME] 32246 [DATE] PM 1825 In Person No Childcare Learn More" at bounding box center [756, 378] width 1418 height 482
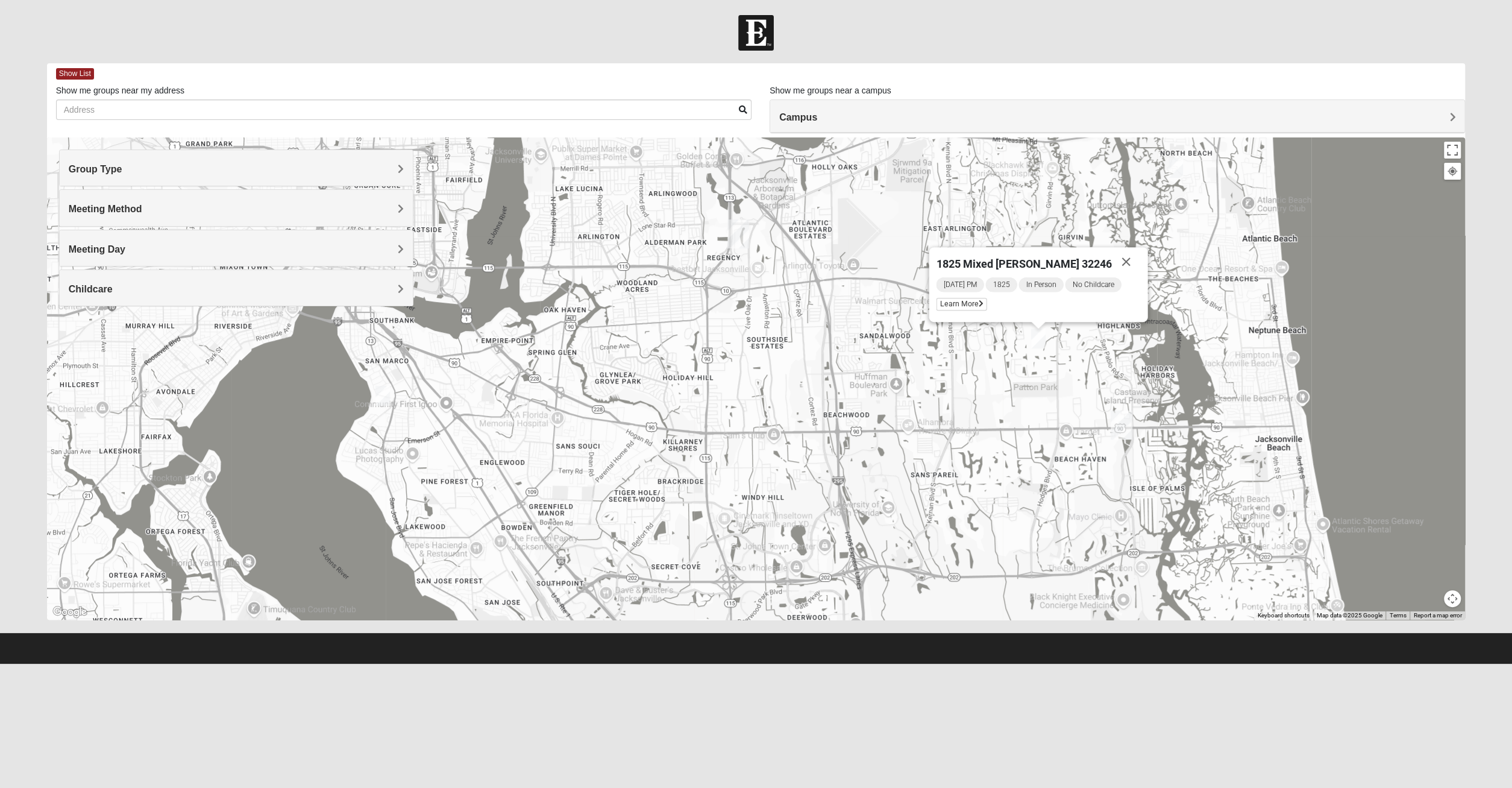
drag, startPoint x: 846, startPoint y: 527, endPoint x: 984, endPoint y: 542, distance: 138.8
click at [982, 542] on div "1825 Mixed [PERSON_NAME] 32246 [DATE] PM 1825 In Person No Childcare Learn More" at bounding box center [756, 378] width 1418 height 482
click at [384, 392] on img "1825 Mixed Chamberlian/Hicks 32207" at bounding box center [383, 396] width 14 height 20
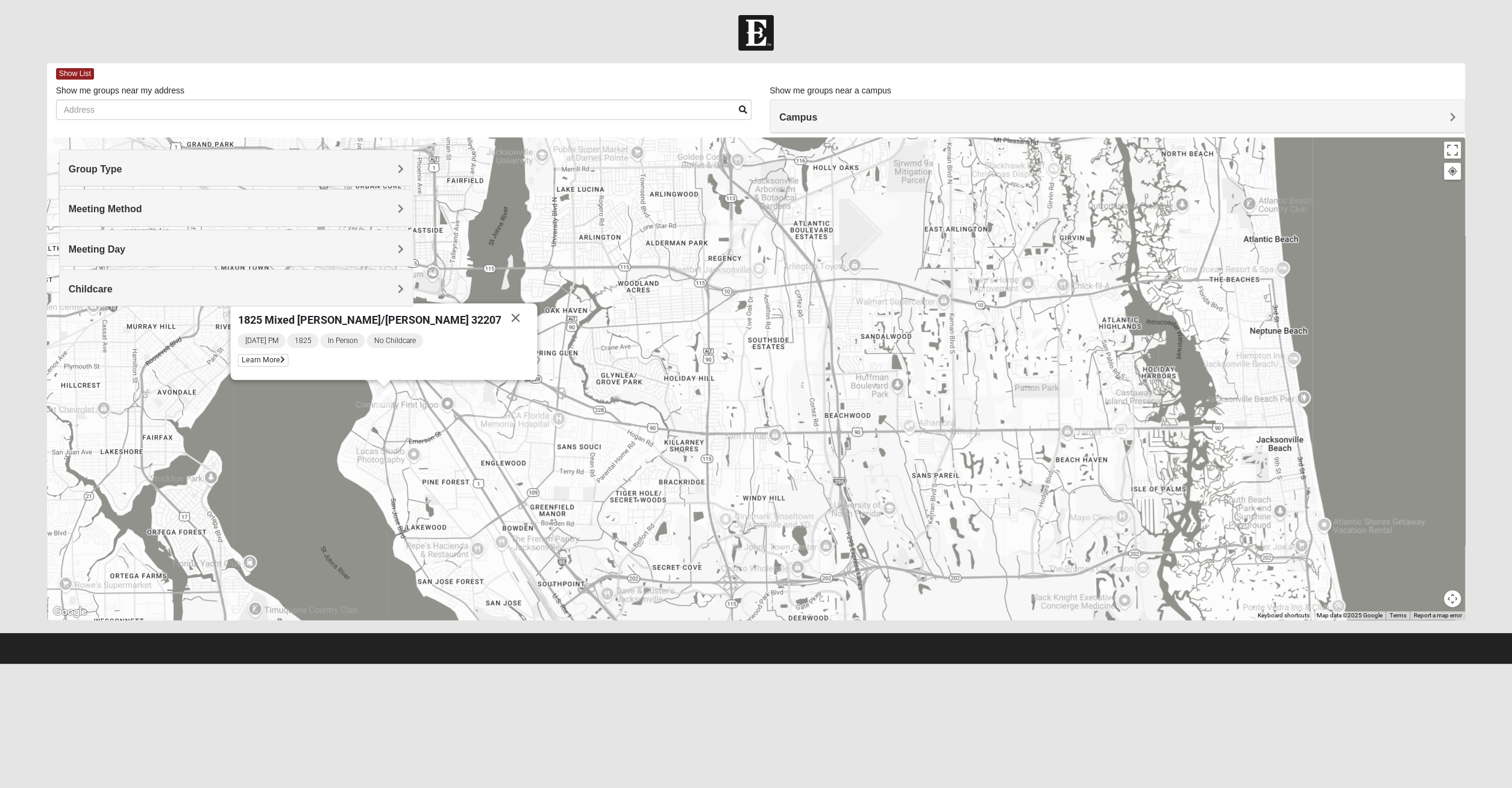
click at [1119, 422] on img "San Pablo" at bounding box center [1122, 425] width 21 height 29
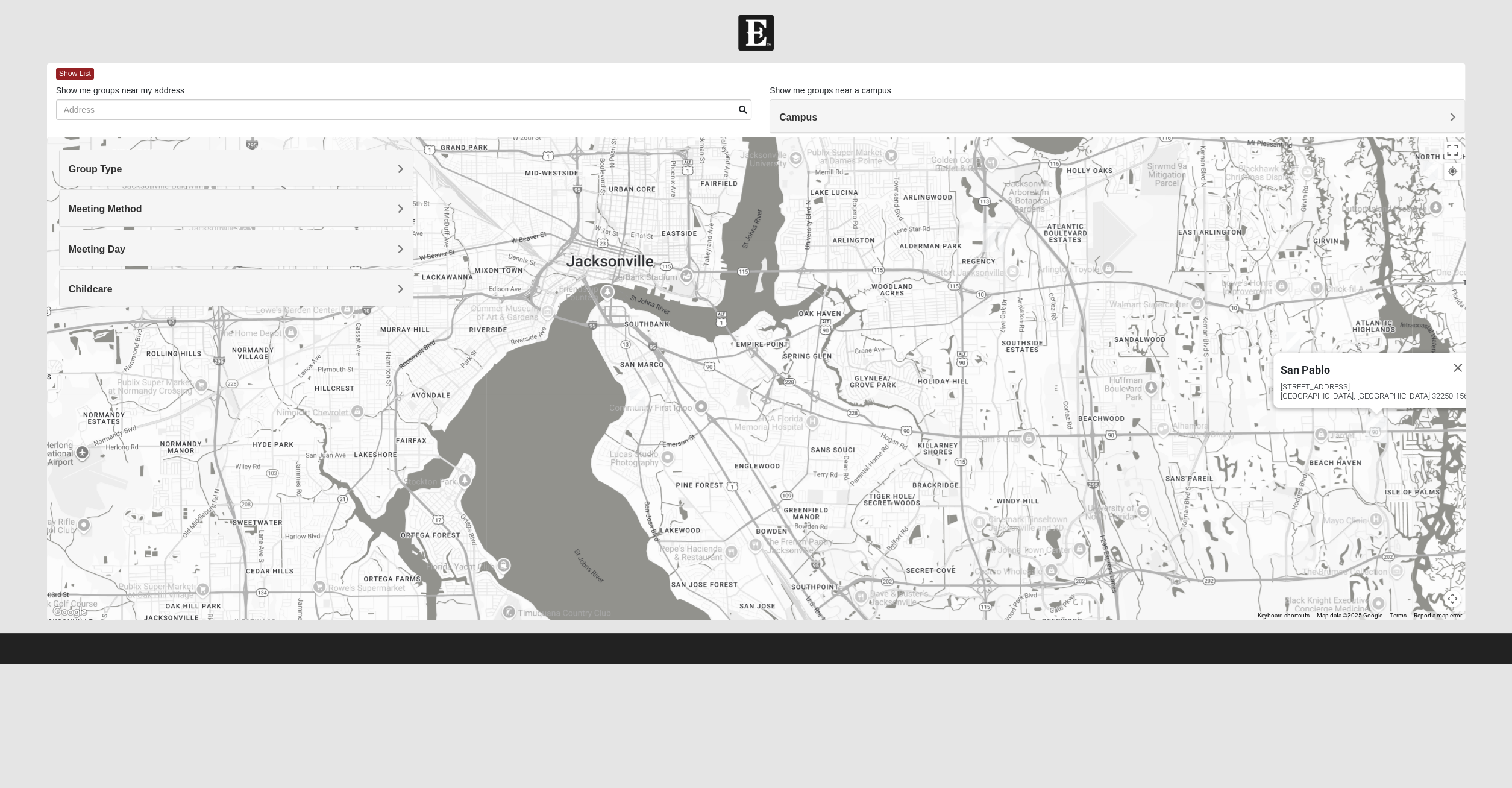
drag, startPoint x: 422, startPoint y: 496, endPoint x: 673, endPoint y: 498, distance: 251.0
click at [673, 498] on div "[GEOGRAPHIC_DATA] [STREET_ADDRESS]" at bounding box center [756, 378] width 1418 height 482
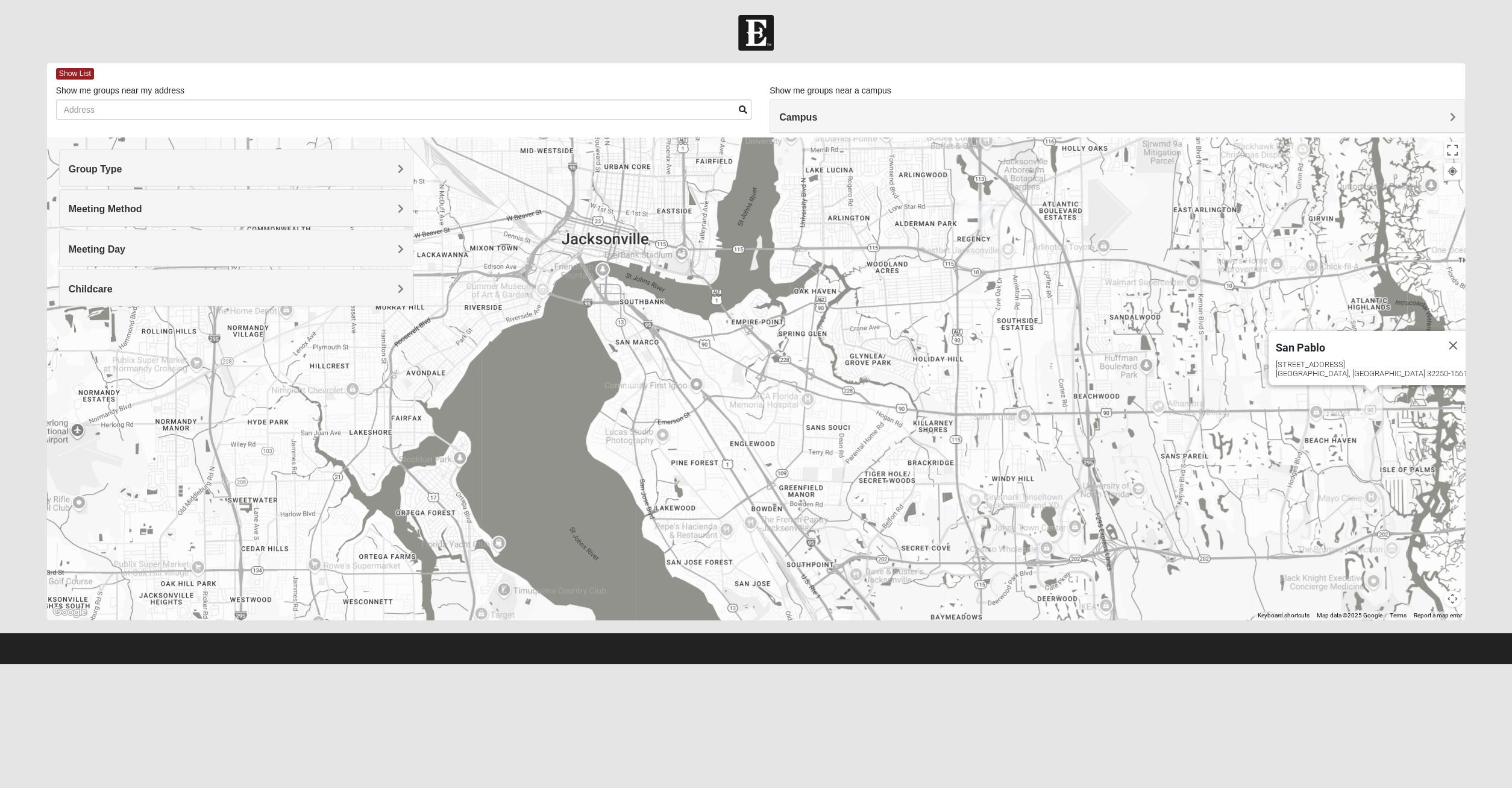
drag, startPoint x: 601, startPoint y: 479, endPoint x: 605, endPoint y: 456, distance: 23.3
click at [605, 456] on div "[GEOGRAPHIC_DATA] [STREET_ADDRESS]" at bounding box center [756, 378] width 1418 height 482
click at [1293, 324] on img "1825 Mixed Annis 32246" at bounding box center [1288, 320] width 14 height 20
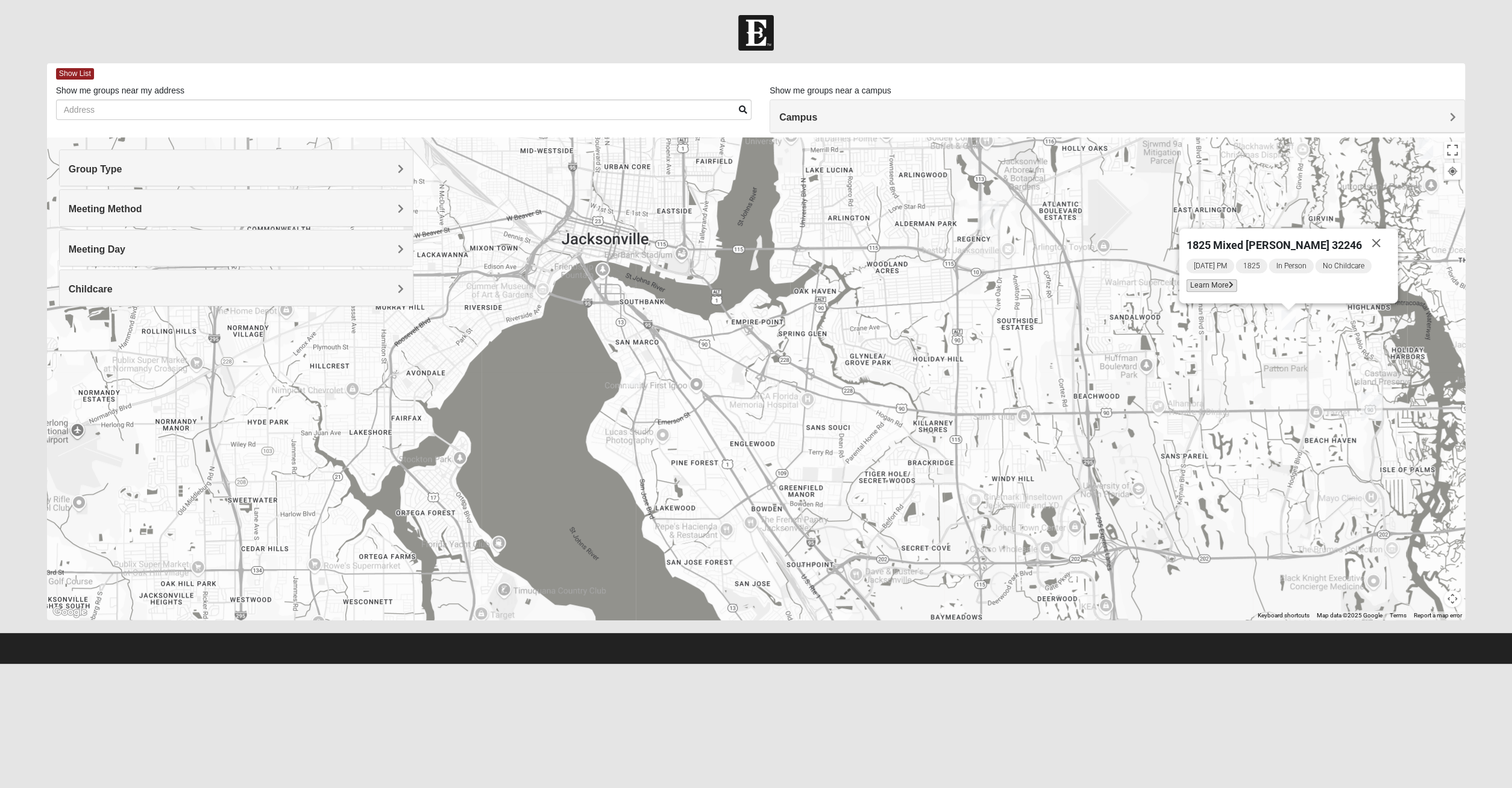
click at [1229, 287] on span "Learn More" at bounding box center [1211, 285] width 50 height 13
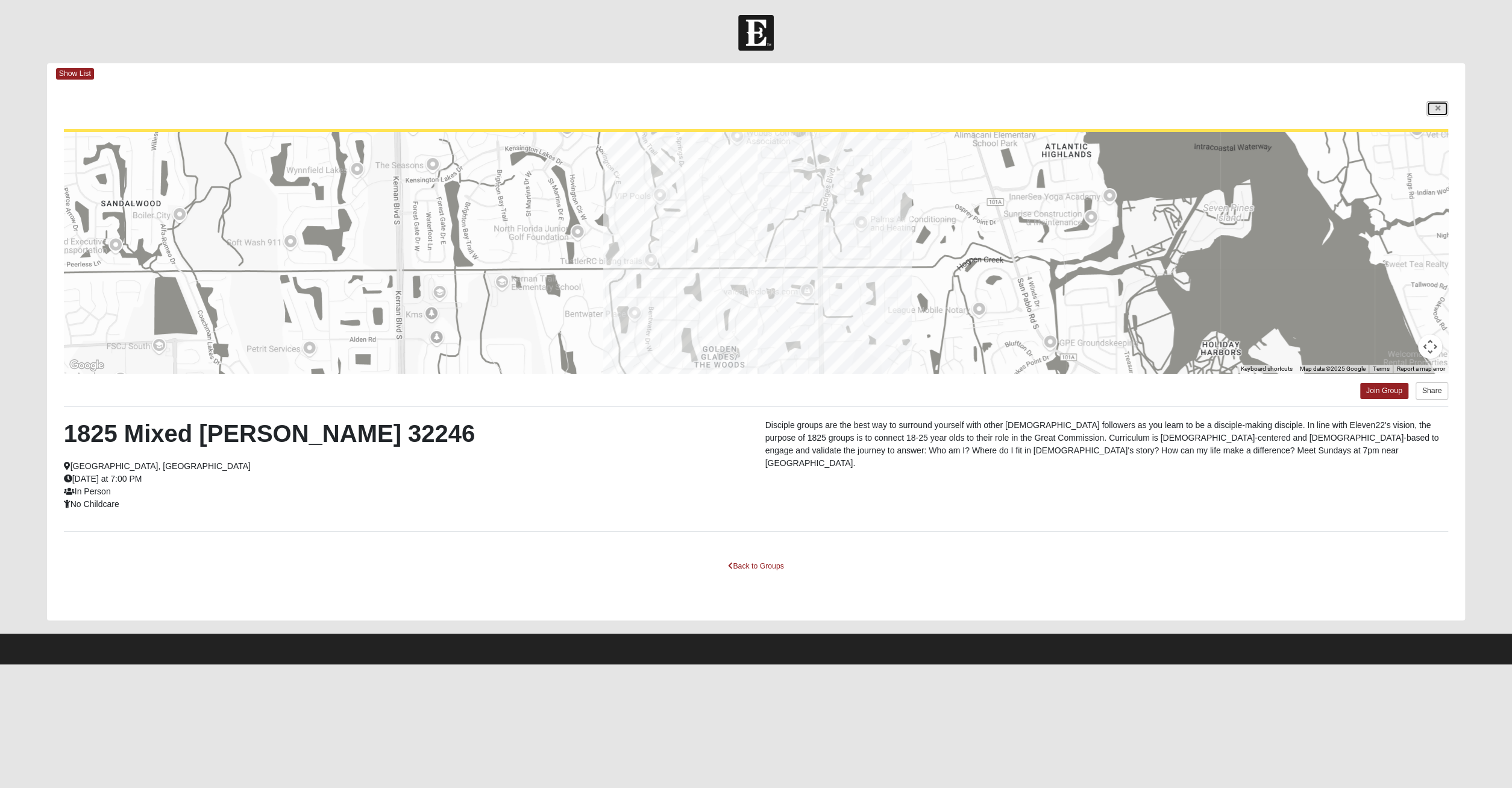
click at [1440, 106] on link at bounding box center [1437, 109] width 21 height 15
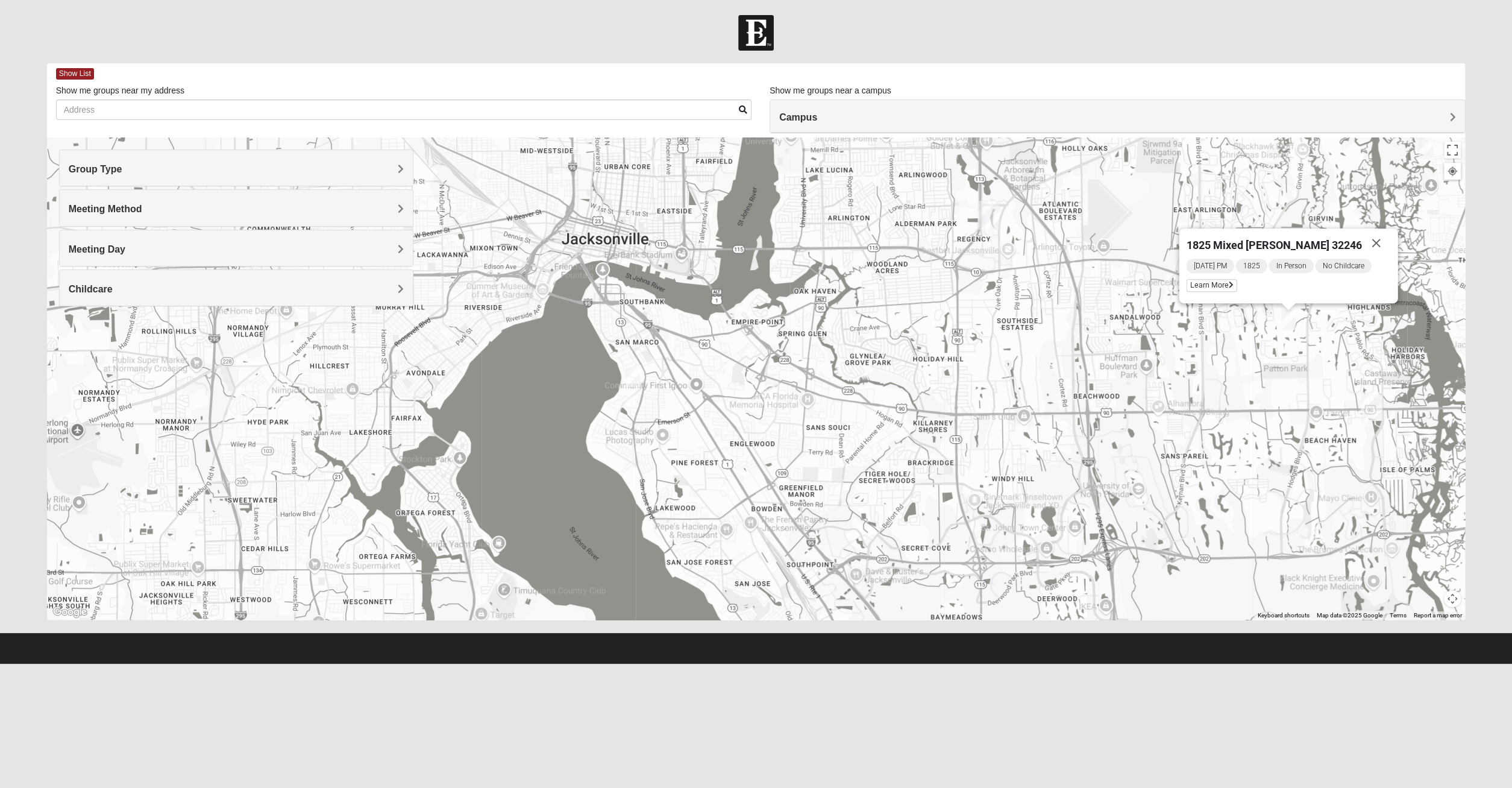
click at [641, 376] on div "1825 Mixed [PERSON_NAME] 32246 [DATE] PM 1825 In Person No Childcare Learn More" at bounding box center [756, 378] width 1418 height 482
click at [637, 376] on img "1825 Mixed Chamberlian/Hicks 32207" at bounding box center [632, 377] width 14 height 20
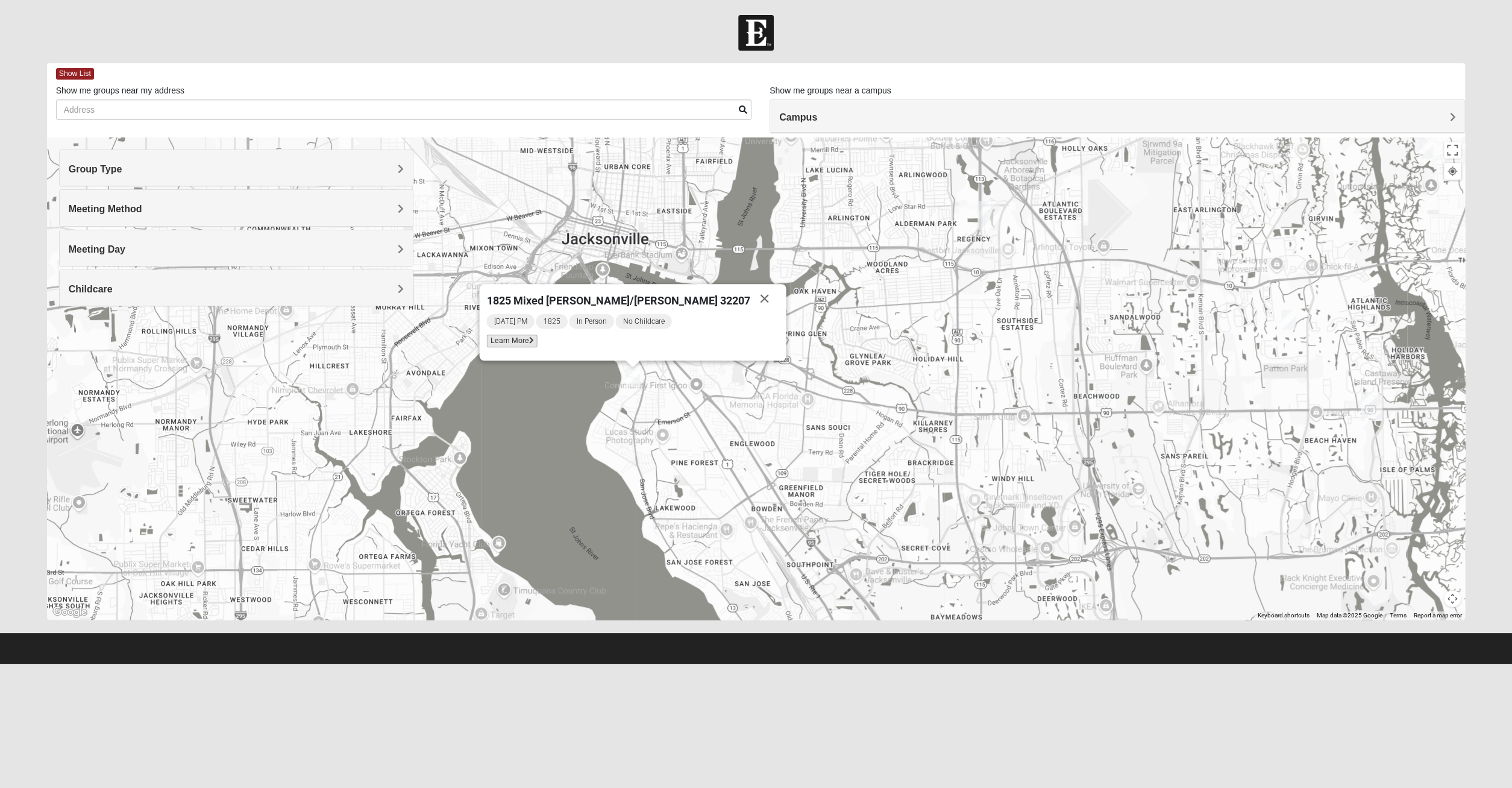
click at [538, 339] on span "Learn More" at bounding box center [512, 341] width 50 height 13
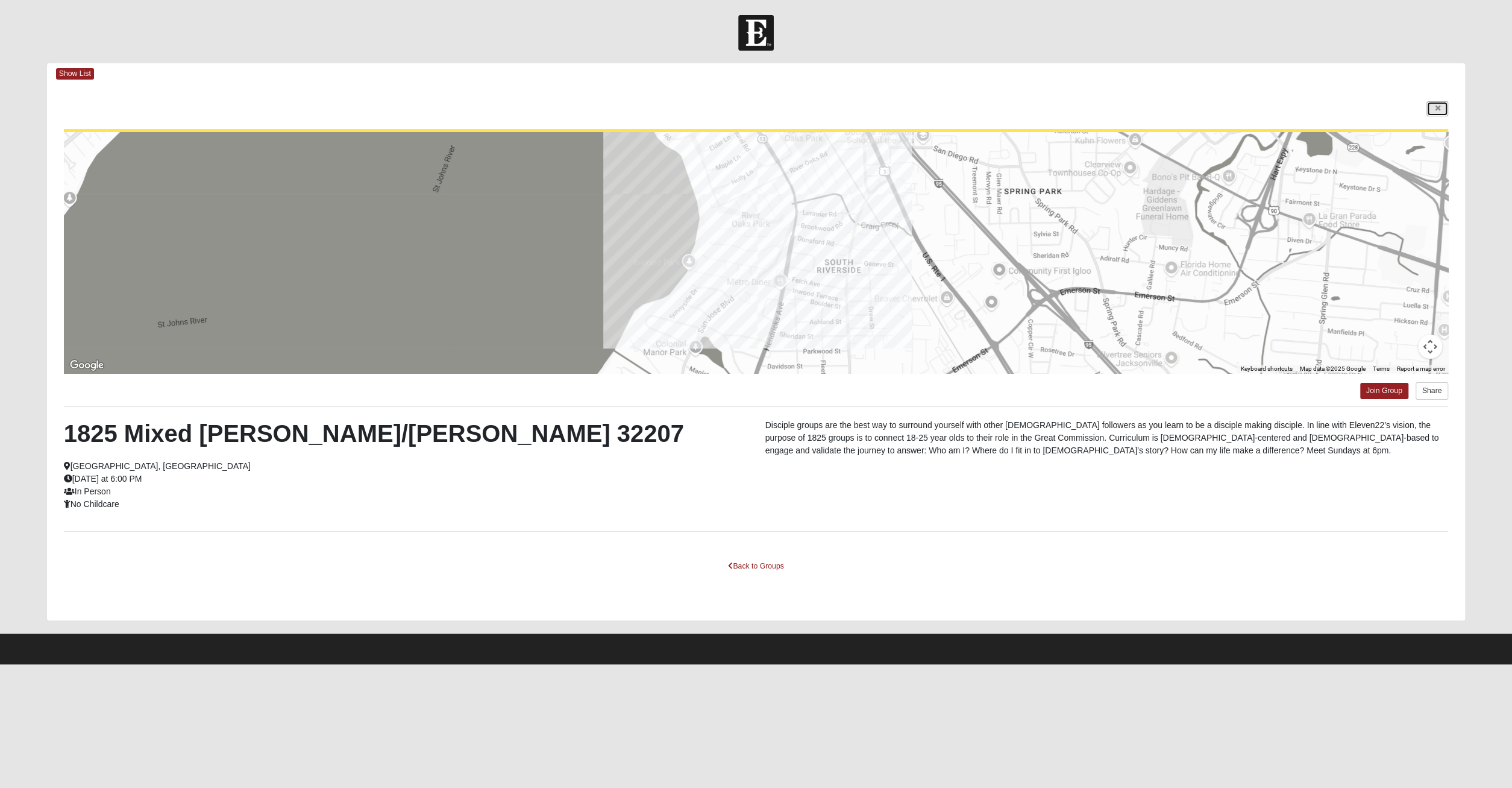
click at [1430, 111] on link at bounding box center [1437, 109] width 21 height 15
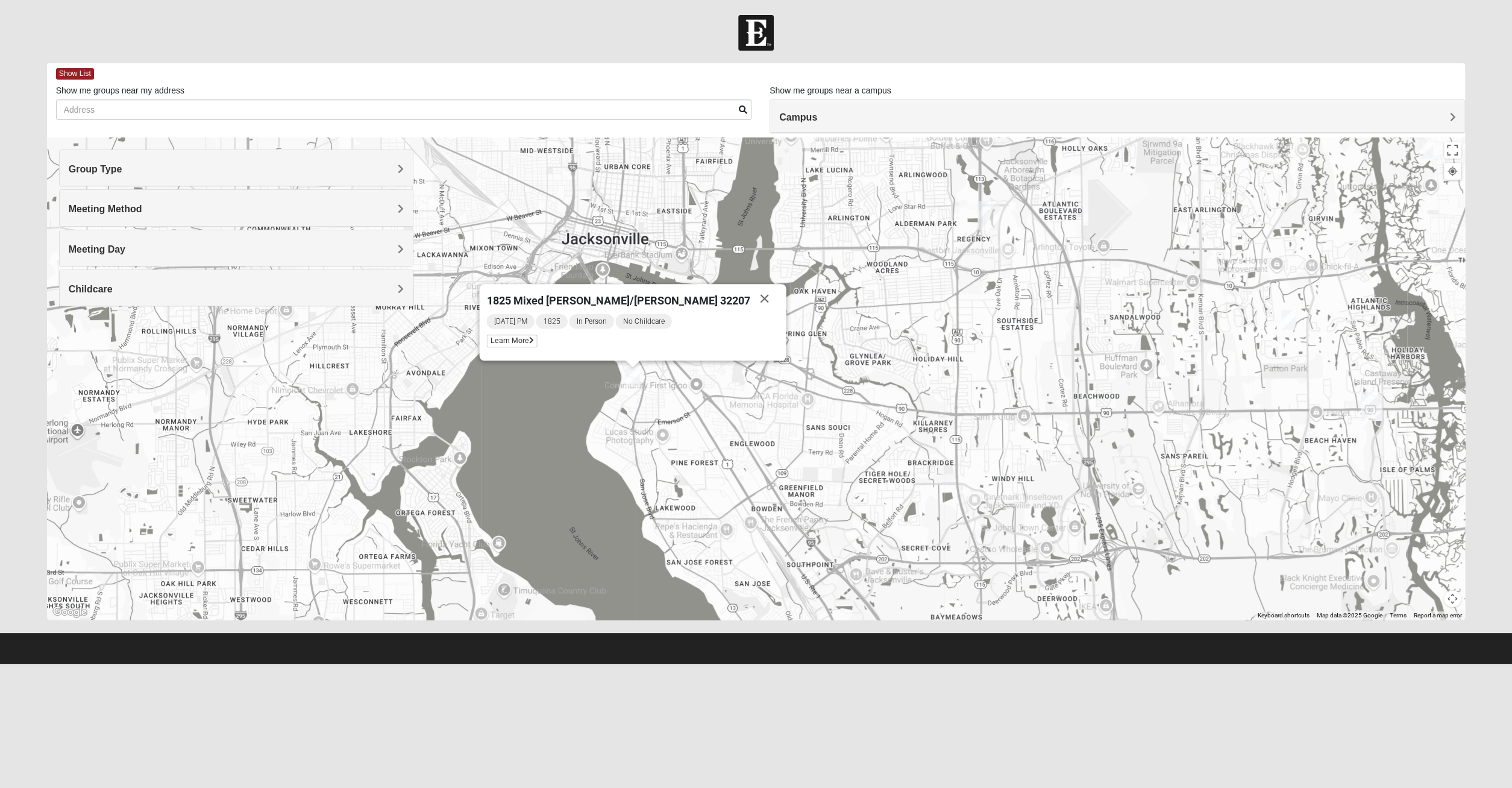
drag, startPoint x: 1262, startPoint y: 413, endPoint x: 1072, endPoint y: 419, distance: 190.1
click at [1072, 419] on div "1825 Mixed [PERSON_NAME]/[PERSON_NAME] 32207 [DATE] PM 1825 In Person No Childc…" at bounding box center [756, 378] width 1418 height 482
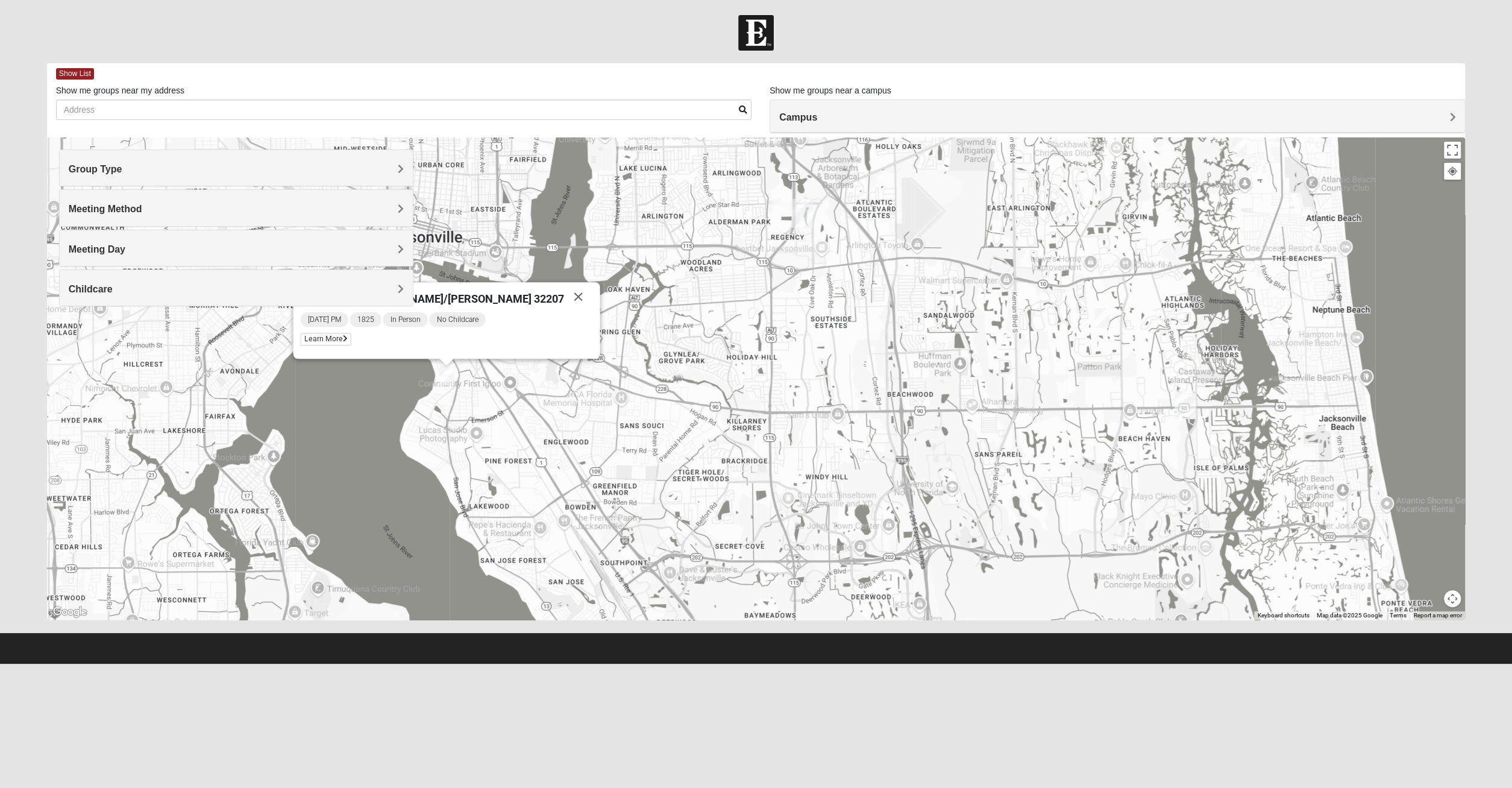
drag, startPoint x: 1118, startPoint y: 440, endPoint x: 932, endPoint y: 437, distance: 186.0
click at [932, 437] on div "1825 Mixed [PERSON_NAME]/[PERSON_NAME] 32207 [DATE] PM 1825 In Person No Childc…" at bounding box center [756, 378] width 1418 height 482
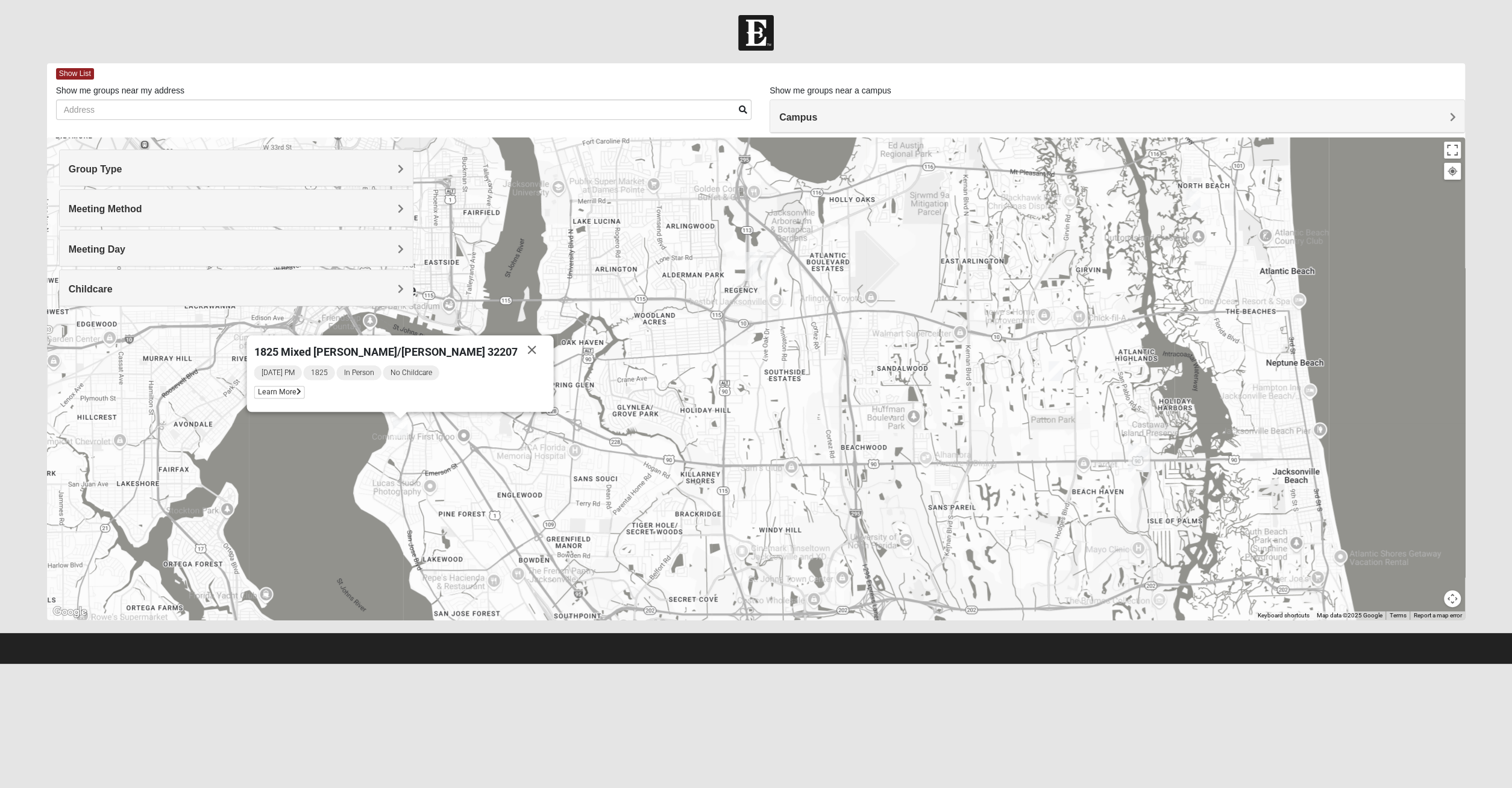
drag, startPoint x: 1066, startPoint y: 466, endPoint x: 1031, endPoint y: 511, distance: 57.0
click at [1031, 511] on div "1825 Mixed [PERSON_NAME]/[PERSON_NAME] 32207 [DATE] PM 1825 In Person No Childc…" at bounding box center [756, 378] width 1418 height 482
drag, startPoint x: 1204, startPoint y: 207, endPoint x: 1195, endPoint y: 207, distance: 9.0
click at [1198, 207] on div "1825 Mixed [PERSON_NAME]/[PERSON_NAME] 32207 [DATE] PM 1825 In Person No Childc…" at bounding box center [756, 378] width 1418 height 482
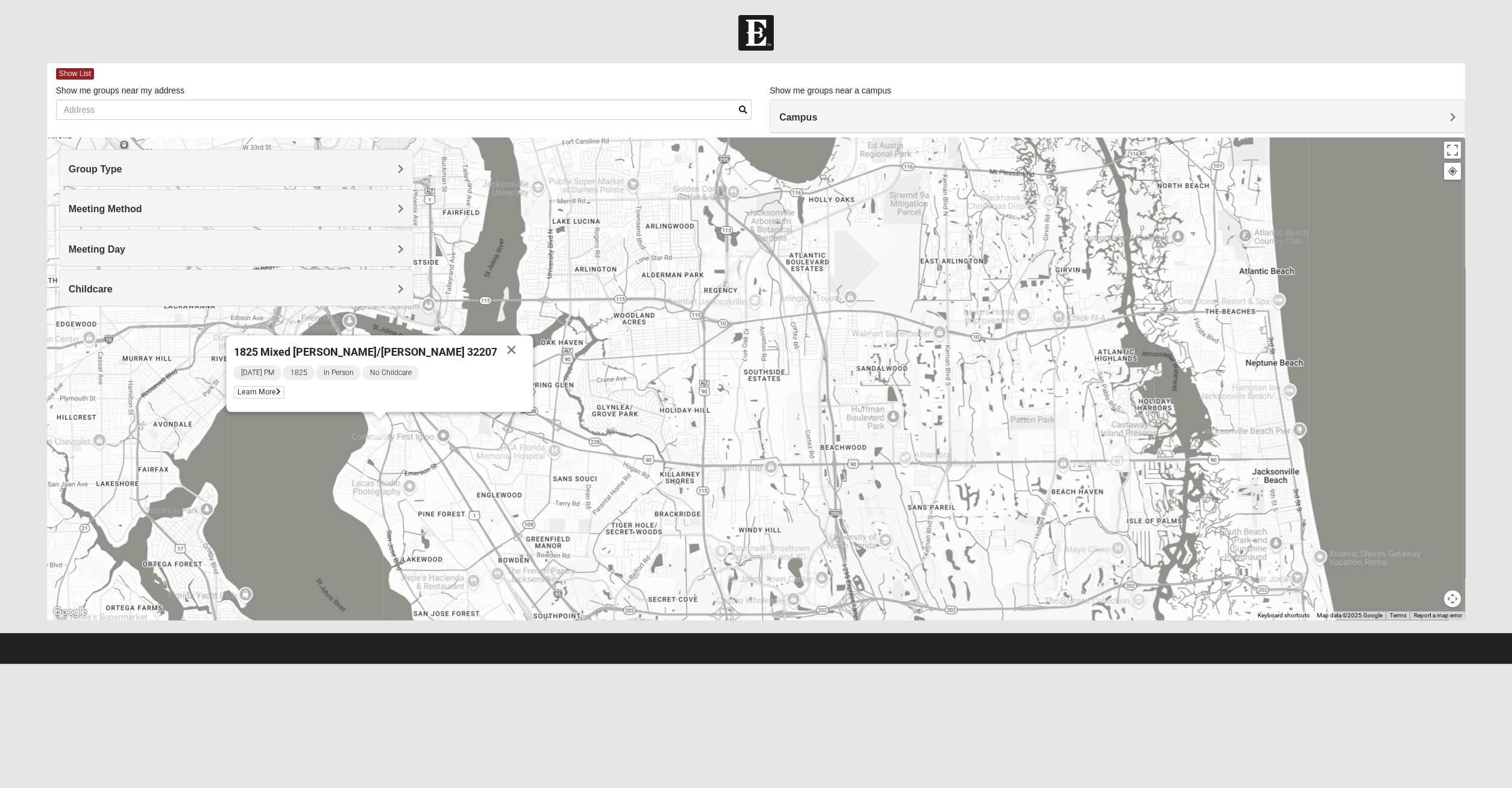
click at [1169, 202] on img "1825 Mixed Curry 32233" at bounding box center [1172, 200] width 14 height 20
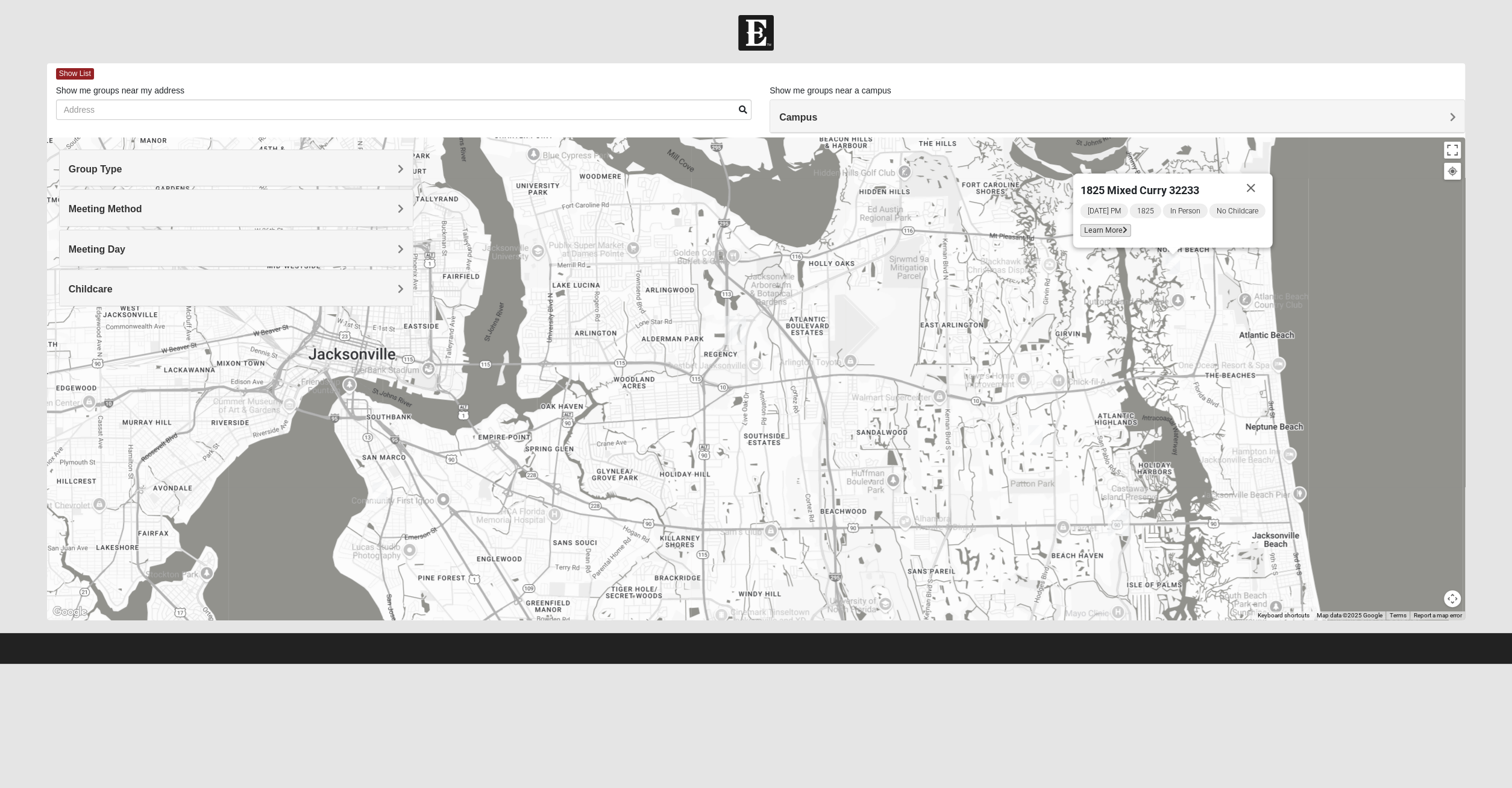
click at [1113, 233] on span "Learn More" at bounding box center [1105, 230] width 50 height 13
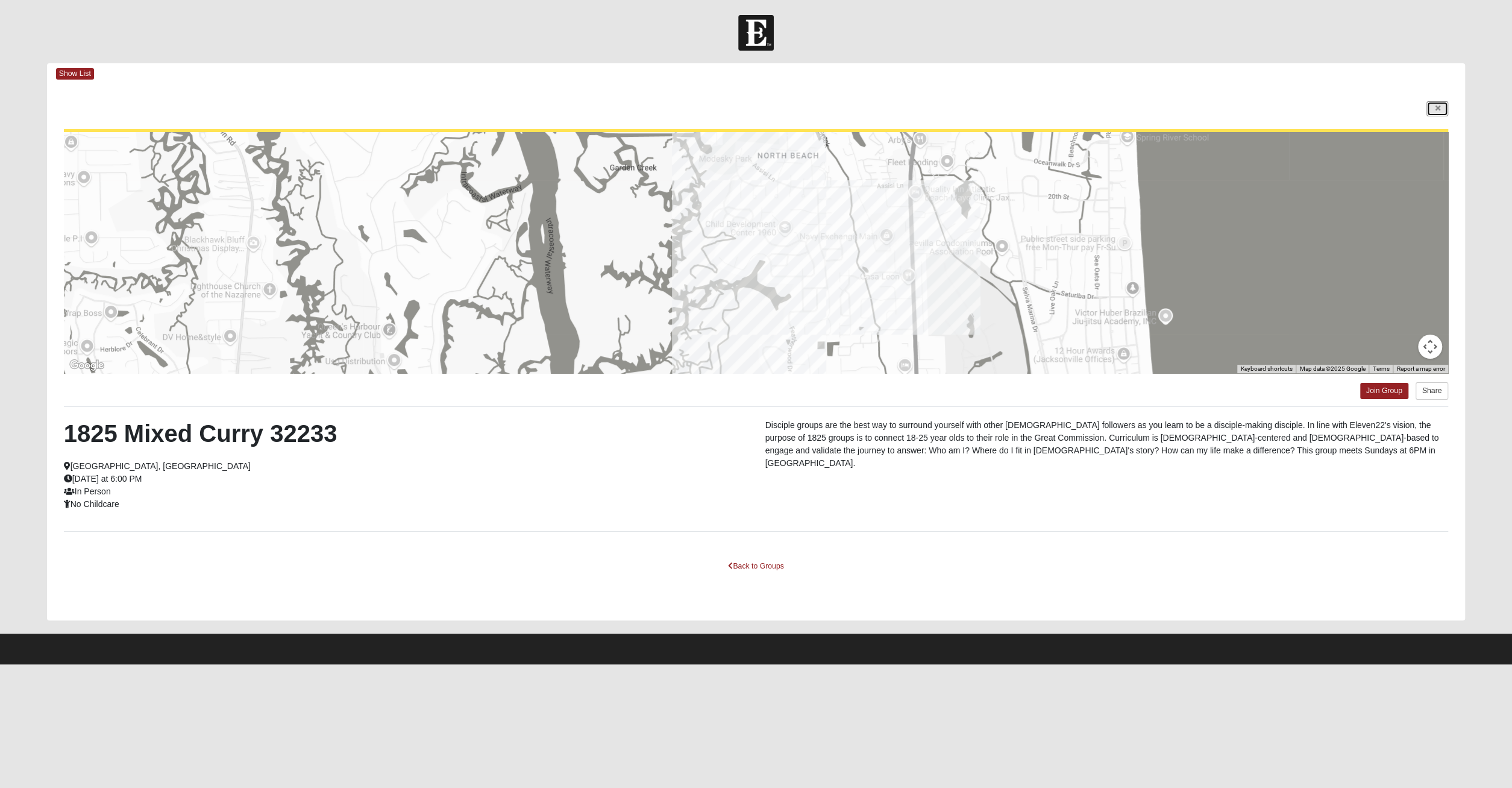
click at [1440, 107] on link at bounding box center [1437, 109] width 21 height 15
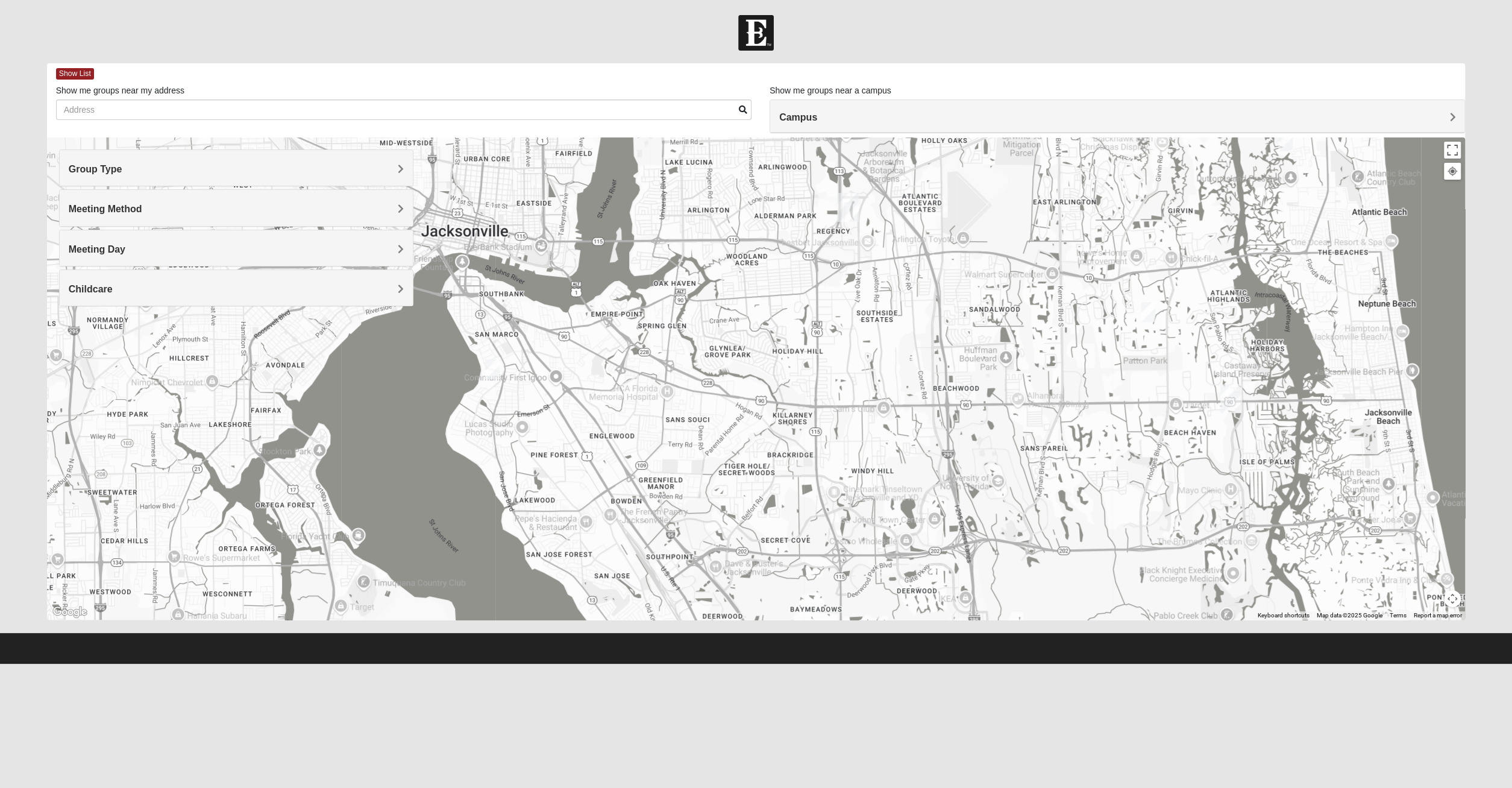
drag, startPoint x: 932, startPoint y: 495, endPoint x: 1068, endPoint y: 386, distance: 174.3
click at [1068, 386] on div "1825 Mixed [PERSON_NAME] 32233 [DATE] PM 1825 In Person No Childcare Learn More" at bounding box center [756, 378] width 1418 height 482
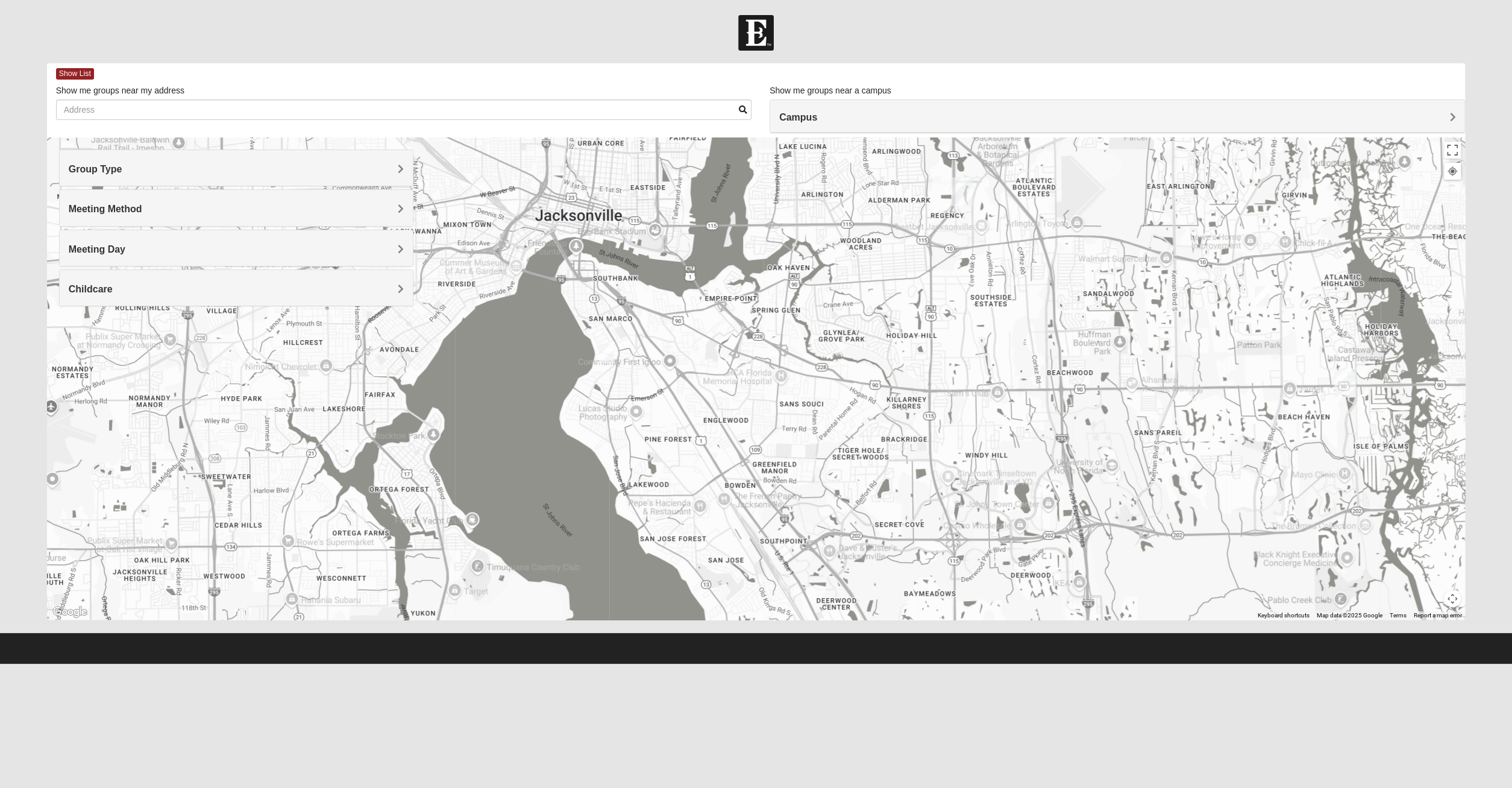
drag, startPoint x: 517, startPoint y: 396, endPoint x: 580, endPoint y: 373, distance: 67.1
click at [580, 373] on div "1825 Mixed [PERSON_NAME] 32233 [DATE] PM 1825 In Person No Childcare Learn More" at bounding box center [756, 378] width 1418 height 482
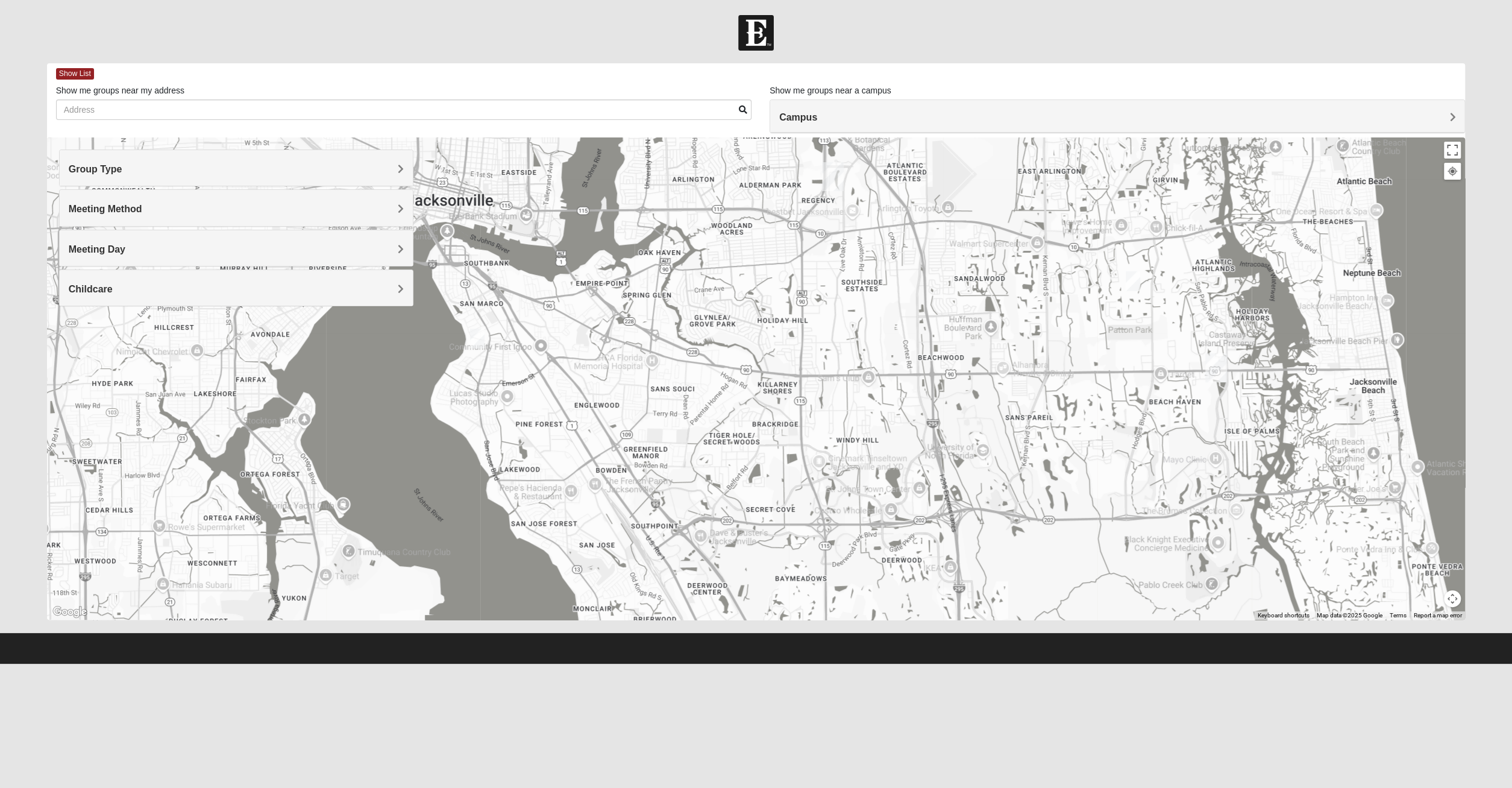
drag, startPoint x: 986, startPoint y: 418, endPoint x: 903, endPoint y: 421, distance: 83.1
click at [903, 421] on div "1825 Mixed [PERSON_NAME] 32233 [DATE] PM 1825 In Person No Childcare Learn More" at bounding box center [756, 378] width 1418 height 482
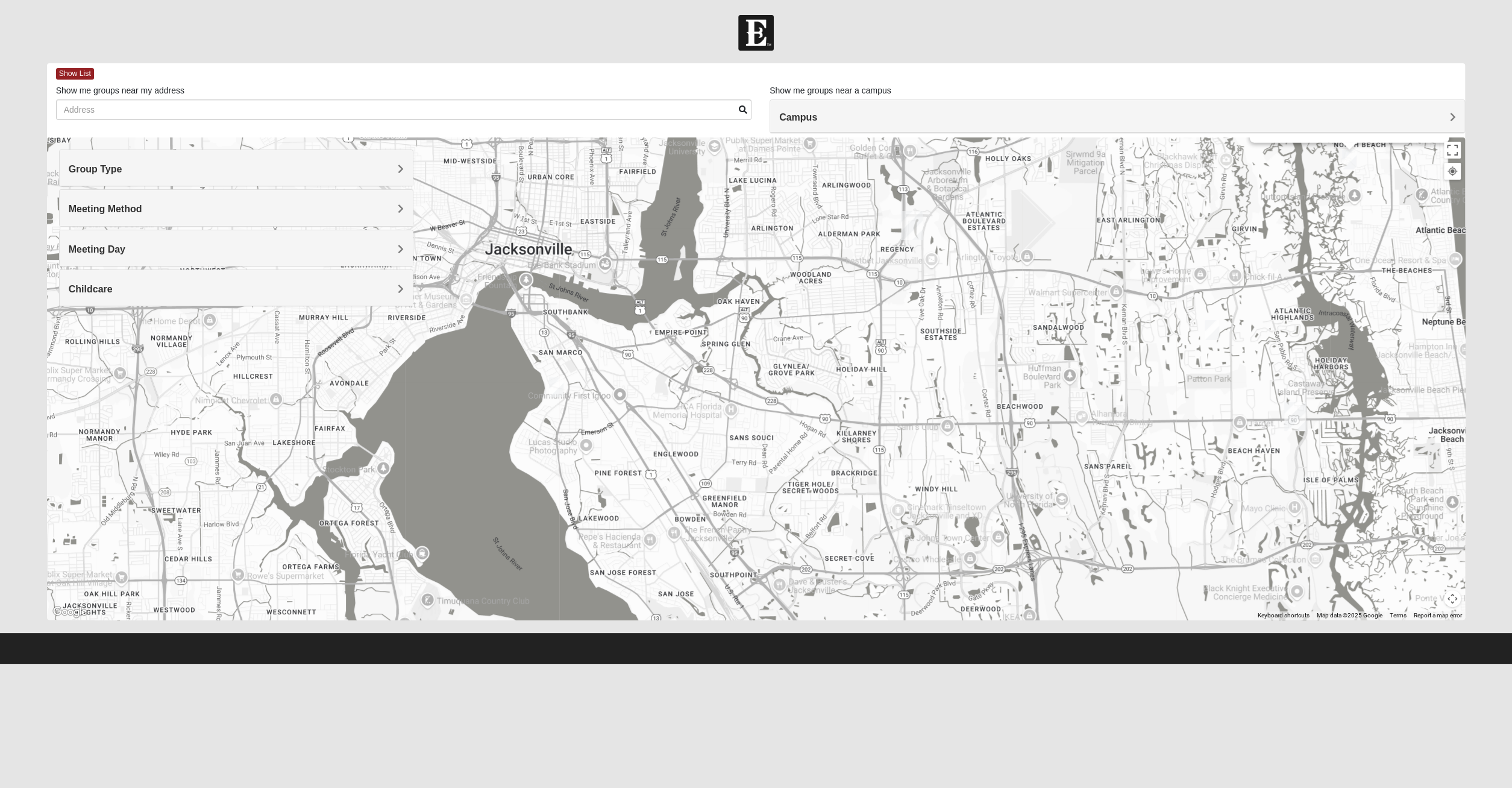
drag, startPoint x: 906, startPoint y: 408, endPoint x: 1042, endPoint y: 446, distance: 141.2
click at [993, 459] on div "1825 Mixed [PERSON_NAME] 32233 [DATE] PM 1825 In Person No Childcare Learn More" at bounding box center [756, 378] width 1418 height 482
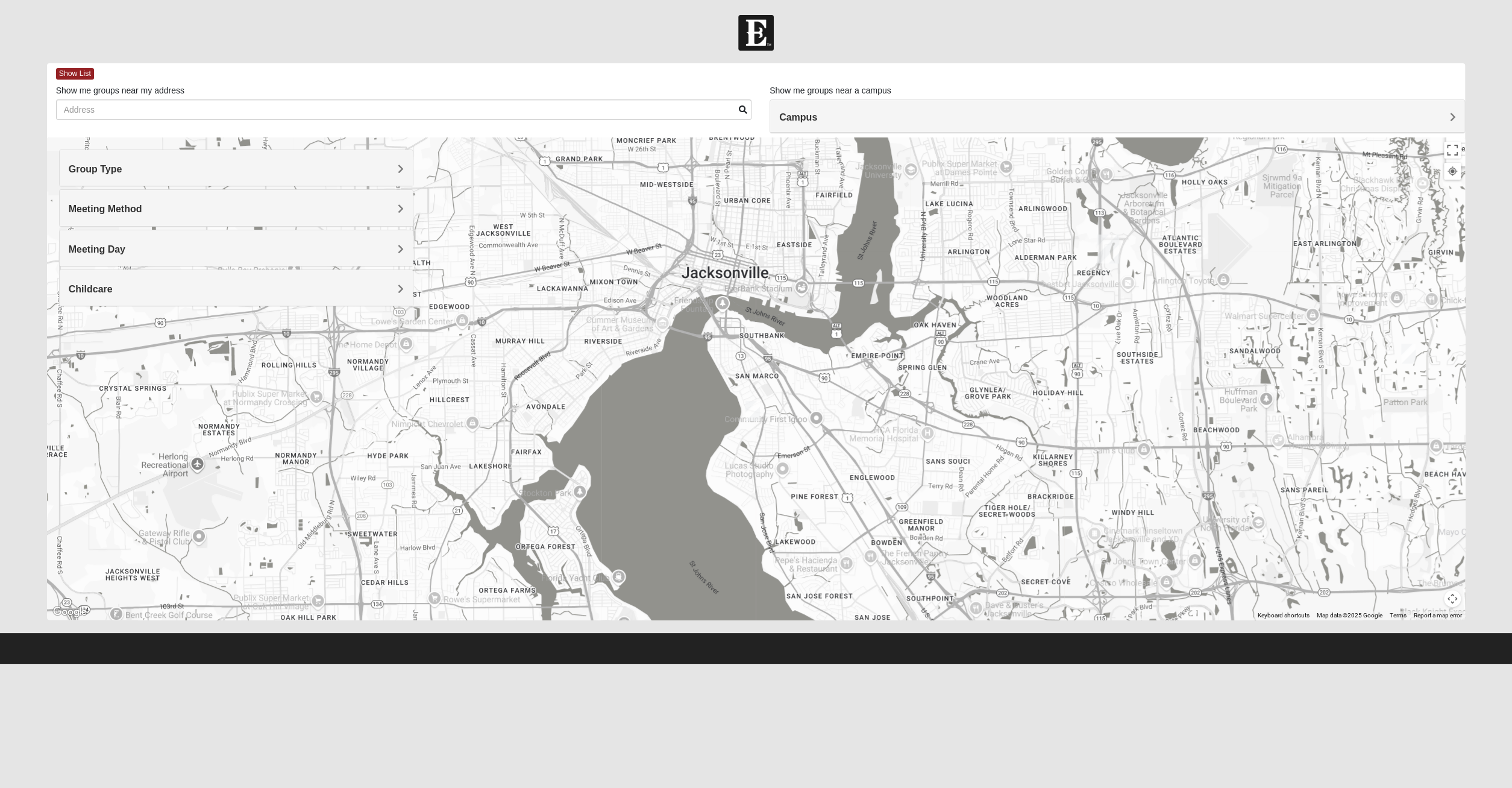
drag, startPoint x: 584, startPoint y: 495, endPoint x: 759, endPoint y: 514, distance: 176.0
click at [759, 514] on div "1825 Mixed [PERSON_NAME] 32233 [DATE] PM 1825 In Person No Childcare Learn More" at bounding box center [756, 378] width 1418 height 482
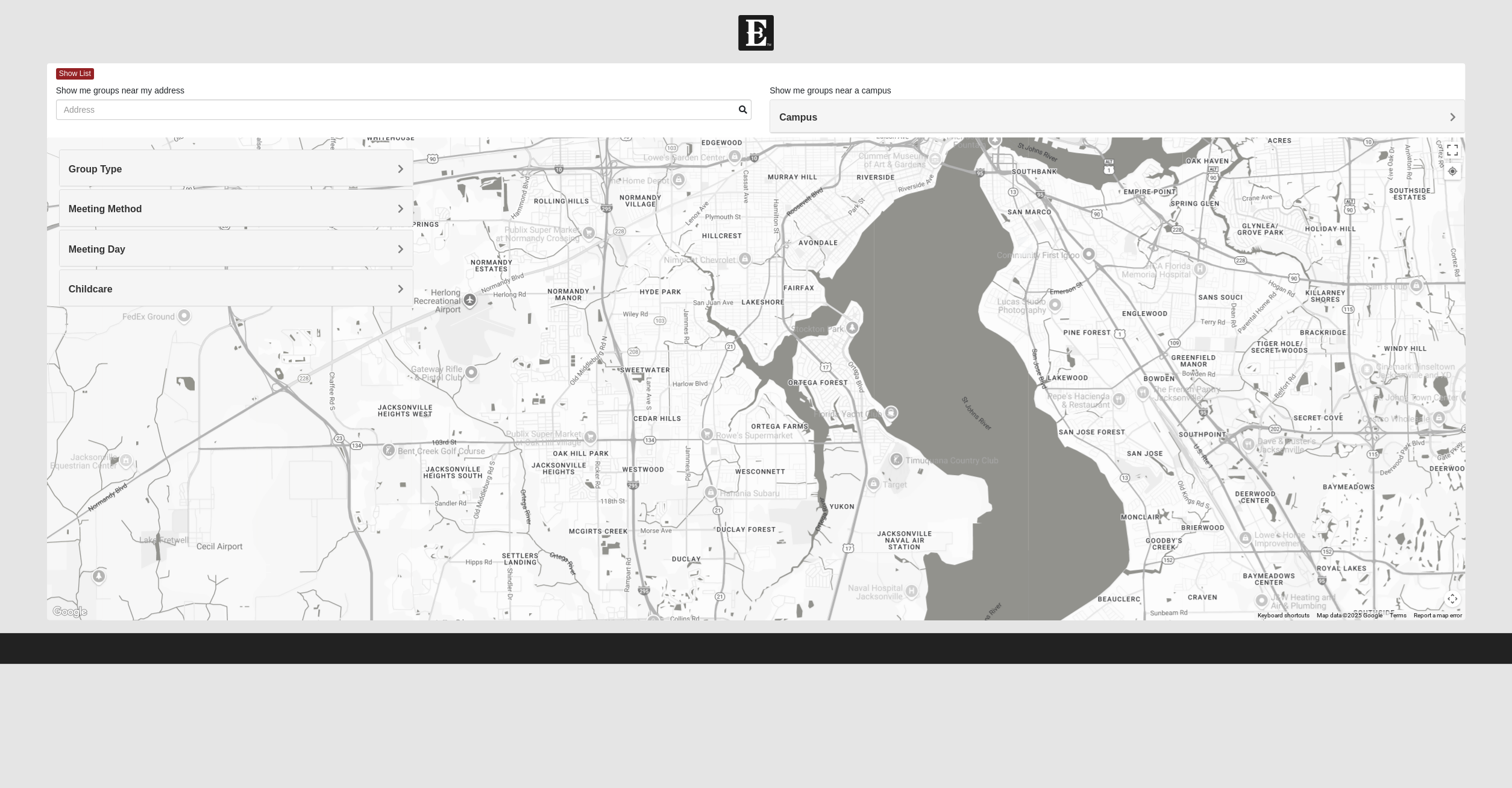
drag, startPoint x: 746, startPoint y: 483, endPoint x: 1020, endPoint y: 319, distance: 319.3
click at [1020, 319] on div "1825 Mixed [PERSON_NAME] 32233 [DATE] PM 1825 In Person No Childcare Learn More" at bounding box center [756, 378] width 1418 height 482
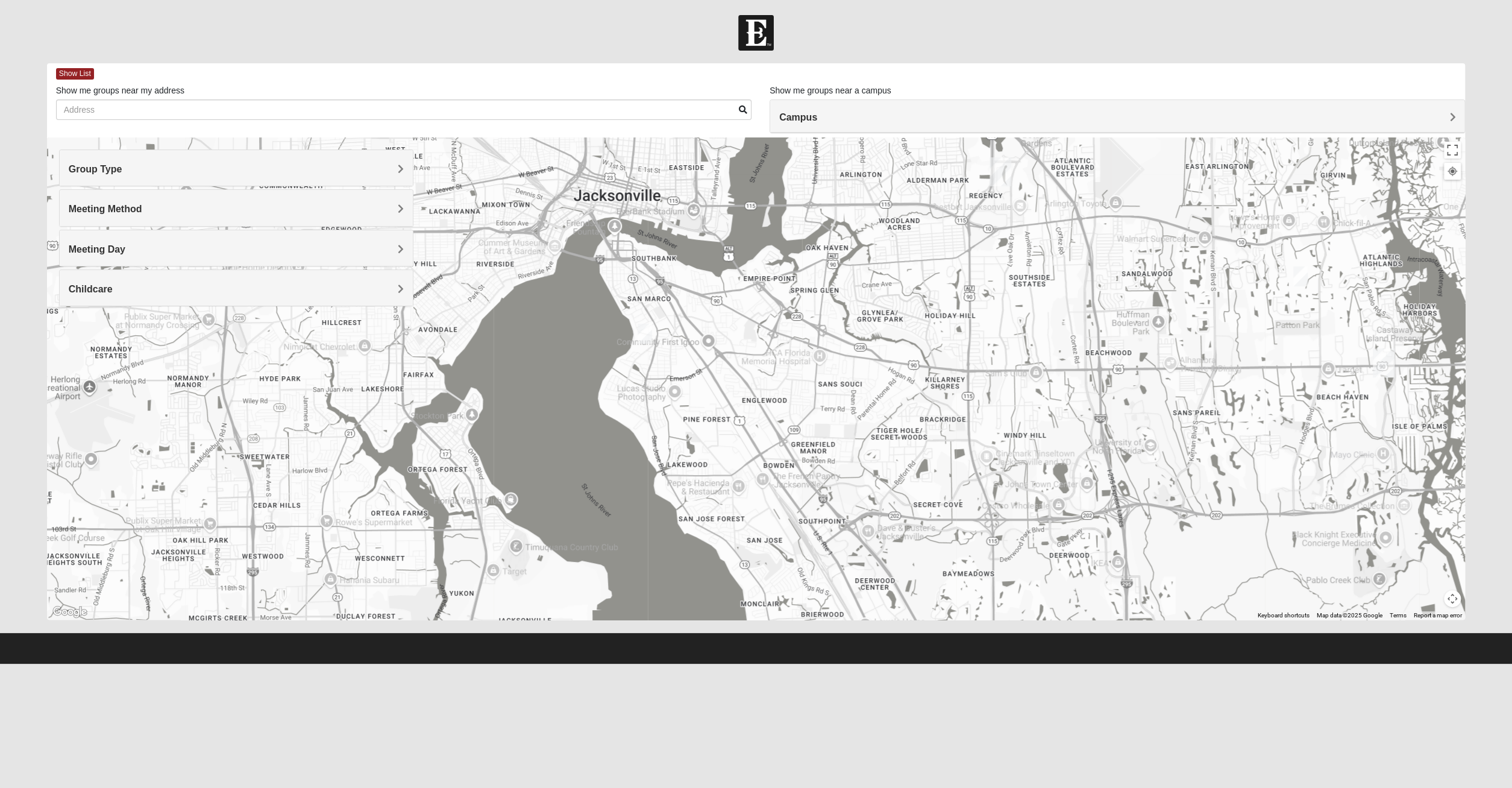
drag, startPoint x: 868, startPoint y: 409, endPoint x: 461, endPoint y: 505, distance: 418.2
click at [460, 509] on div "1825 Mixed [PERSON_NAME] 32233 [DATE] PM 1825 In Person No Childcare Learn More" at bounding box center [756, 378] width 1418 height 482
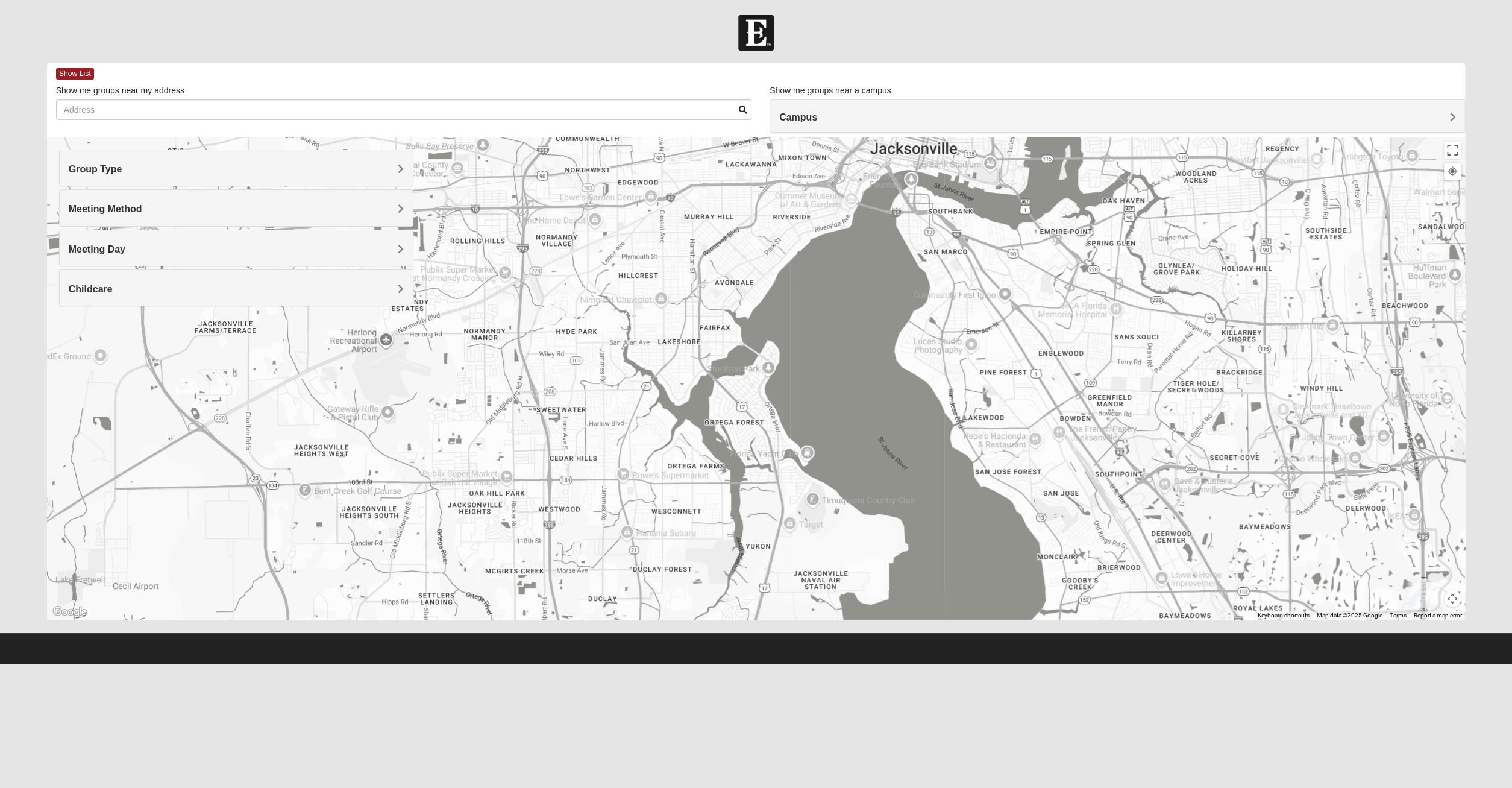
drag, startPoint x: 372, startPoint y: 403, endPoint x: 757, endPoint y: 337, distance: 390.6
click at [757, 337] on div "1825 Mixed [PERSON_NAME] 32233 [DATE] PM 1825 In Person No Childcare Learn More" at bounding box center [756, 378] width 1418 height 482
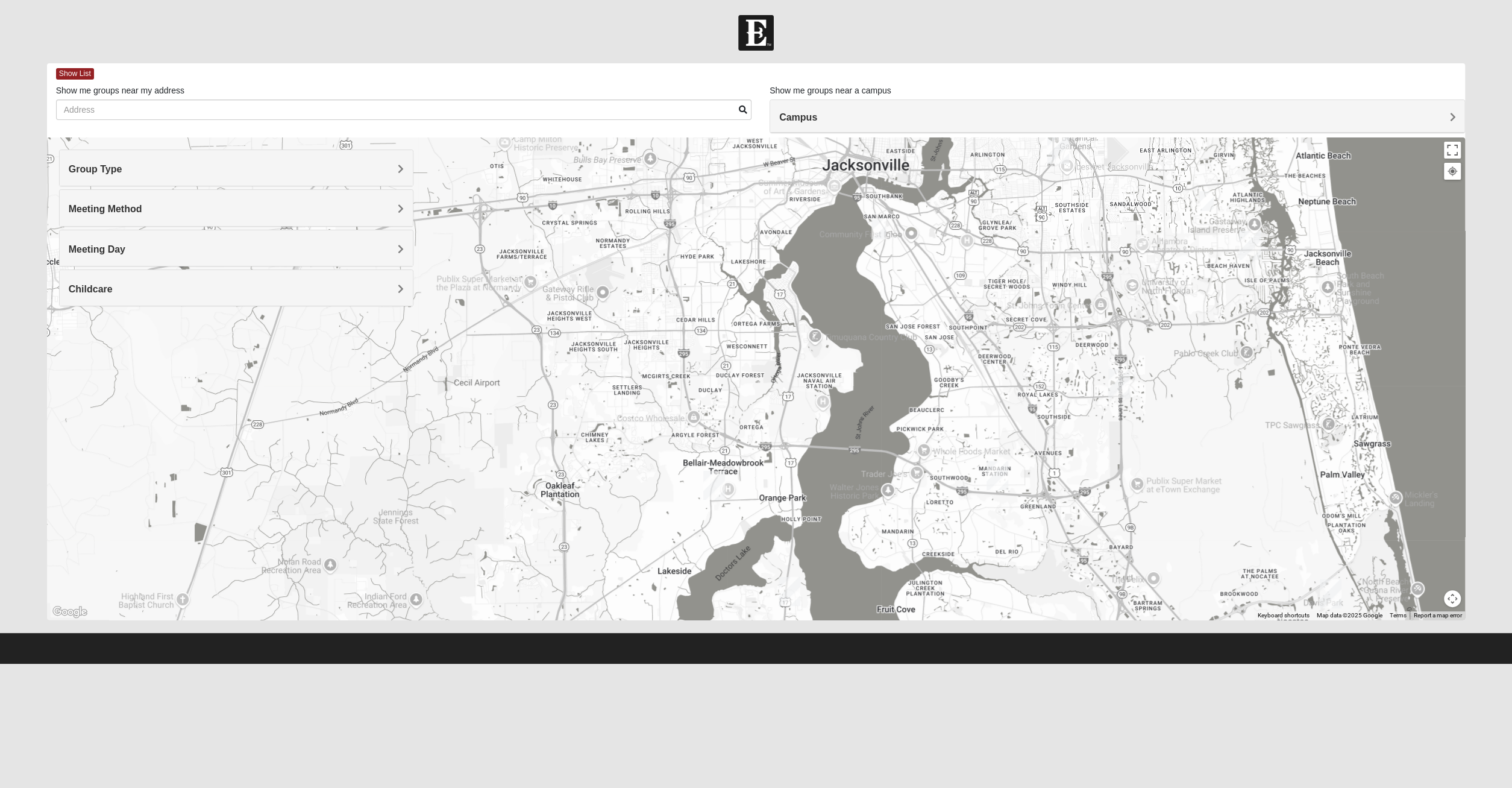
drag, startPoint x: 793, startPoint y: 495, endPoint x: 785, endPoint y: 386, distance: 109.3
click at [785, 386] on div "1825 Mixed [PERSON_NAME] 32233 [DATE] PM 1825 In Person No Childcare Learn More" at bounding box center [756, 378] width 1418 height 482
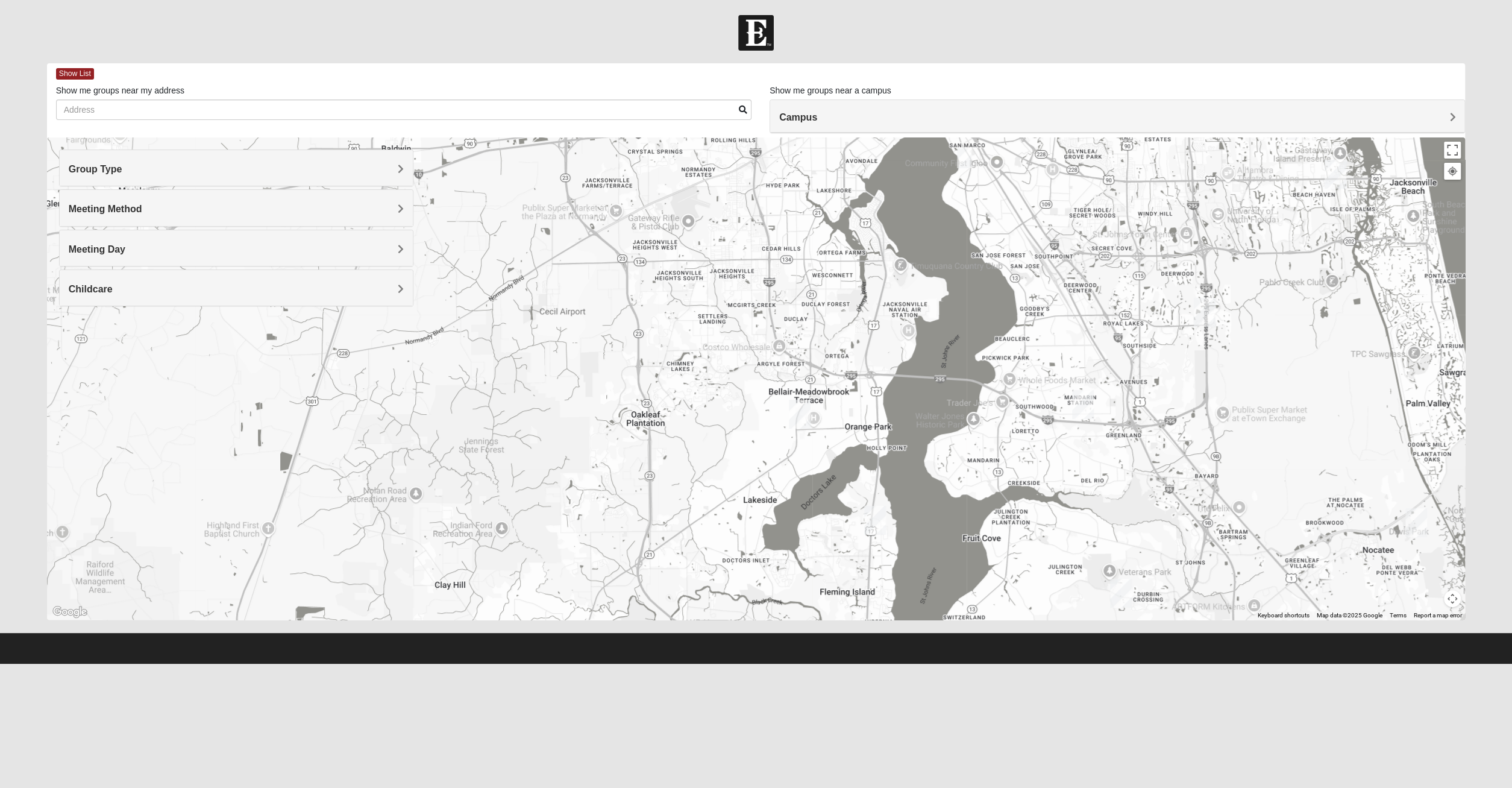
drag, startPoint x: 759, startPoint y: 519, endPoint x: 846, endPoint y: 448, distance: 112.3
click at [846, 448] on div "1825 Mixed [PERSON_NAME] 32233 [DATE] PM 1825 In Person No Childcare Learn More" at bounding box center [756, 378] width 1418 height 482
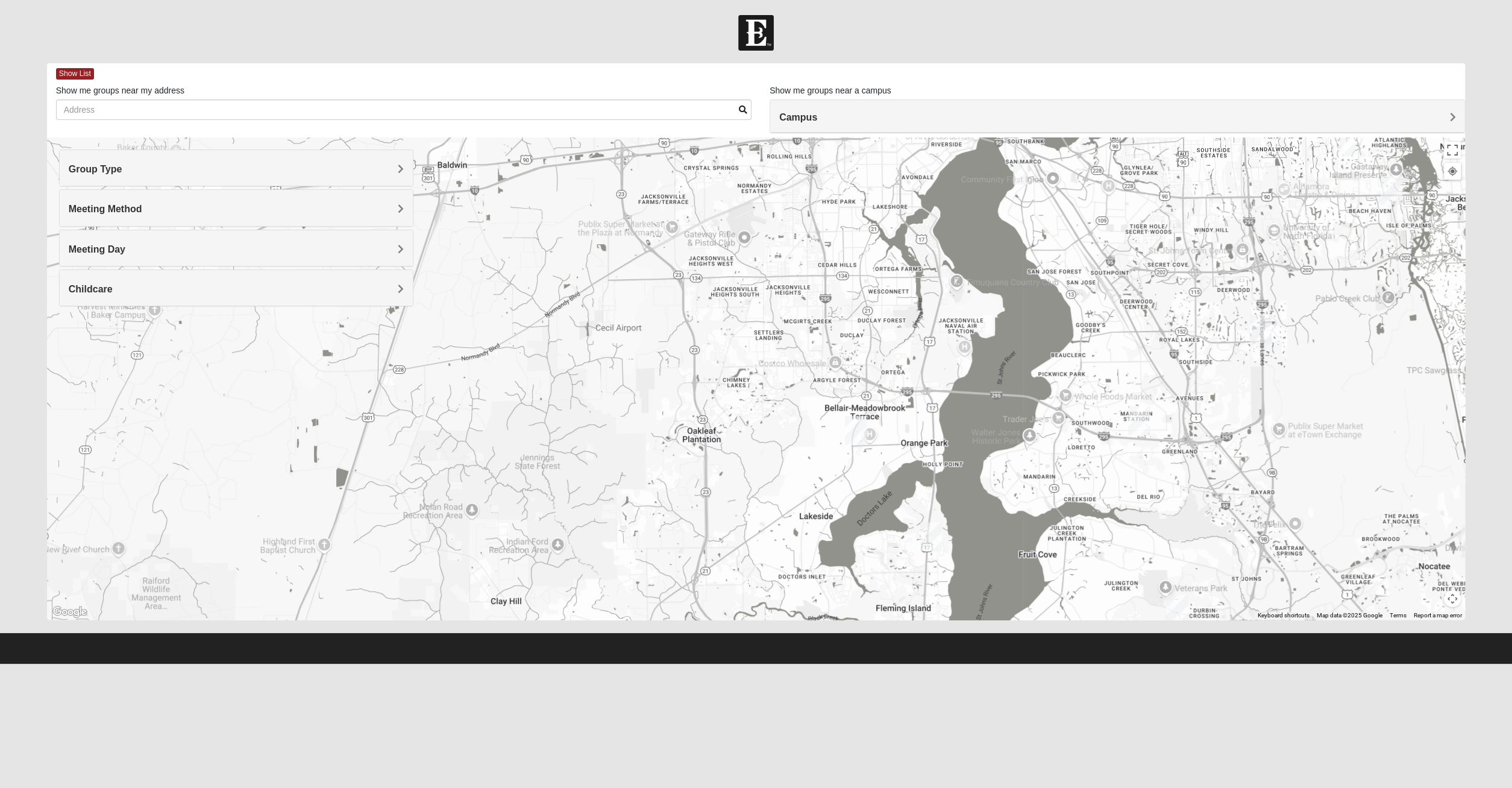
drag, startPoint x: 766, startPoint y: 454, endPoint x: 833, endPoint y: 478, distance: 71.2
click at [833, 478] on div "1825 Mixed [PERSON_NAME] 32233 [DATE] PM 1825 In Person No Childcare Learn More" at bounding box center [756, 378] width 1418 height 482
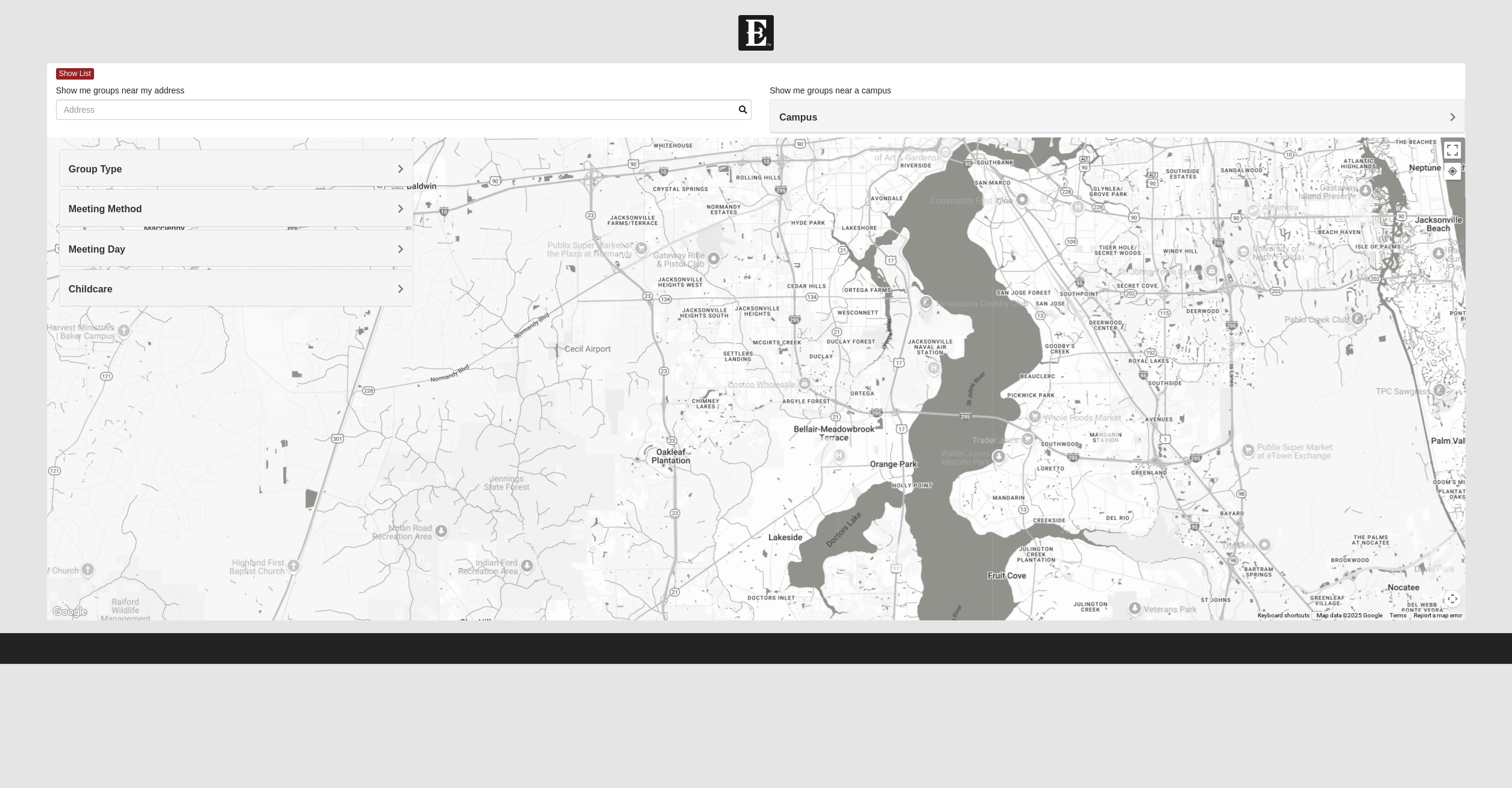
drag, startPoint x: 806, startPoint y: 477, endPoint x: 765, endPoint y: 492, distance: 43.7
click at [765, 492] on div "1825 Mixed [PERSON_NAME] 32233 [DATE] PM 1825 In Person No Childcare Learn More" at bounding box center [756, 378] width 1418 height 482
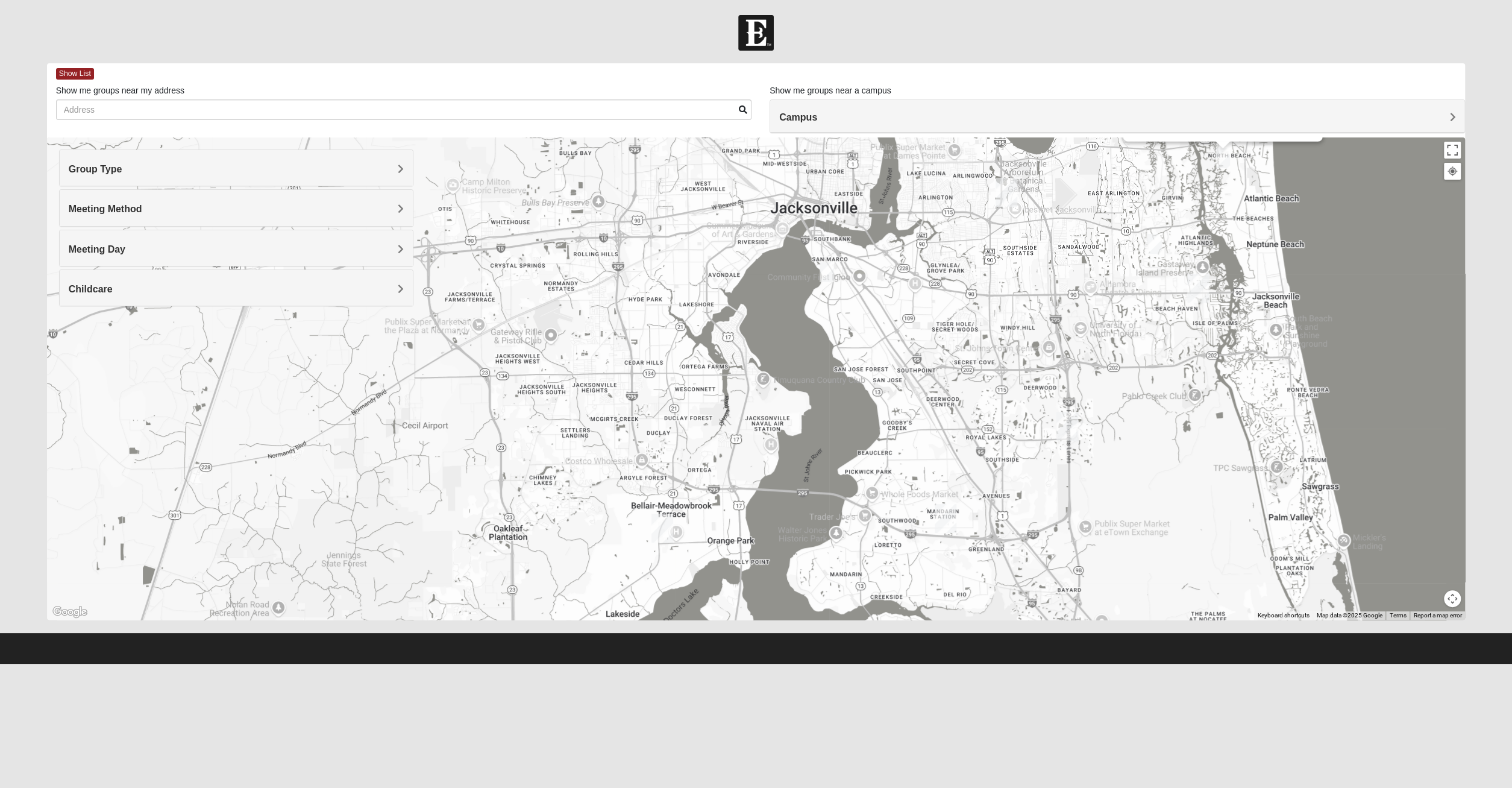
drag, startPoint x: 1044, startPoint y: 277, endPoint x: 877, endPoint y: 354, distance: 183.9
click at [877, 354] on div "1825 Mixed [PERSON_NAME] 32233 [DATE] PM 1825 In Person No Childcare Learn More" at bounding box center [756, 378] width 1418 height 482
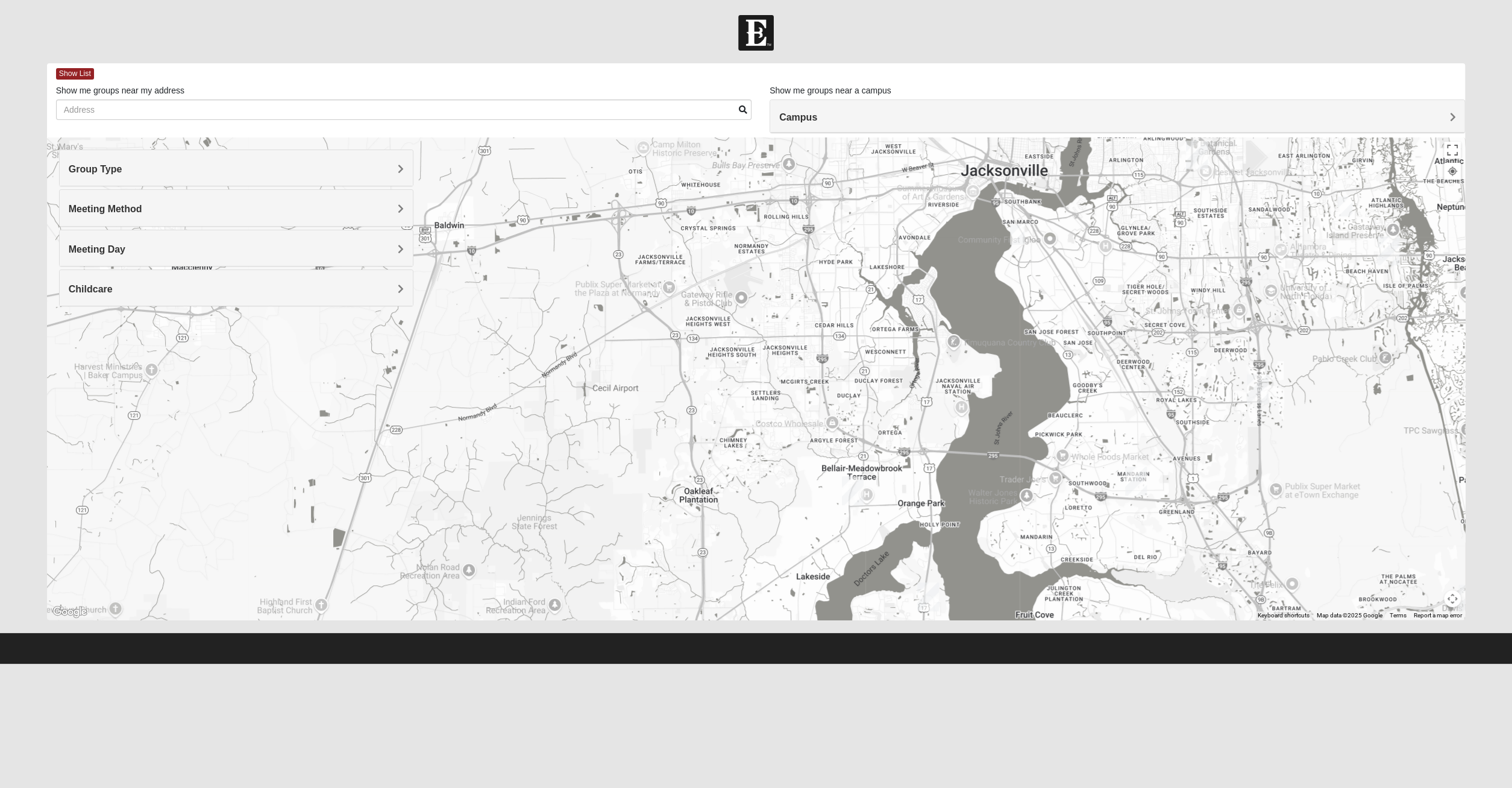
drag, startPoint x: 736, startPoint y: 434, endPoint x: 917, endPoint y: 382, distance: 188.3
click at [917, 382] on div "1825 Mixed [PERSON_NAME] 32233 [DATE] PM 1825 In Person No Childcare Learn More" at bounding box center [756, 378] width 1418 height 482
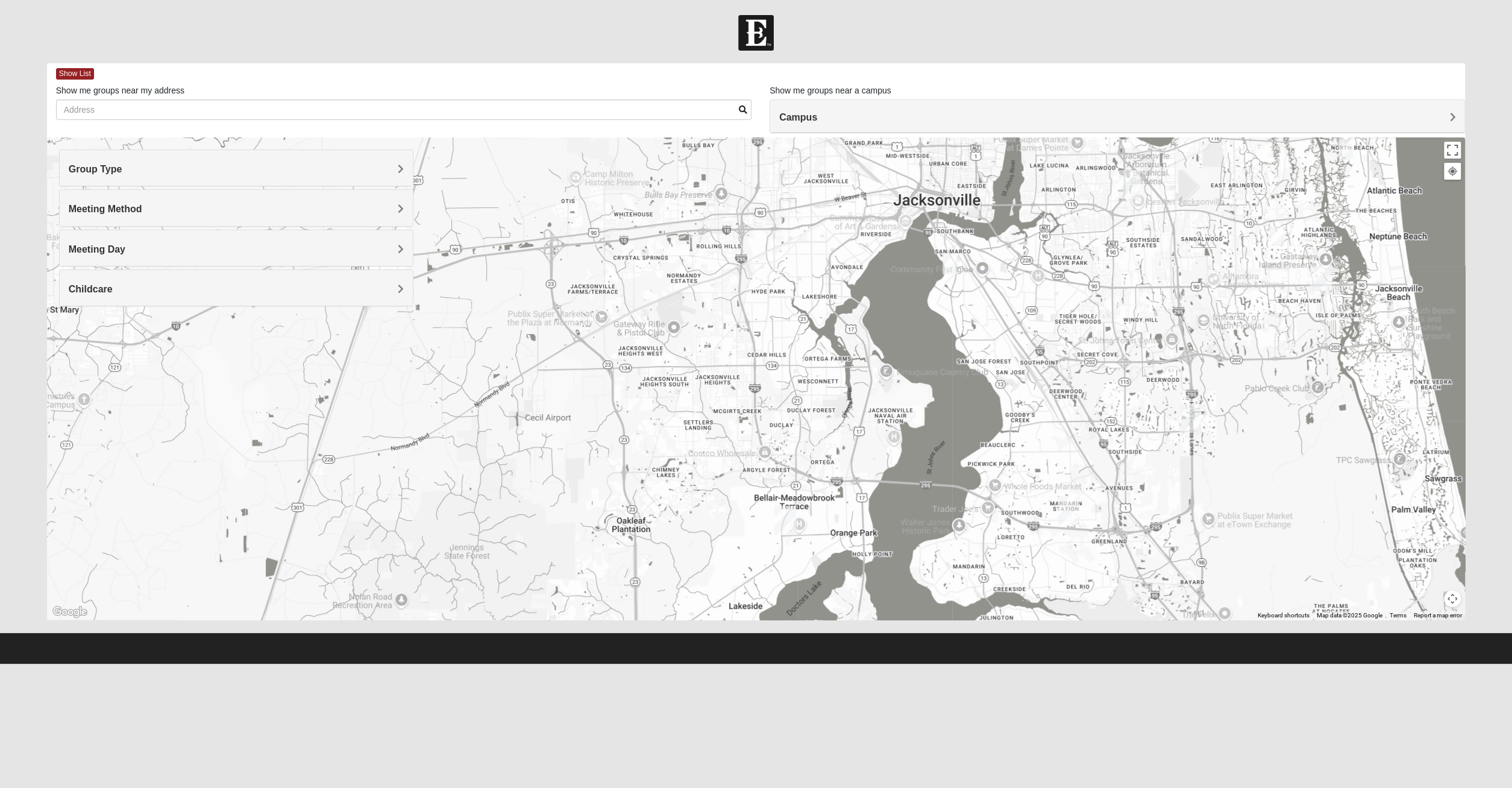
drag, startPoint x: 925, startPoint y: 344, endPoint x: 861, endPoint y: 402, distance: 86.4
click at [861, 402] on div "1825 Mixed [PERSON_NAME] 32233 [DATE] PM 1825 In Person No Childcare Learn More" at bounding box center [756, 378] width 1418 height 482
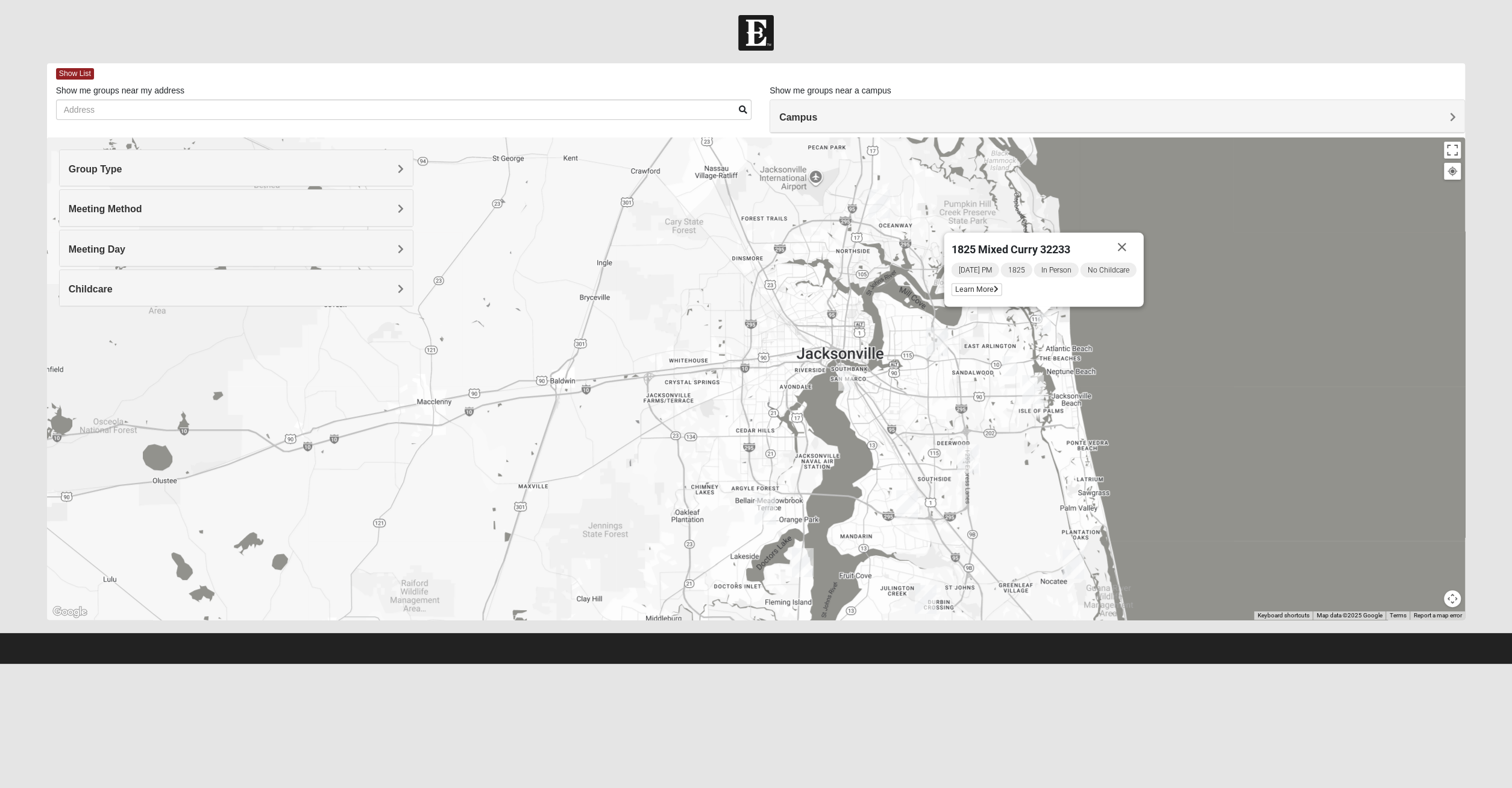
drag, startPoint x: 737, startPoint y: 543, endPoint x: 724, endPoint y: 516, distance: 30.0
click at [724, 516] on div "1825 Mixed [PERSON_NAME] 32233 [DATE] PM 1825 In Person No Childcare Learn More" at bounding box center [756, 378] width 1418 height 482
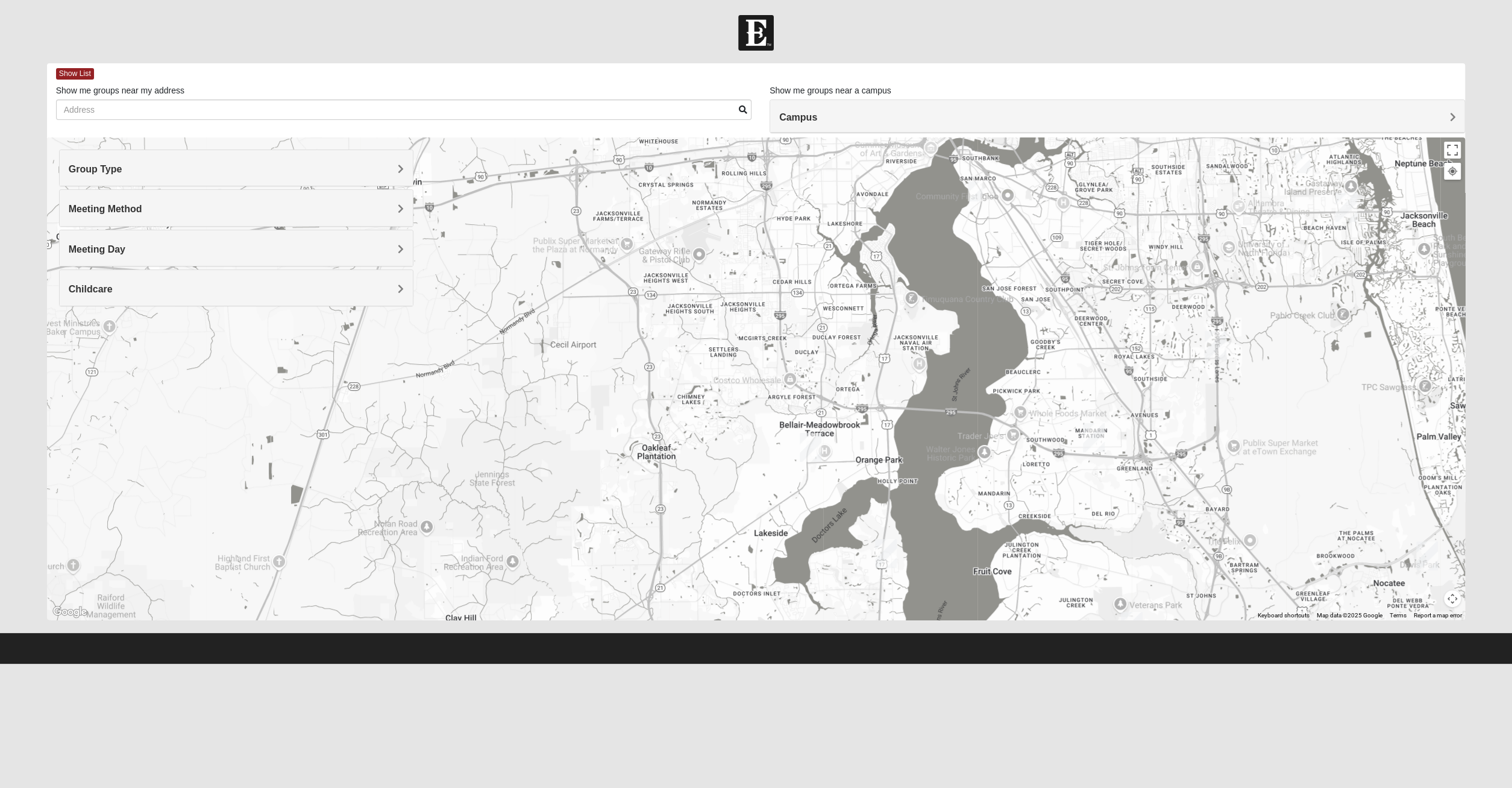
click at [807, 448] on img "Orange Park" at bounding box center [810, 447] width 21 height 29
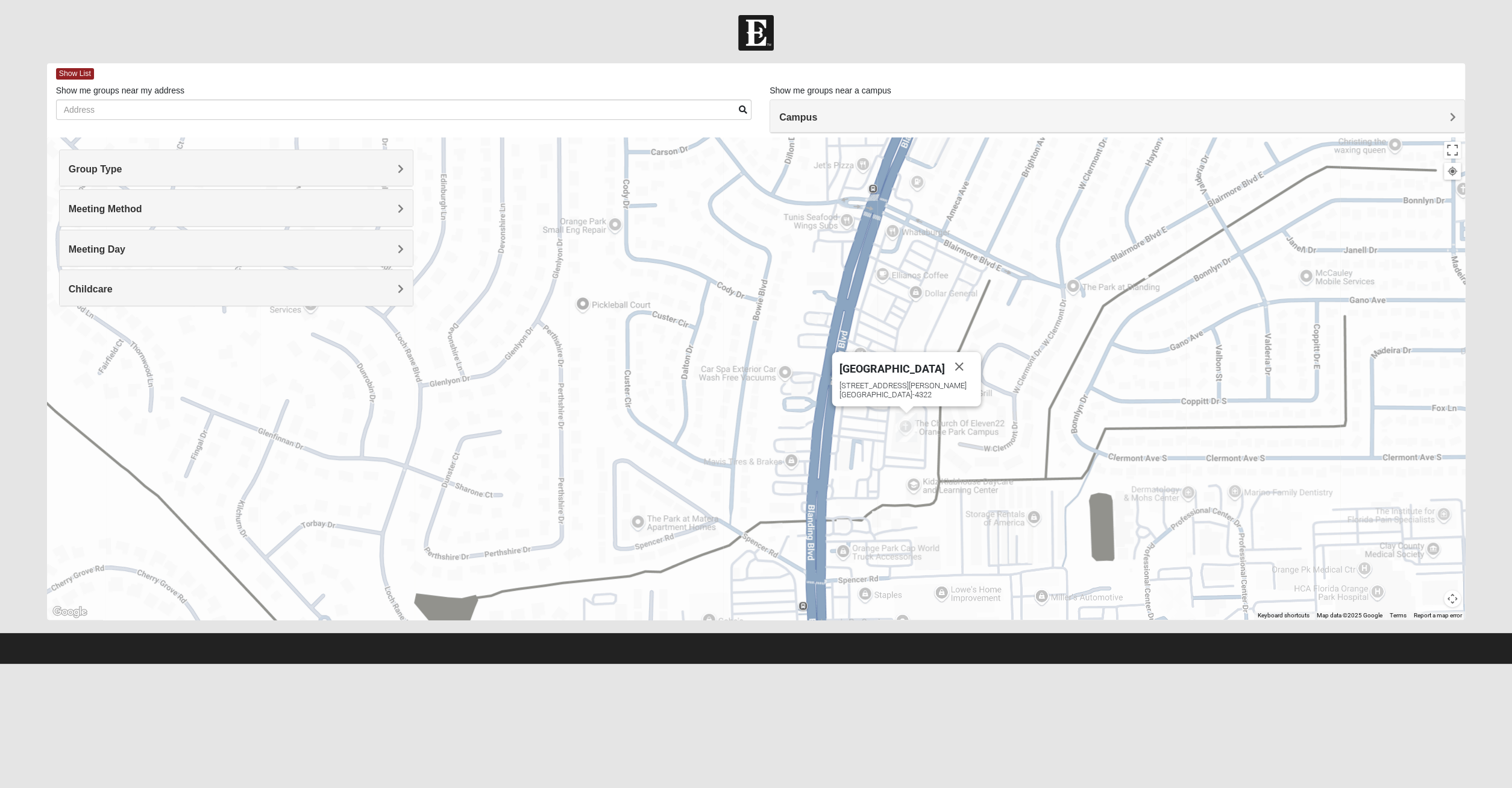
drag, startPoint x: 982, startPoint y: 489, endPoint x: 583, endPoint y: 421, distance: 404.8
click at [583, 421] on div "[GEOGRAPHIC_DATA] [STREET_ADDRESS][PERSON_NAME]" at bounding box center [756, 378] width 1418 height 482
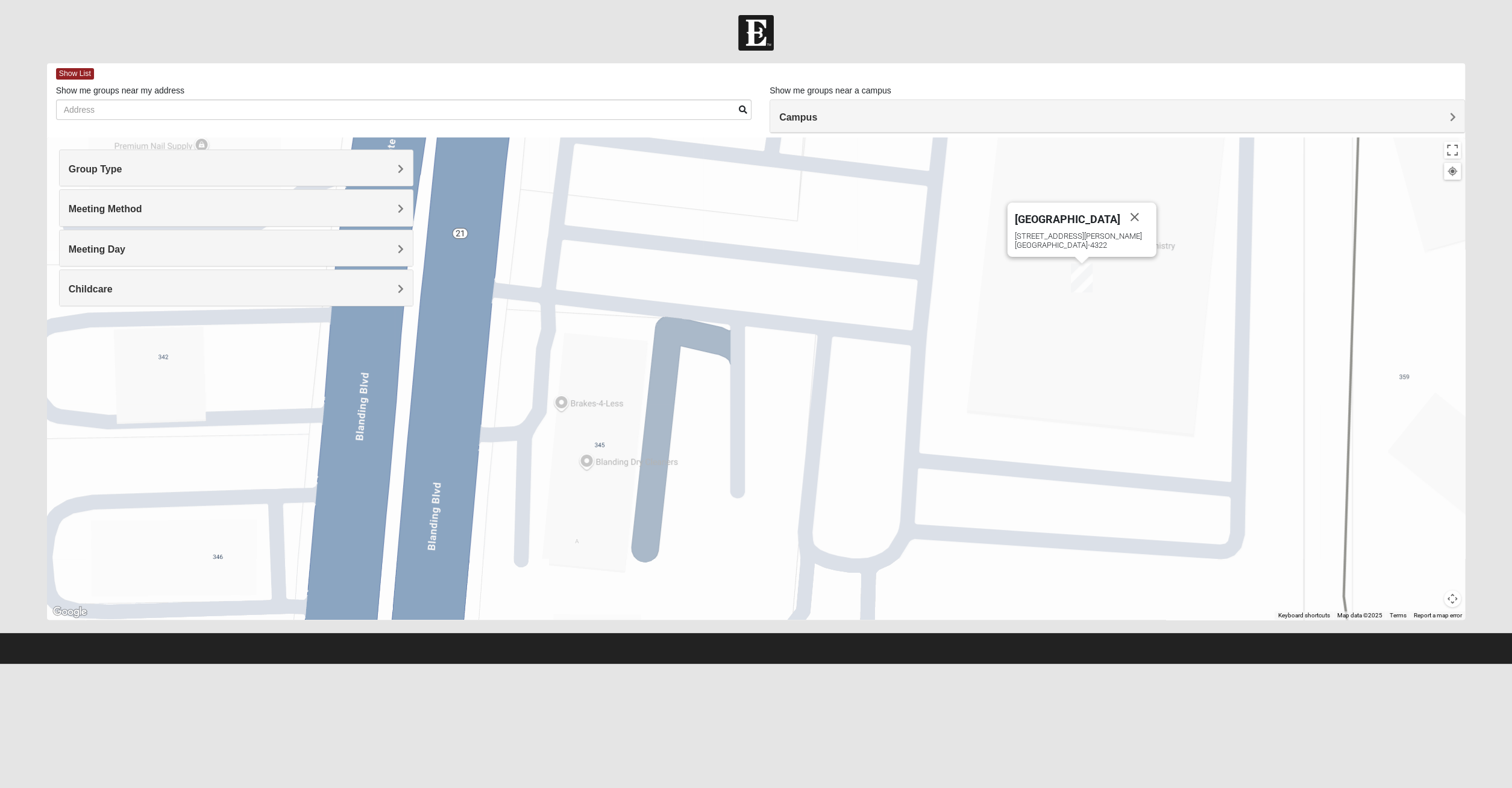
drag, startPoint x: 713, startPoint y: 462, endPoint x: 869, endPoint y: 380, distance: 176.2
click at [869, 380] on div "[GEOGRAPHIC_DATA] [STREET_ADDRESS][PERSON_NAME]" at bounding box center [756, 378] width 1418 height 482
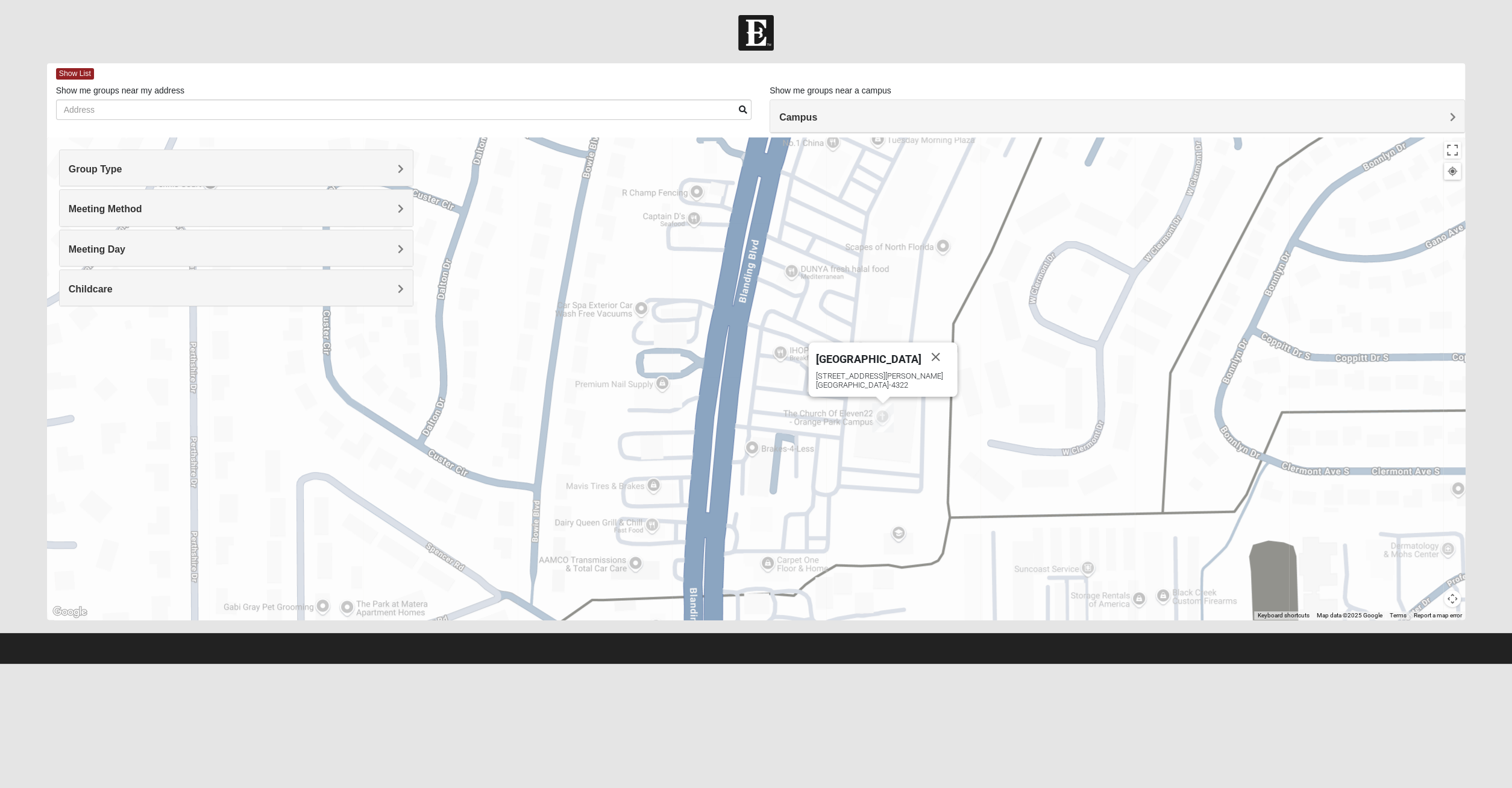
drag, startPoint x: 945, startPoint y: 336, endPoint x: 826, endPoint y: 472, distance: 180.7
click at [826, 472] on div "[GEOGRAPHIC_DATA] [STREET_ADDRESS][PERSON_NAME]" at bounding box center [756, 378] width 1418 height 482
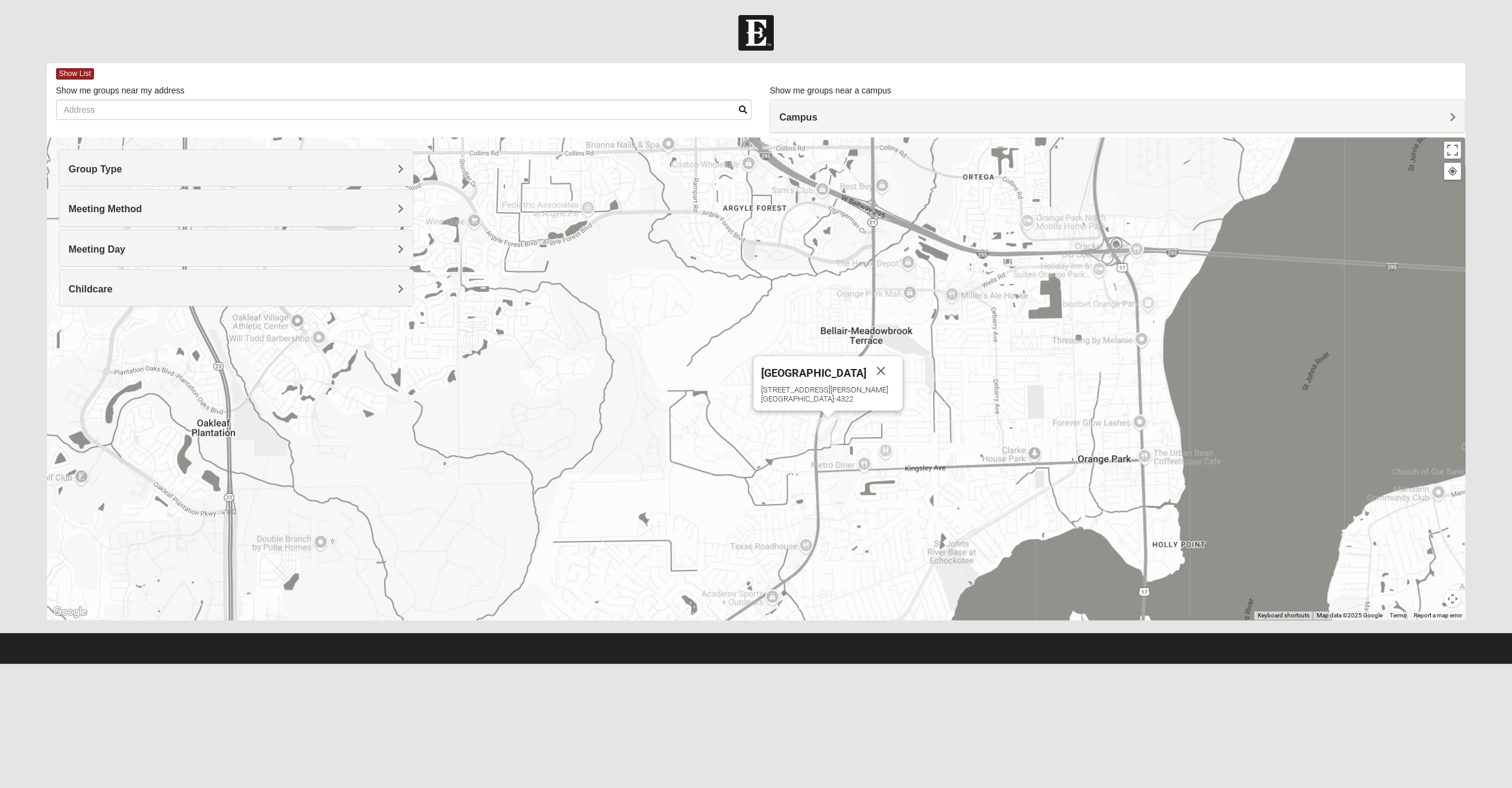
drag, startPoint x: 814, startPoint y: 376, endPoint x: 687, endPoint y: 414, distance: 132.6
click at [761, 385] on div "[GEOGRAPHIC_DATA]" at bounding box center [814, 370] width 105 height 29
click at [687, 414] on div "[GEOGRAPHIC_DATA] [STREET_ADDRESS][PERSON_NAME]" at bounding box center [756, 378] width 1418 height 482
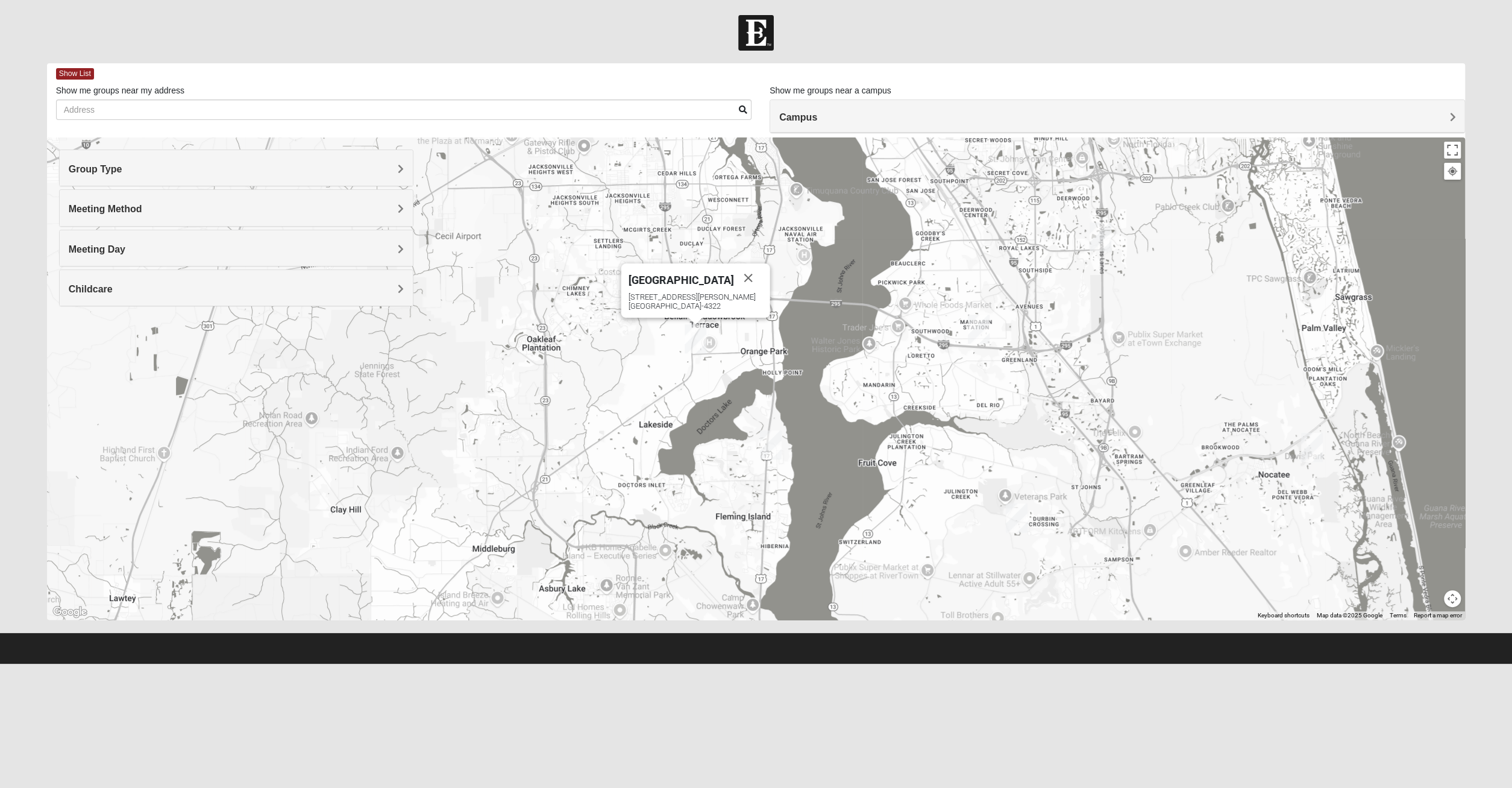
drag, startPoint x: 683, startPoint y: 556, endPoint x: 644, endPoint y: 418, distance: 143.4
click at [644, 418] on div "[GEOGRAPHIC_DATA] [STREET_ADDRESS][PERSON_NAME]" at bounding box center [756, 378] width 1418 height 482
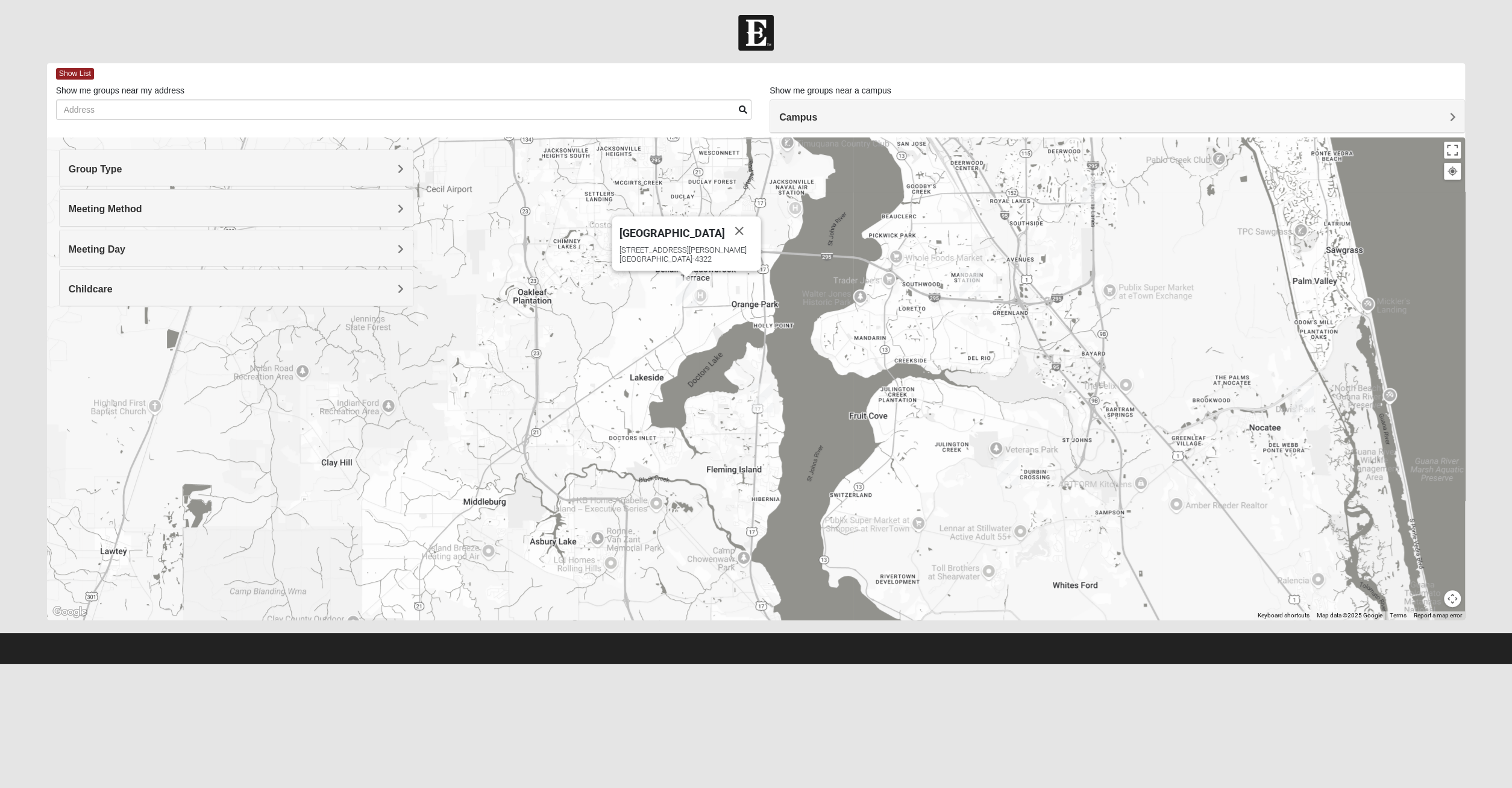
click at [764, 399] on img "Fleming Island" at bounding box center [762, 398] width 21 height 29
click at [759, 402] on img "Fleming Island" at bounding box center [762, 398] width 21 height 29
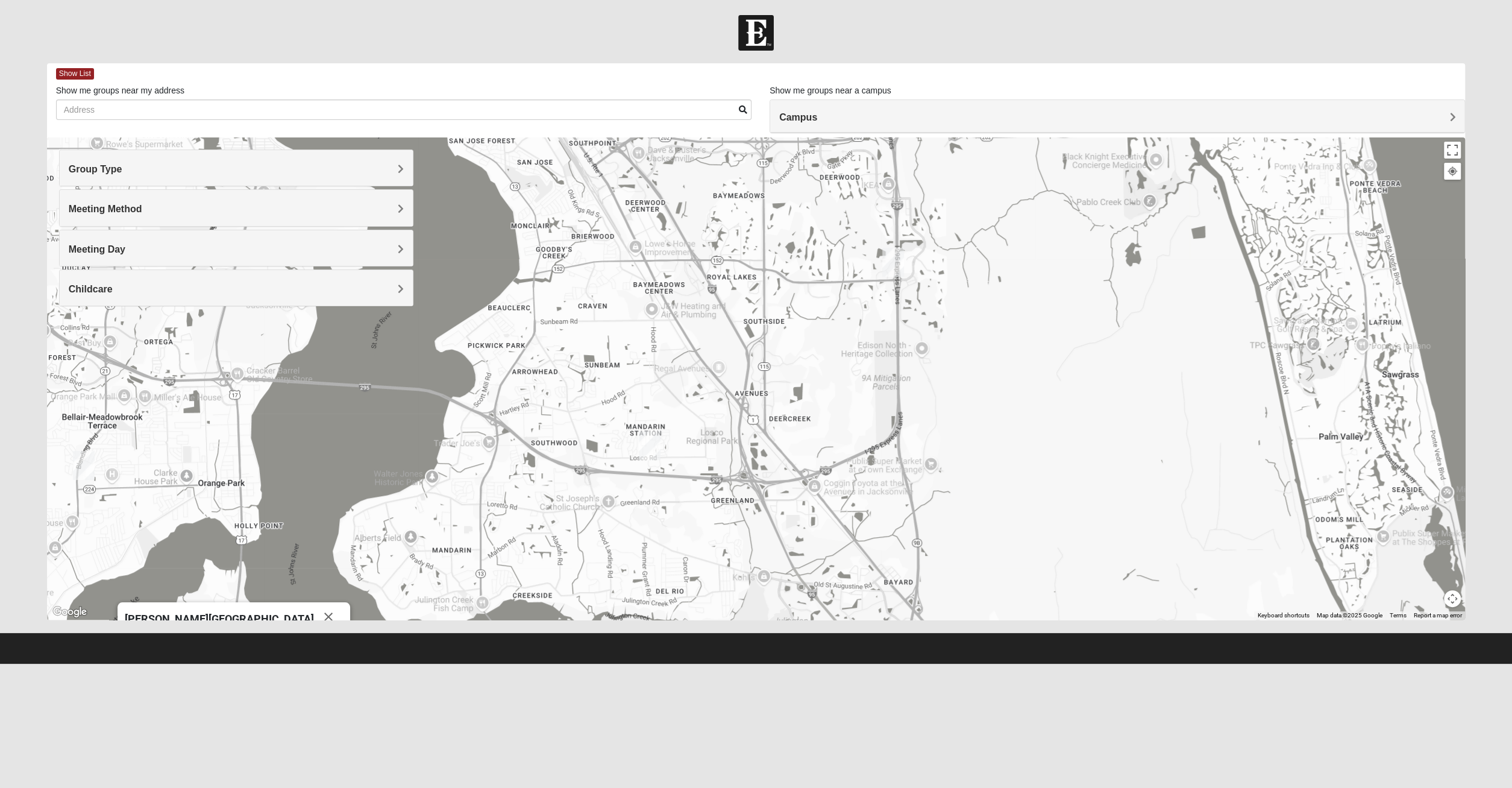
drag, startPoint x: 1113, startPoint y: 300, endPoint x: 1018, endPoint y: 618, distance: 331.9
click at [1024, 620] on div "[PERSON_NAME][GEOGRAPHIC_DATA] [STREET_ADDRESS][PERSON_NAME]" at bounding box center [756, 378] width 1418 height 482
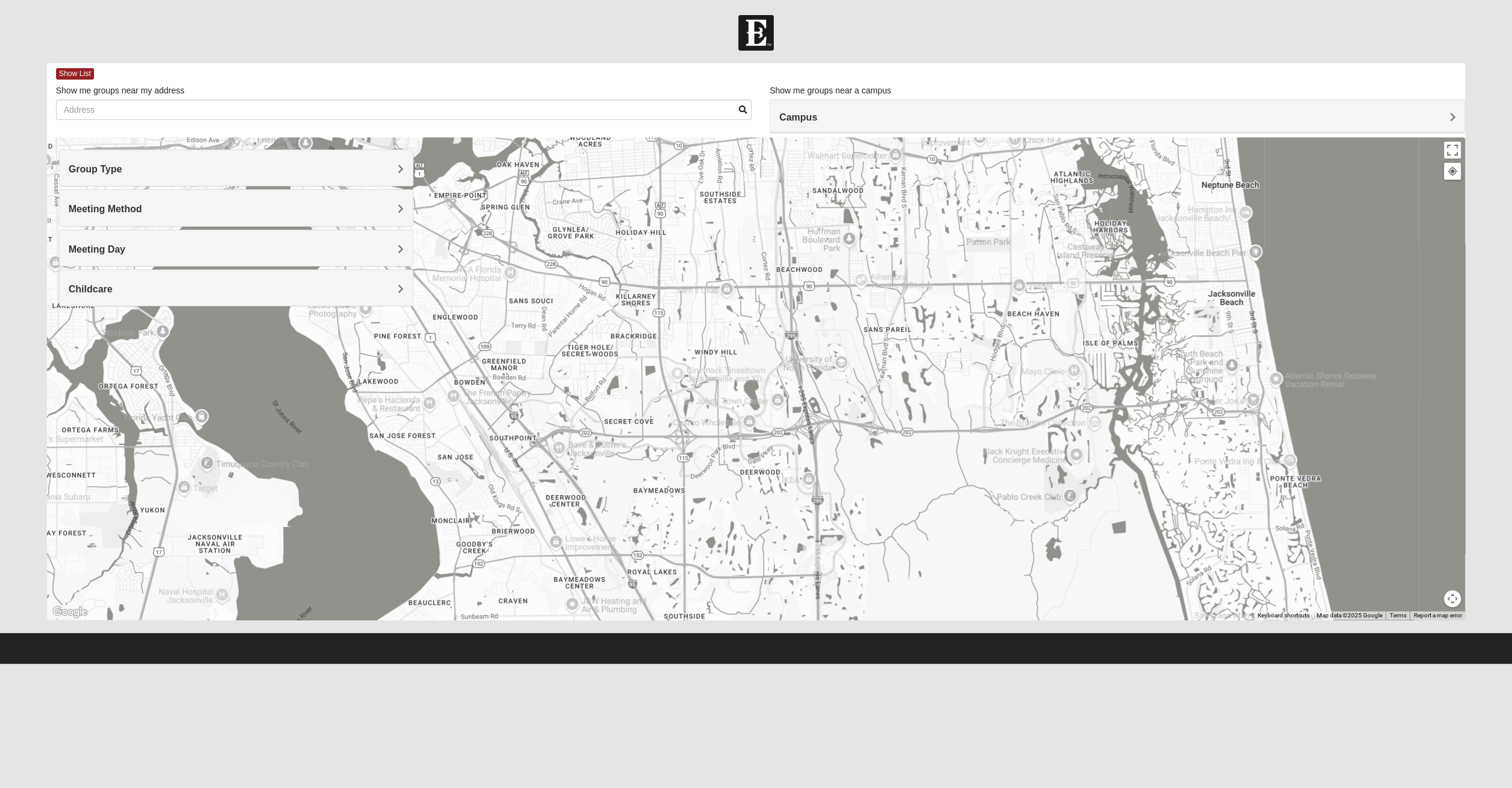
drag, startPoint x: 1025, startPoint y: 248, endPoint x: 943, endPoint y: 354, distance: 134.0
click at [943, 354] on div "[PERSON_NAME][GEOGRAPHIC_DATA] [STREET_ADDRESS][PERSON_NAME]" at bounding box center [756, 378] width 1418 height 482
click at [1076, 278] on img "San Pablo" at bounding box center [1074, 280] width 21 height 29
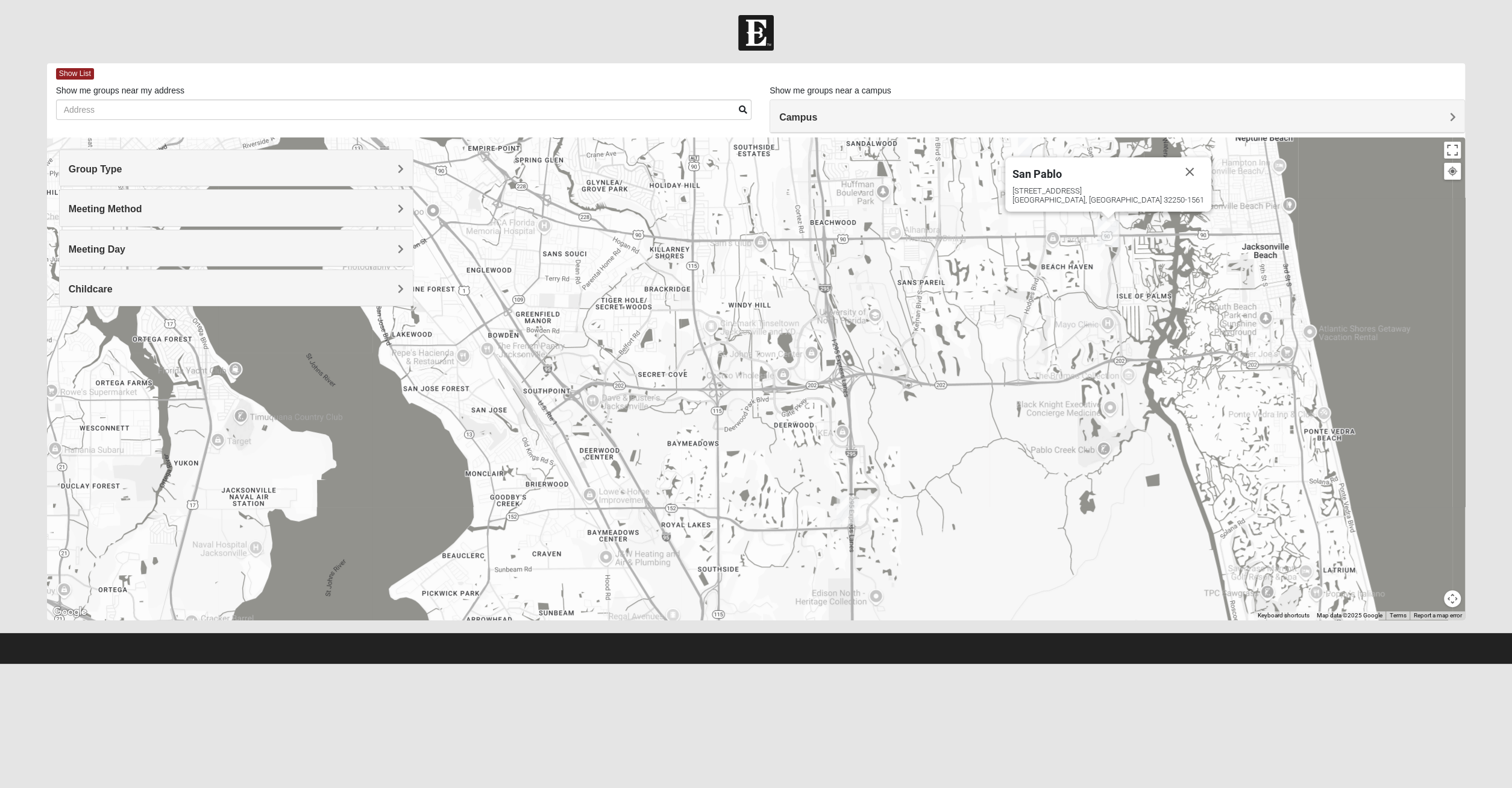
drag, startPoint x: 926, startPoint y: 386, endPoint x: 953, endPoint y: 351, distance: 44.2
click at [953, 351] on div "[GEOGRAPHIC_DATA] [STREET_ADDRESS]" at bounding box center [756, 378] width 1418 height 482
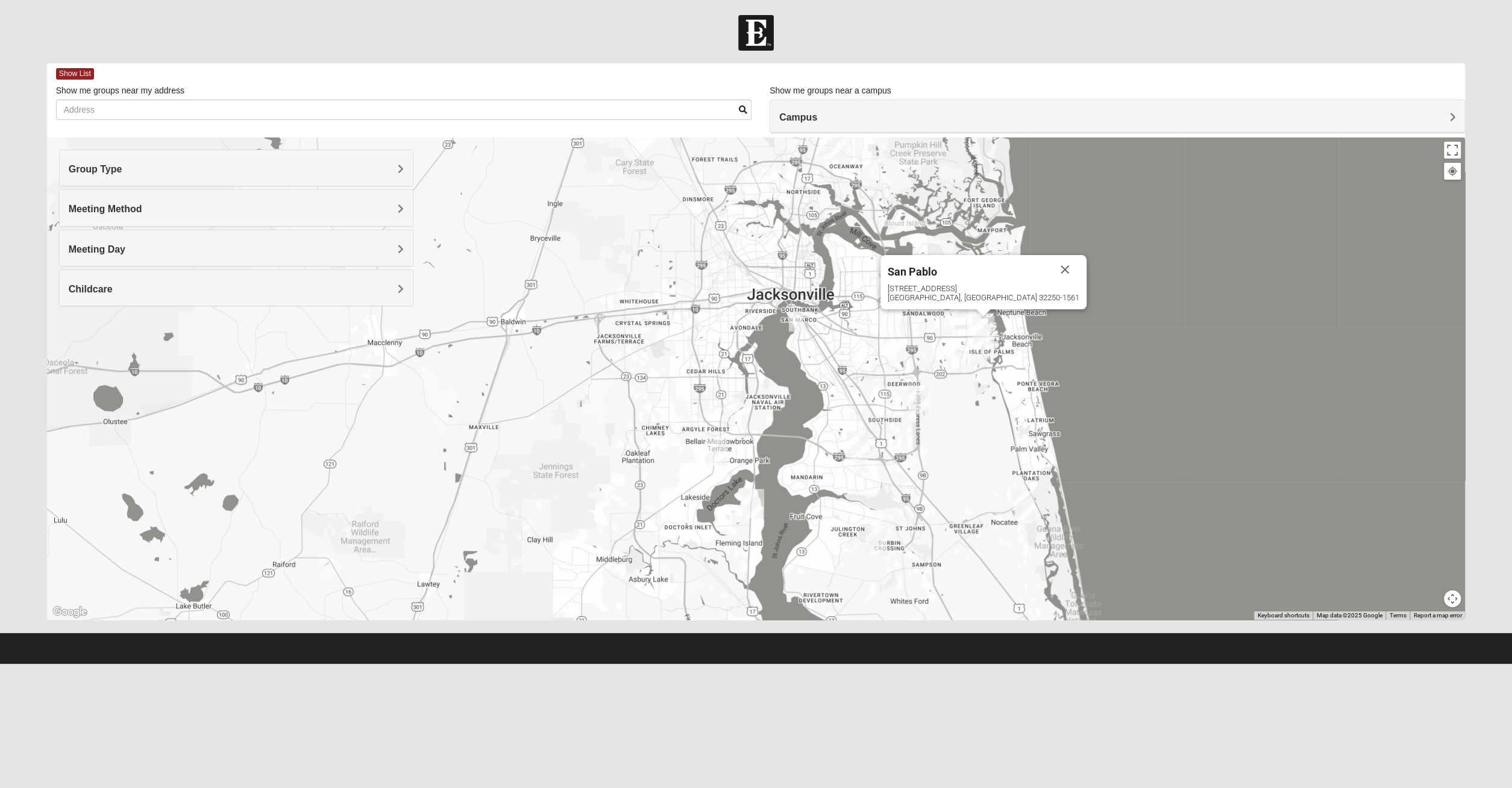
drag, startPoint x: 897, startPoint y: 362, endPoint x: 873, endPoint y: 393, distance: 39.2
click at [873, 393] on div "[GEOGRAPHIC_DATA] [STREET_ADDRESS]" at bounding box center [756, 378] width 1418 height 482
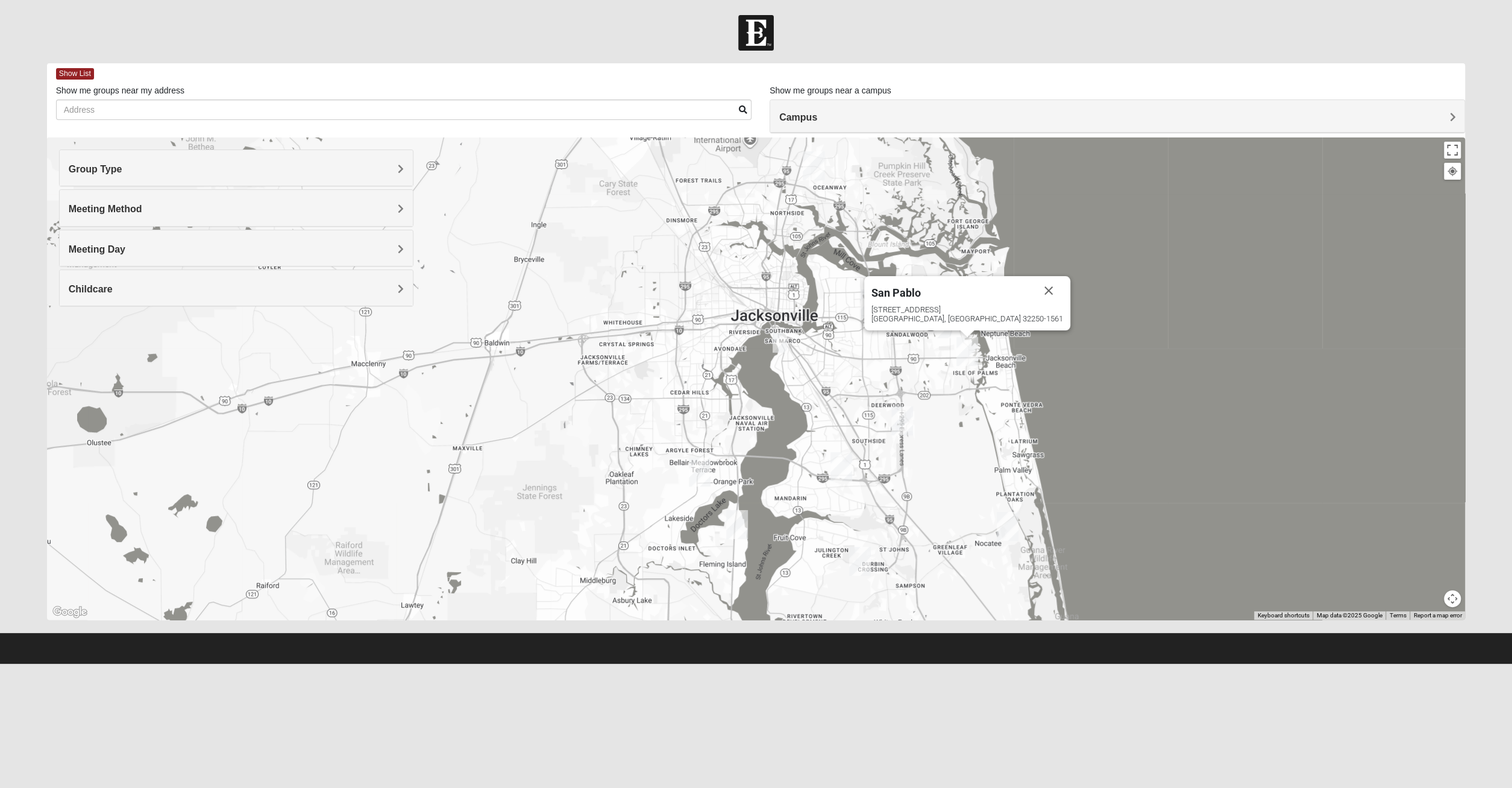
click at [780, 336] on img "1825 Mixed Chamberlian/Hicks 32207" at bounding box center [779, 343] width 14 height 20
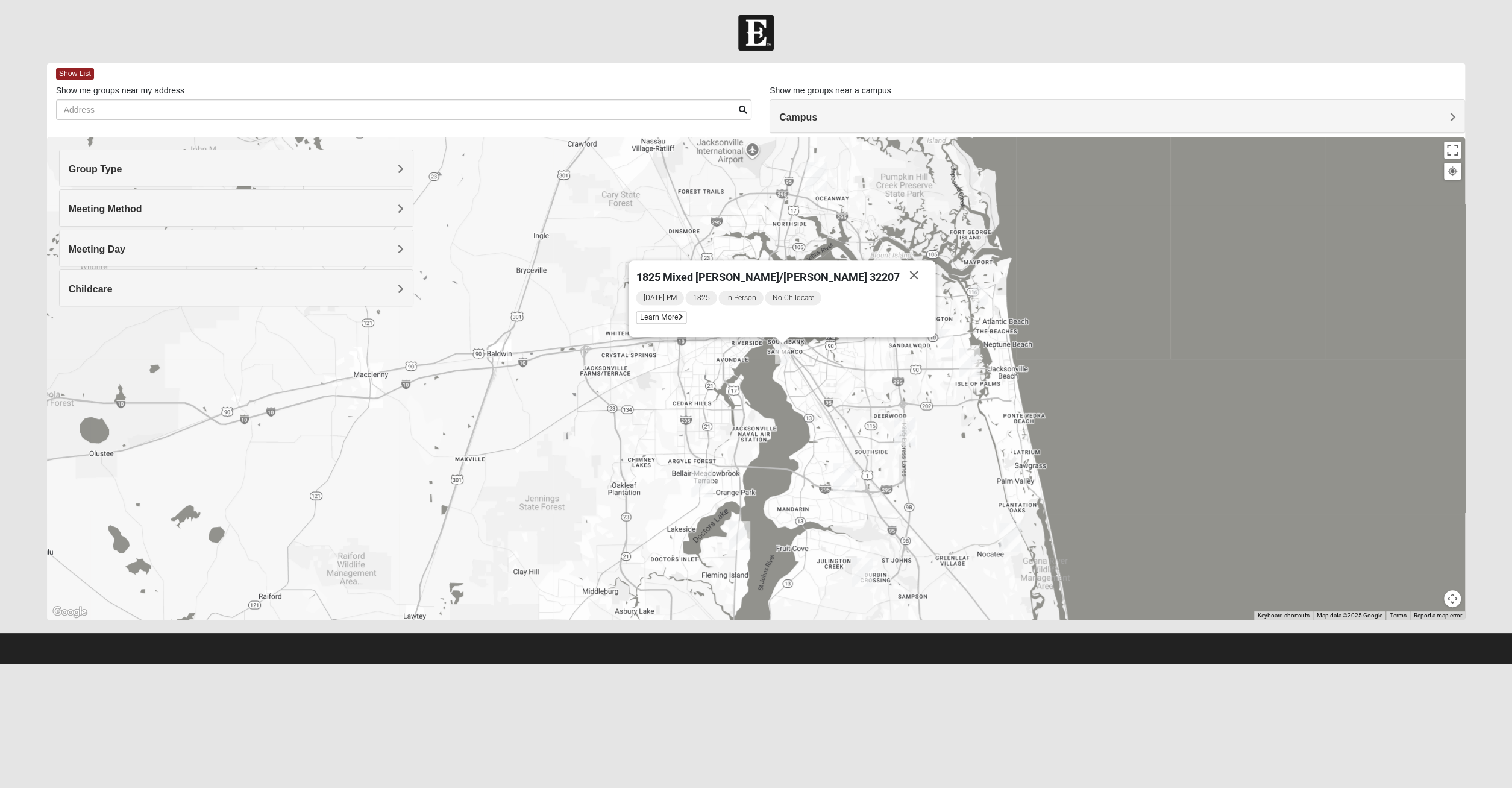
drag, startPoint x: 719, startPoint y: 411, endPoint x: 724, endPoint y: 423, distance: 13.0
click at [724, 423] on div "1825 Mixed [PERSON_NAME]/[PERSON_NAME] 32207 [DATE] PM 1825 In Person No Childc…" at bounding box center [756, 378] width 1418 height 482
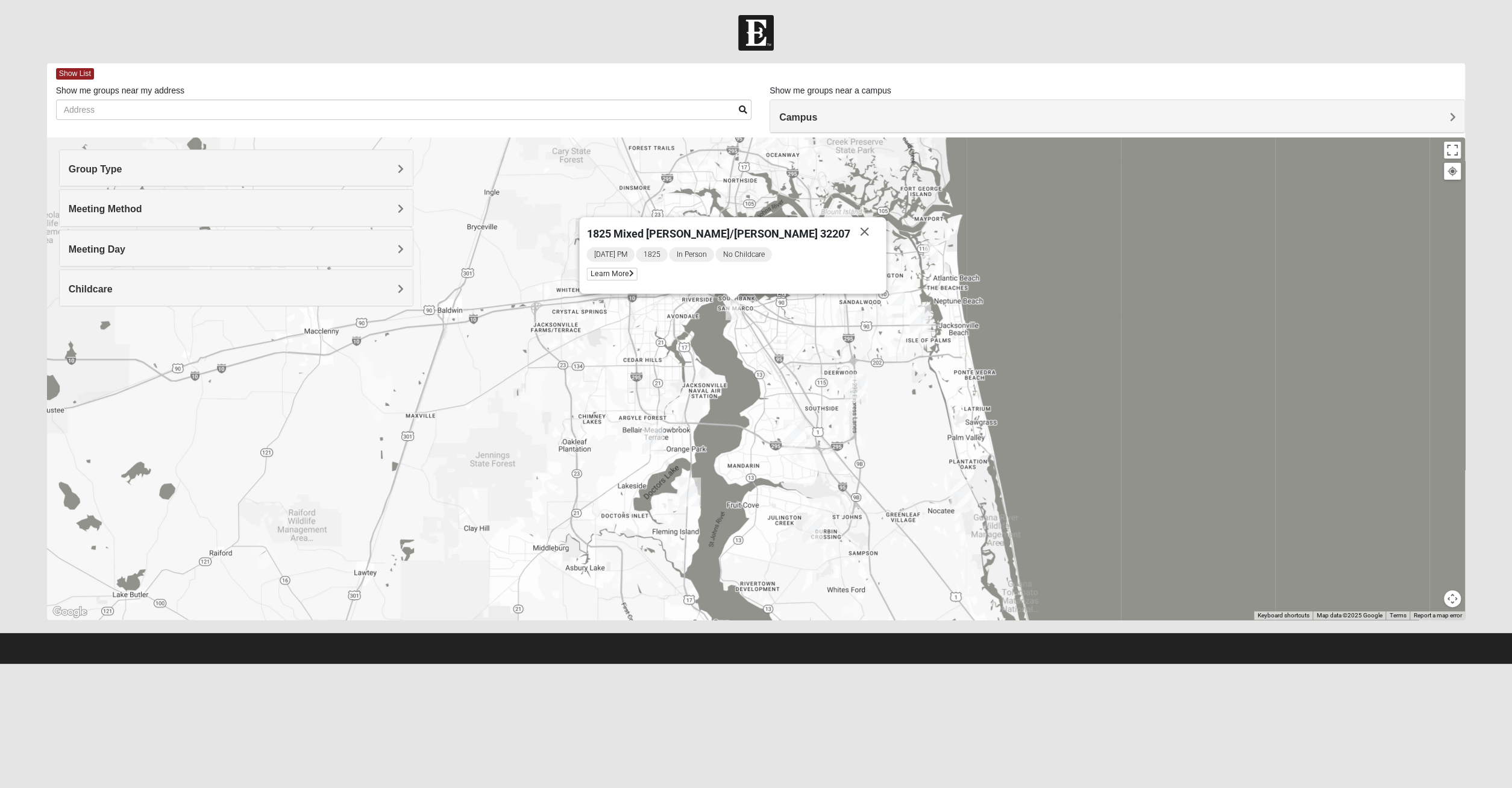
click at [222, 248] on h4 "Meeting Day" at bounding box center [236, 249] width 335 height 11
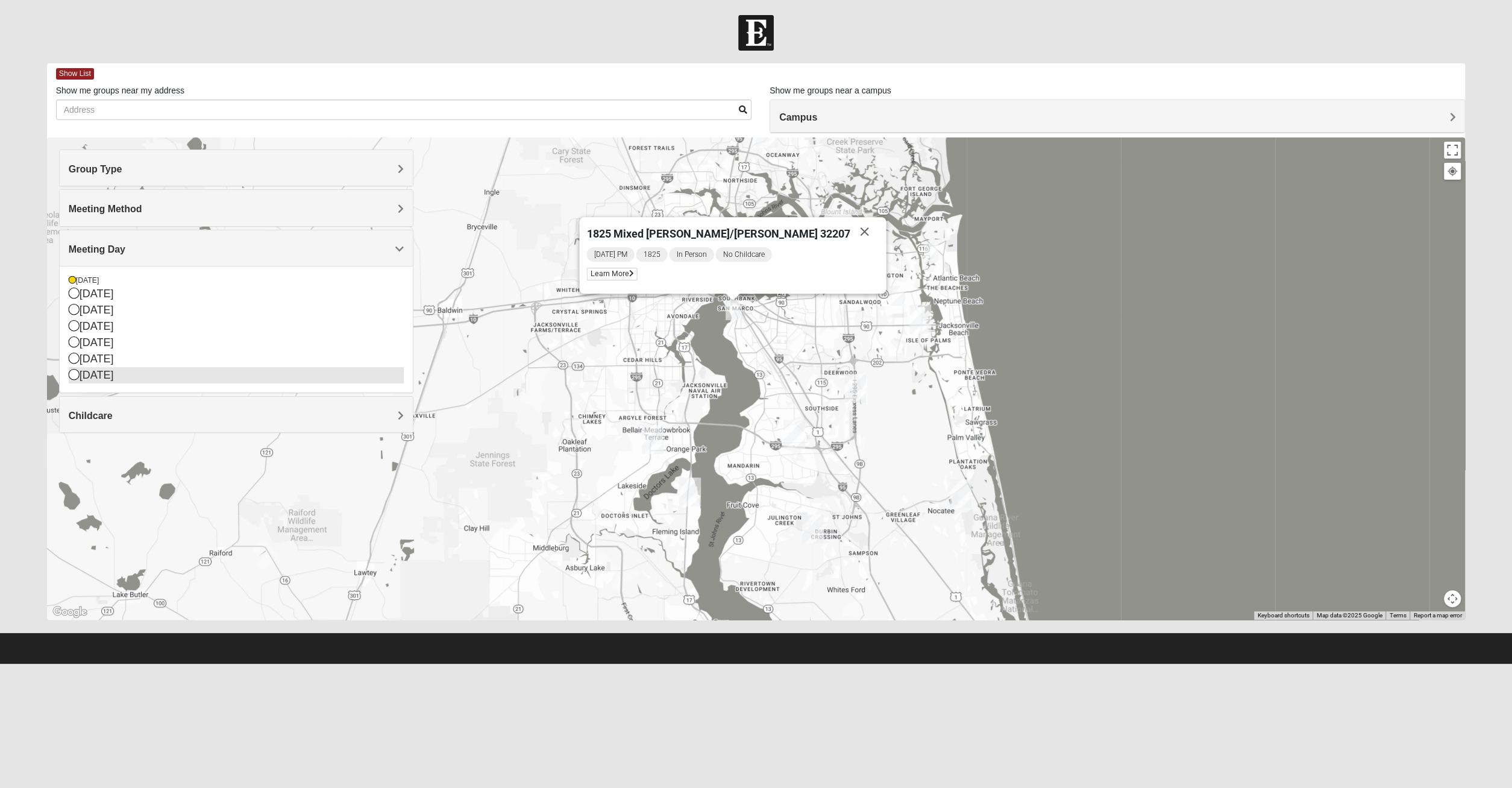
click at [85, 376] on div "[DATE]" at bounding box center [236, 375] width 335 height 16
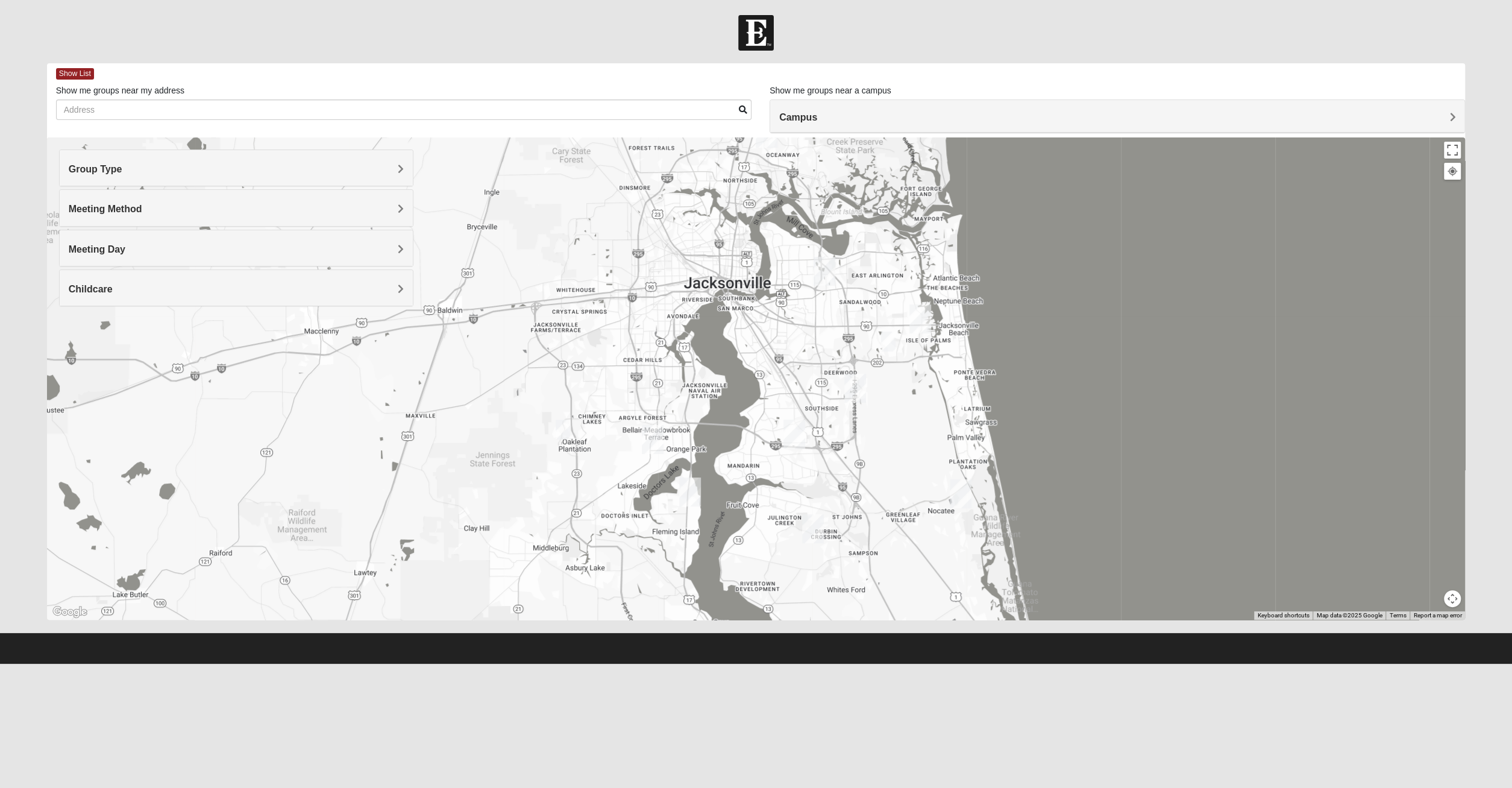
click at [562, 437] on img "1825 Mens Potrawski 32065" at bounding box center [562, 430] width 14 height 20
click at [564, 437] on img "1825 Mens Potrawski 32065" at bounding box center [562, 430] width 14 height 20
click at [643, 355] on button "Close" at bounding box center [641, 354] width 29 height 29
click at [206, 238] on div "Meeting Day" at bounding box center [236, 248] width 353 height 36
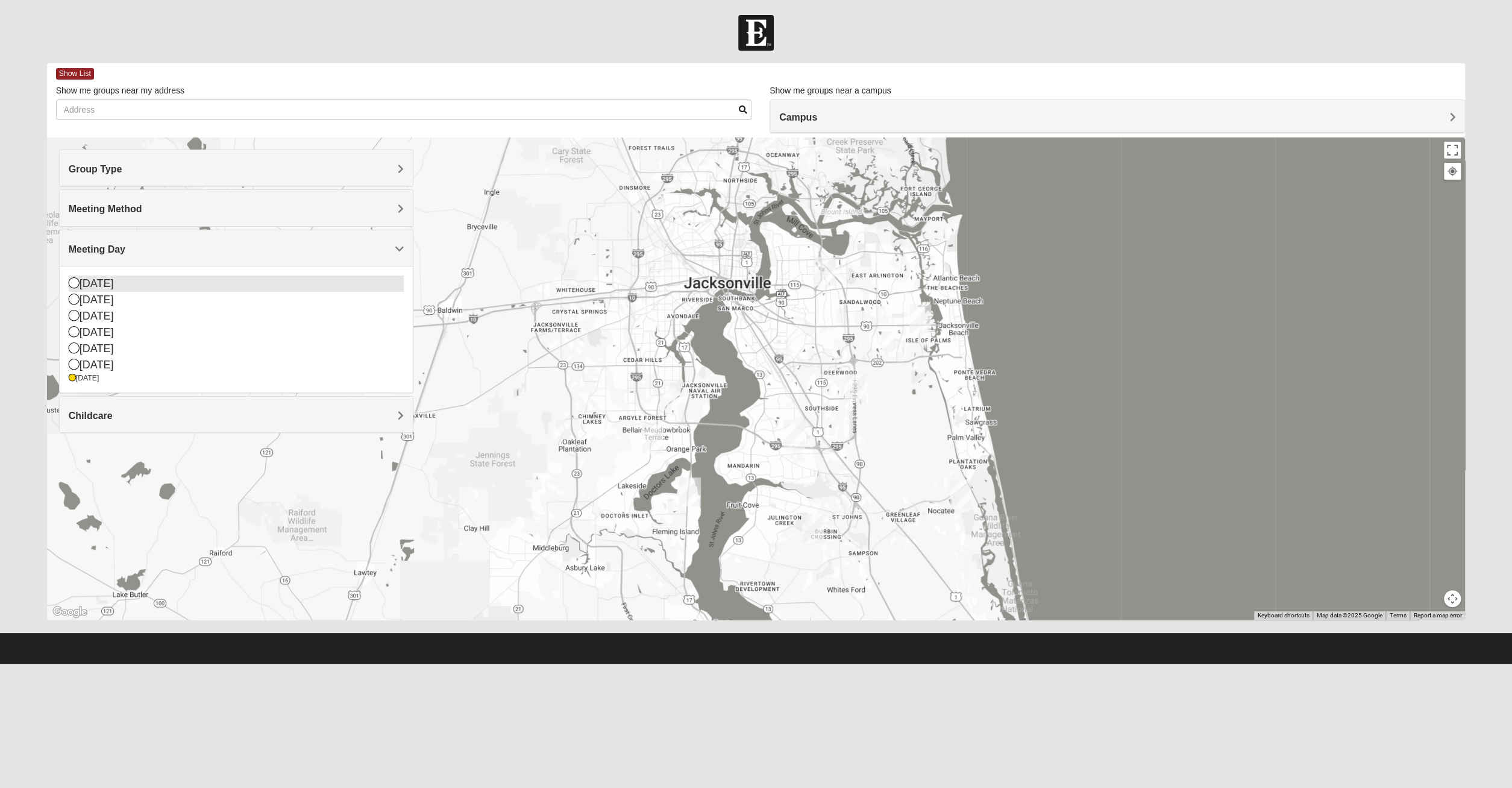
click at [85, 281] on div "[DATE]" at bounding box center [236, 283] width 335 height 16
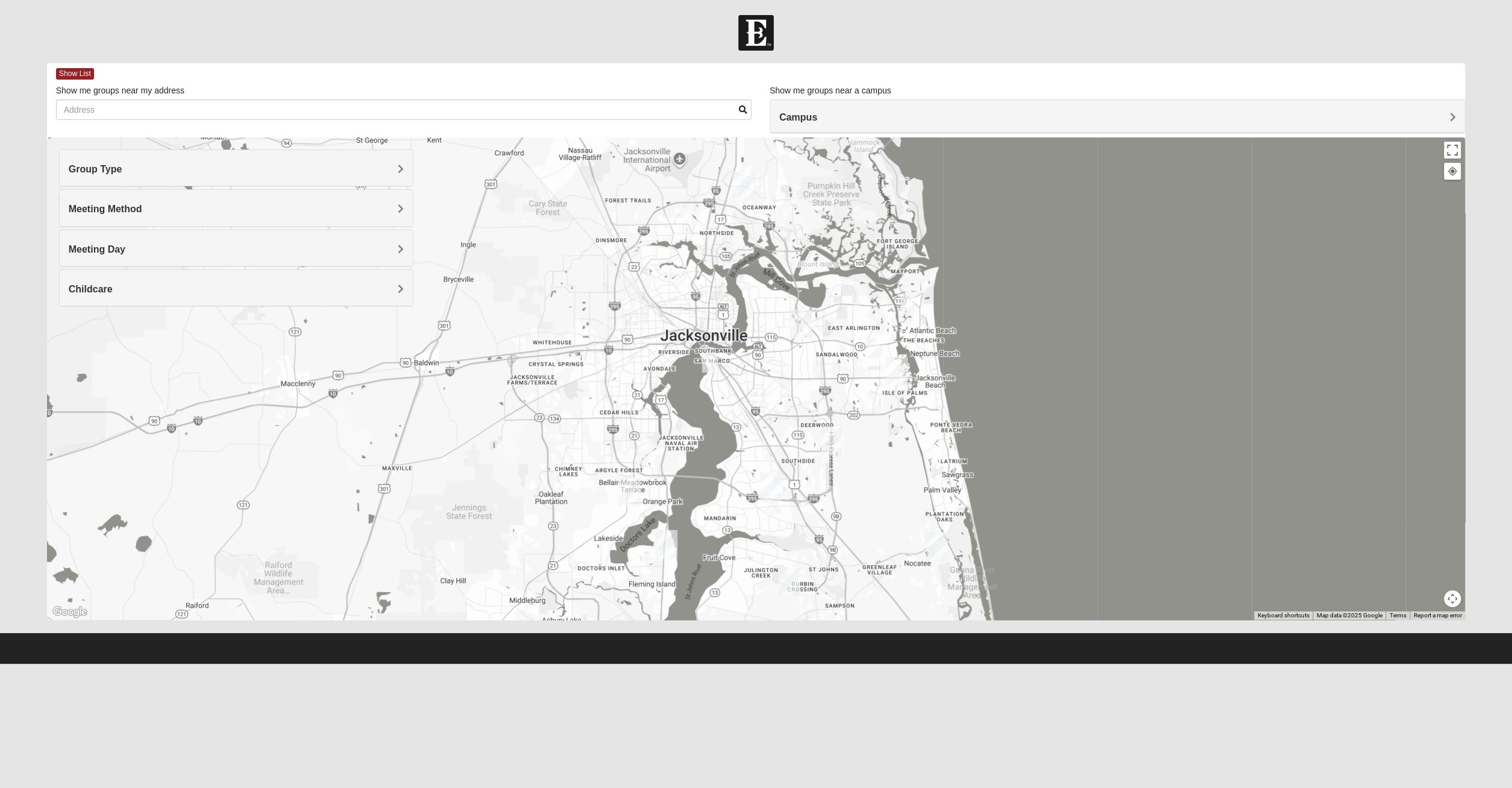
drag, startPoint x: 521, startPoint y: 376, endPoint x: 497, endPoint y: 424, distance: 53.7
click at [497, 424] on div at bounding box center [756, 378] width 1418 height 482
